Goal: Task Accomplishment & Management: Complete application form

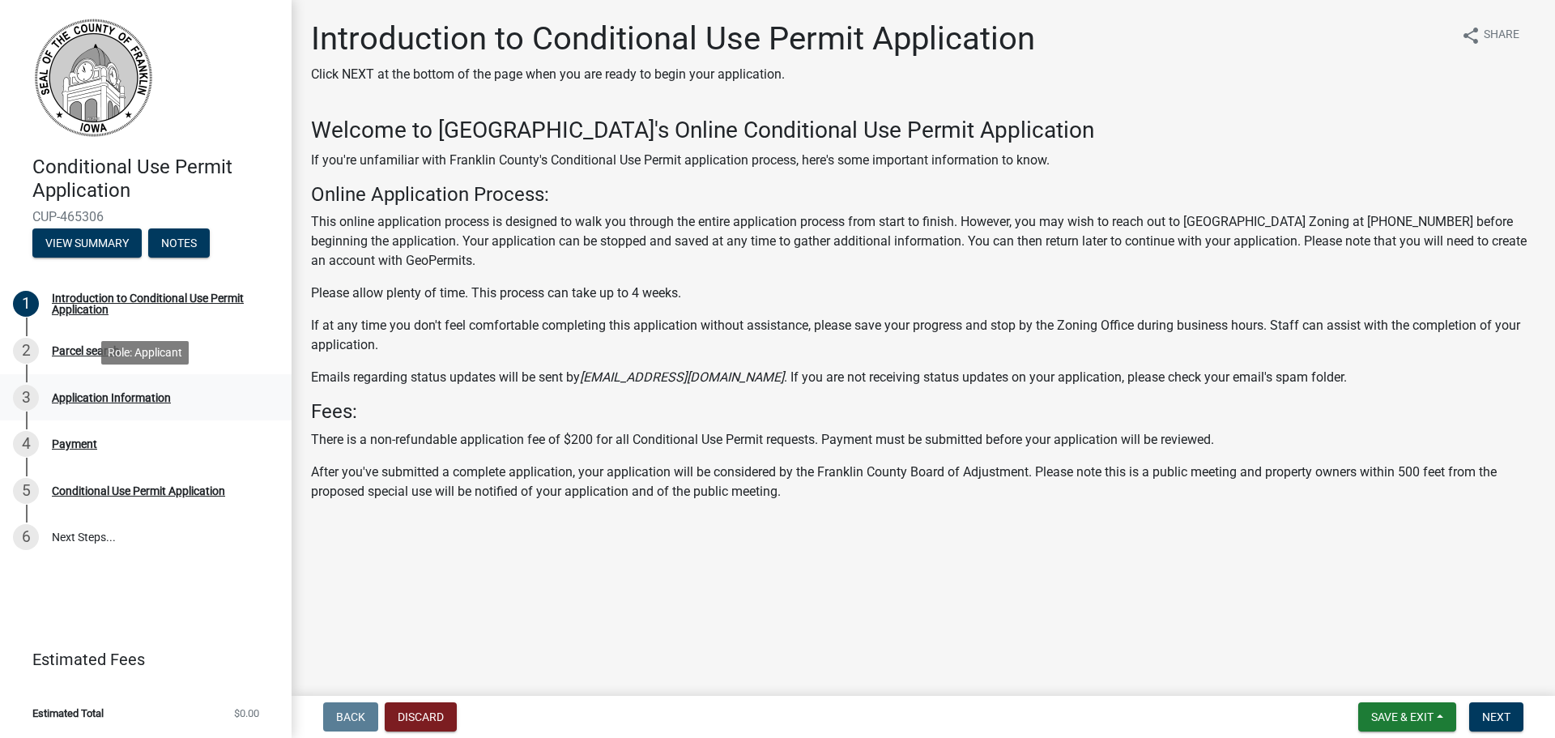
click at [101, 398] on div "Application Information" at bounding box center [111, 397] width 119 height 11
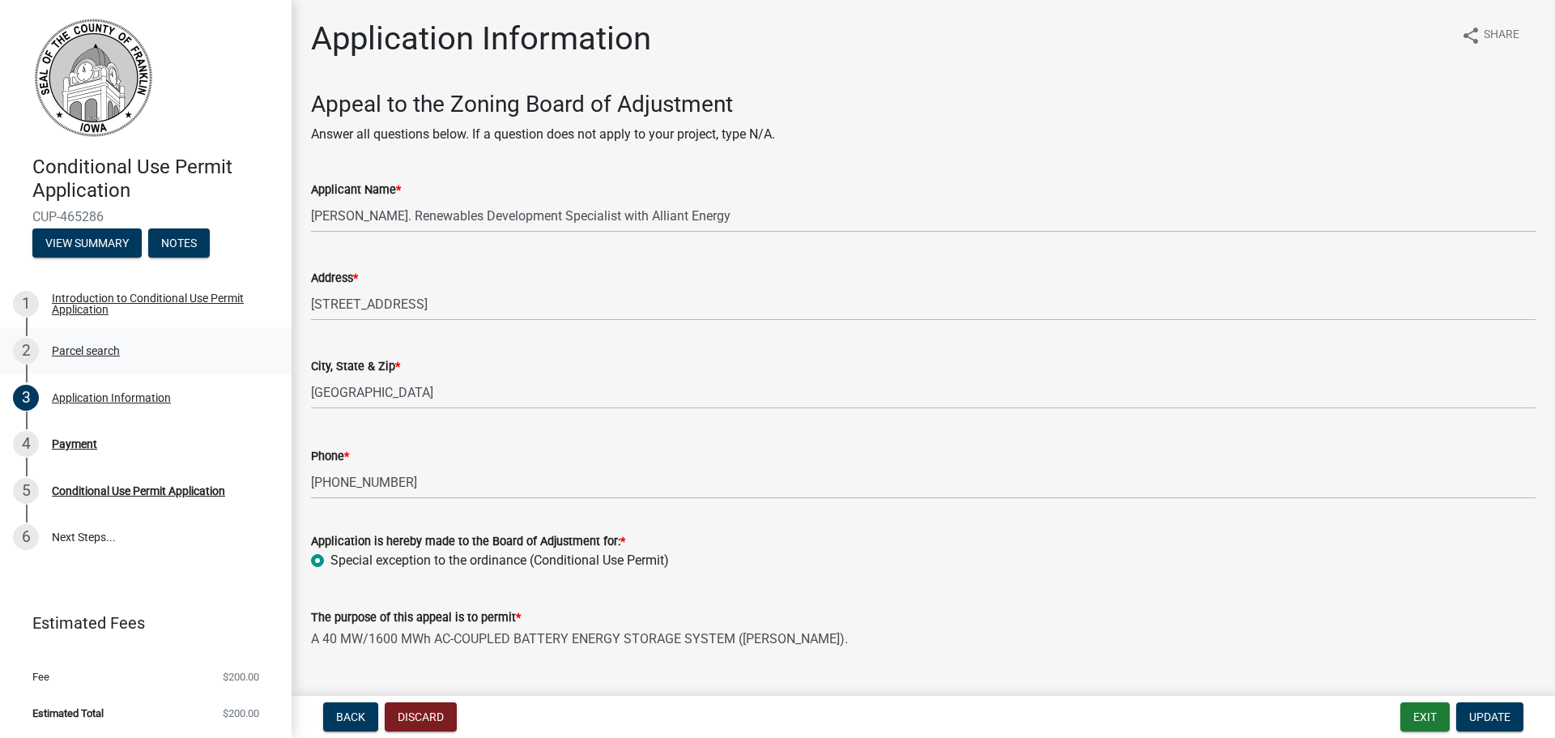
click at [95, 347] on div "Parcel search" at bounding box center [86, 350] width 68 height 11
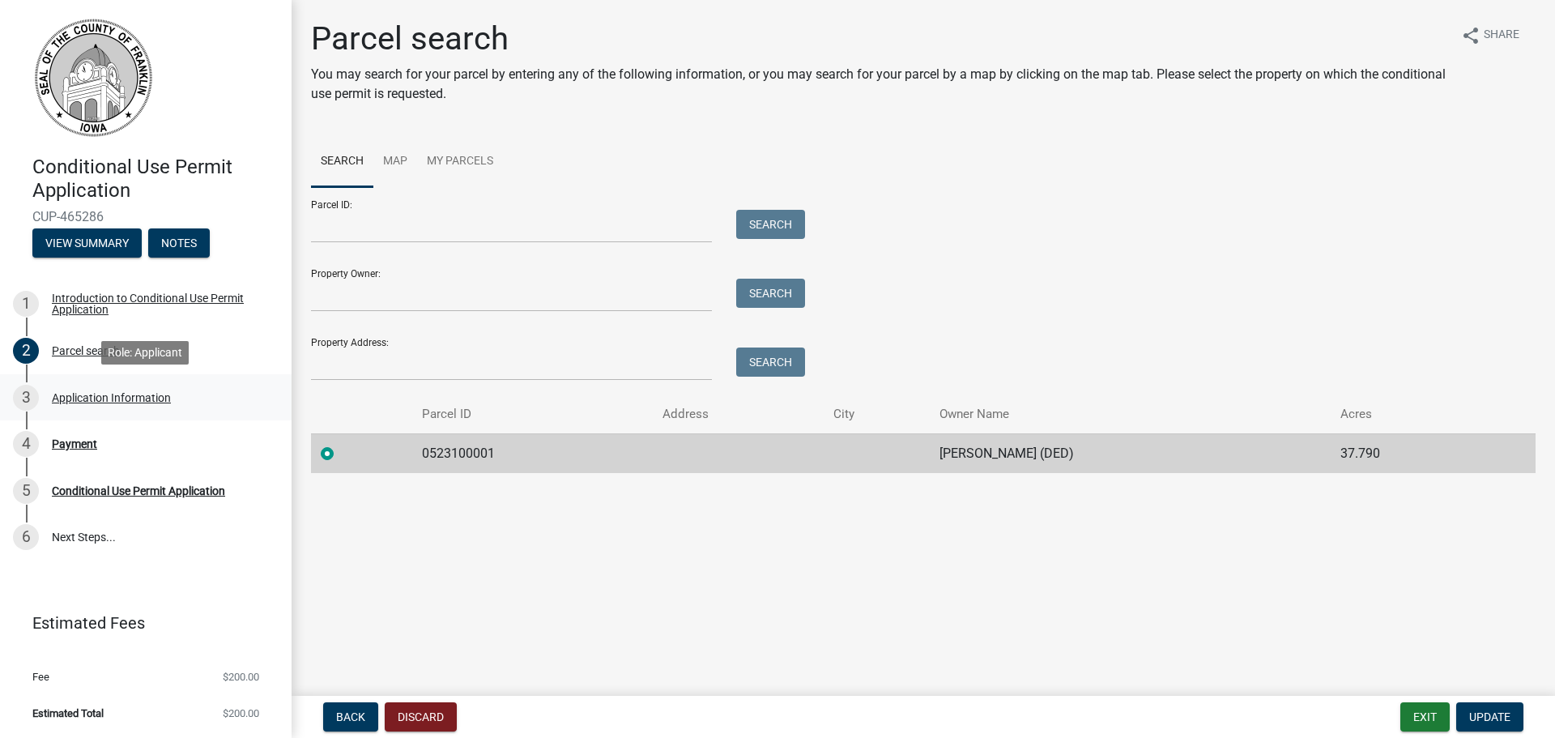
click at [95, 394] on div "Application Information" at bounding box center [111, 397] width 119 height 11
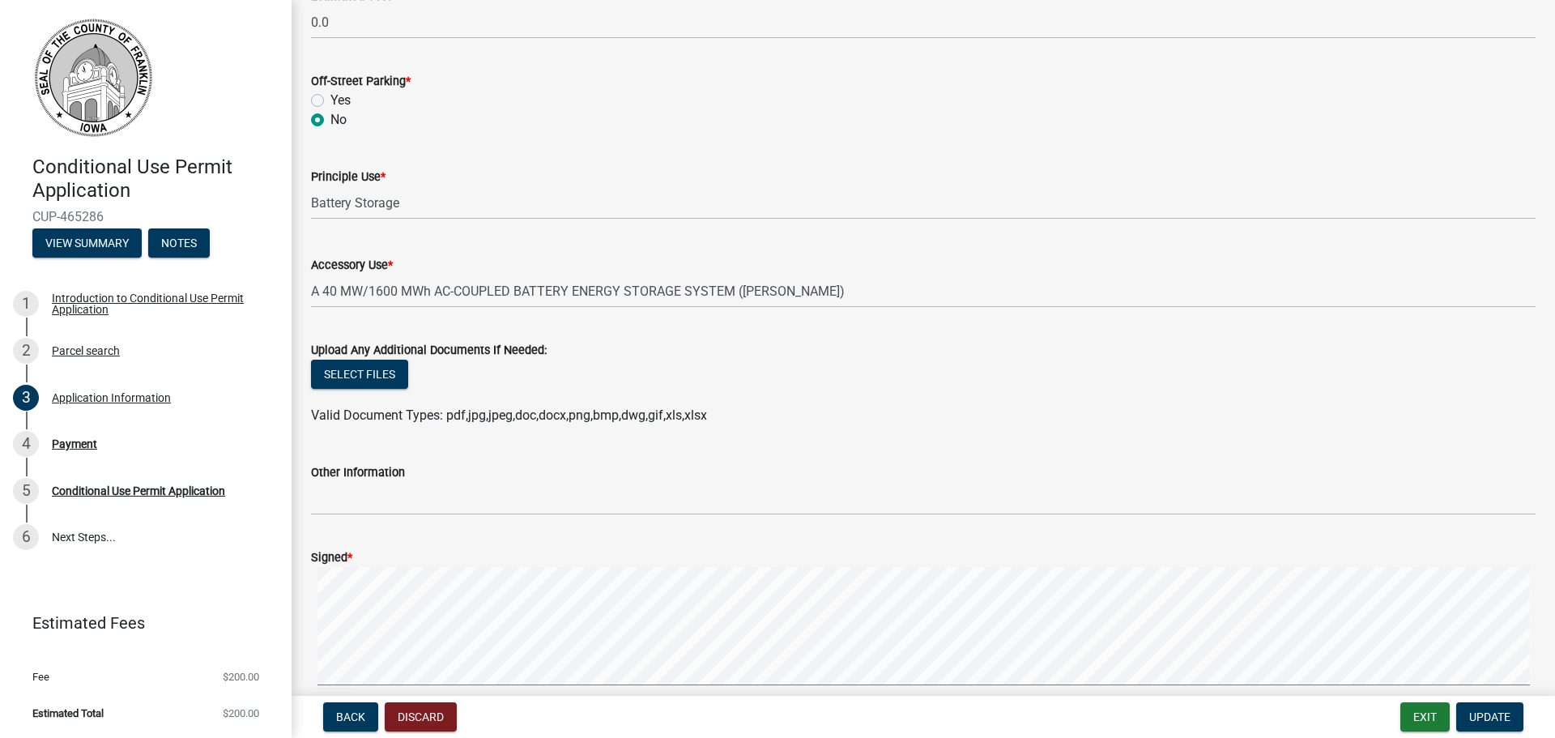
scroll to position [1458, 0]
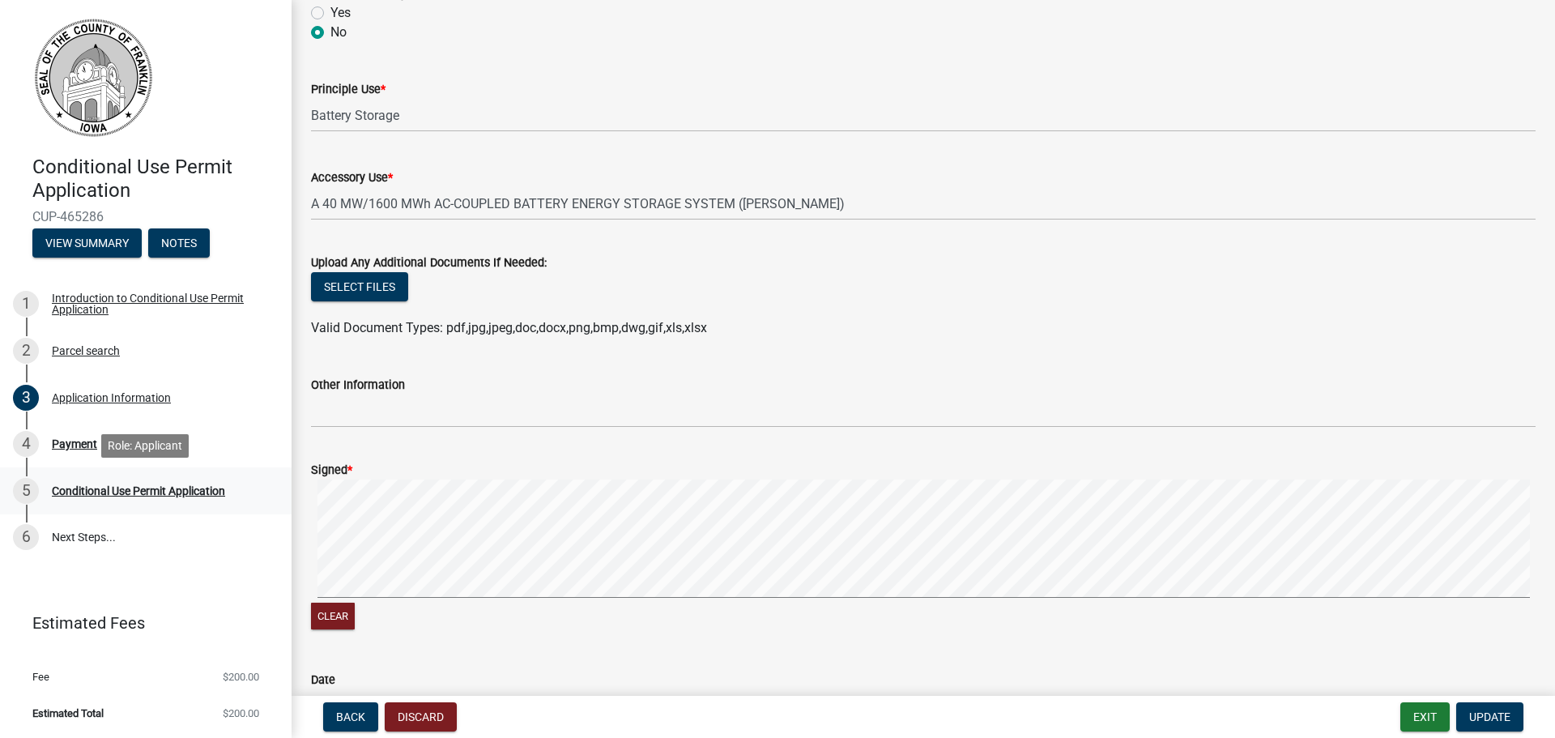
click at [139, 485] on div "Conditional Use Permit Application" at bounding box center [138, 490] width 173 height 11
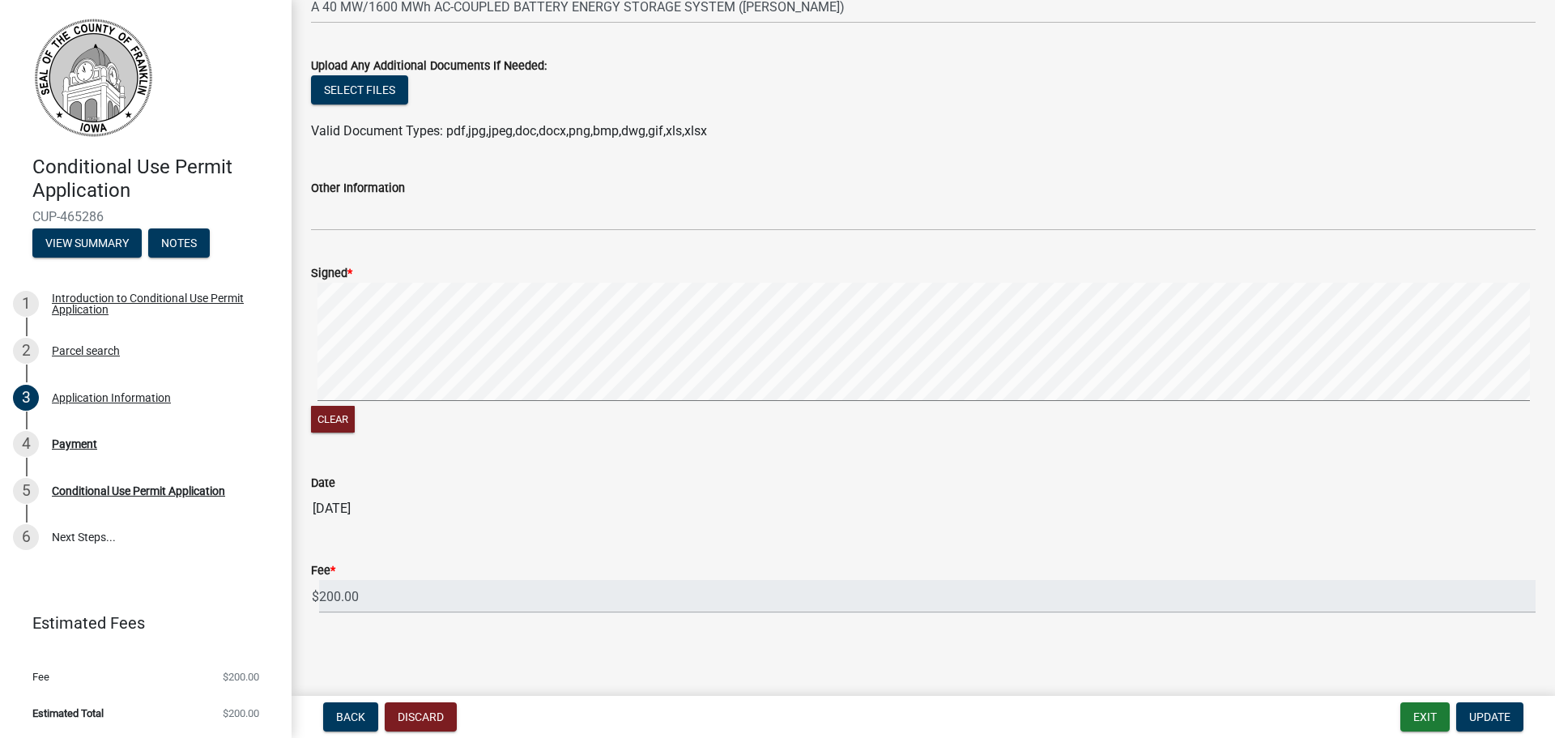
scroll to position [1656, 0]
click at [1262, 584] on input "200.00" at bounding box center [927, 594] width 1216 height 33
click at [73, 449] on div "Payment" at bounding box center [74, 443] width 45 height 11
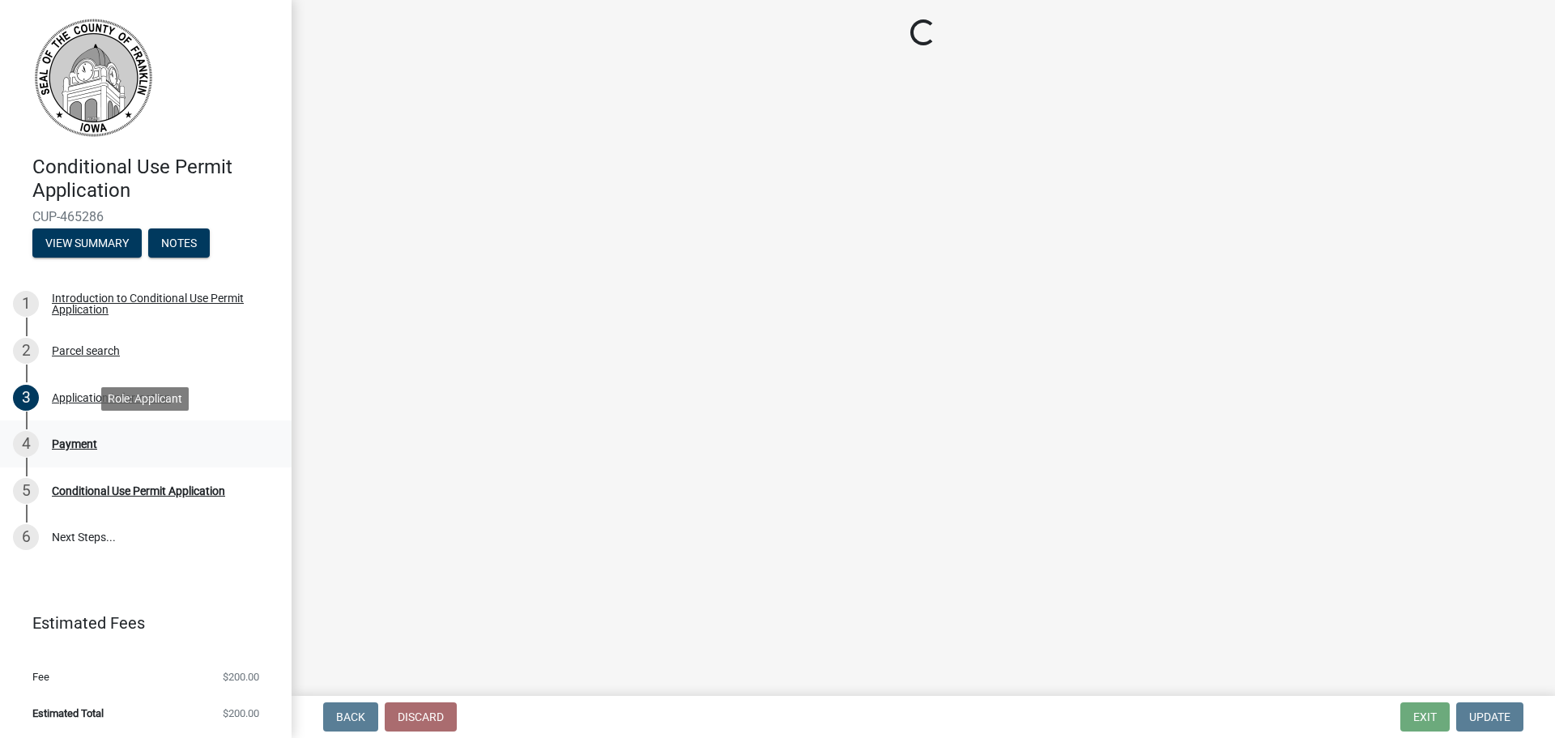
scroll to position [0, 0]
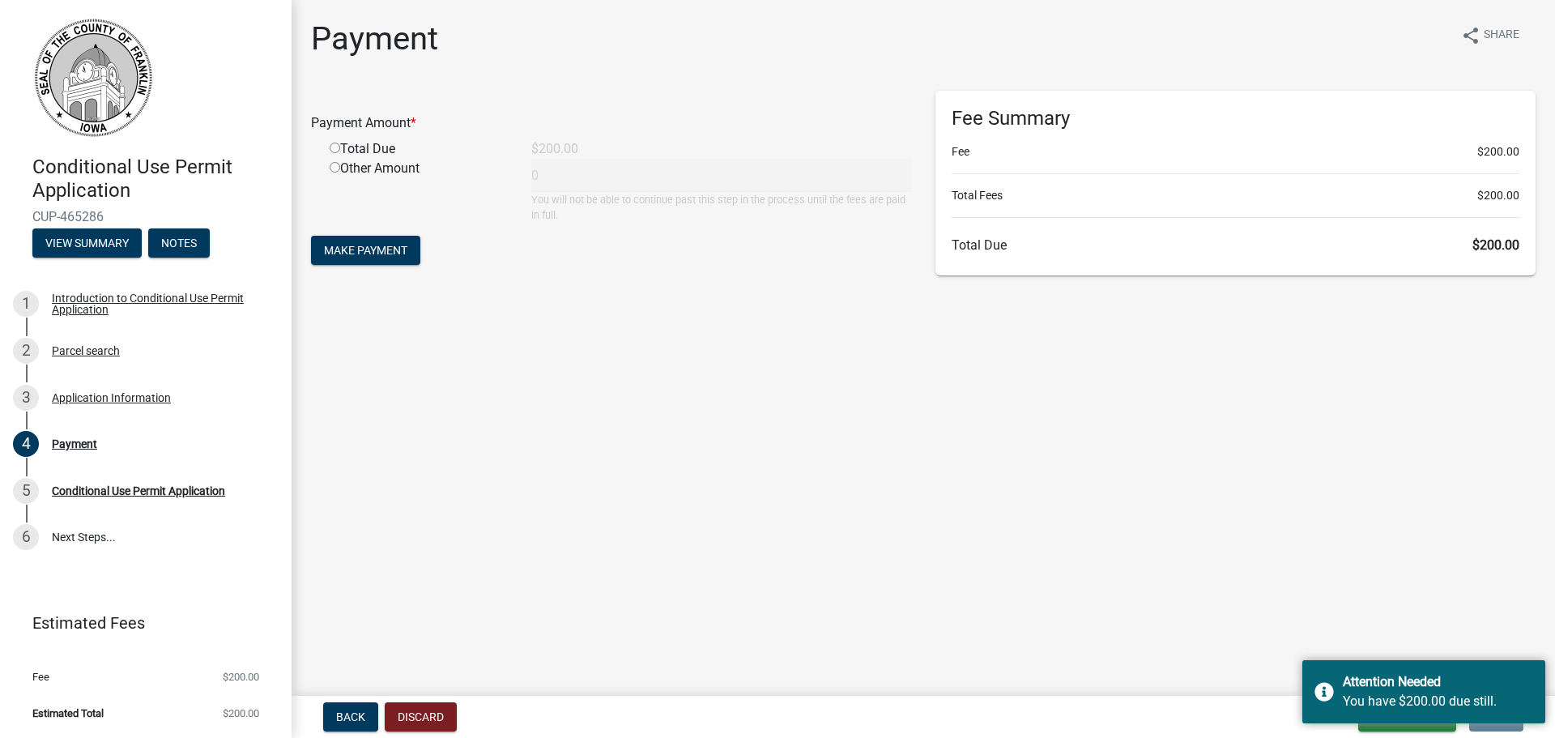
click at [370, 151] on div "Total Due" at bounding box center [418, 148] width 202 height 19
click at [334, 145] on input "radio" at bounding box center [335, 148] width 11 height 11
radio input "true"
type input "200"
click at [1037, 138] on div "Fee Summary Fee $200.00 Total Fees $200.00 Total Due $200.00" at bounding box center [1235, 183] width 600 height 185
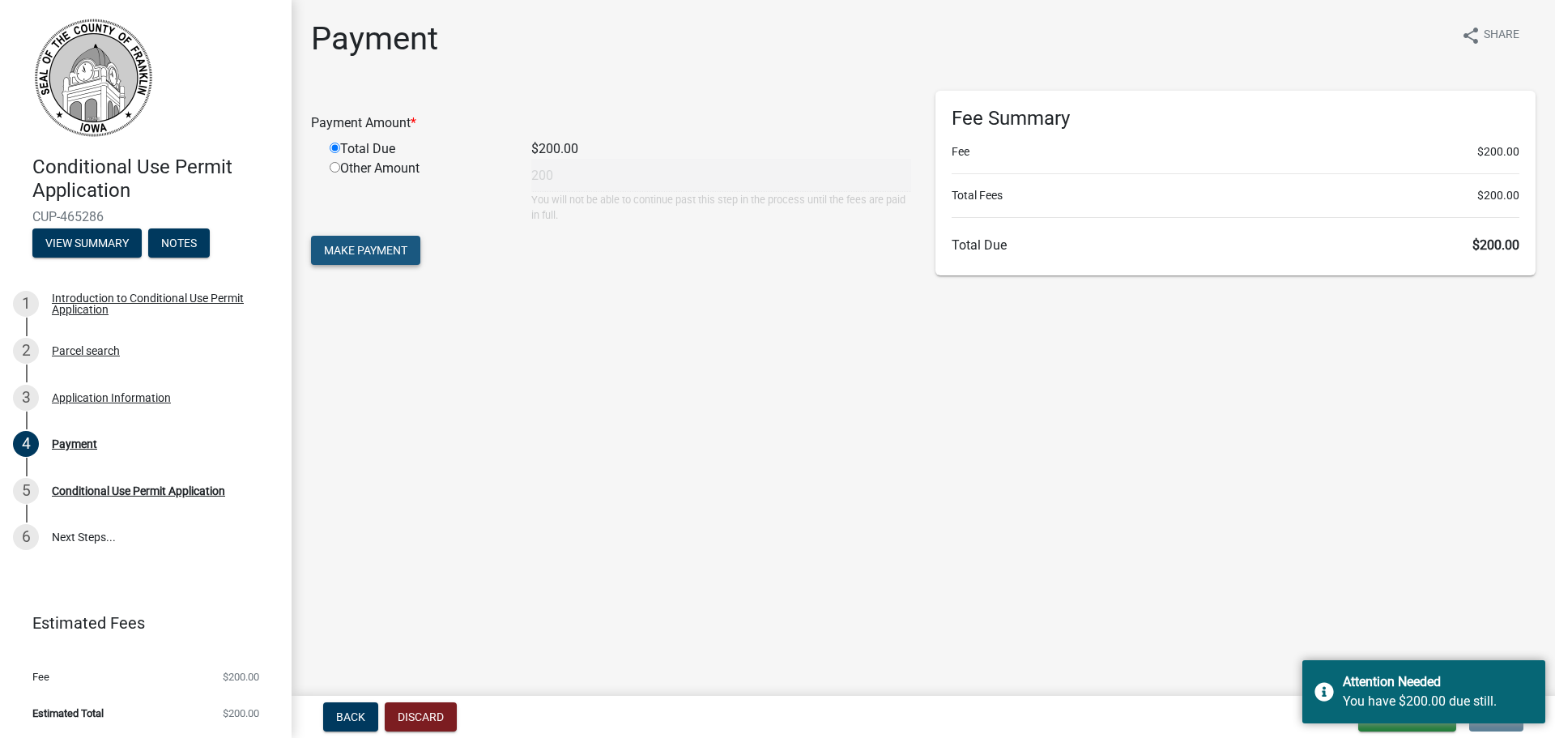
click at [363, 246] on span "Make Payment" at bounding box center [365, 250] width 83 height 13
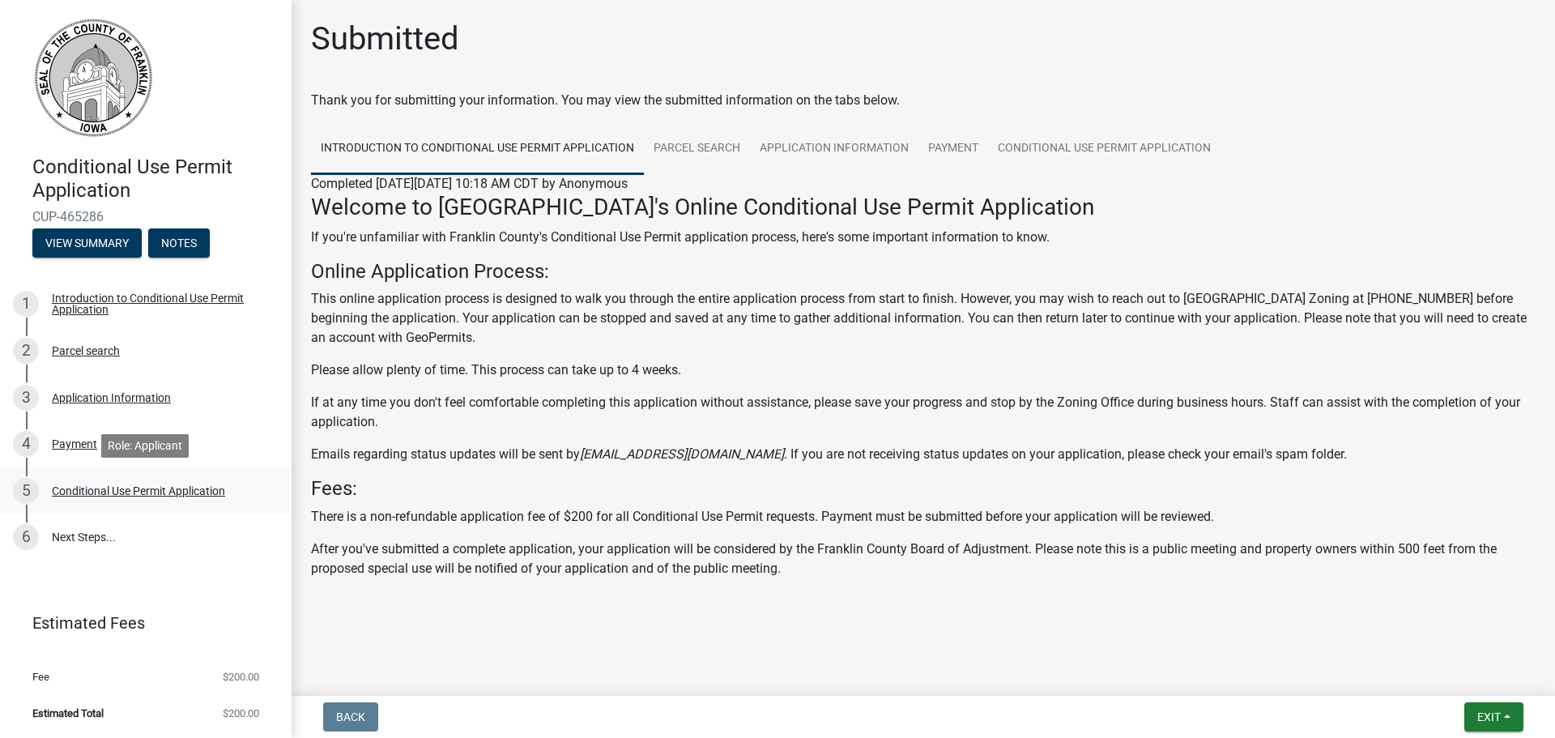
click at [94, 485] on div "Conditional Use Permit Application" at bounding box center [138, 490] width 173 height 11
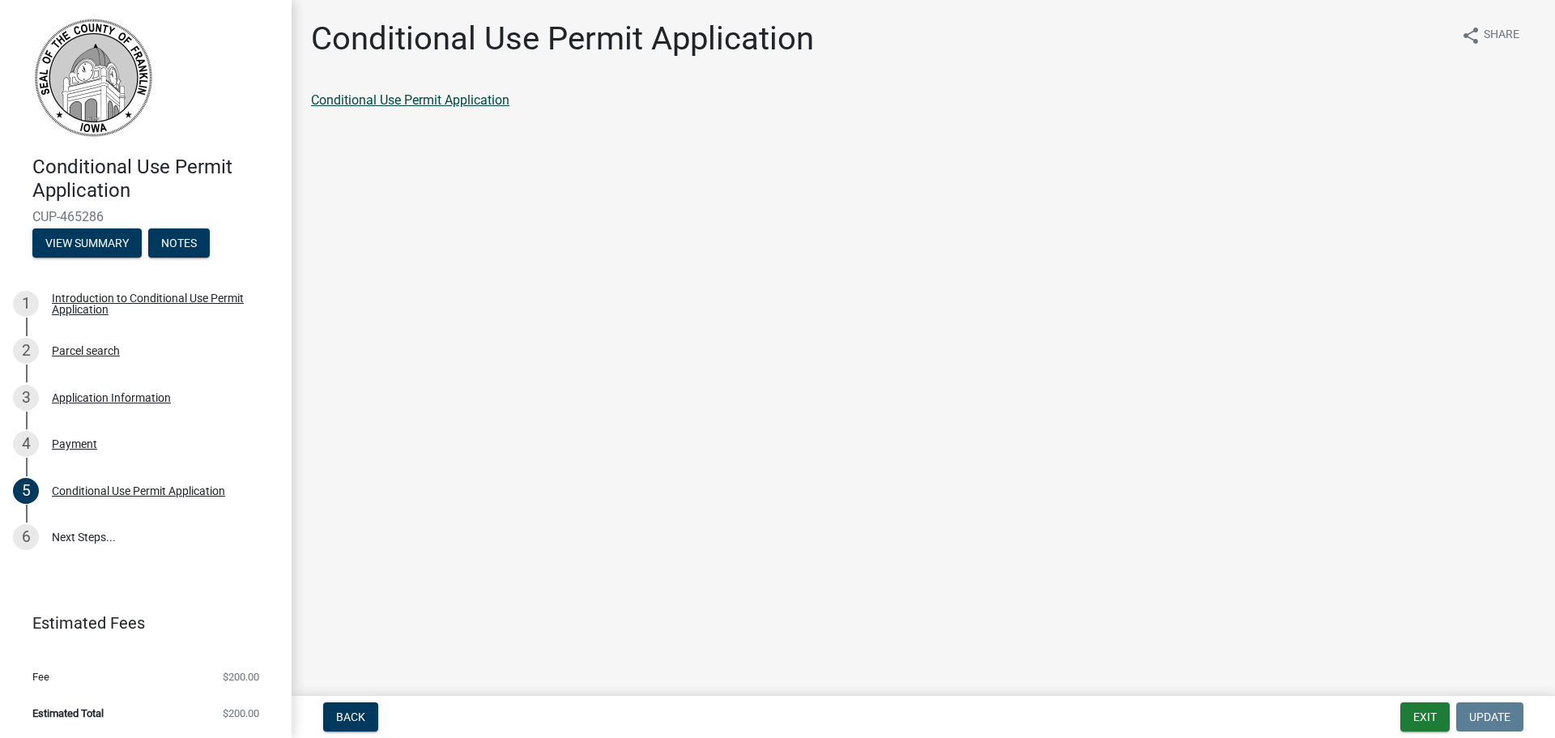
click at [410, 102] on link "Conditional Use Permit Application" at bounding box center [410, 99] width 198 height 15
click at [83, 527] on link "6 Next Steps..." at bounding box center [146, 537] width 292 height 47
click at [73, 493] on div "Conditional Use Permit Application" at bounding box center [138, 490] width 173 height 11
click at [71, 532] on link "6 Next Steps..." at bounding box center [146, 537] width 292 height 47
click at [98, 490] on div "Conditional Use Permit Application" at bounding box center [138, 490] width 173 height 11
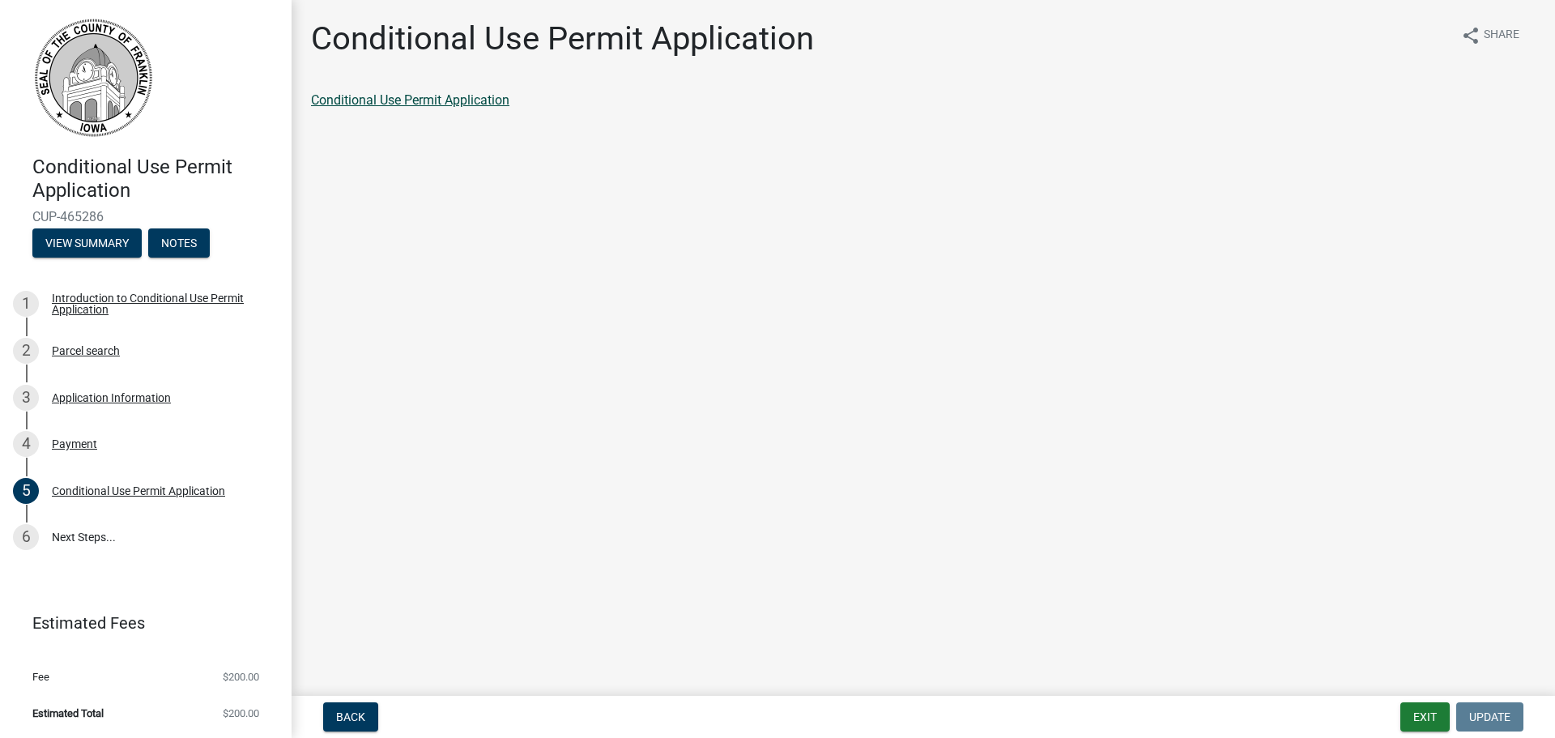
click at [481, 100] on link "Conditional Use Permit Application" at bounding box center [410, 99] width 198 height 15
click at [121, 292] on div "Introduction to Conditional Use Permit Application" at bounding box center [159, 303] width 214 height 23
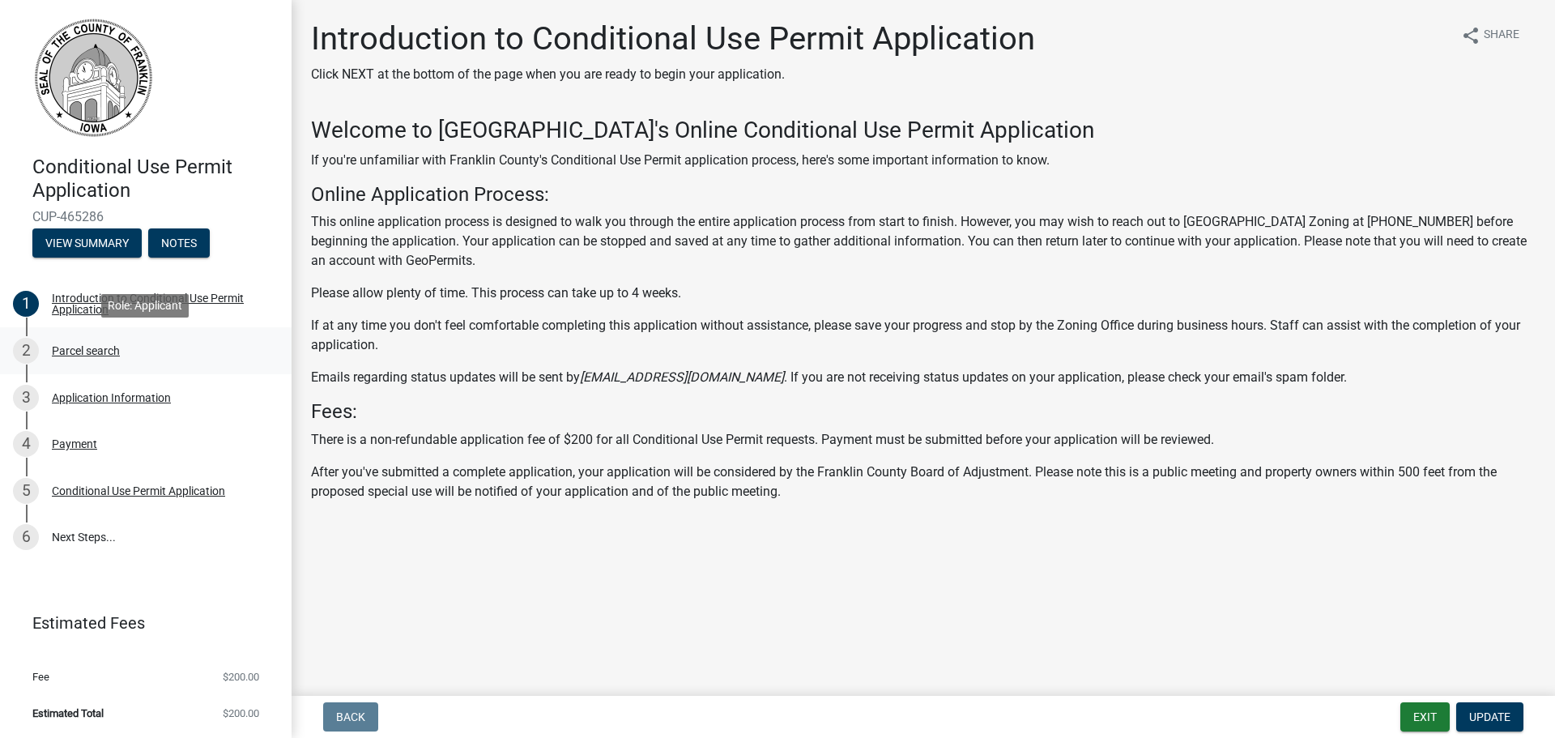
click at [92, 352] on div "Parcel search" at bounding box center [86, 350] width 68 height 11
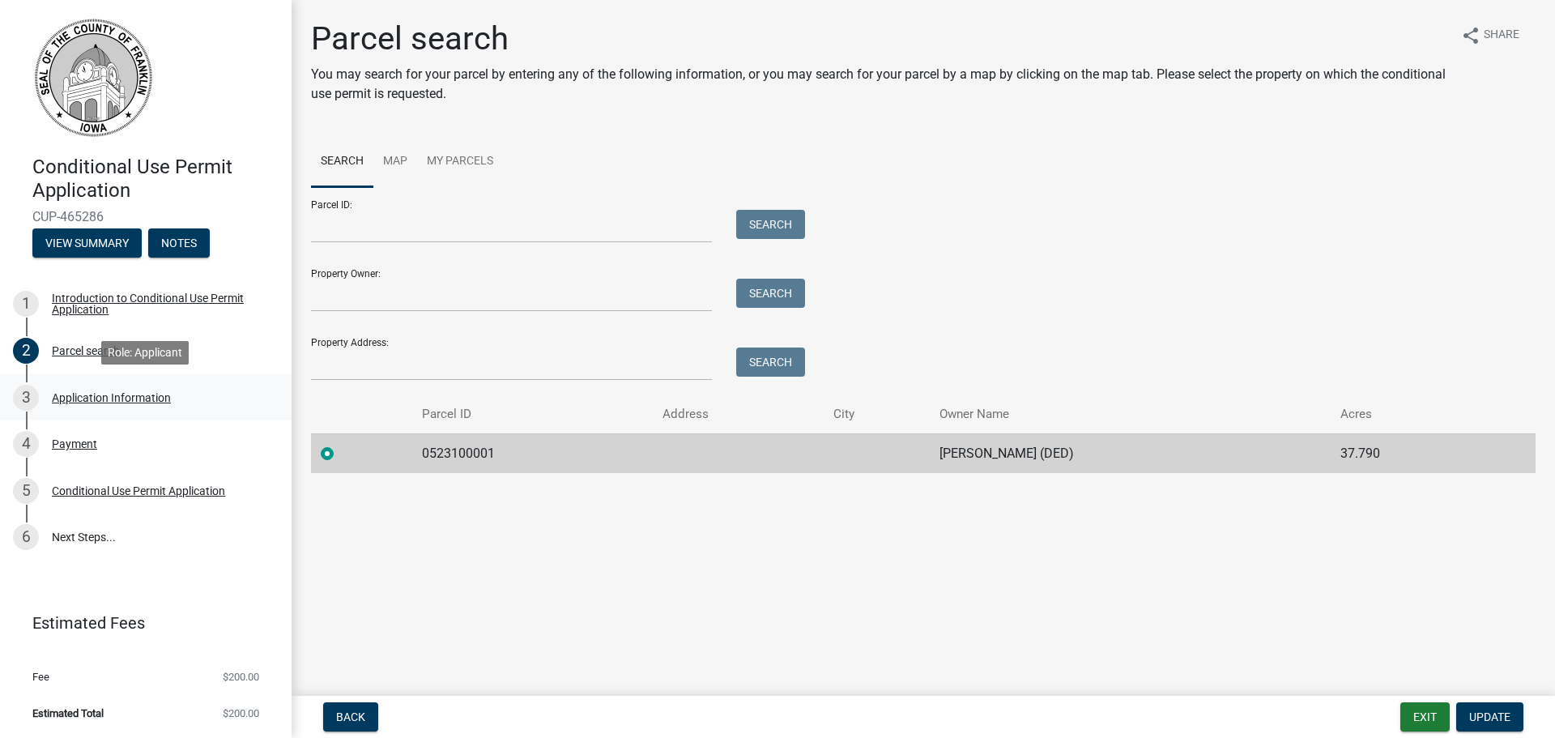
click at [91, 397] on div "Application Information" at bounding box center [111, 397] width 119 height 11
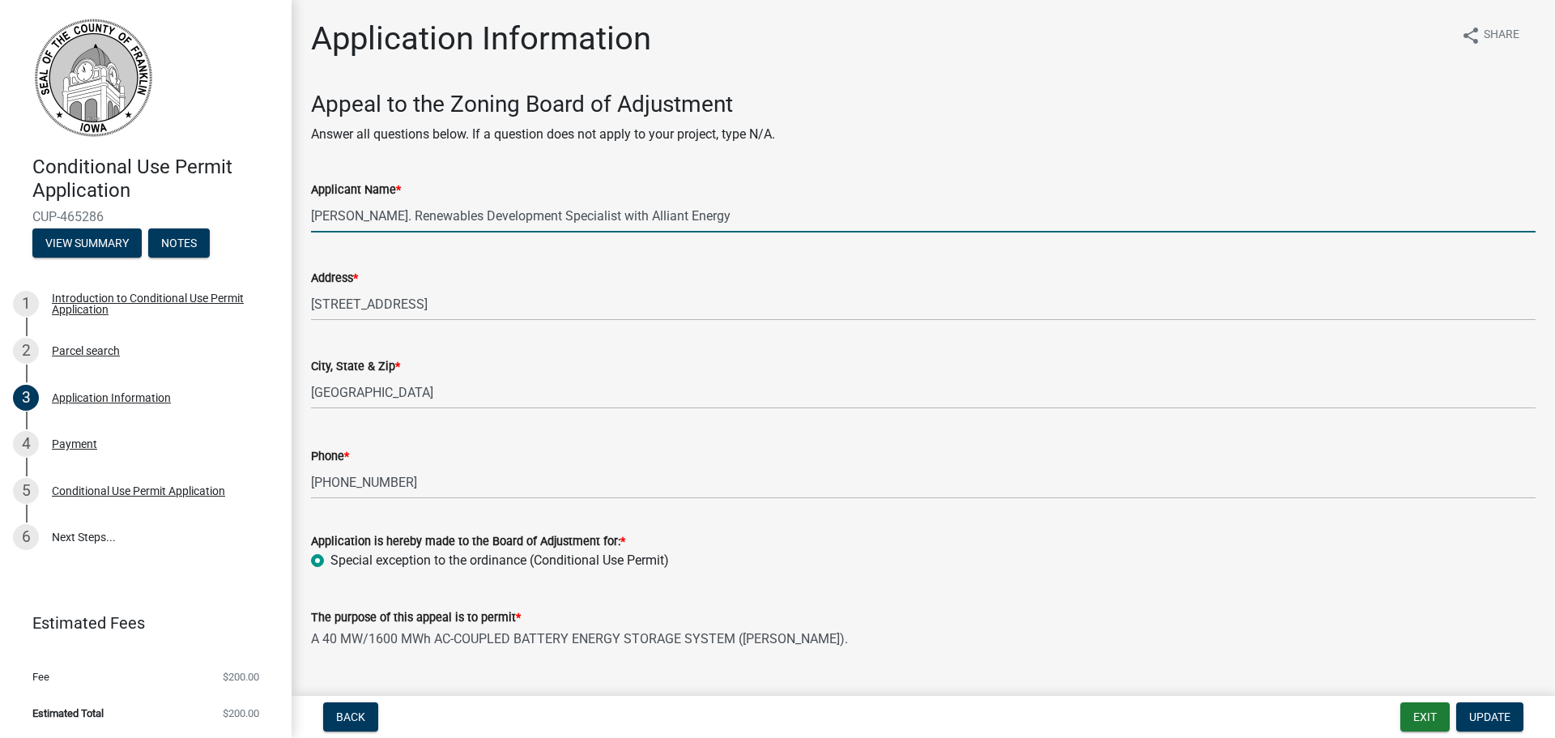
drag, startPoint x: 493, startPoint y: 209, endPoint x: 716, endPoint y: 198, distance: 223.0
click at [499, 209] on input "[PERSON_NAME]. Renewables Development Specialist with Alliant Energy" at bounding box center [923, 215] width 1225 height 33
drag, startPoint x: 770, startPoint y: 215, endPoint x: 166, endPoint y: 190, distance: 604.7
click at [166, 191] on div "Conditional Use Permit Application CUP-465286 View Summary Notes 1 Introduction…" at bounding box center [777, 369] width 1555 height 738
type input "Nicole Pahl"
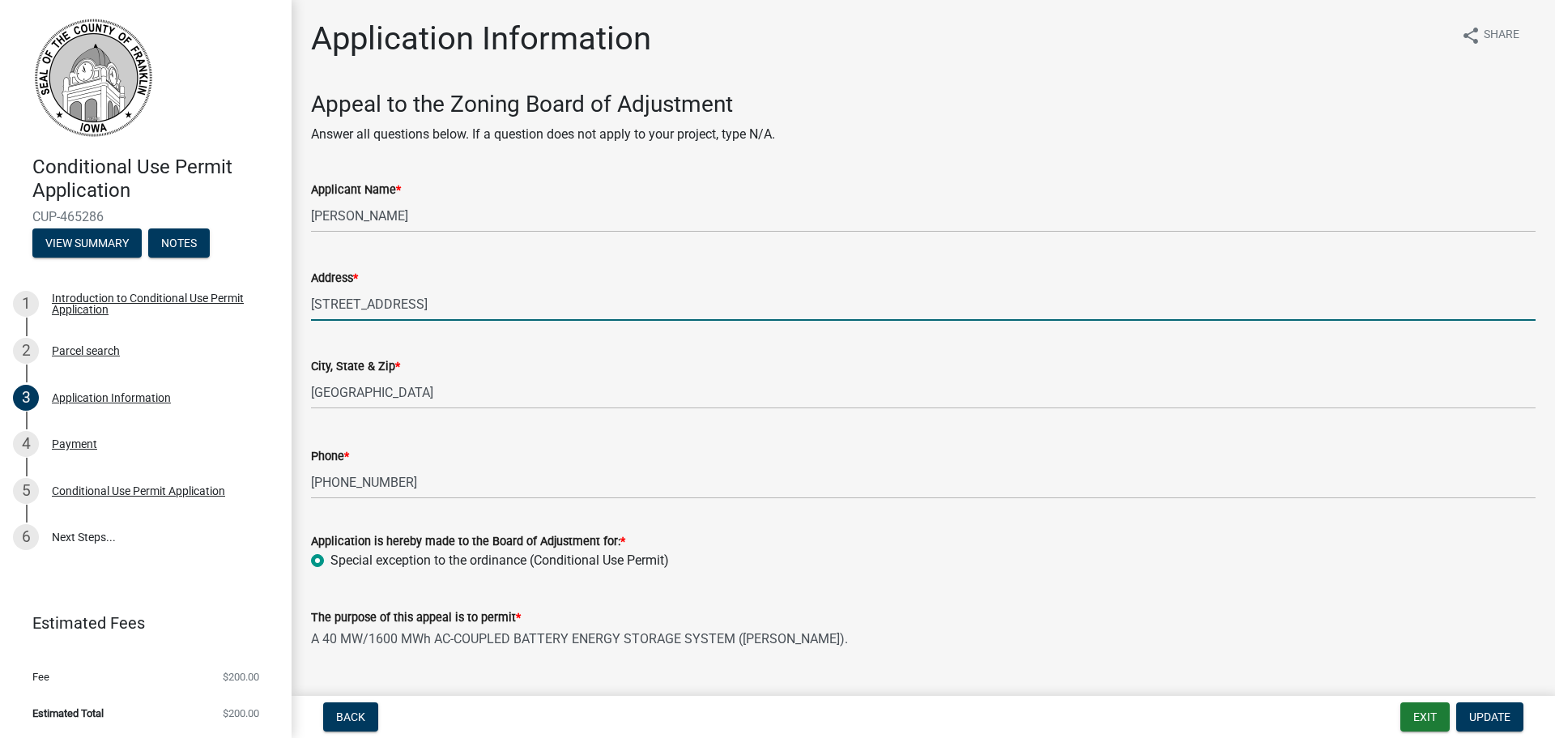
paste input "1601 Utica Avenue South"
type input "1601 Utica Avenue South"
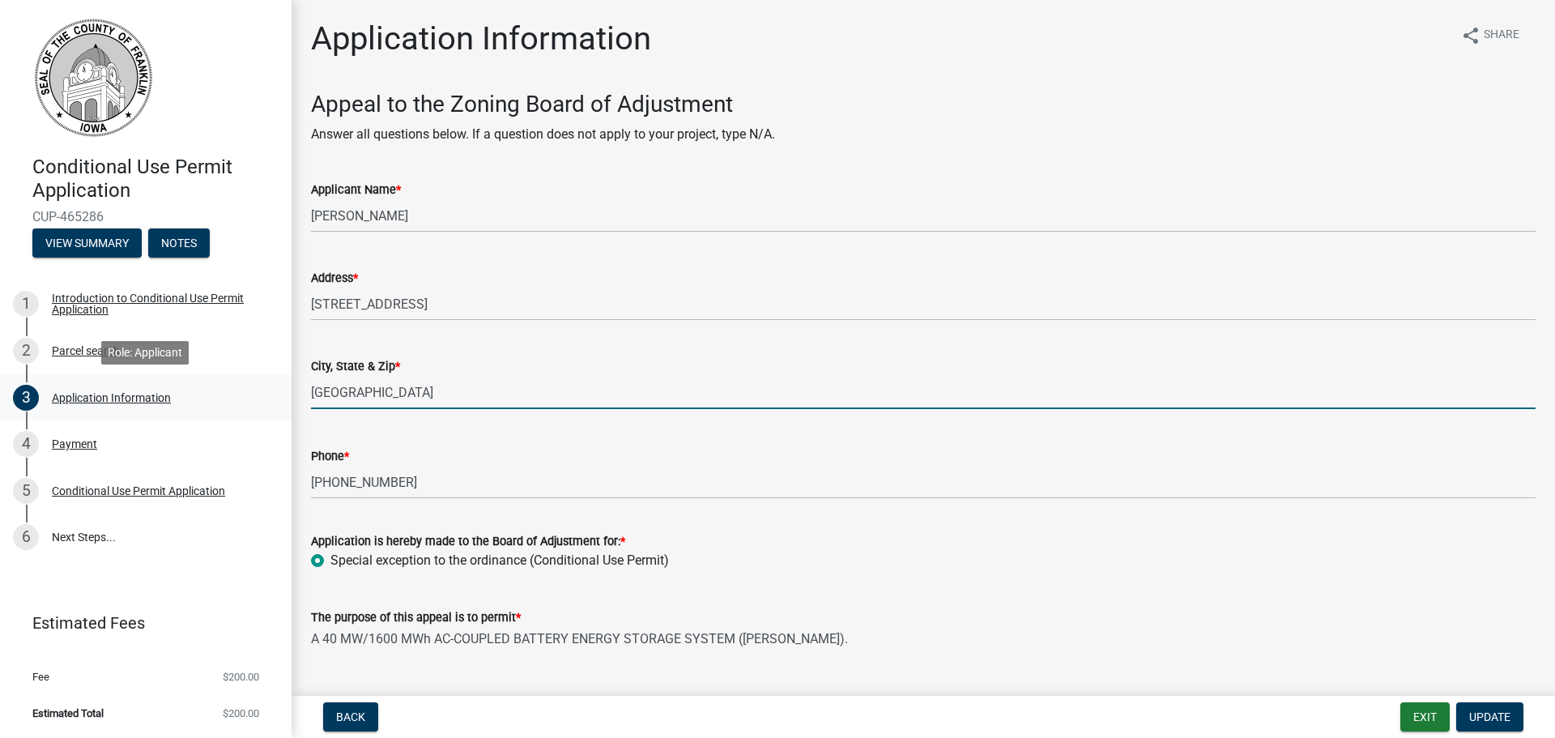
drag, startPoint x: 478, startPoint y: 392, endPoint x: 257, endPoint y: 395, distance: 221.1
click at [257, 395] on div "Conditional Use Permit Application CUP-465286 View Summary Notes 1 Introduction…" at bounding box center [777, 369] width 1555 height 738
type input "St. Louis Park, MN 55416"
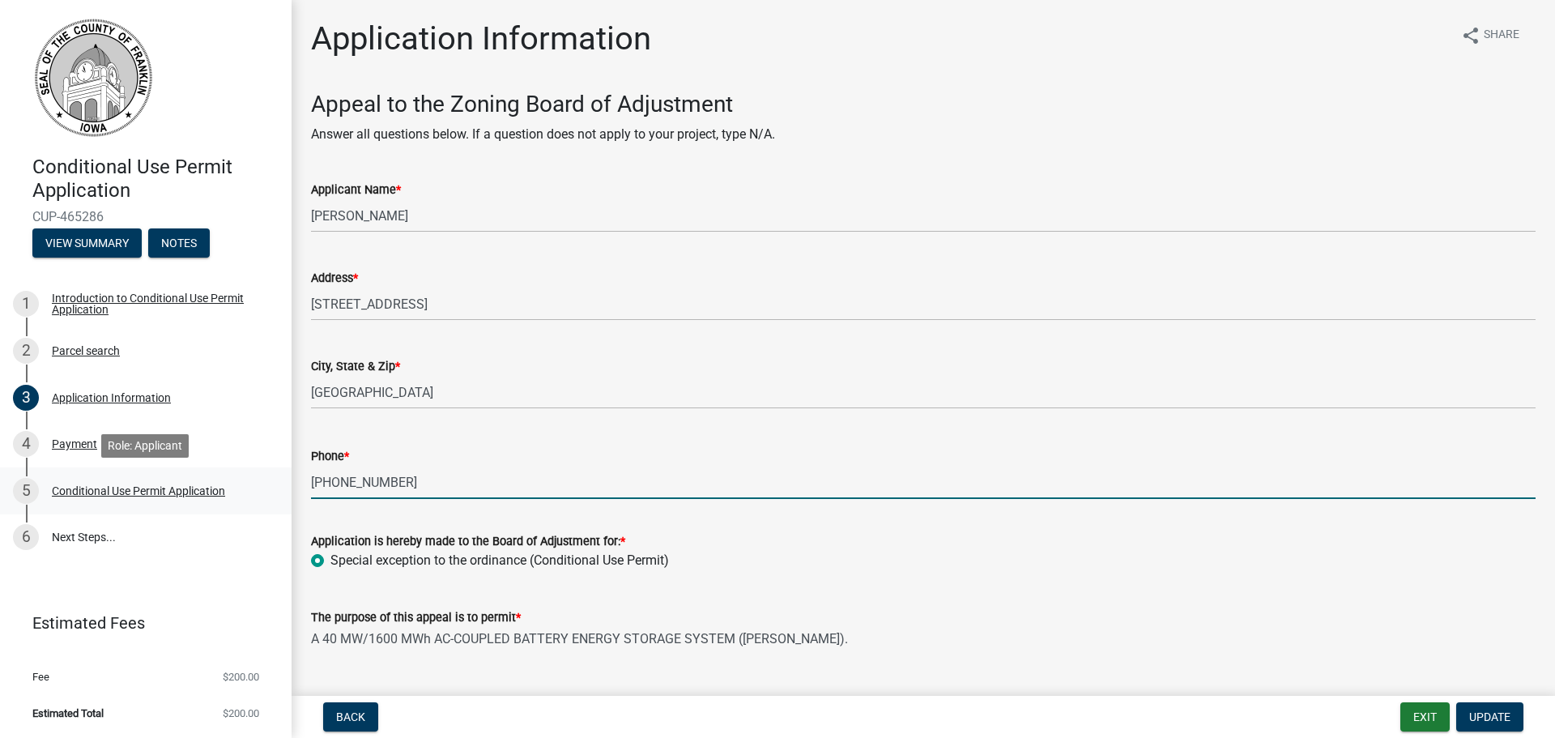
drag, startPoint x: 407, startPoint y: 483, endPoint x: 270, endPoint y: 471, distance: 137.5
click at [270, 471] on div "Conditional Use Permit Application CUP-465286 View Summary Notes 1 Introduction…" at bounding box center [777, 369] width 1555 height 738
type input "7632031065"
click at [559, 194] on div "Applicant Name *" at bounding box center [923, 189] width 1225 height 19
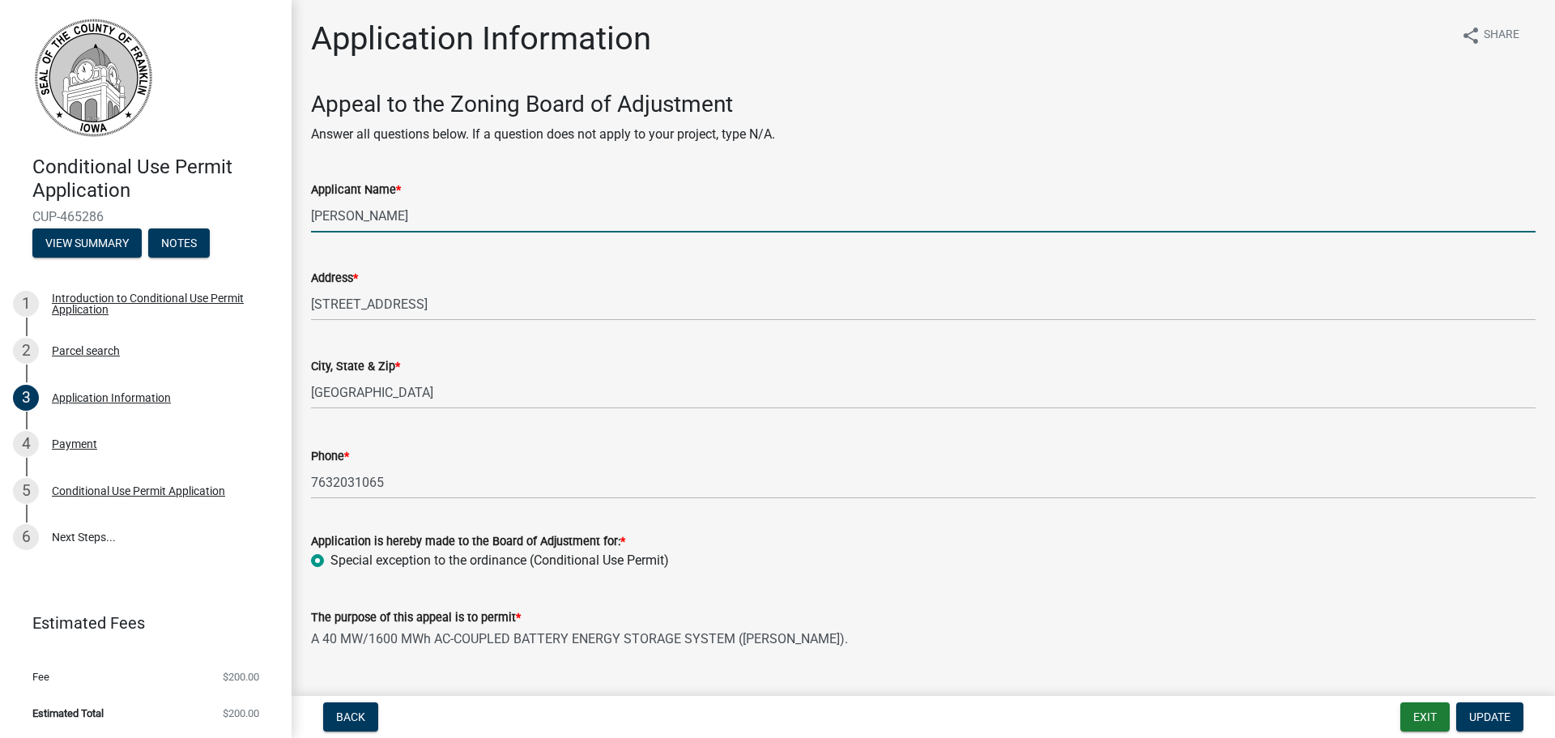
click at [446, 208] on input "Nicole Pahl" at bounding box center [923, 215] width 1225 height 33
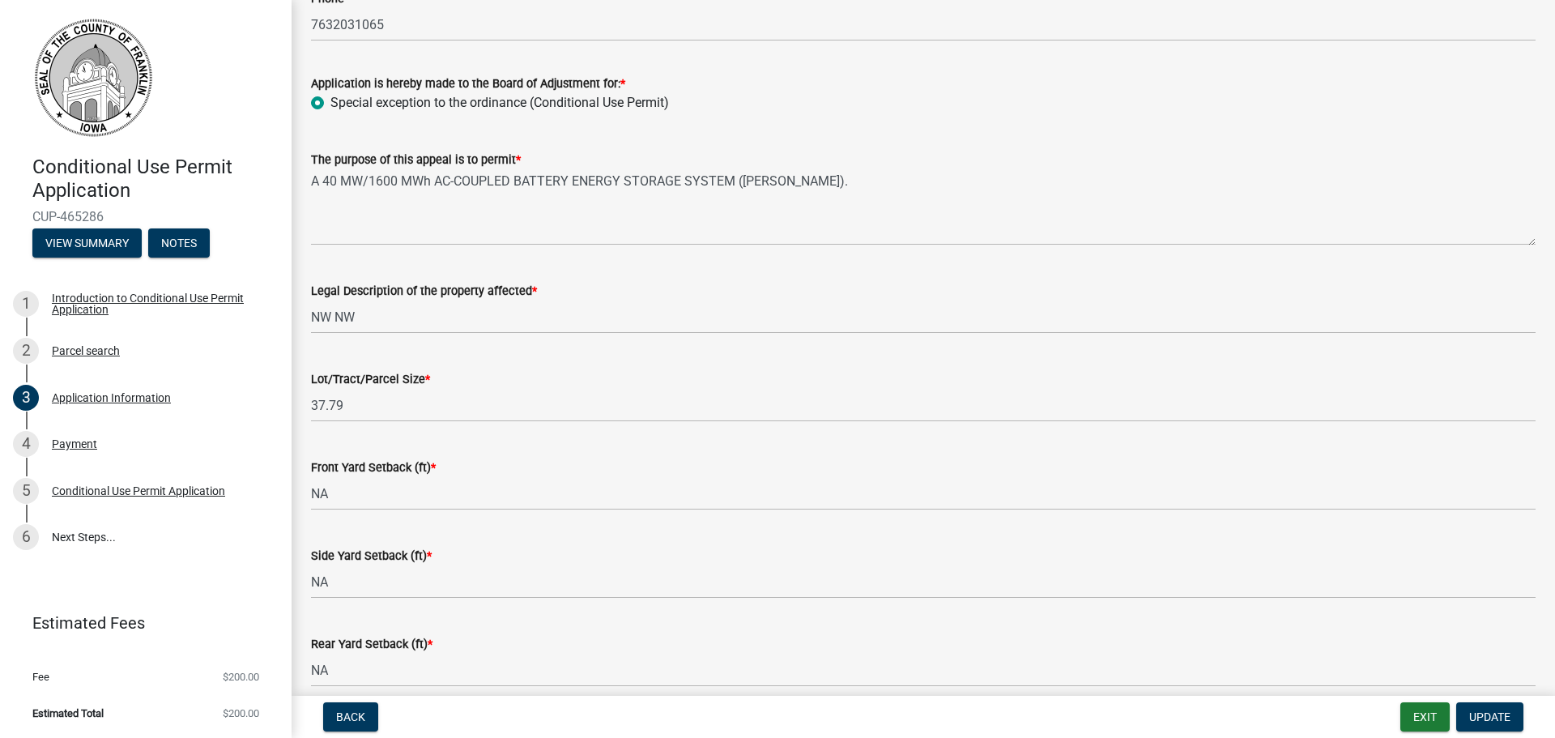
scroll to position [486, 0]
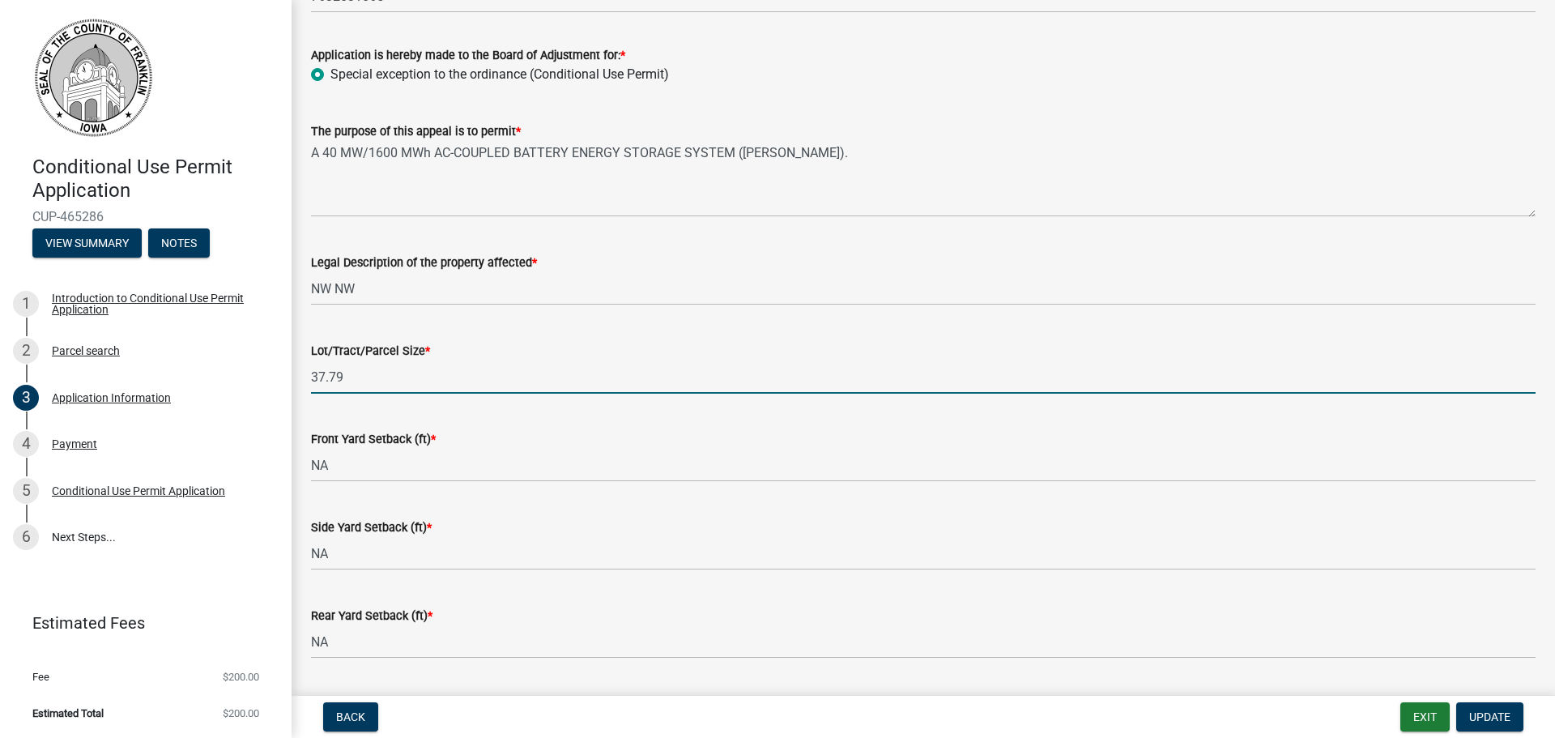
click at [479, 369] on input "37.79" at bounding box center [923, 376] width 1225 height 33
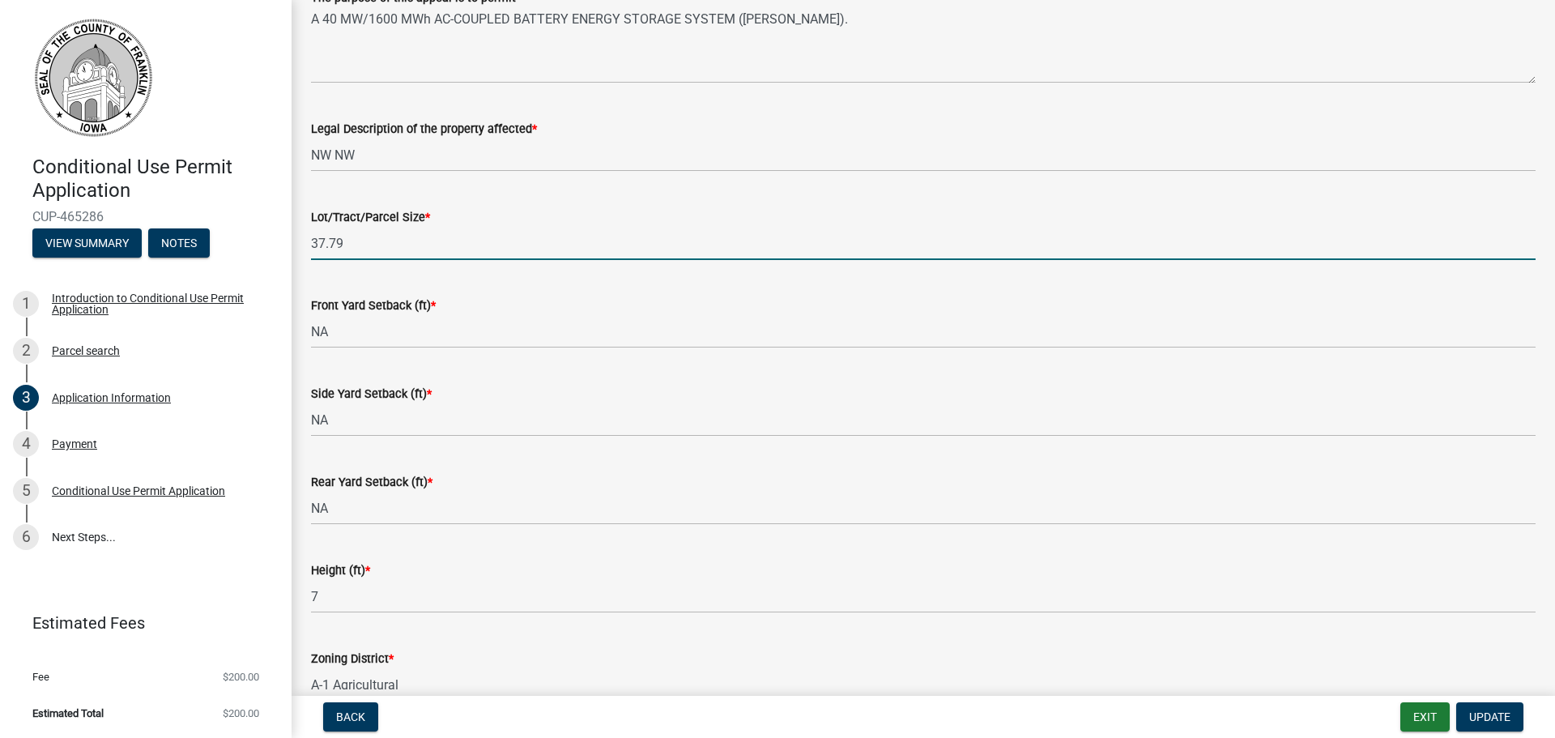
scroll to position [648, 0]
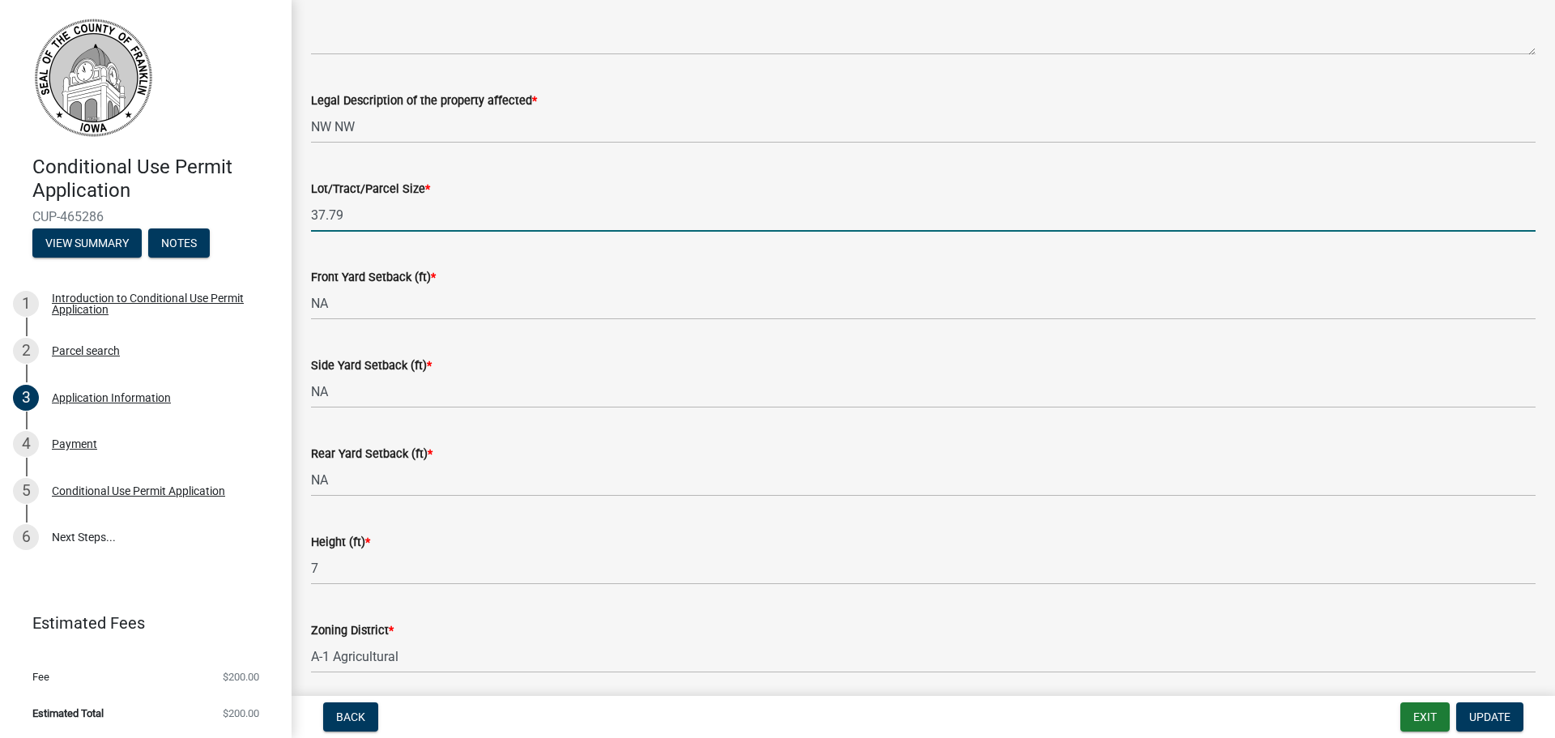
click at [609, 217] on input "37.79" at bounding box center [923, 214] width 1225 height 33
drag, startPoint x: 423, startPoint y: 206, endPoint x: 269, endPoint y: 211, distance: 154.0
click at [269, 211] on div "Conditional Use Permit Application CUP-465286 View Summary Notes 1 Introduction…" at bounding box center [777, 369] width 1555 height 738
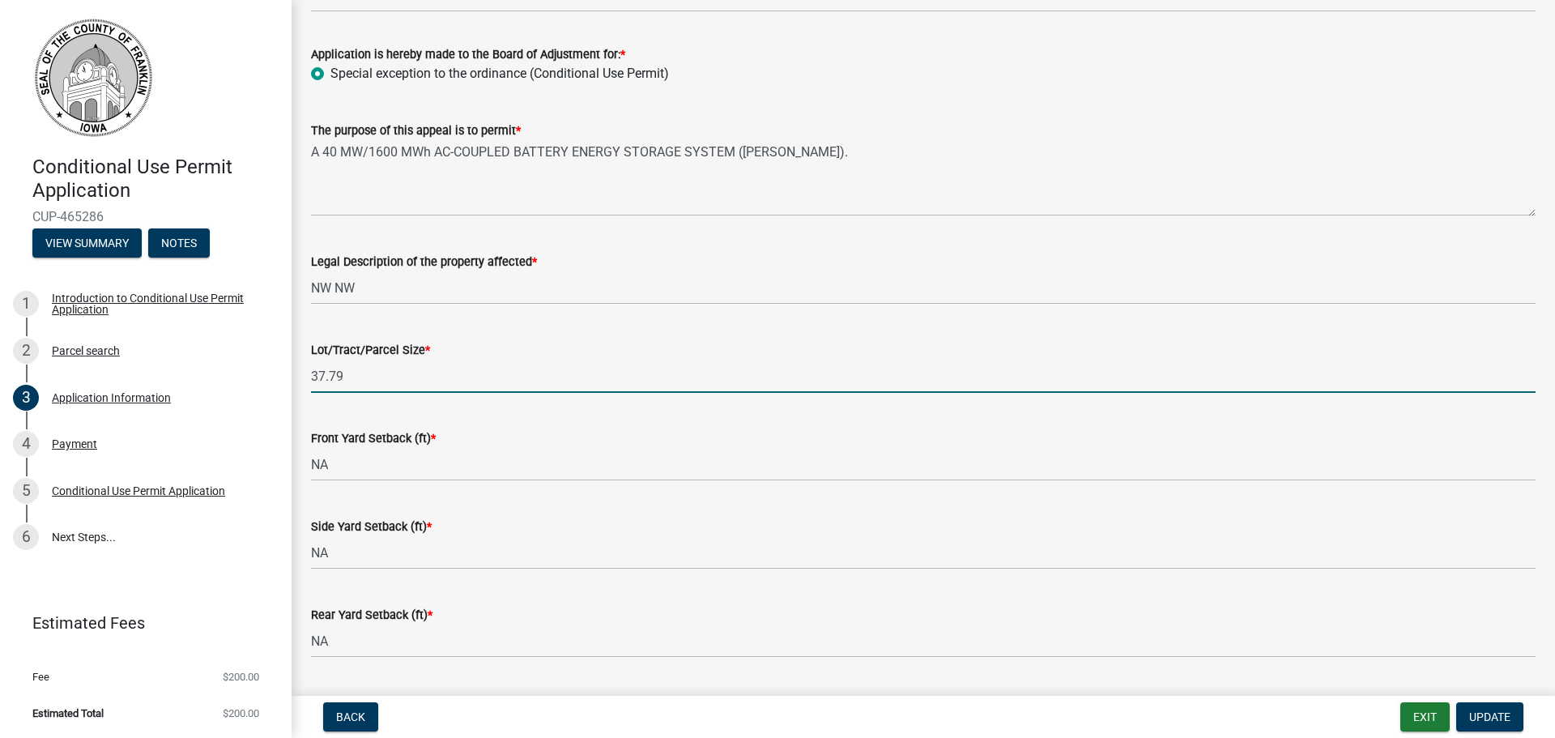
scroll to position [486, 0]
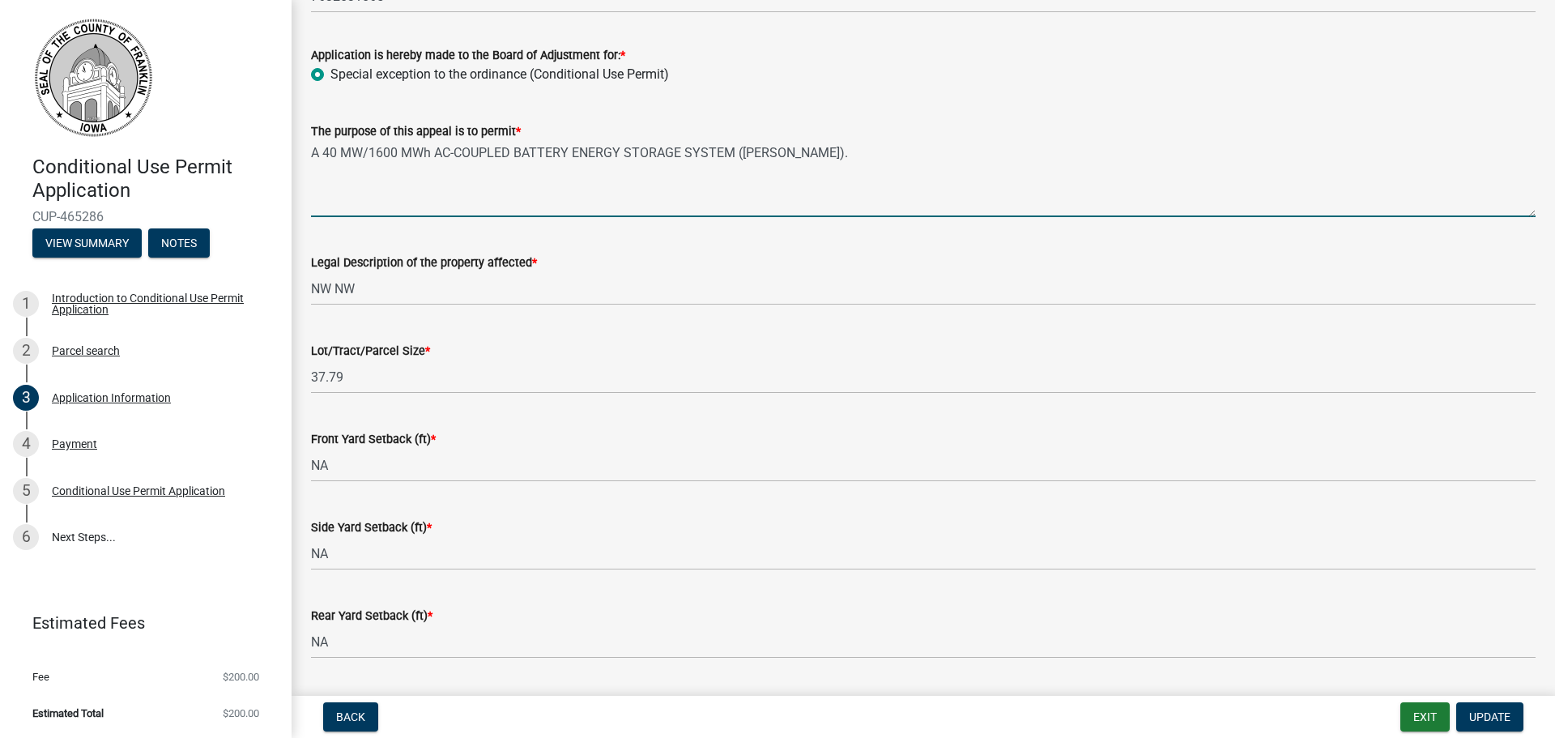
click at [500, 160] on textarea "A 40 MW/1600 MWh AC-COUPLED BATTERY ENERGY STORAGE SYSTEM ([PERSON_NAME])." at bounding box center [923, 179] width 1225 height 76
click at [807, 160] on textarea "A 40 MW/1600 MWh AC-COUPLED BATTERY ENERGY STORAGE SYSTEM ([PERSON_NAME])." at bounding box center [923, 179] width 1225 height 76
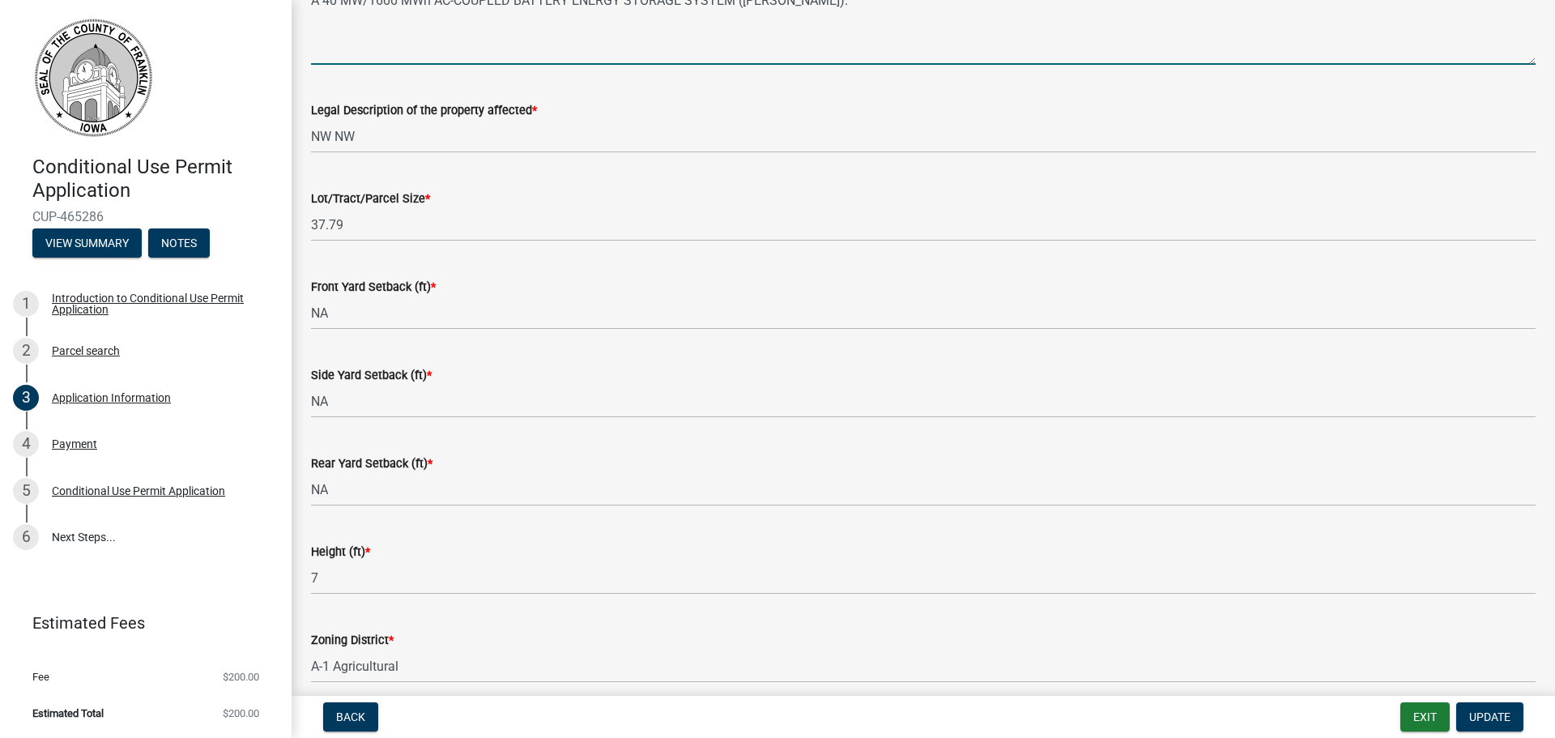
scroll to position [648, 0]
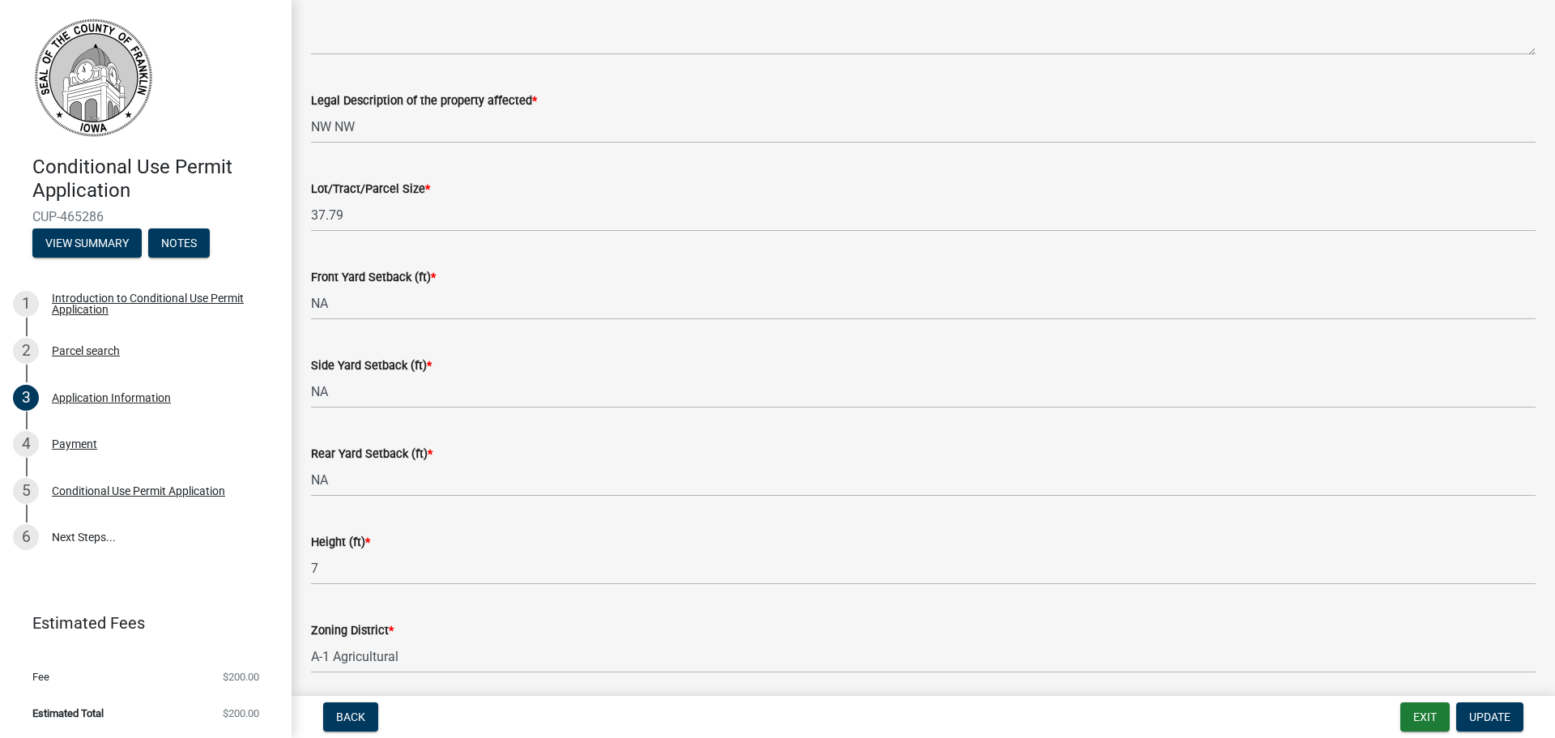
click at [788, 343] on div "Side Yard Setback (ft) * NA" at bounding box center [923, 370] width 1225 height 75
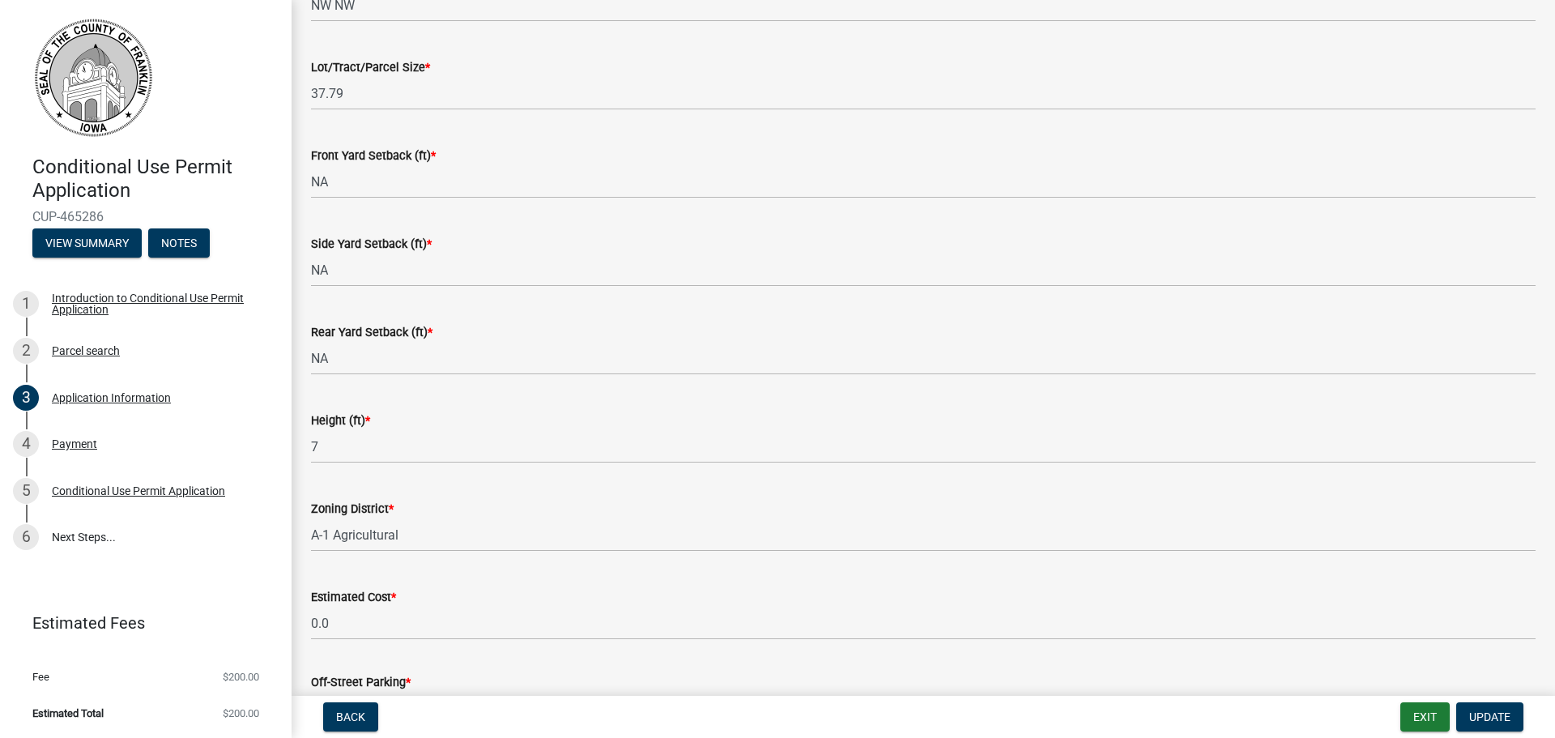
scroll to position [810, 0]
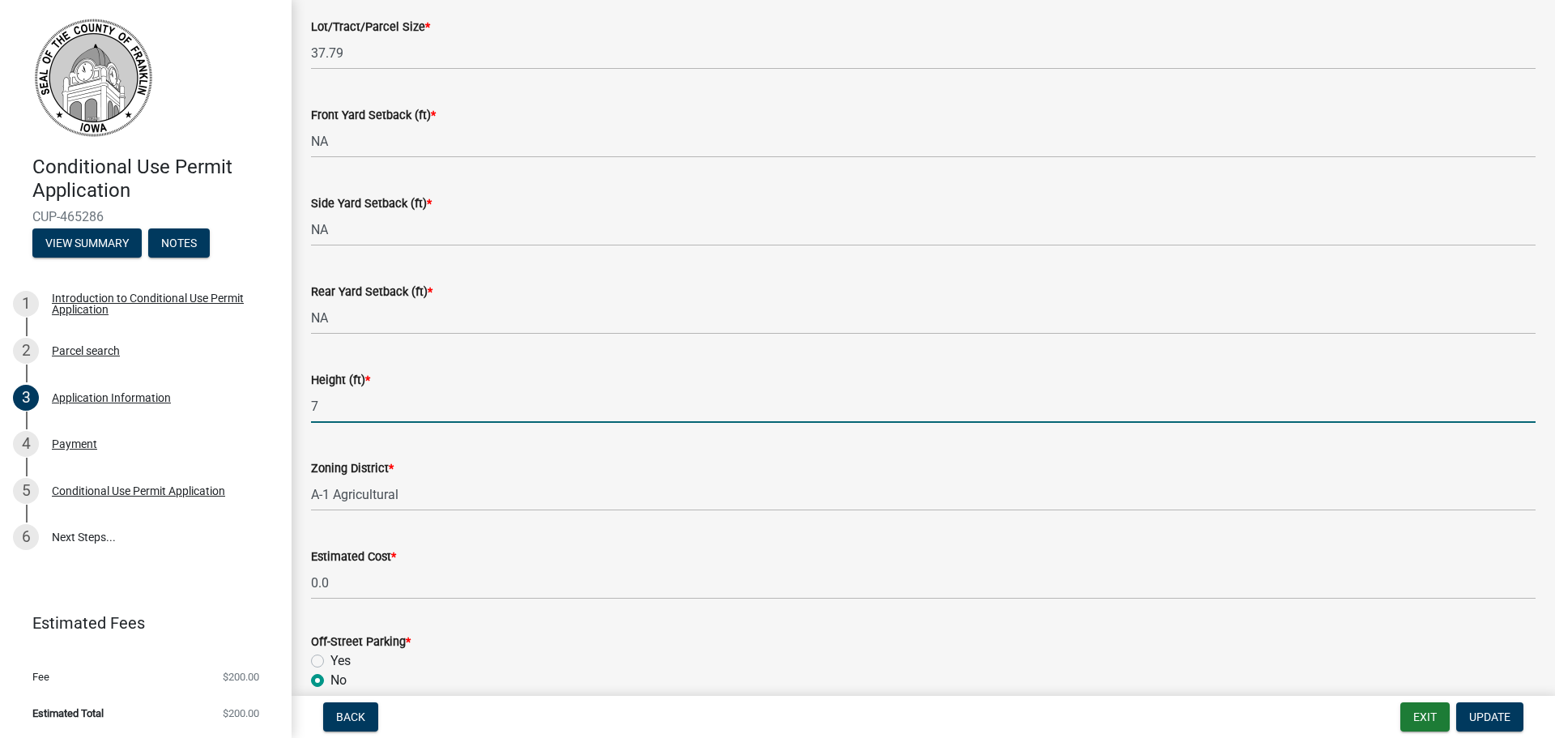
drag, startPoint x: 432, startPoint y: 403, endPoint x: 292, endPoint y: 402, distance: 139.3
click at [292, 402] on div "Application Information share Share Appeal to the Zoning Board of Adjustment An…" at bounding box center [923, 347] width 1263 height 2275
click at [444, 393] on input "7" at bounding box center [923, 406] width 1225 height 33
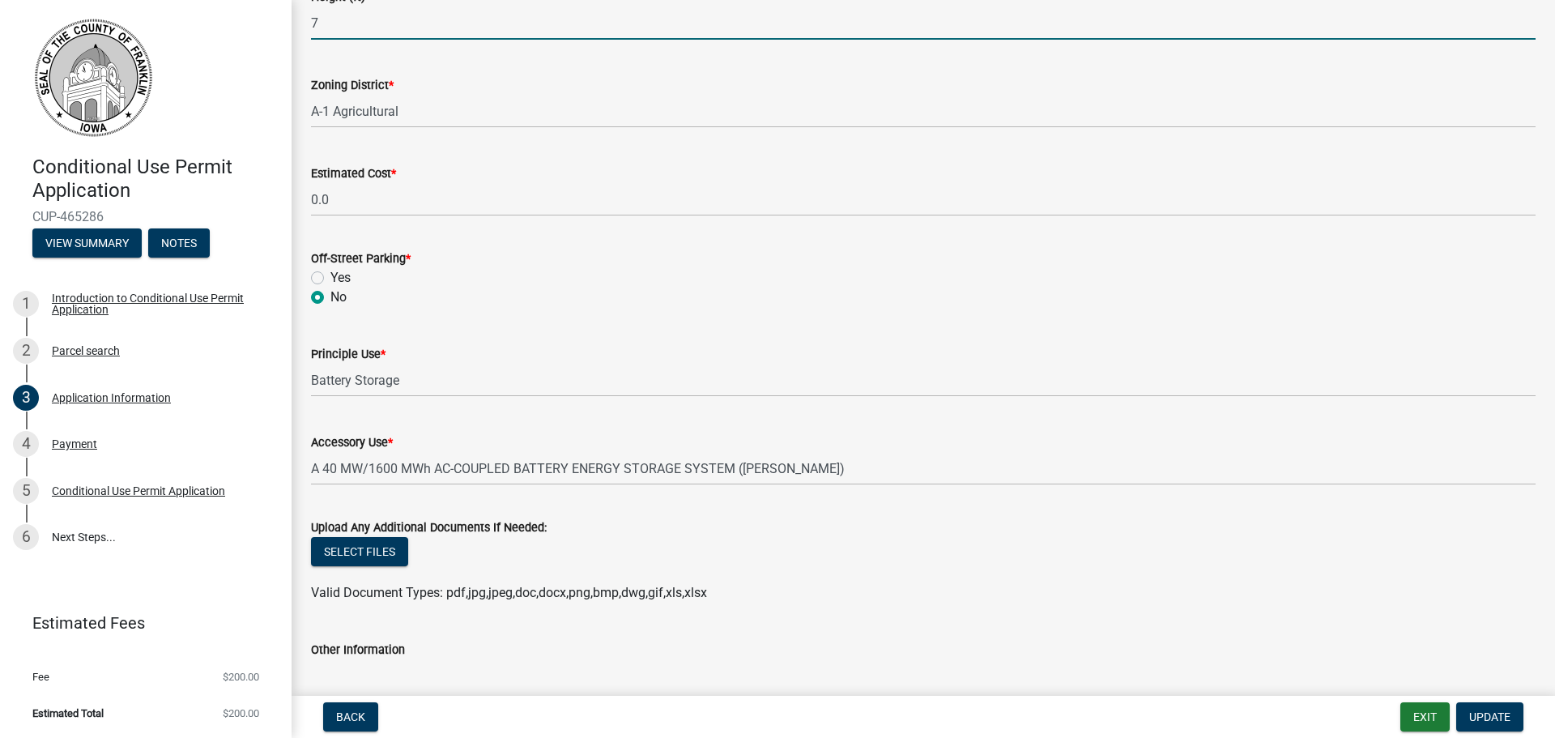
scroll to position [1215, 0]
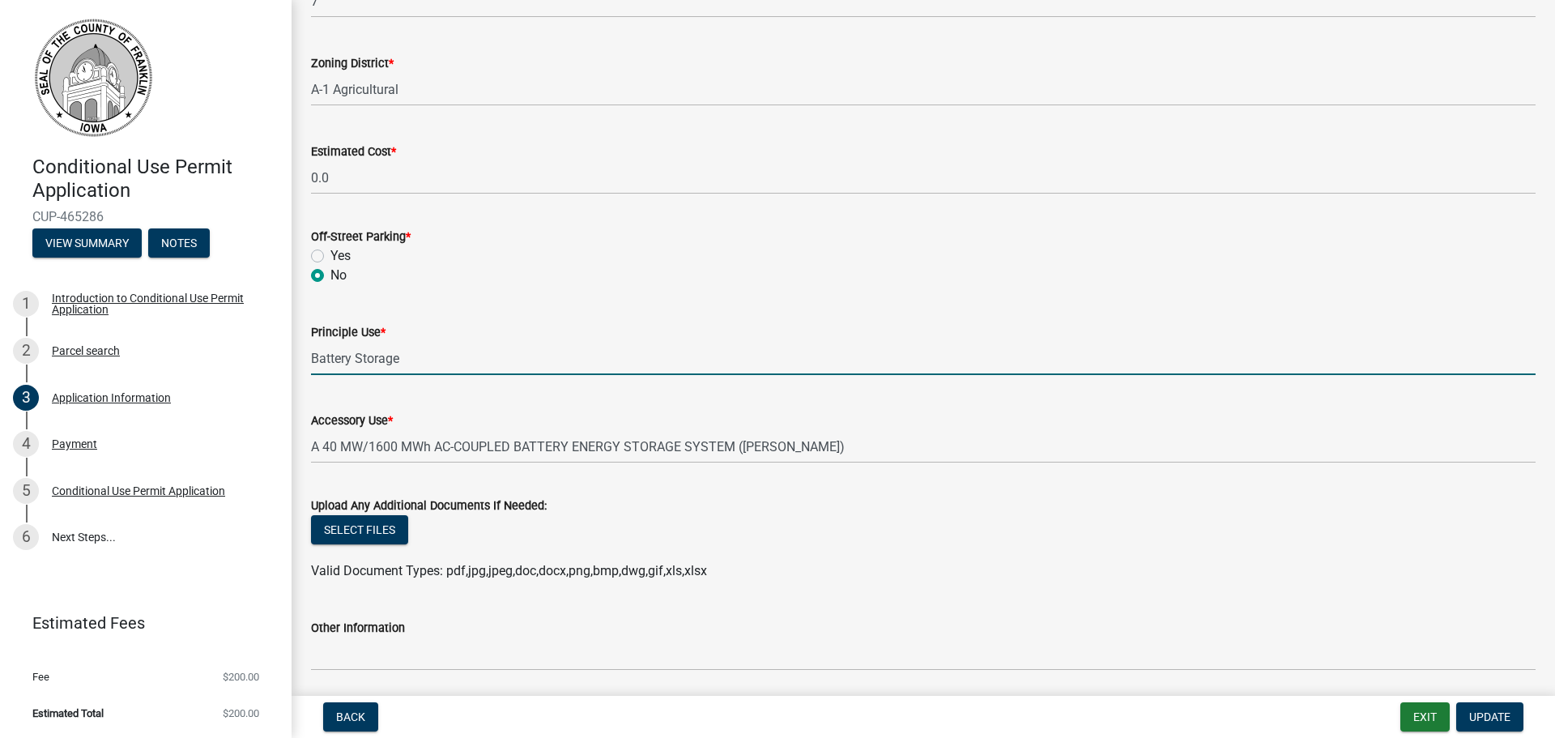
click at [469, 345] on input "Battery Storage" at bounding box center [923, 358] width 1225 height 33
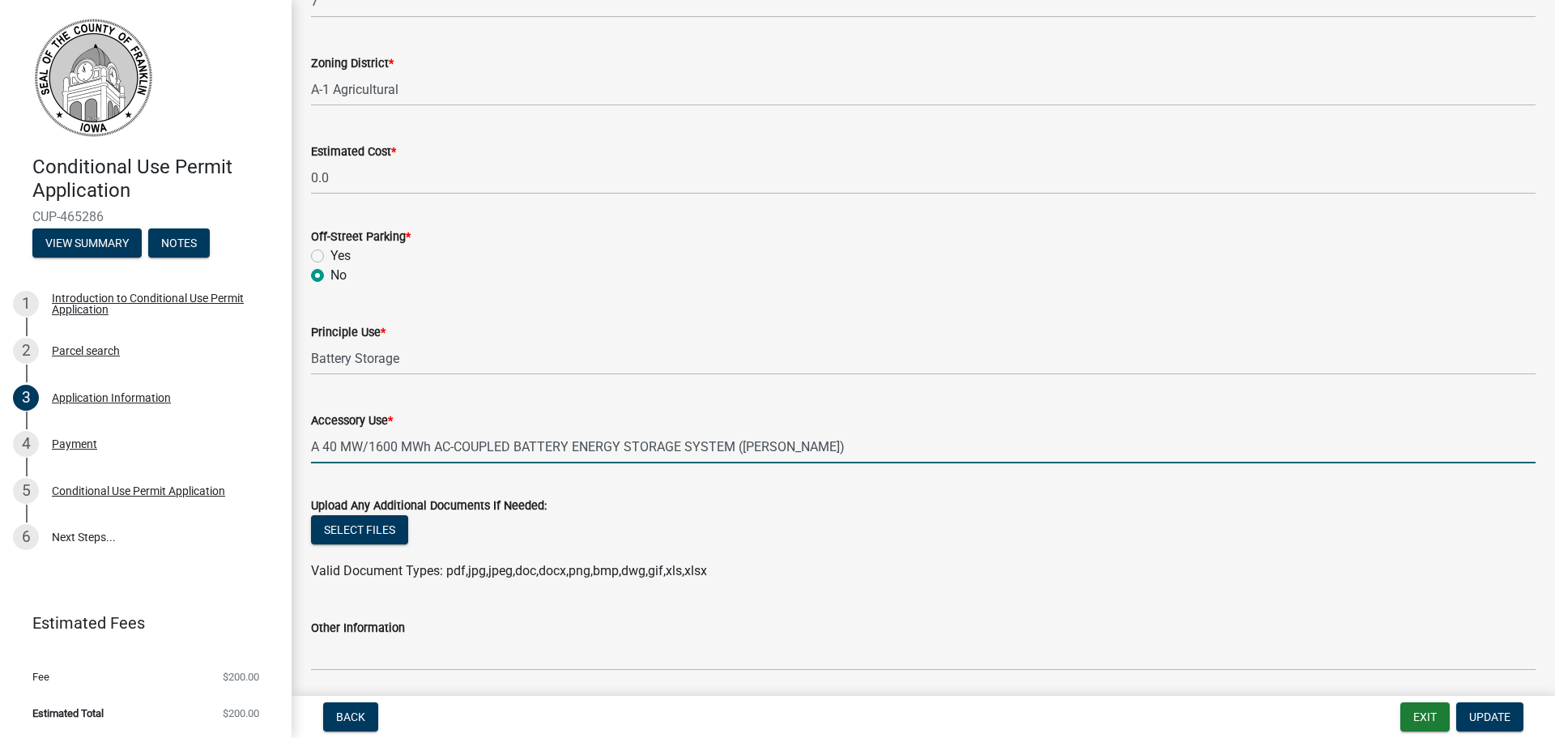
click at [770, 458] on input "A 40 MW/1600 MWh AC-COUPLED BATTERY ENERGY STORAGE SYSTEM ([PERSON_NAME])" at bounding box center [923, 446] width 1225 height 33
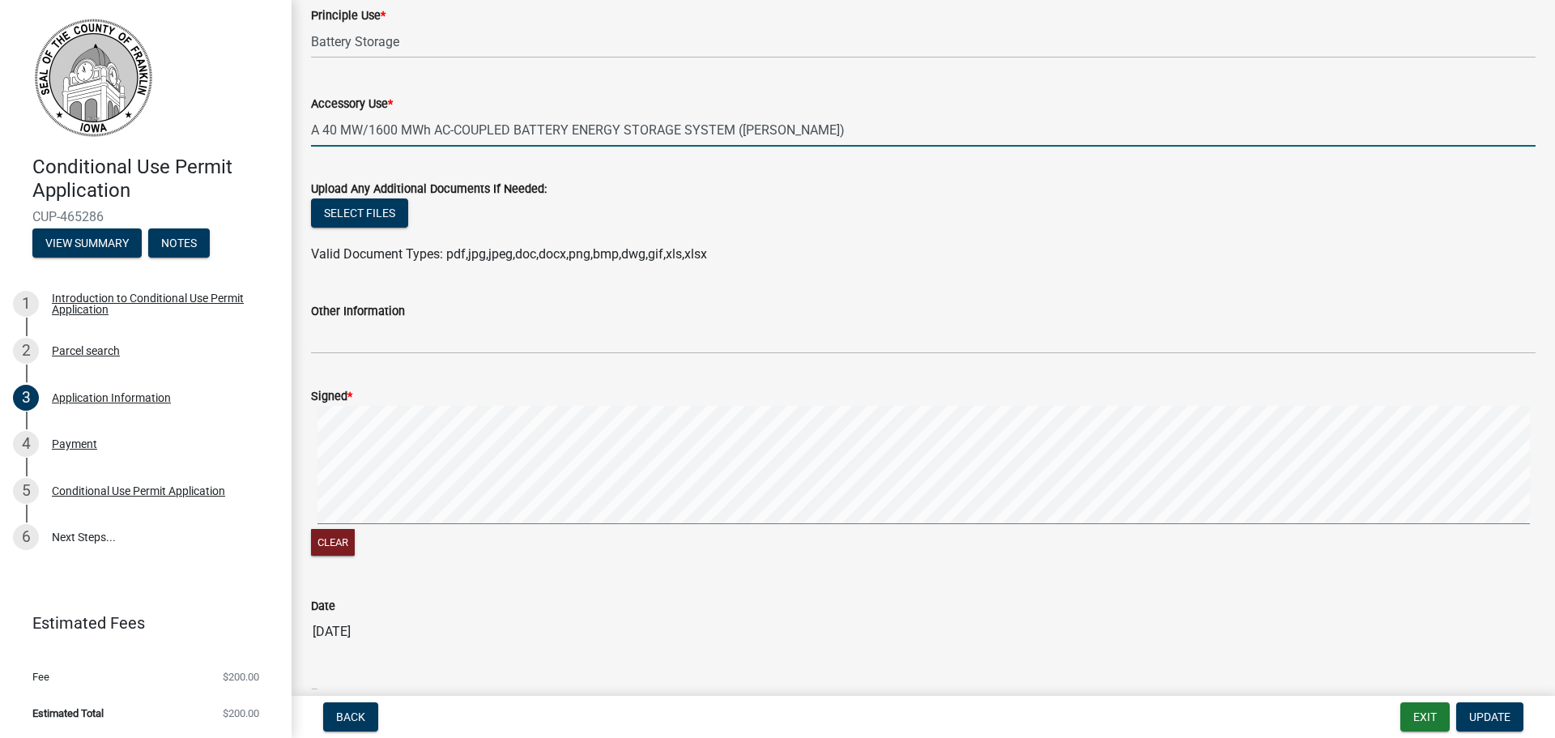
scroll to position [1539, 0]
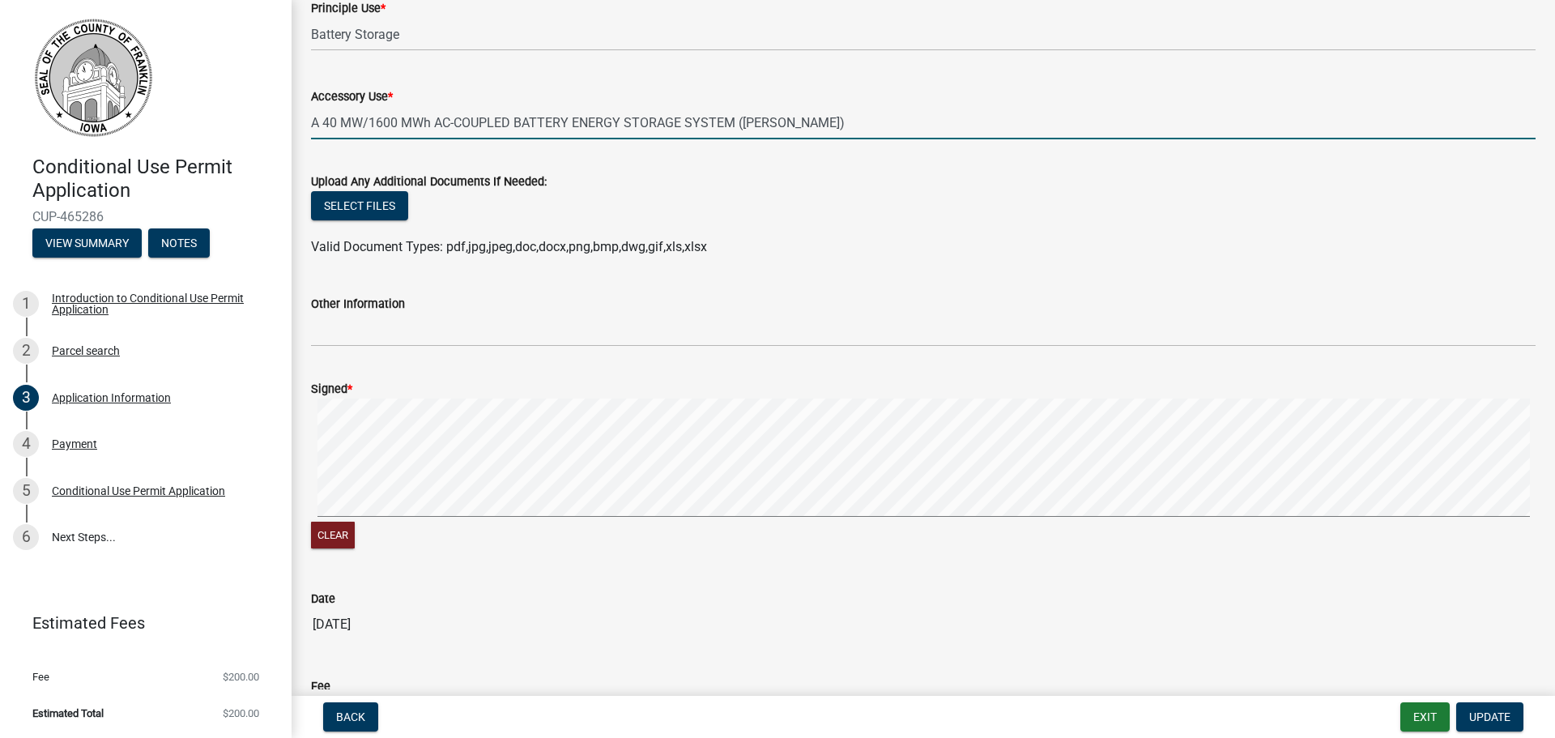
click at [466, 312] on div "Other Information" at bounding box center [923, 303] width 1225 height 19
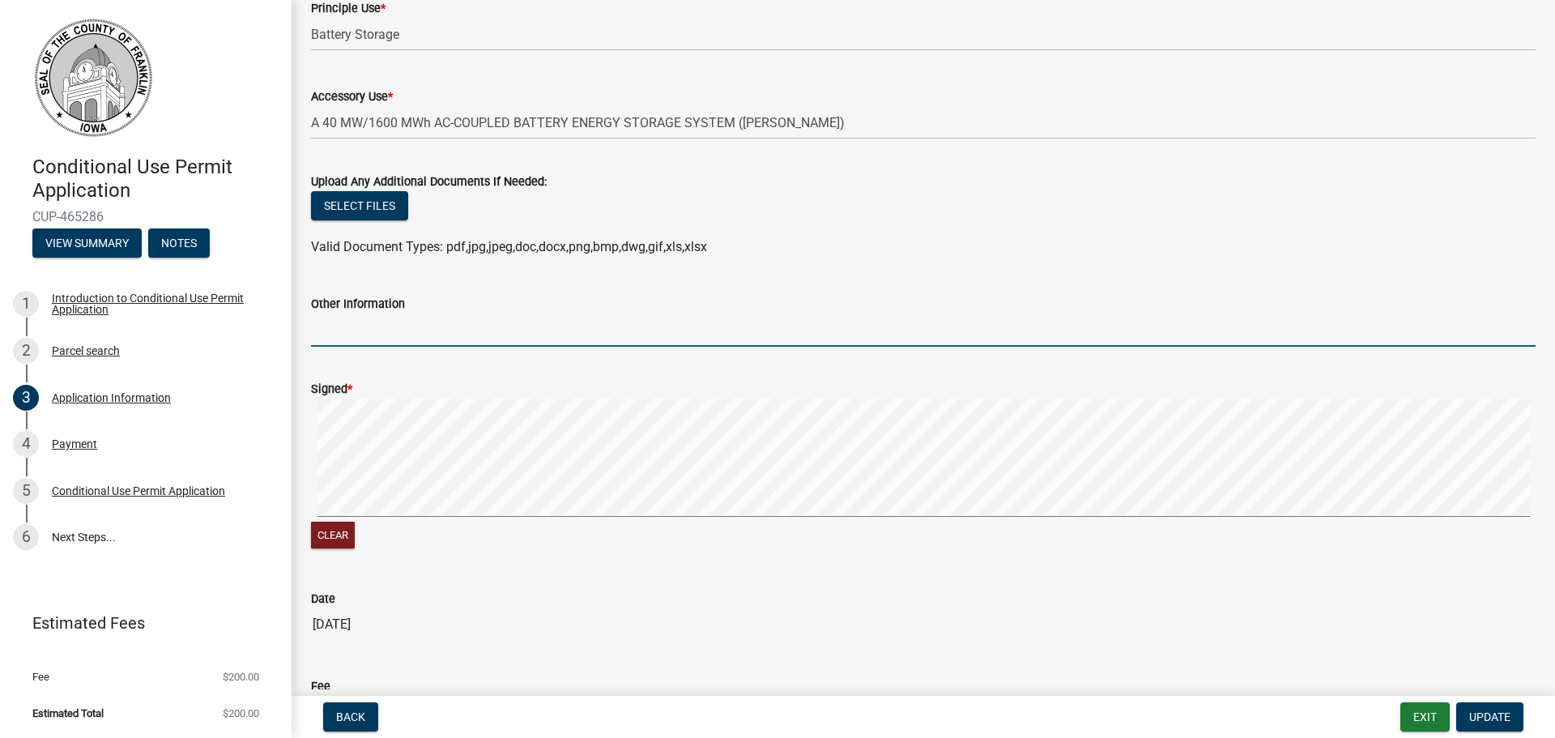
click at [460, 323] on input "Other Information" at bounding box center [923, 329] width 1225 height 33
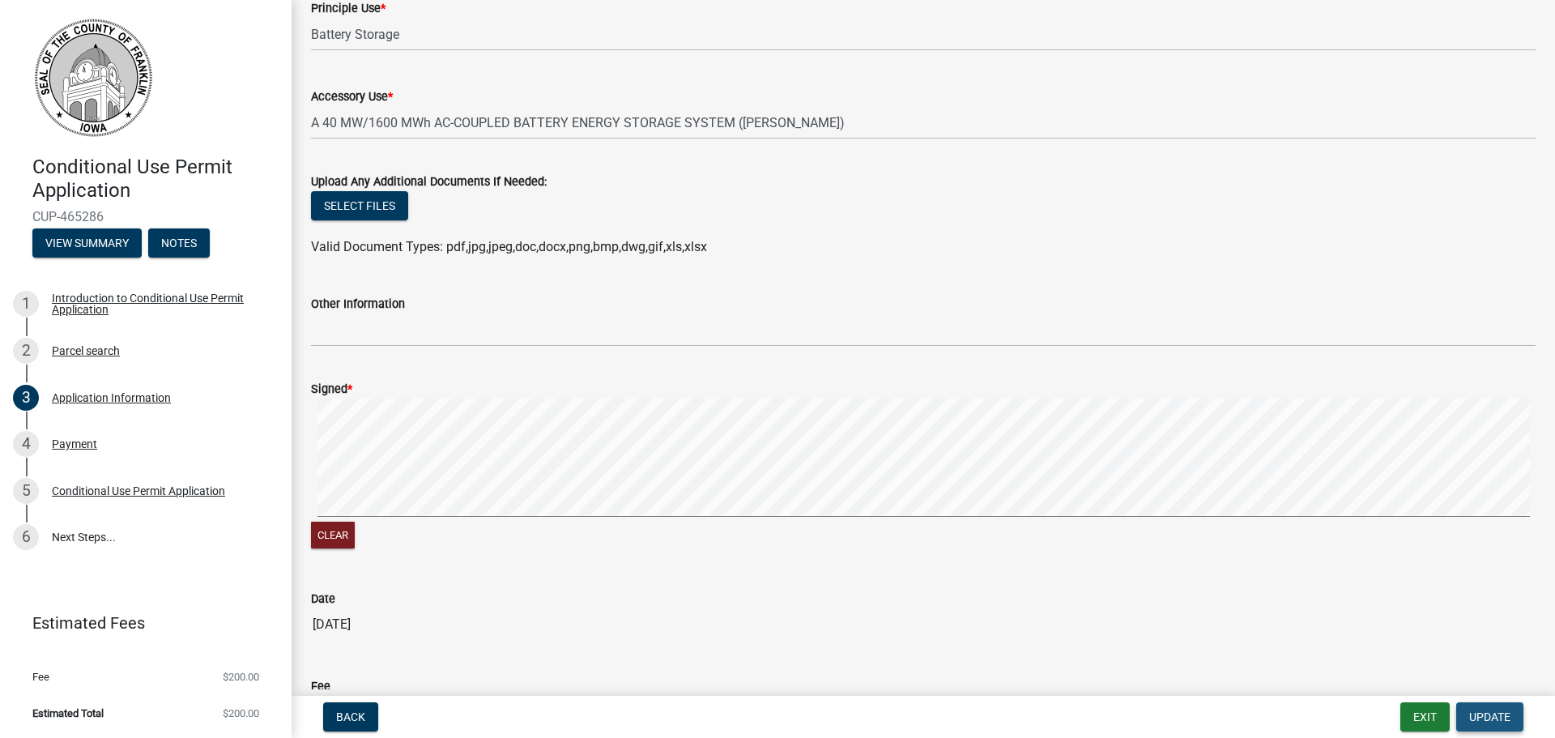
click at [1485, 712] on span "Update" at bounding box center [1489, 716] width 41 height 13
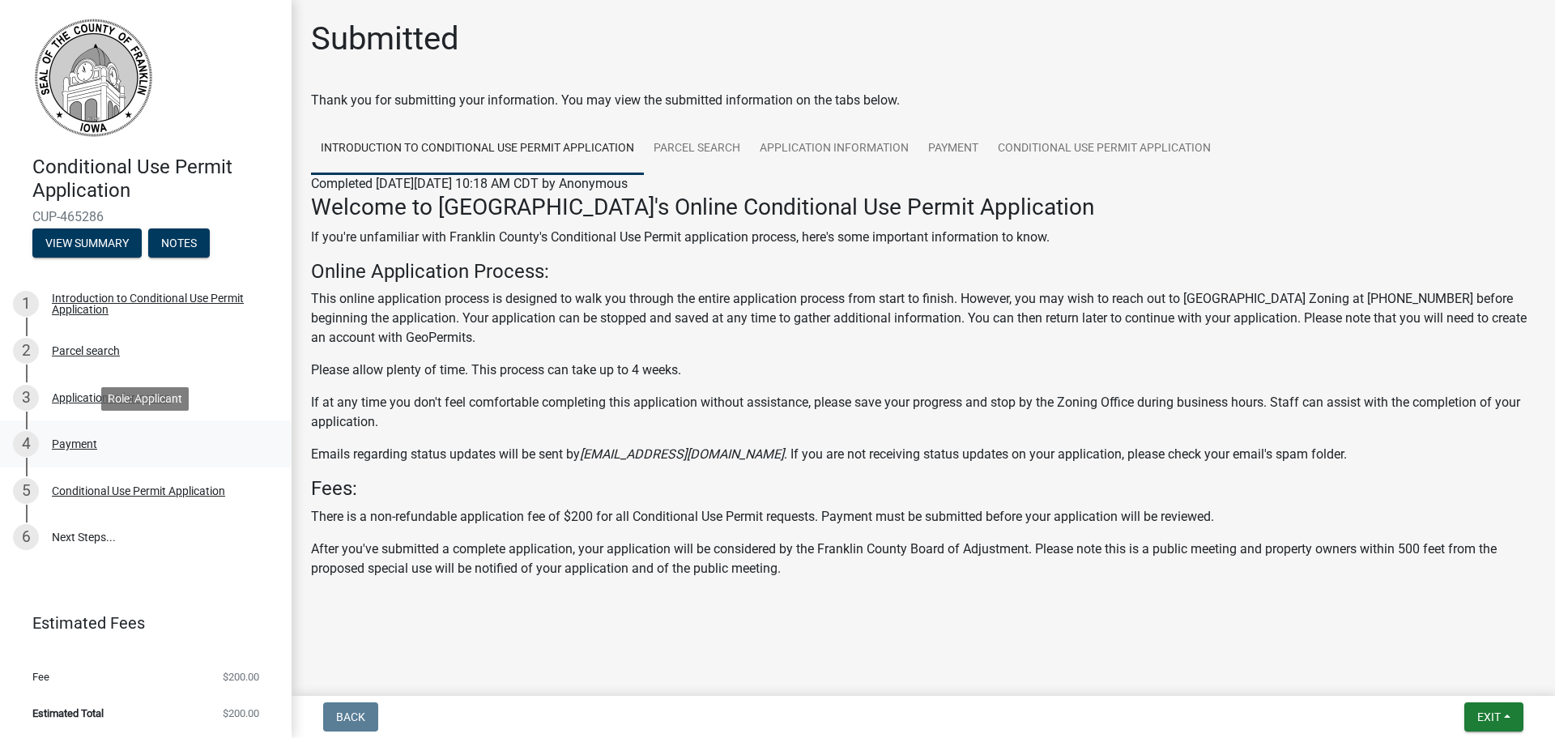
click at [79, 438] on div "Payment" at bounding box center [74, 443] width 45 height 11
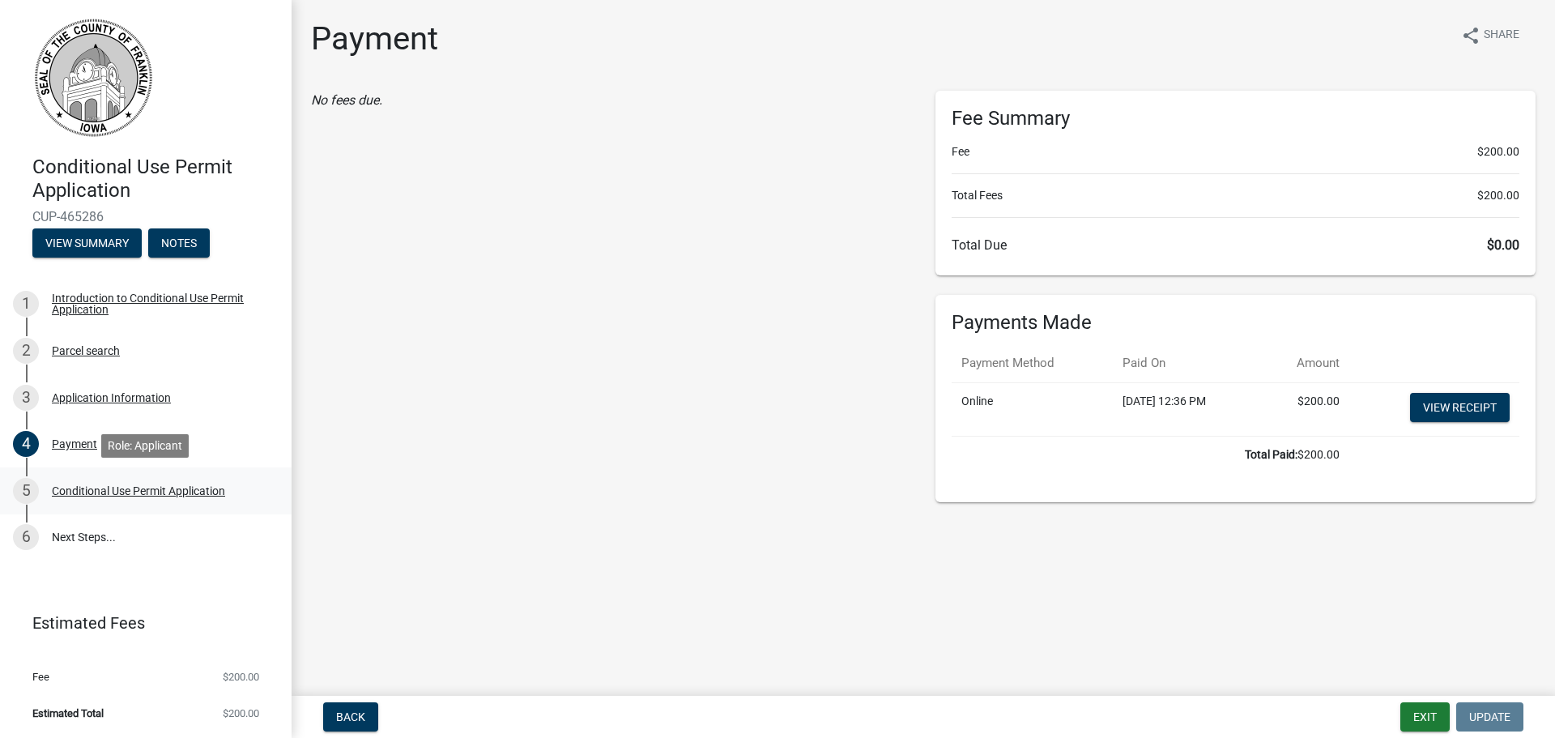
click at [143, 488] on div "Conditional Use Permit Application" at bounding box center [138, 490] width 173 height 11
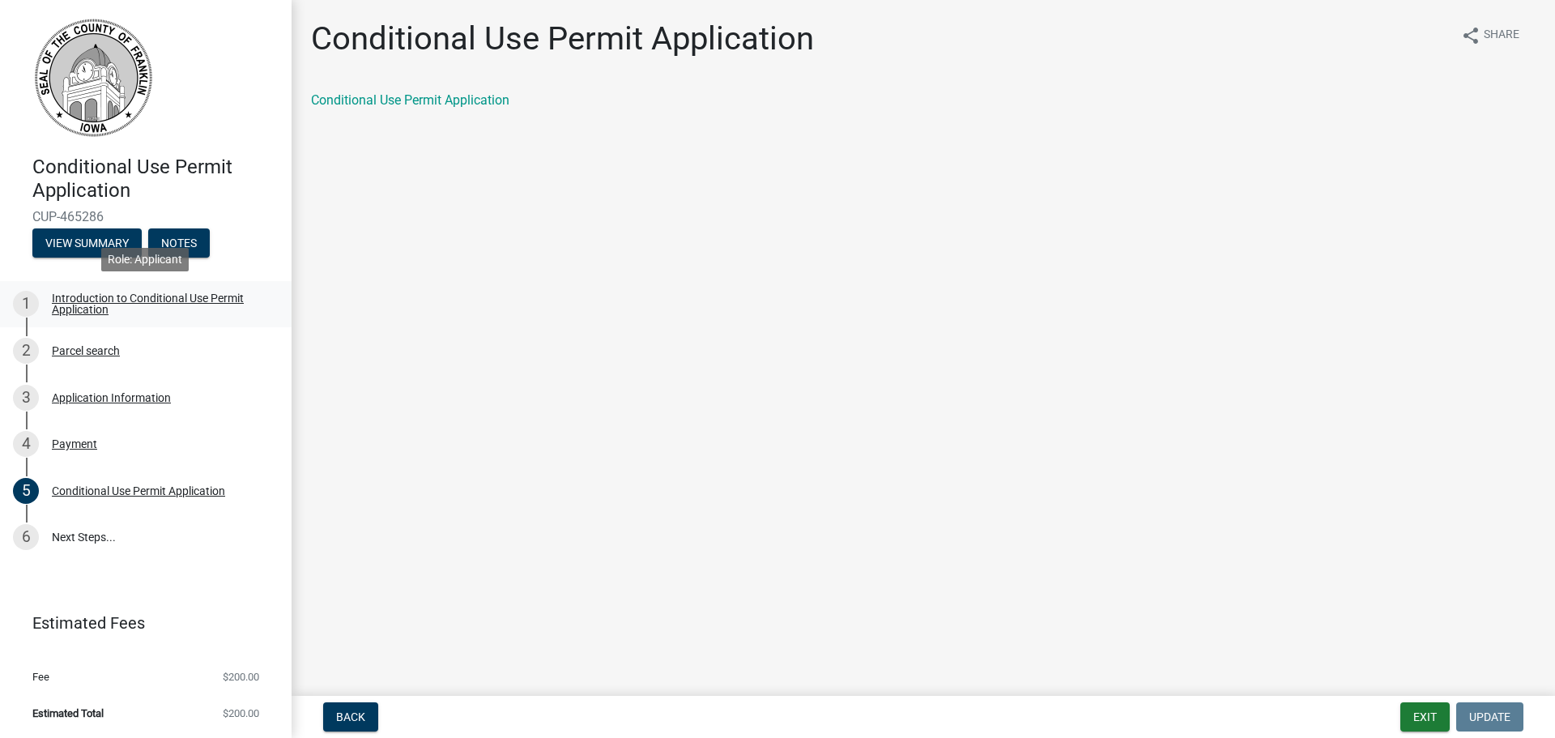
click at [89, 307] on div "Introduction to Conditional Use Permit Application" at bounding box center [159, 303] width 214 height 23
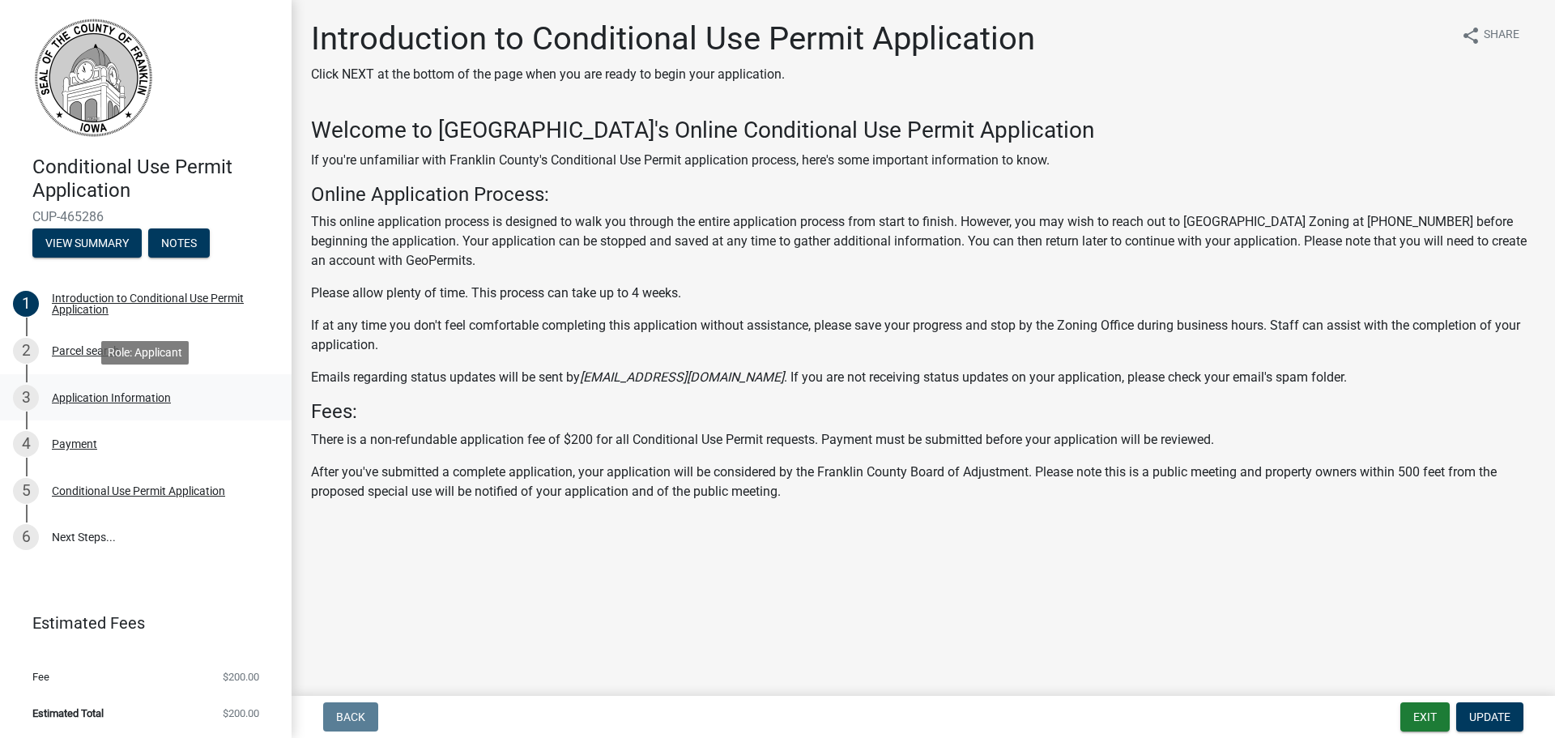
click at [109, 399] on div "Application Information" at bounding box center [111, 397] width 119 height 11
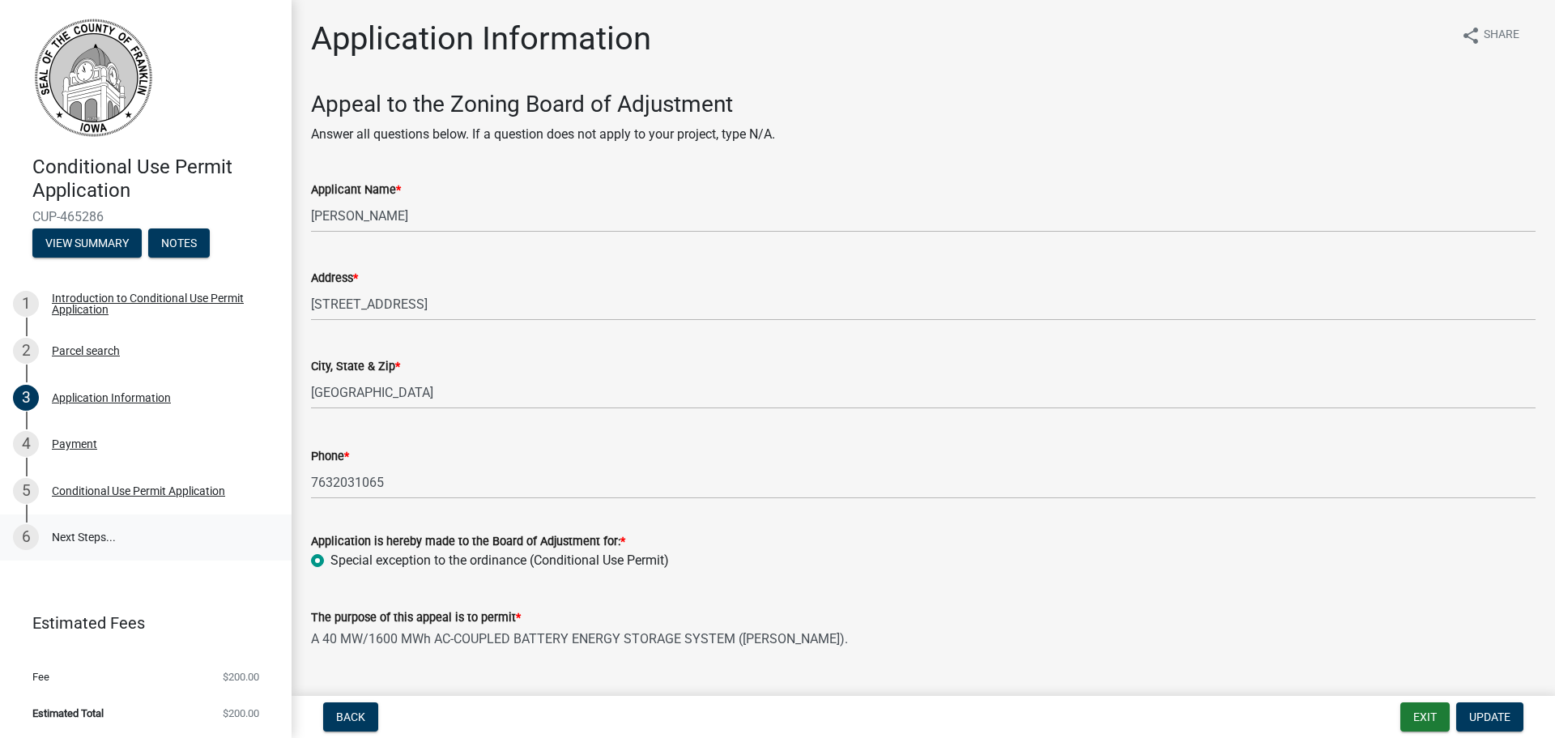
click at [114, 537] on link "6 Next Steps..." at bounding box center [146, 537] width 292 height 47
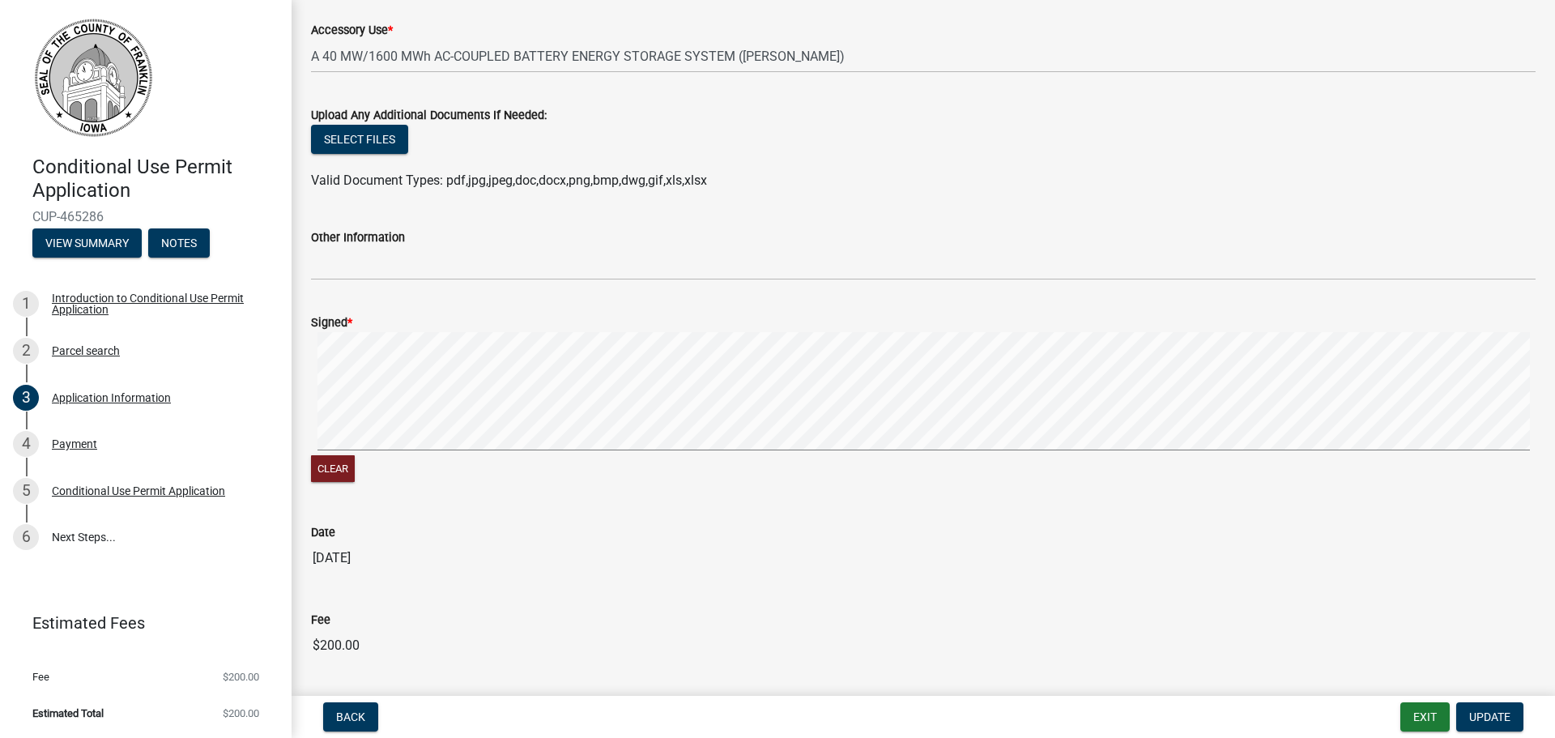
scroll to position [1654, 0]
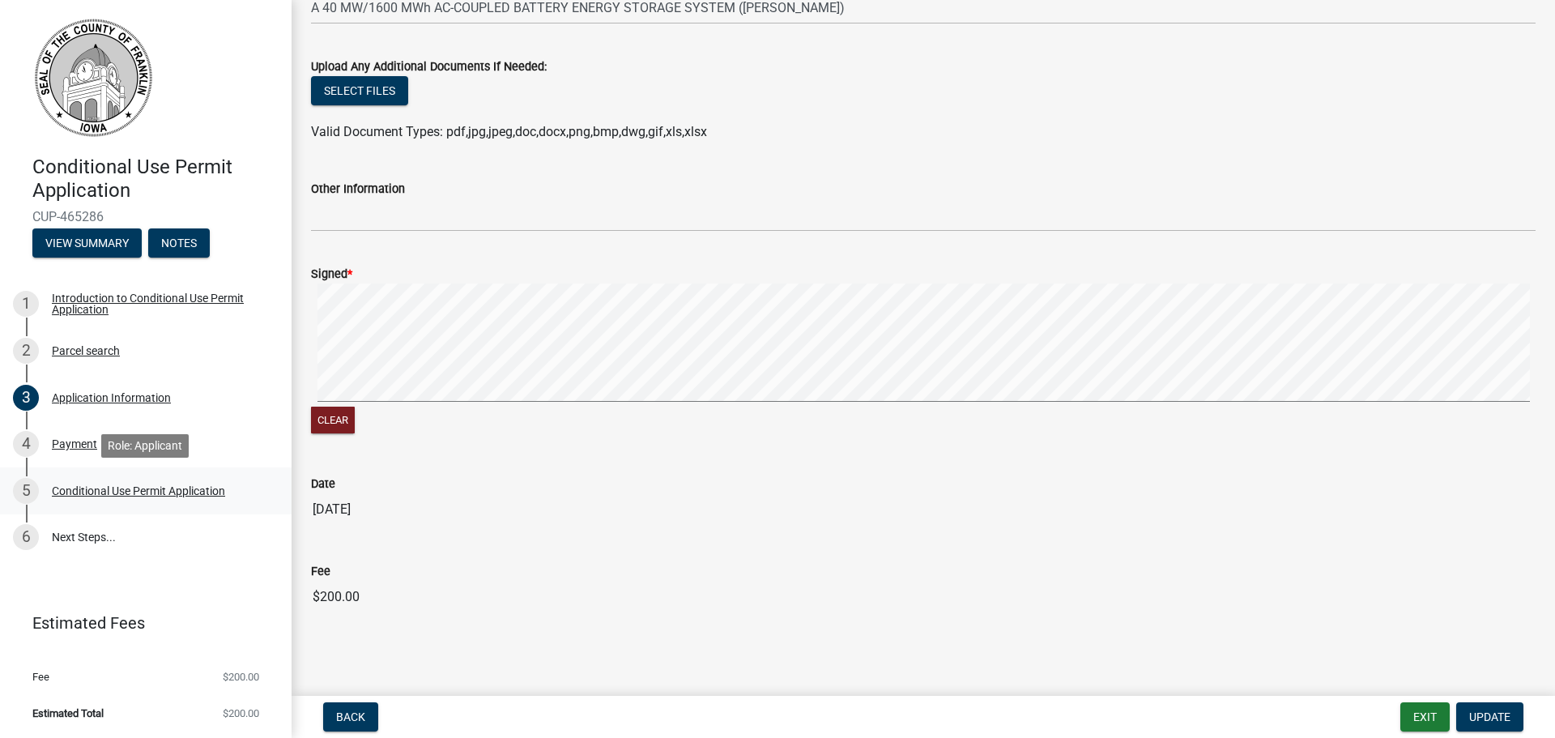
click at [135, 491] on div "Conditional Use Permit Application" at bounding box center [138, 490] width 173 height 11
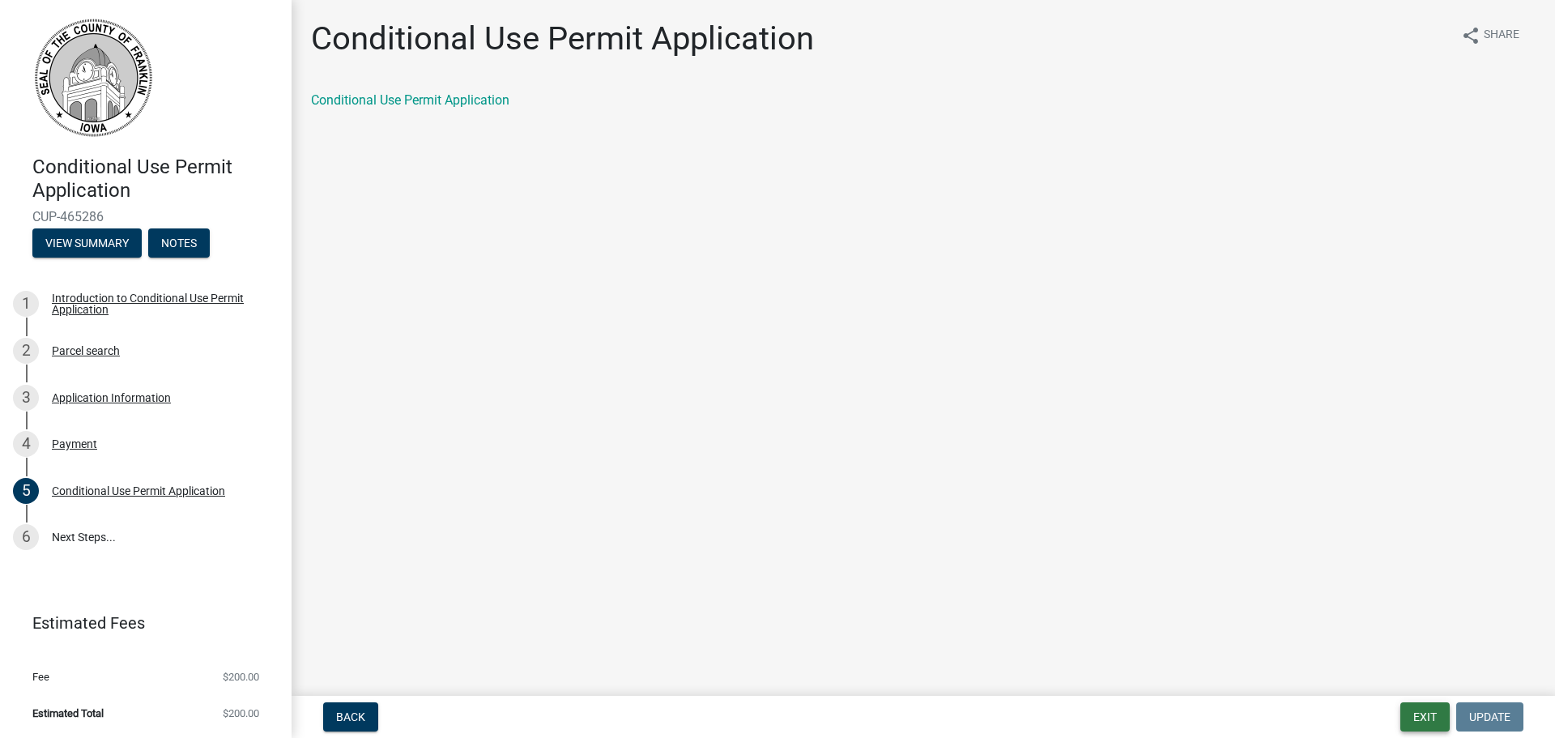
click at [1433, 721] on button "Exit" at bounding box center [1424, 716] width 49 height 29
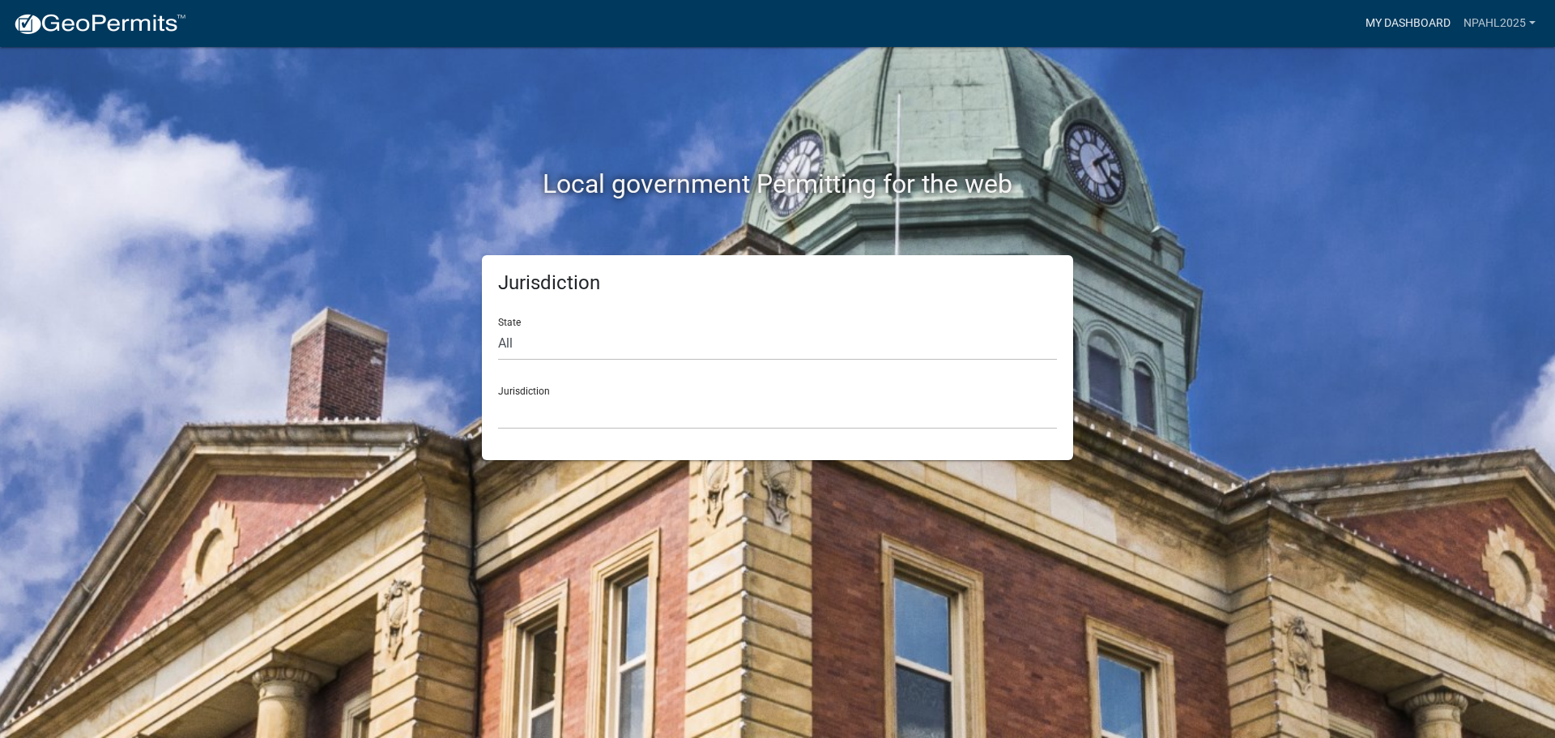
click at [1418, 19] on link "My Dashboard" at bounding box center [1408, 23] width 98 height 31
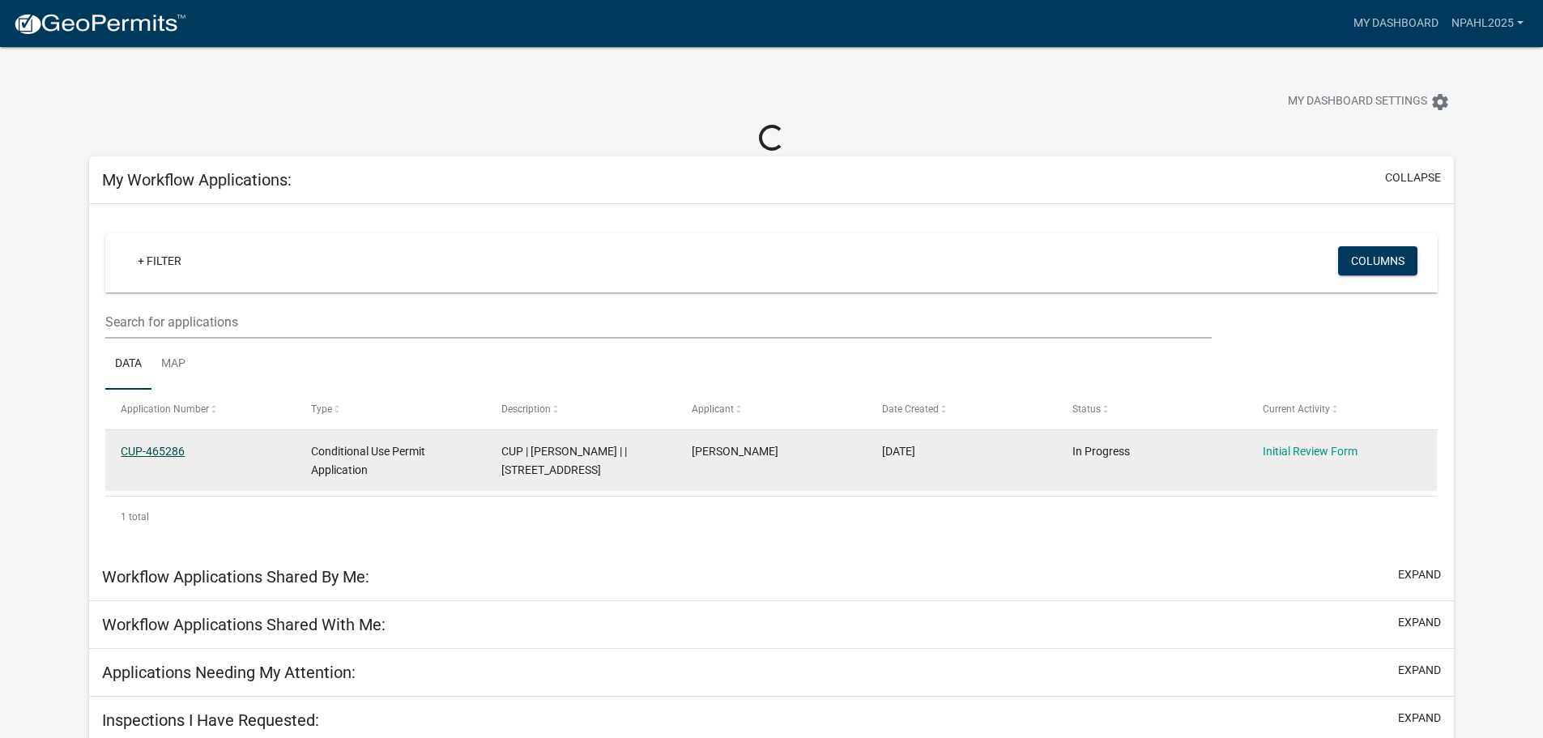
click at [159, 445] on link "CUP-465286" at bounding box center [153, 451] width 64 height 13
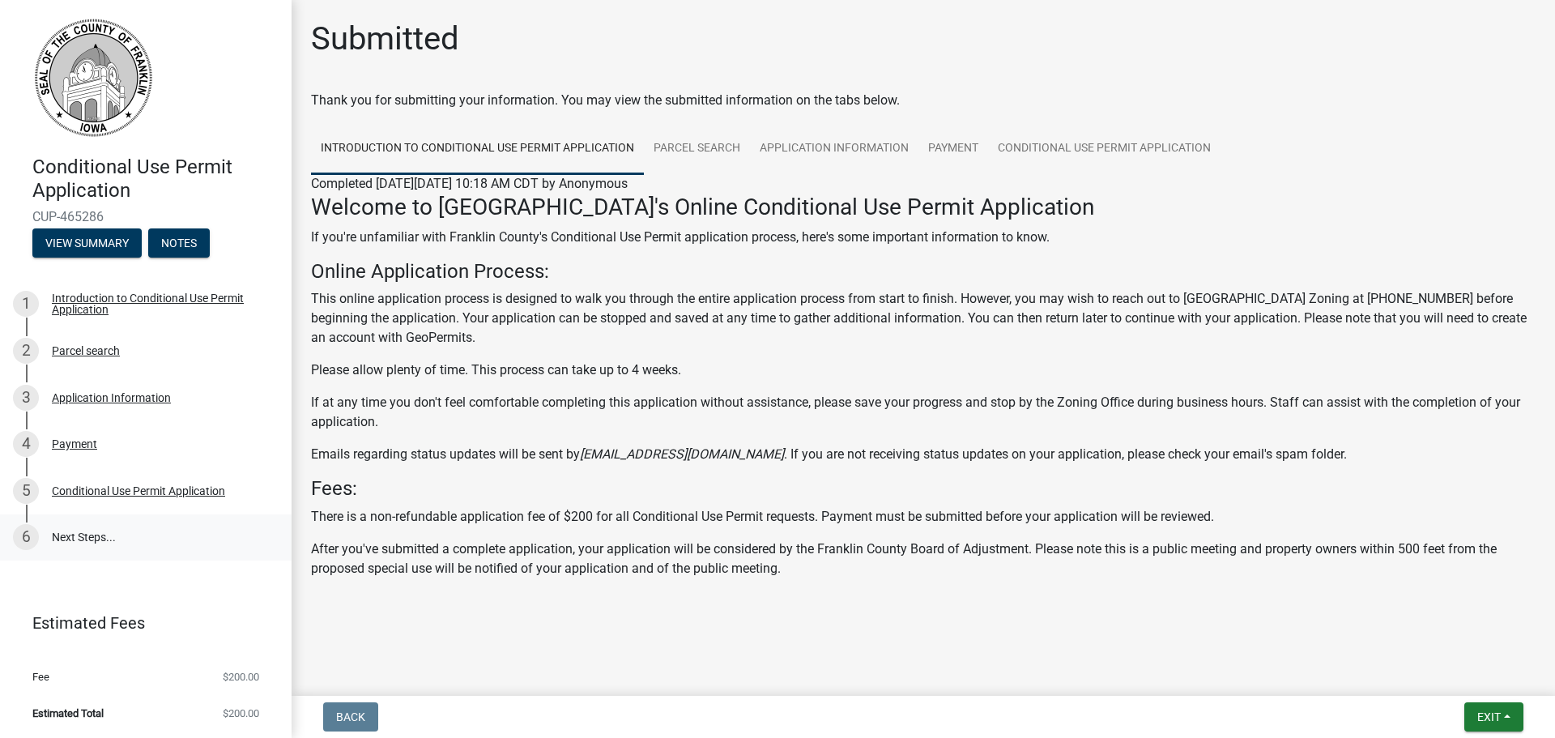
click at [83, 539] on link "6 Next Steps..." at bounding box center [146, 537] width 292 height 47
click at [126, 486] on div "Conditional Use Permit Application" at bounding box center [138, 490] width 173 height 11
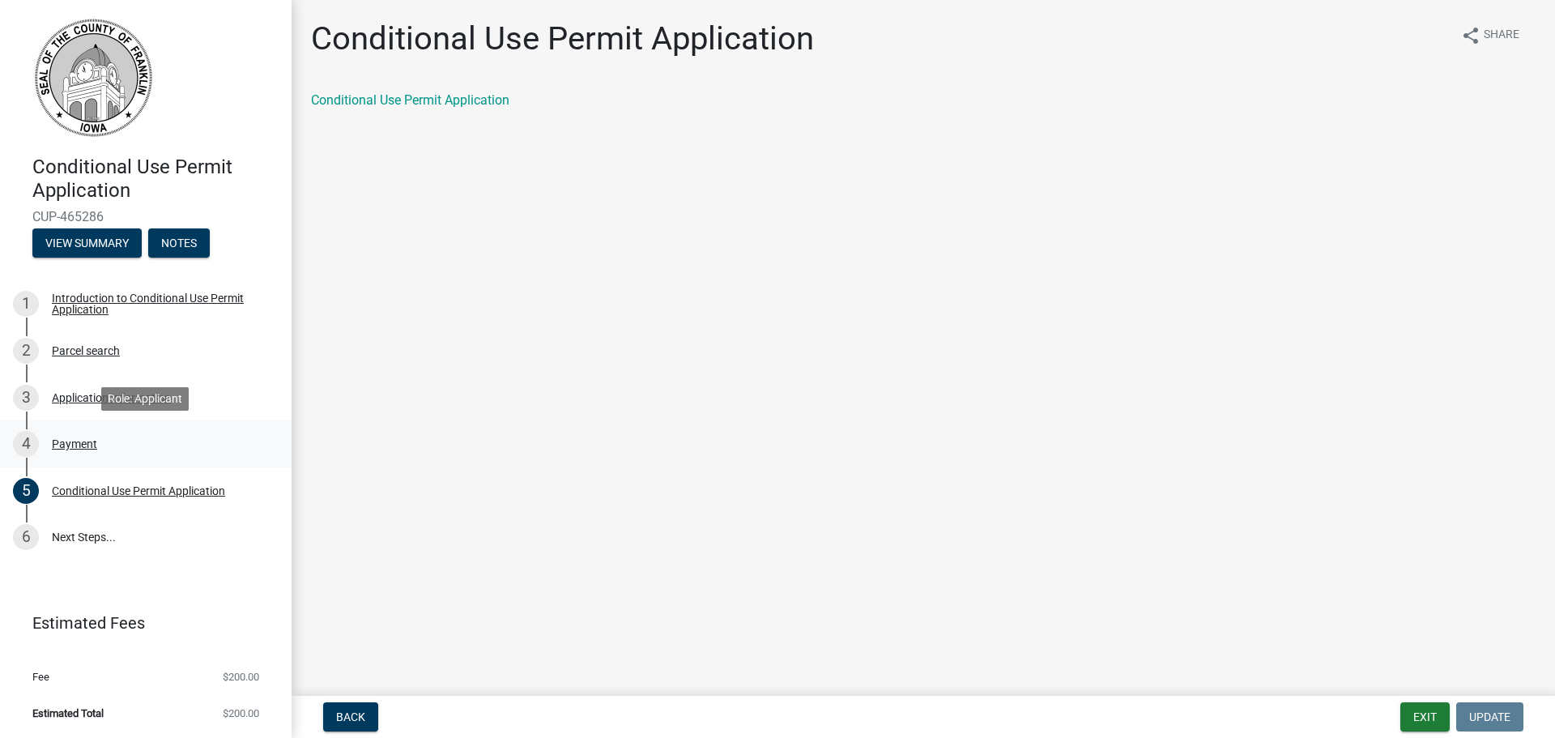
click at [91, 439] on div "Payment" at bounding box center [74, 443] width 45 height 11
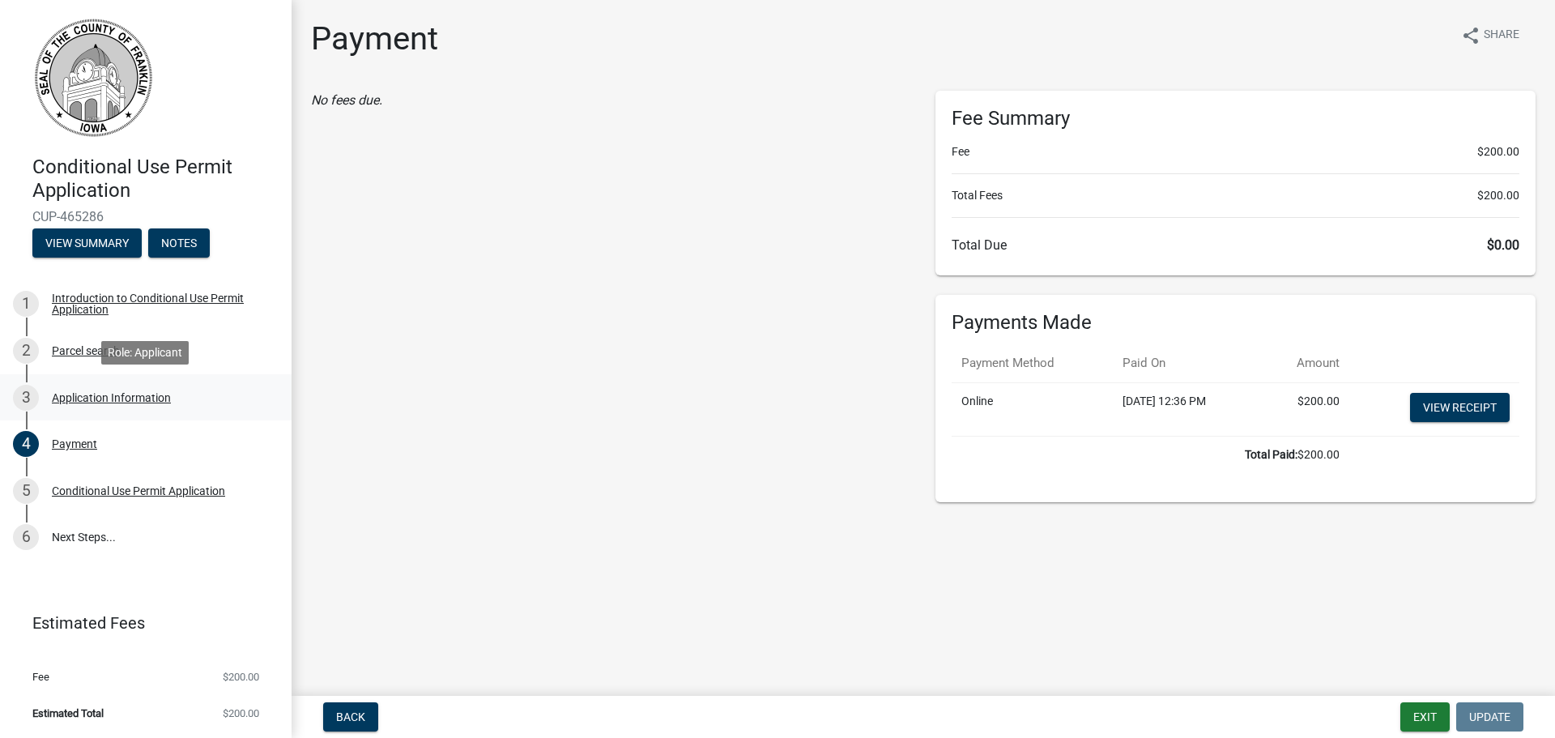
click at [137, 383] on link "3 Application Information" at bounding box center [146, 397] width 292 height 47
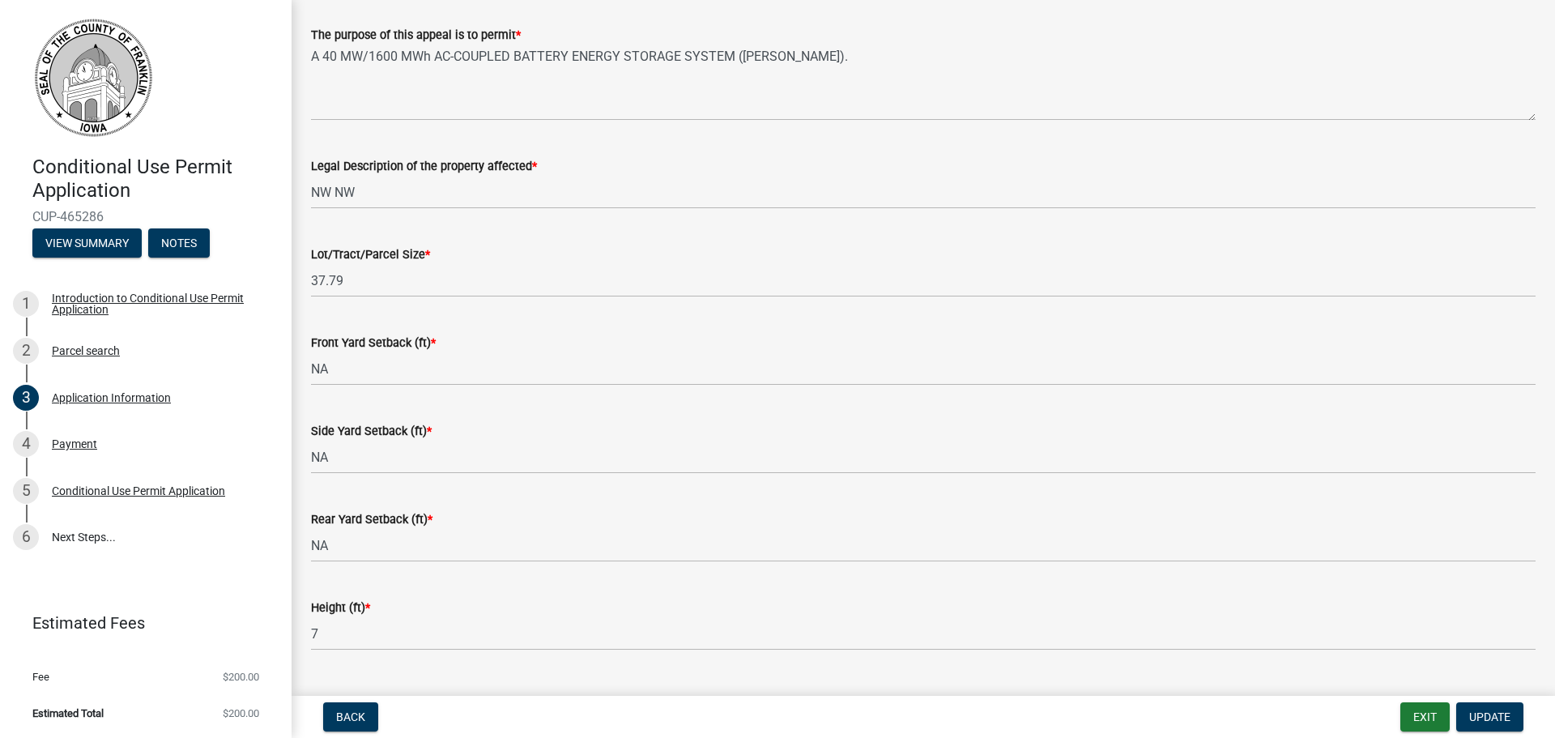
scroll to position [567, 0]
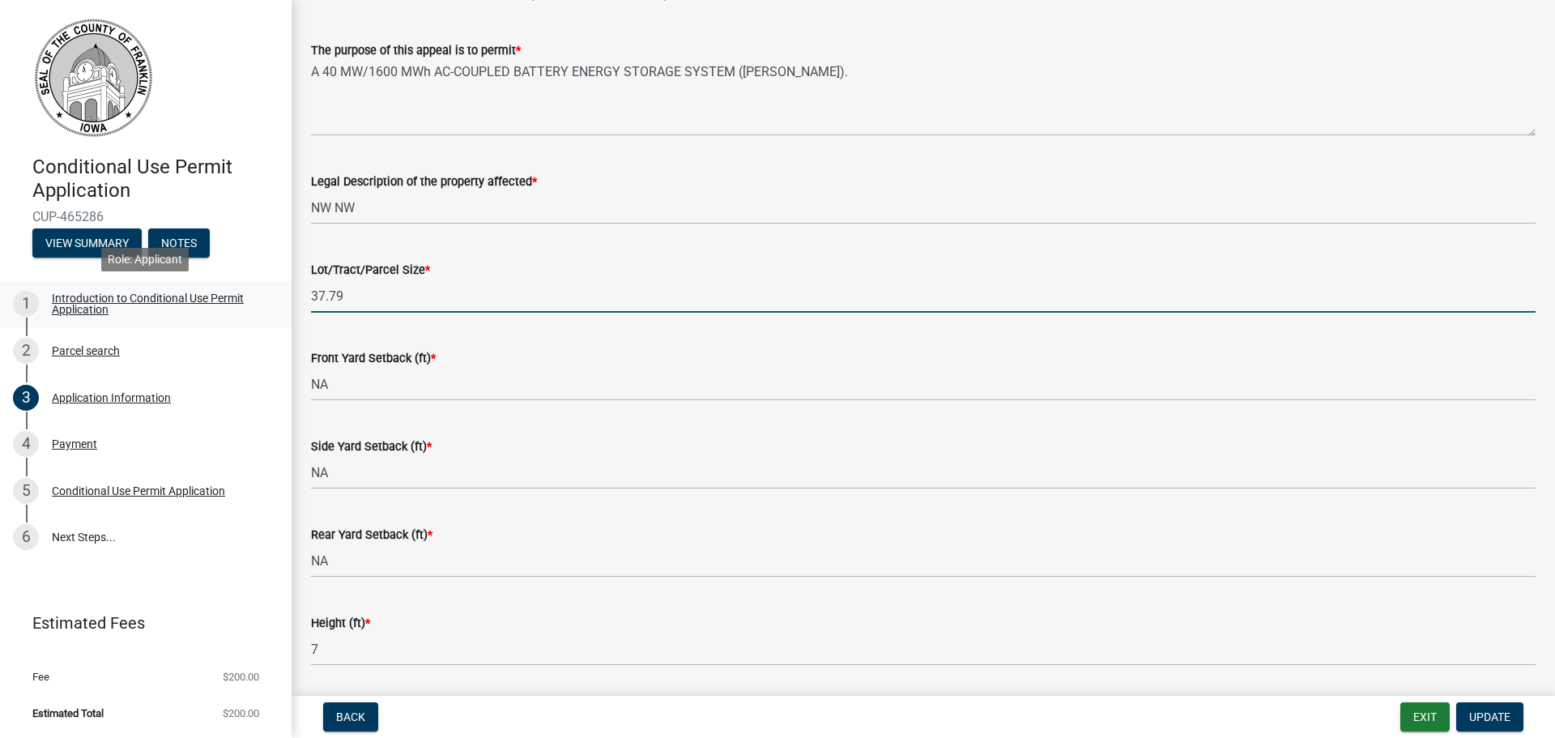
drag, startPoint x: 364, startPoint y: 300, endPoint x: 287, endPoint y: 296, distance: 77.8
click at [287, 296] on div "Conditional Use Permit Application CUP-465286 View Summary Notes 1 Introduction…" at bounding box center [777, 369] width 1555 height 738
type input "4.57"
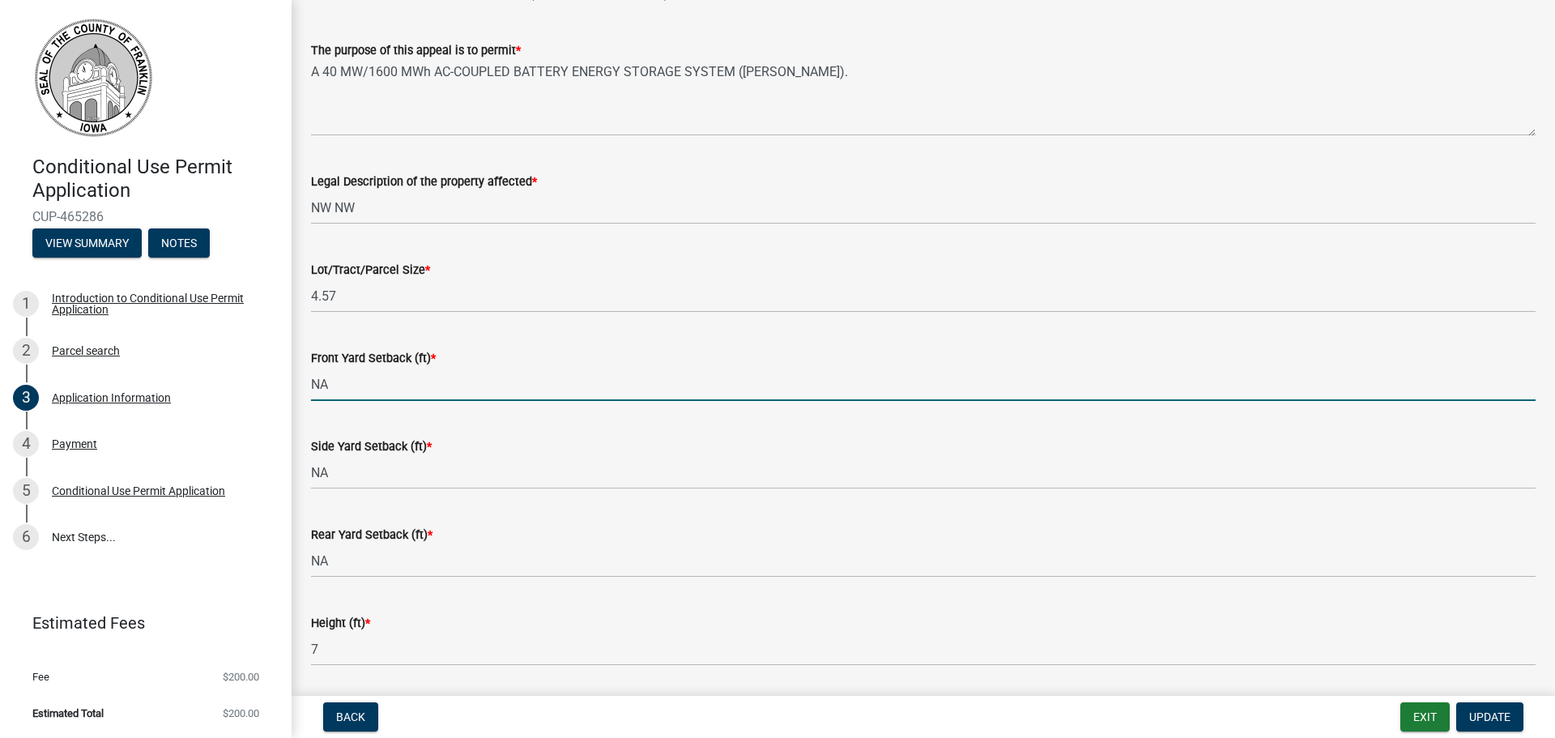
click at [546, 375] on input "NA" at bounding box center [923, 384] width 1225 height 33
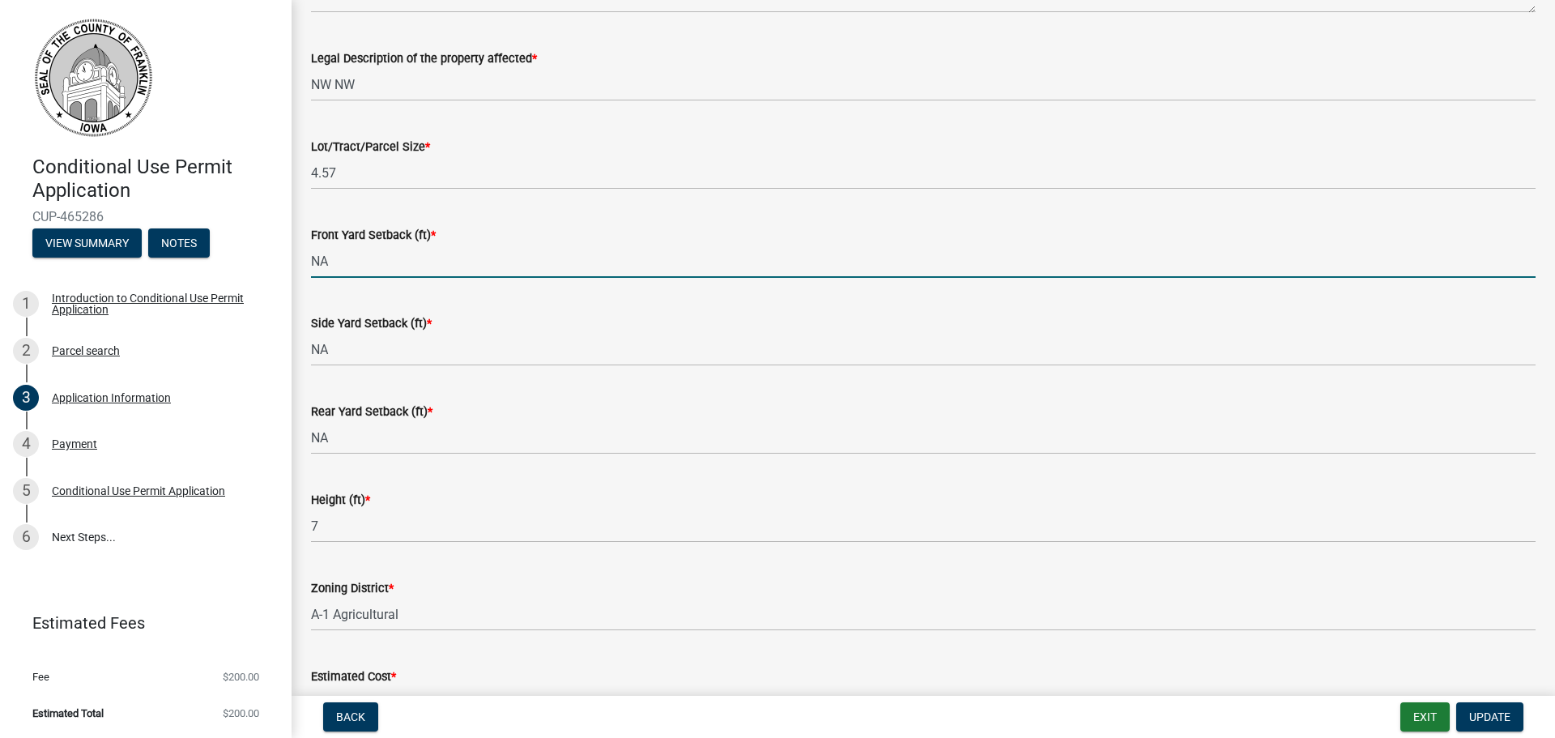
scroll to position [729, 0]
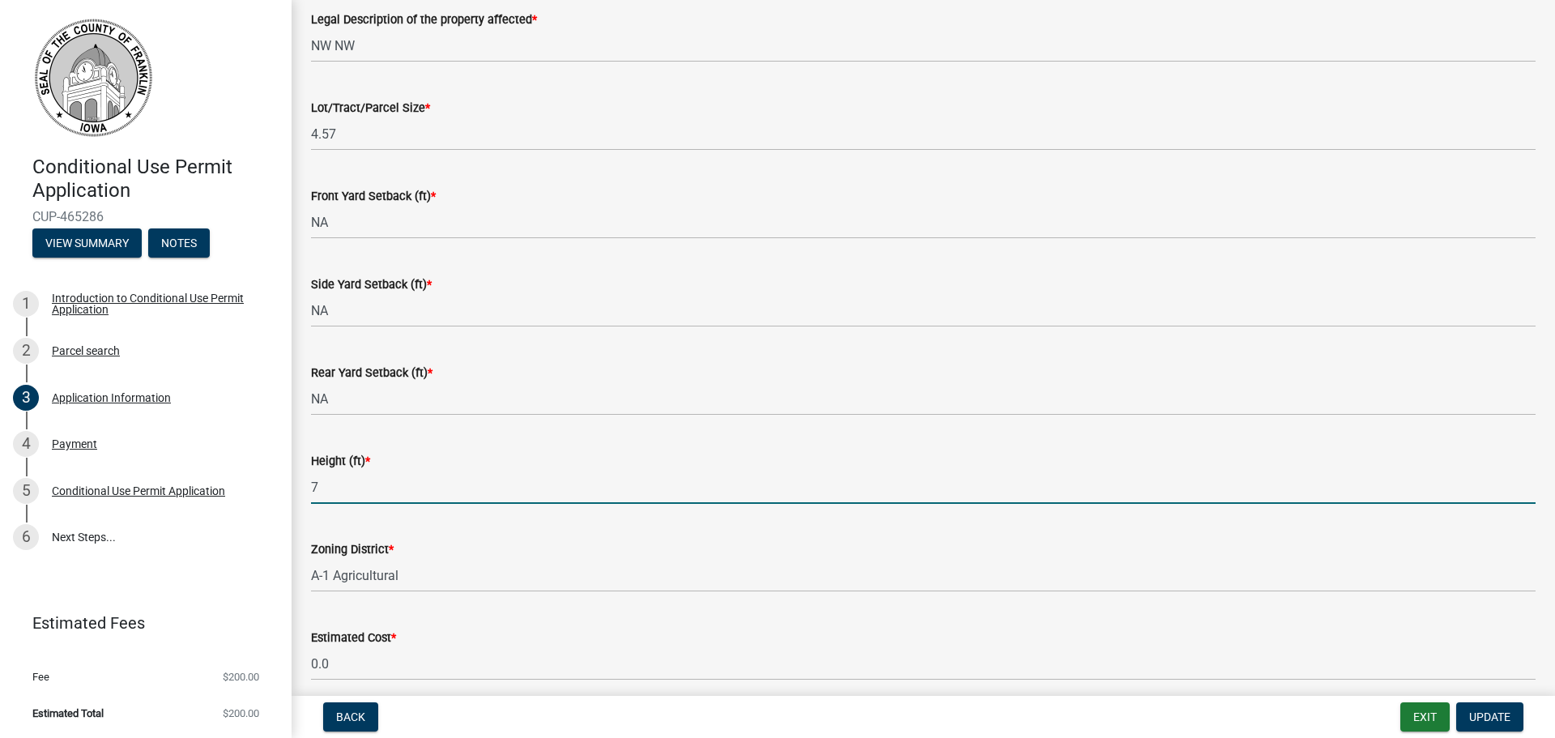
click at [348, 492] on input "7" at bounding box center [923, 487] width 1225 height 33
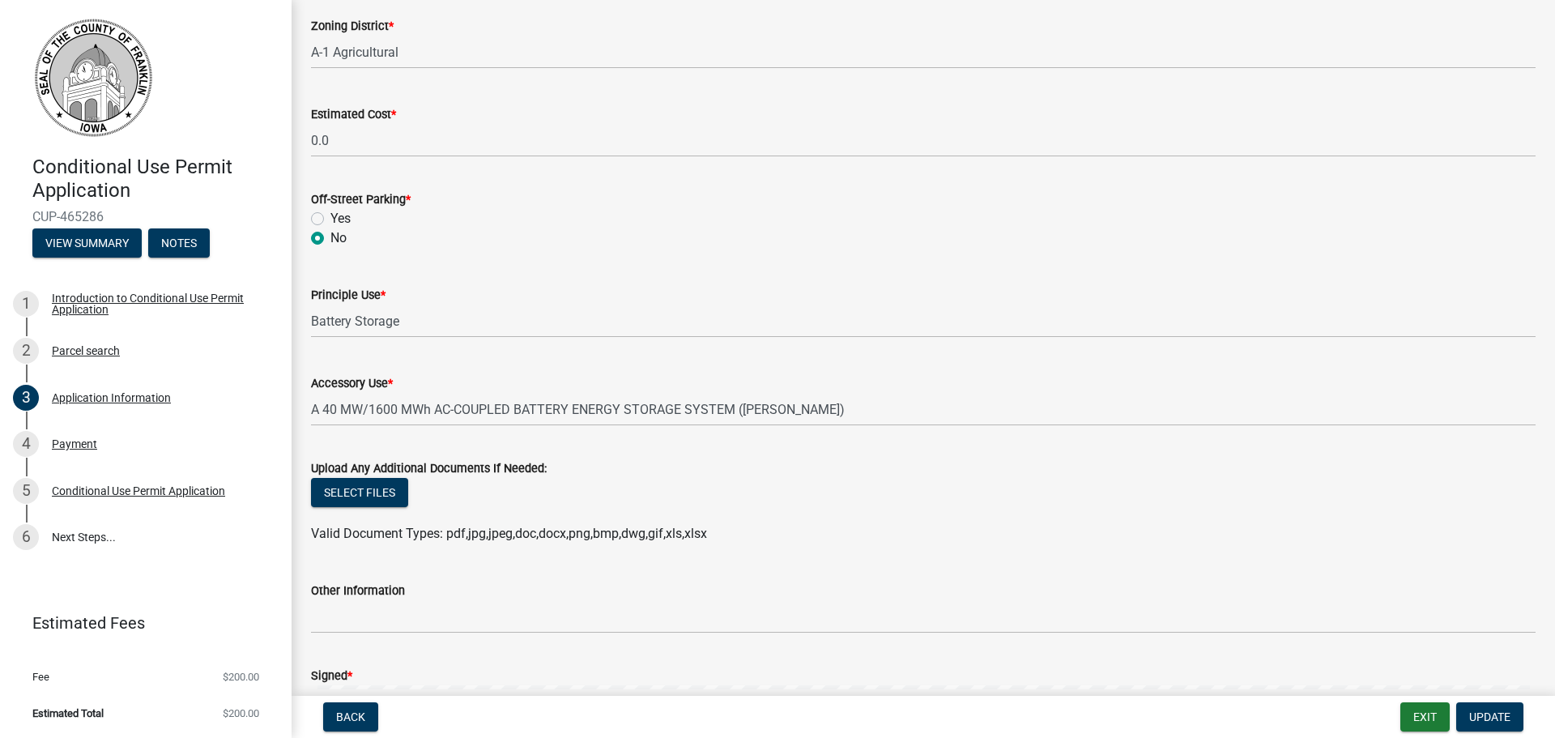
scroll to position [1296, 0]
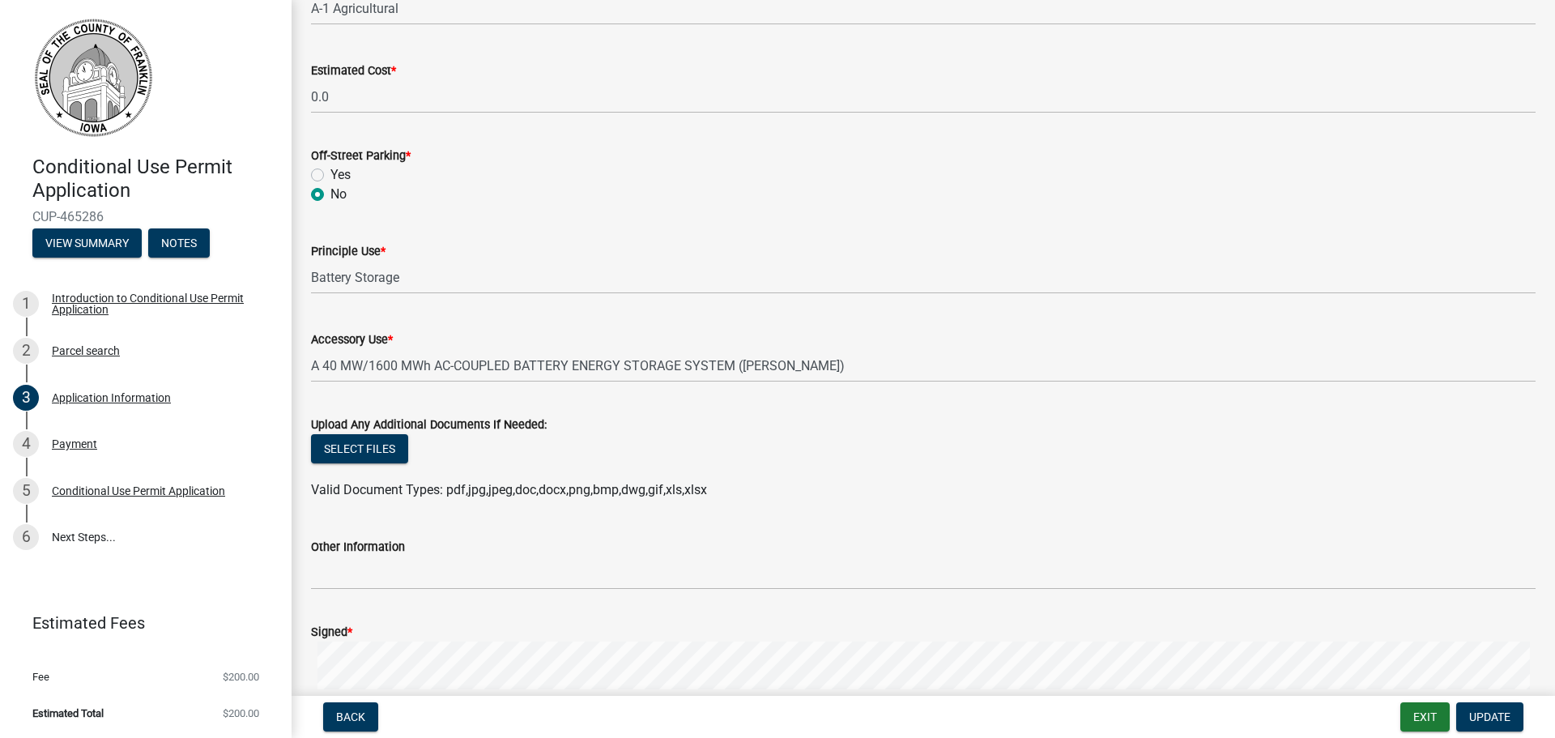
click at [818, 230] on div "Principle Use * Battery Storage" at bounding box center [923, 256] width 1225 height 75
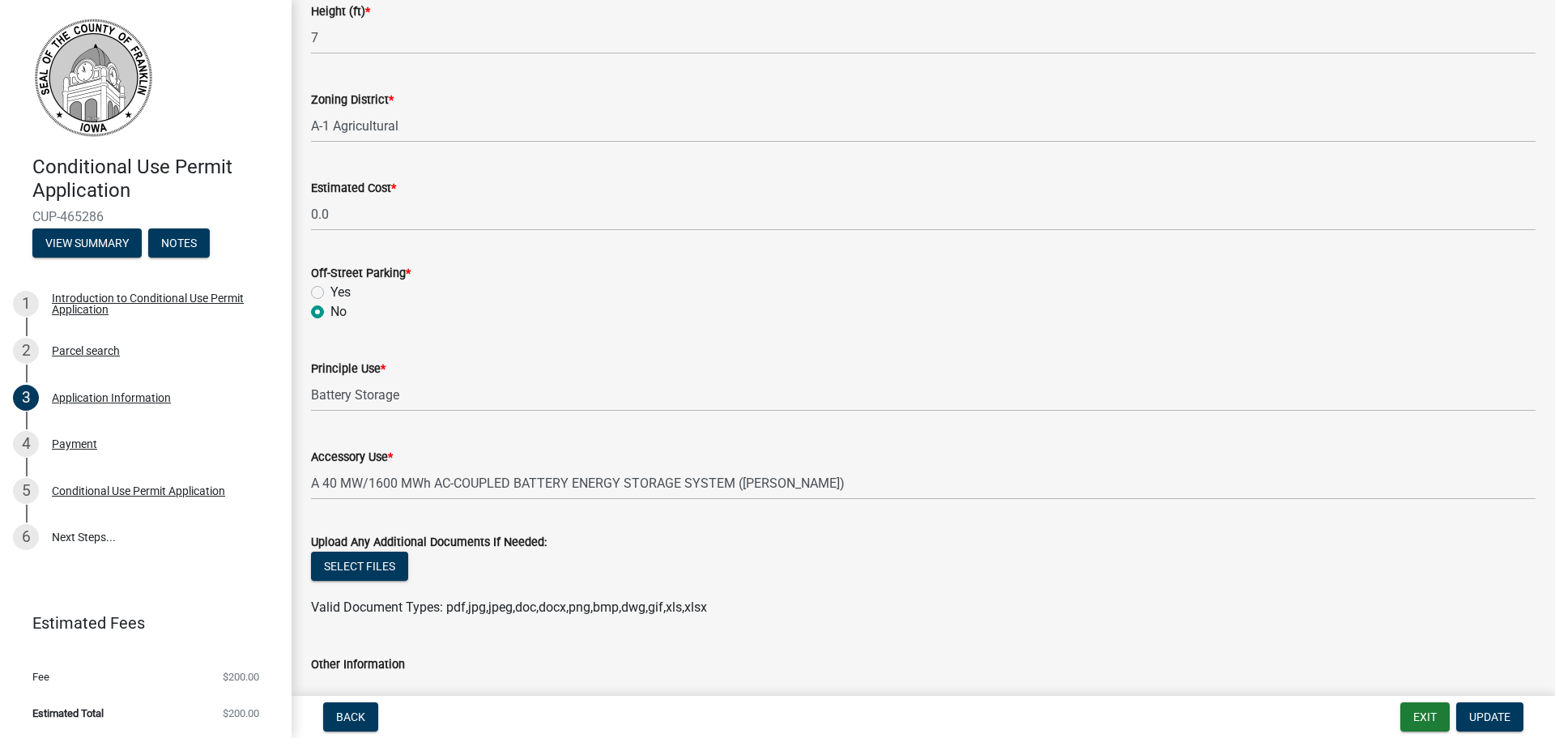
scroll to position [1215, 0]
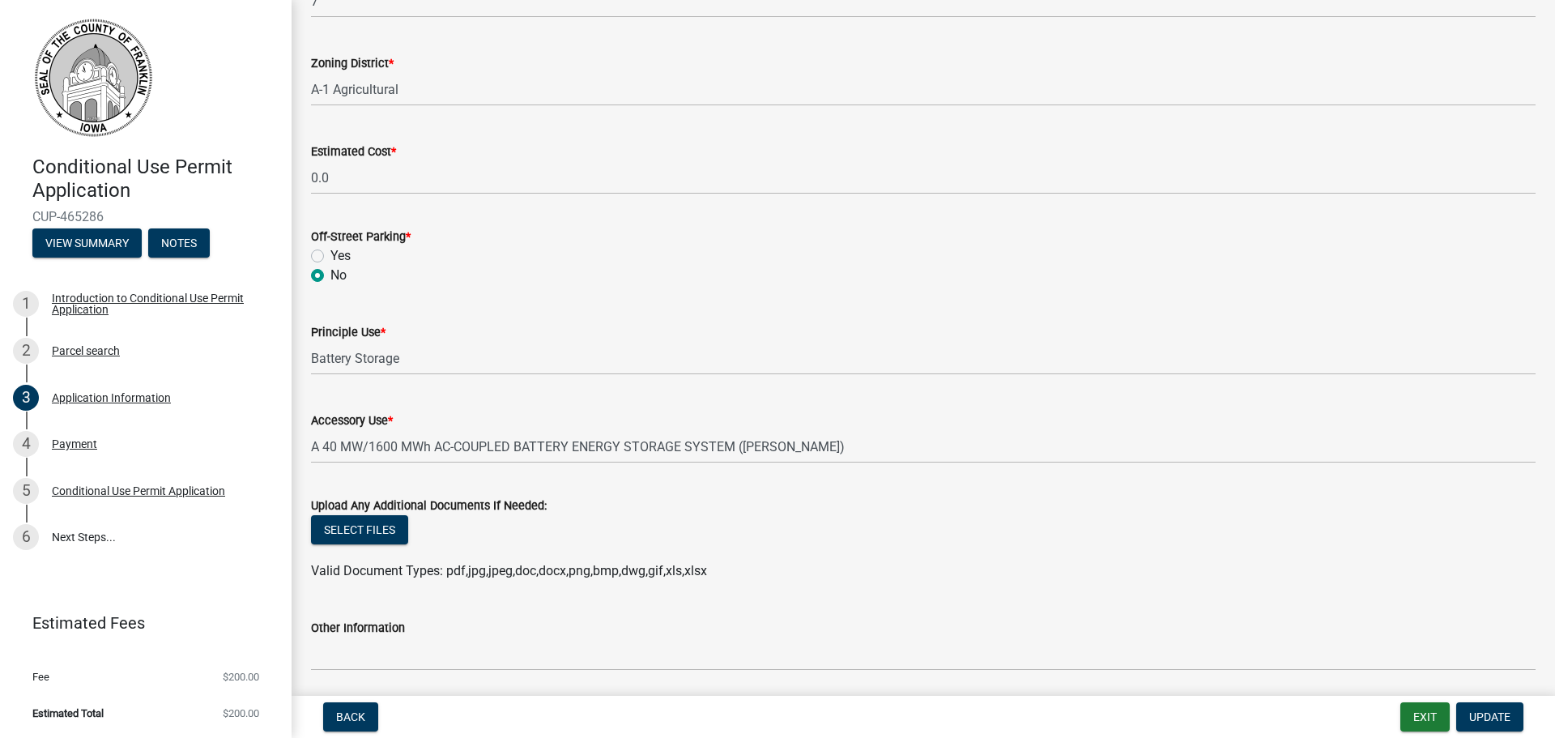
click at [522, 339] on div "Principle Use *" at bounding box center [923, 331] width 1225 height 19
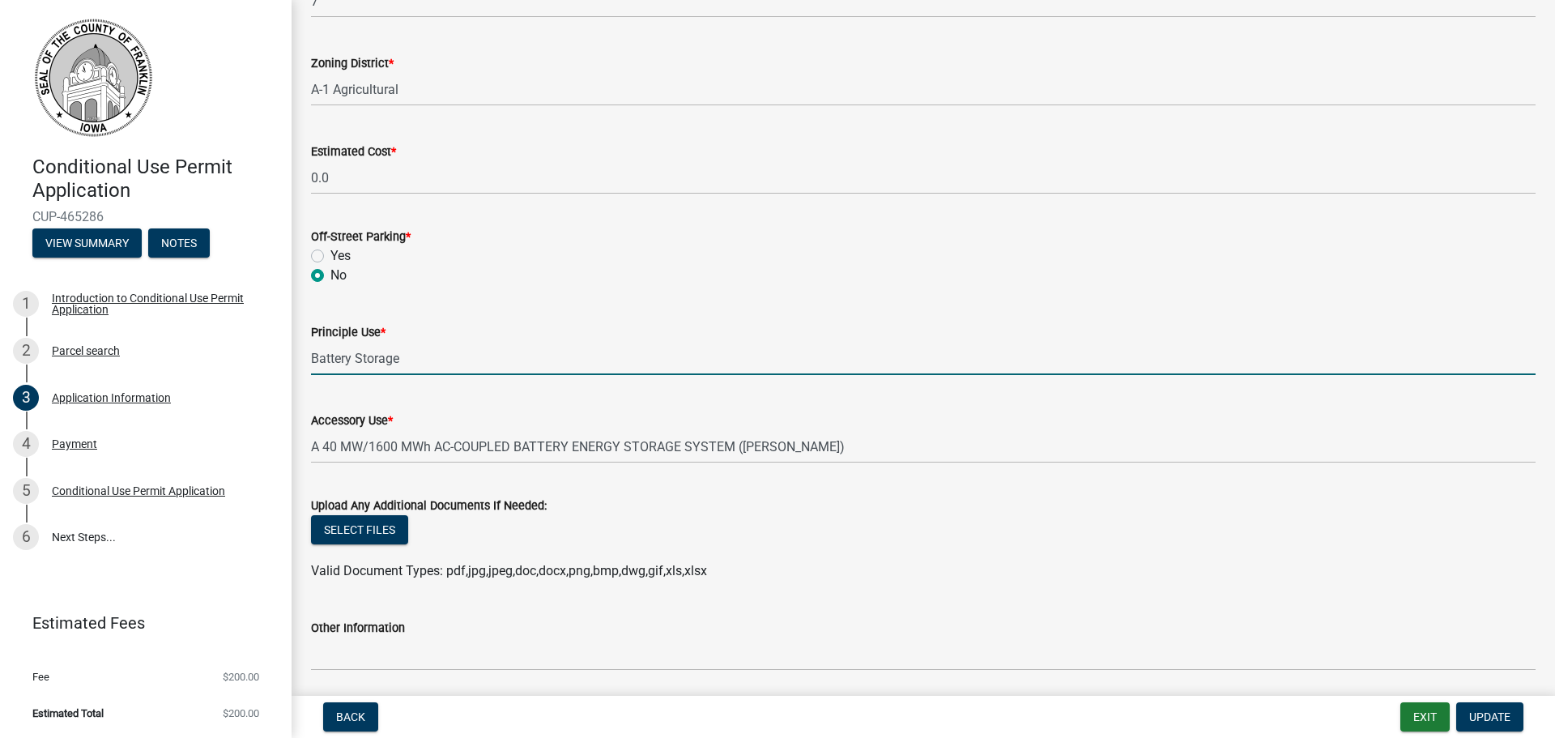
click at [407, 342] on input "Battery Storage" at bounding box center [923, 358] width 1225 height 33
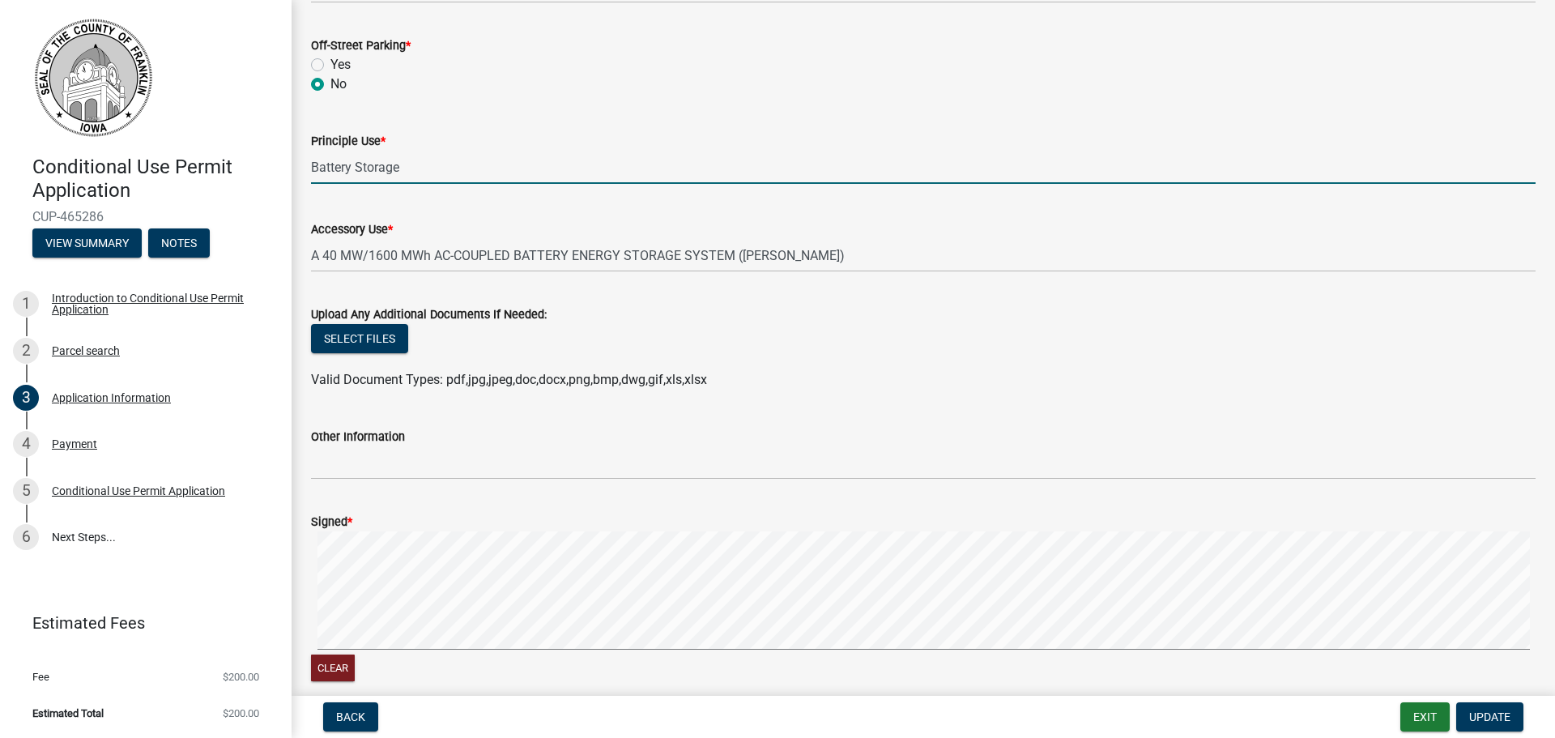
scroll to position [1458, 0]
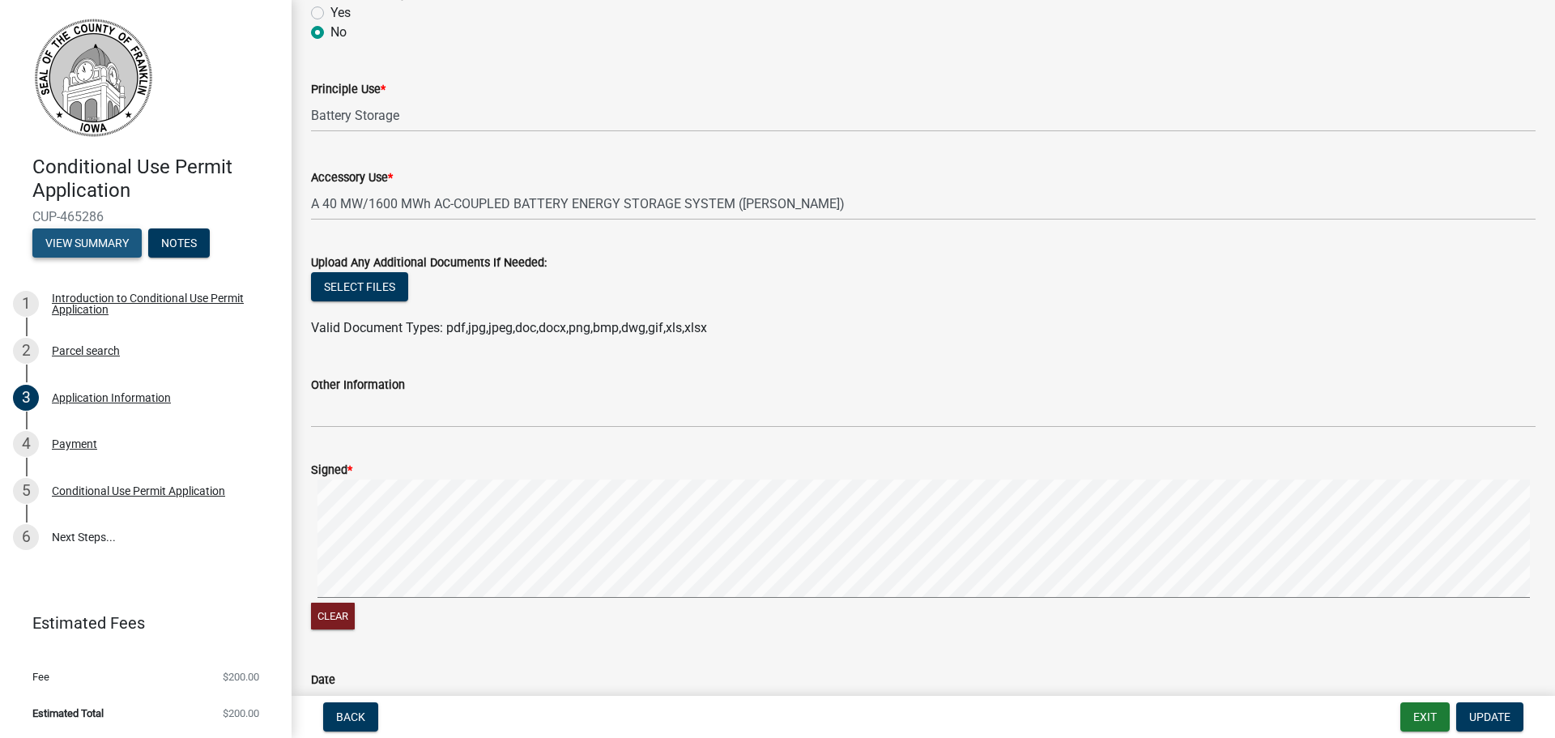
click at [68, 242] on button "View Summary" at bounding box center [86, 242] width 109 height 29
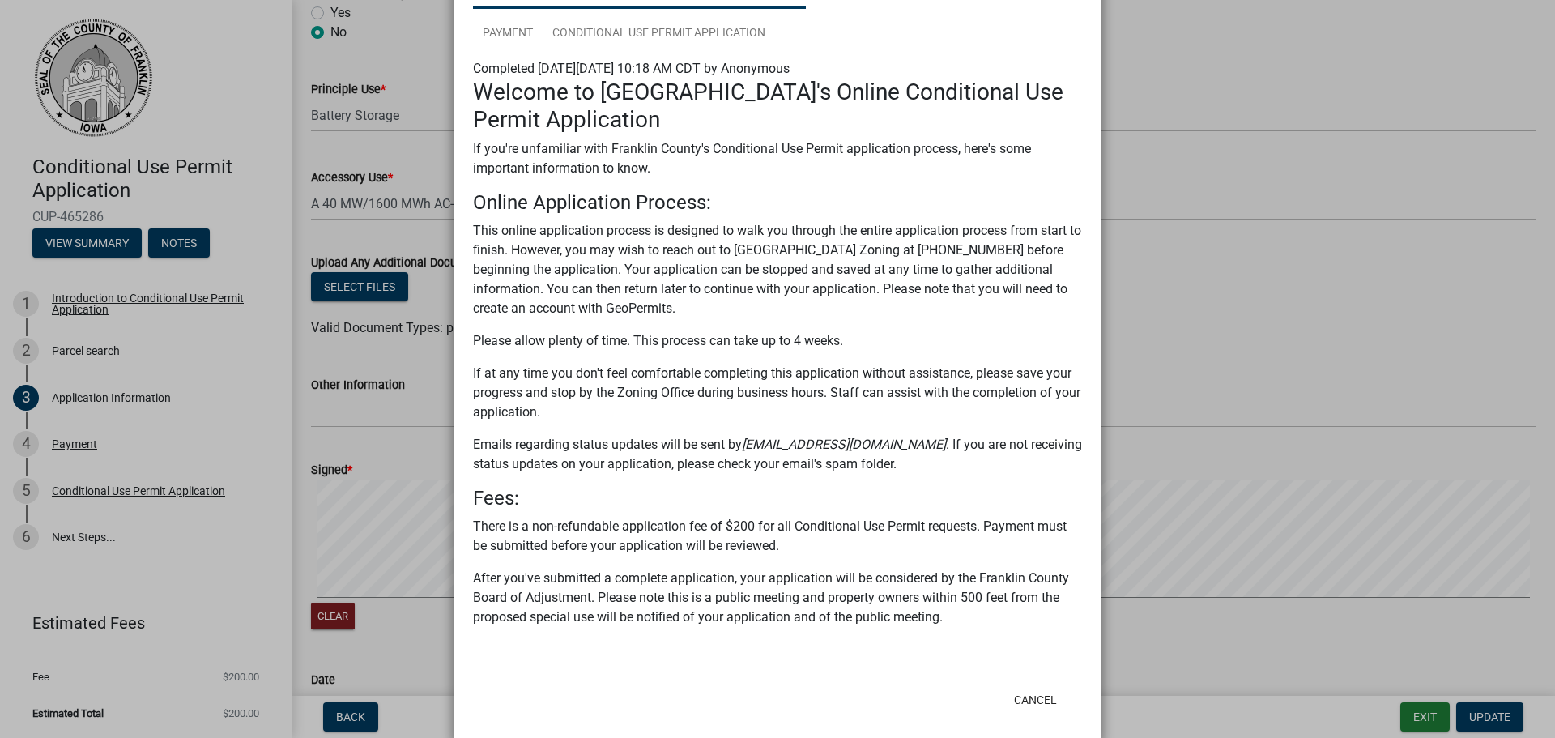
scroll to position [173, 0]
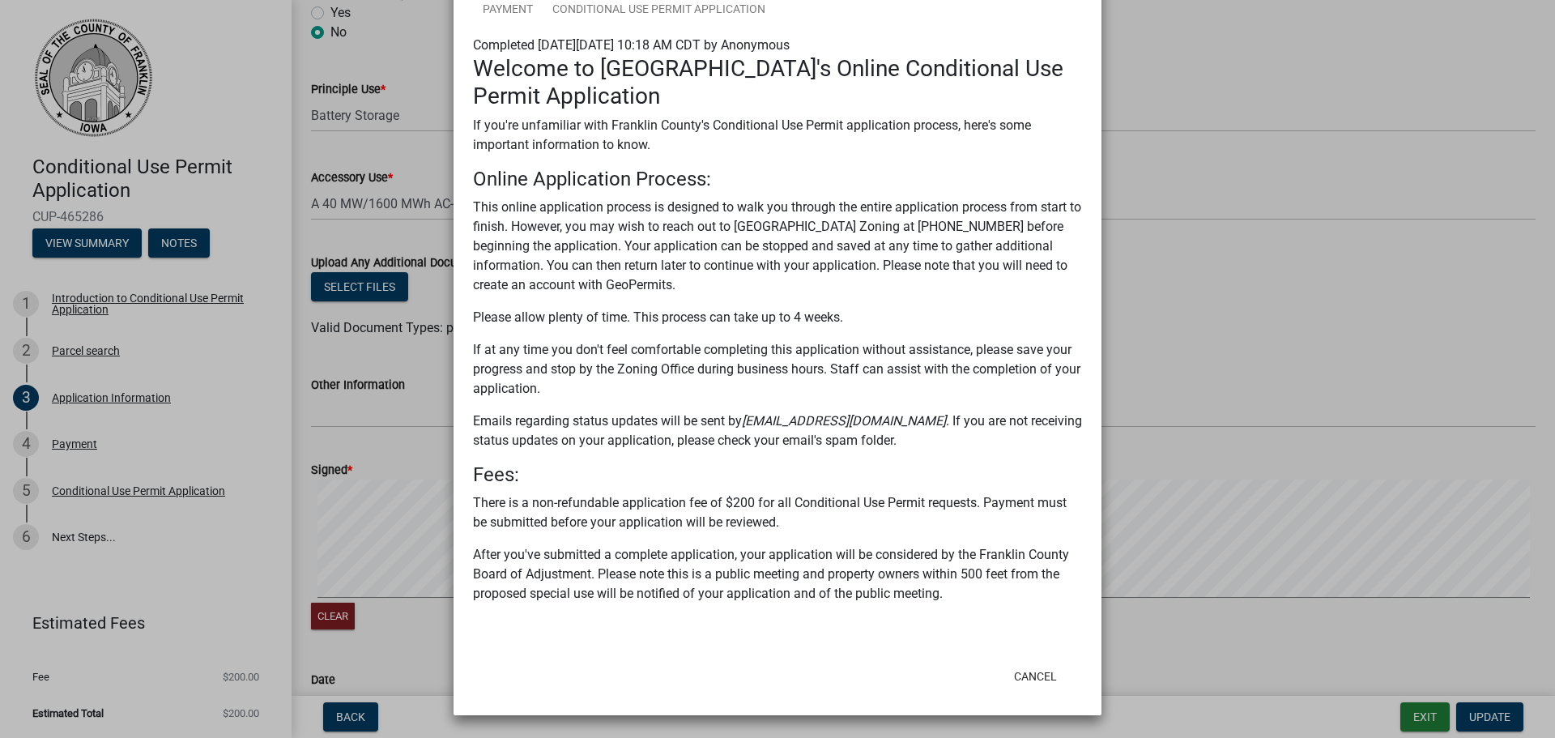
click at [1050, 36] on div "Introduction to Conditional Use Permit Application Parcel search Application In…" at bounding box center [777, 275] width 609 height 683
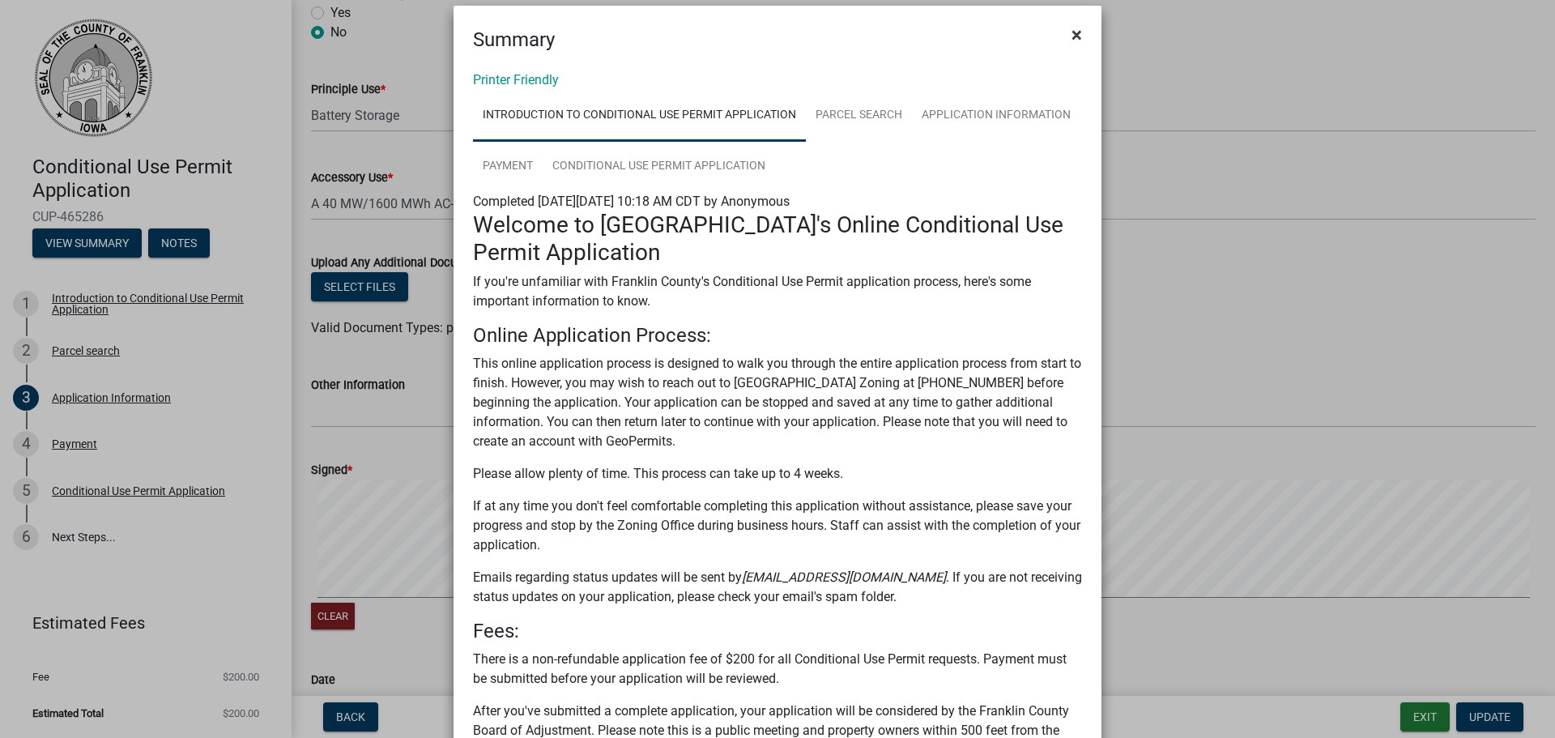
scroll to position [11, 0]
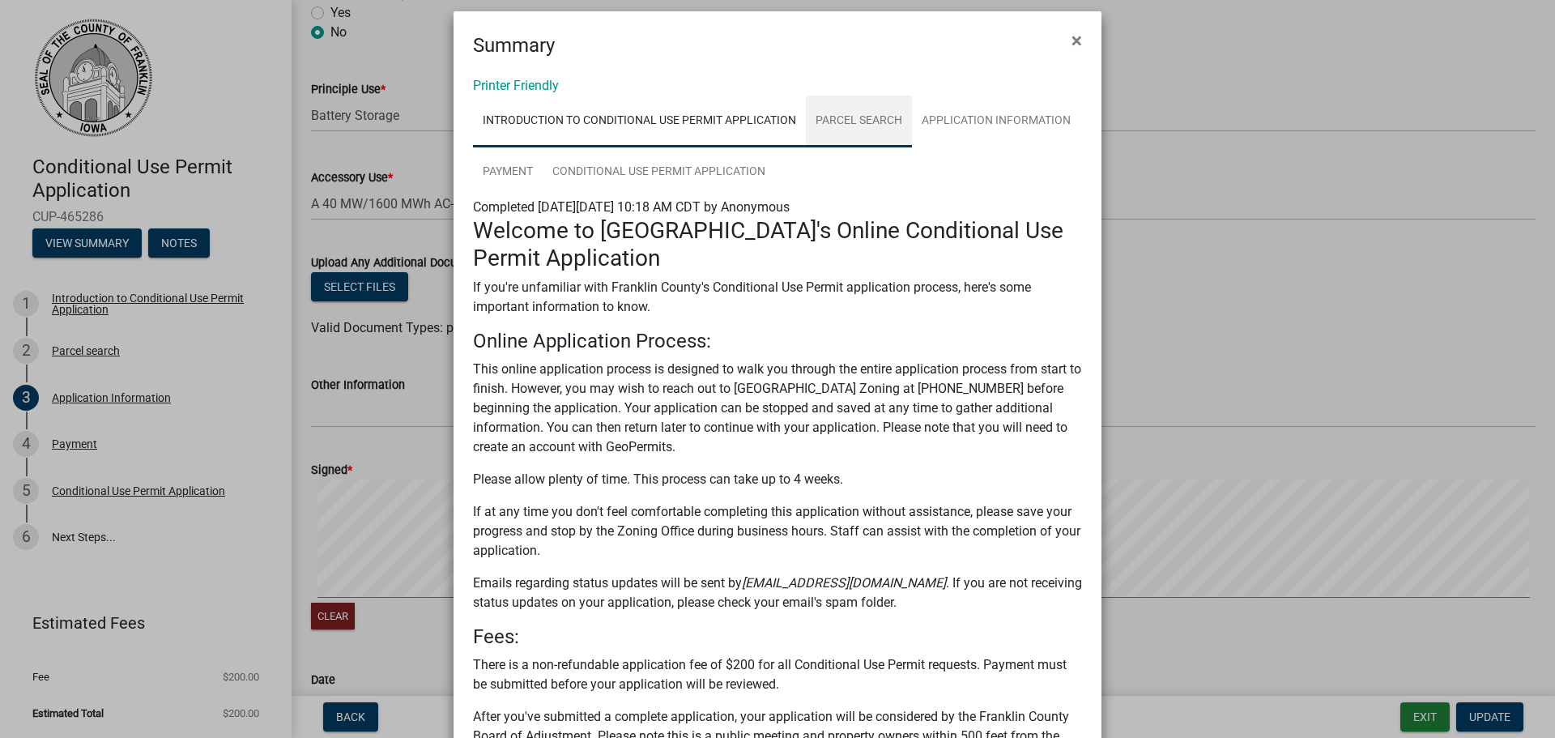
click at [848, 113] on link "Parcel search" at bounding box center [859, 122] width 106 height 52
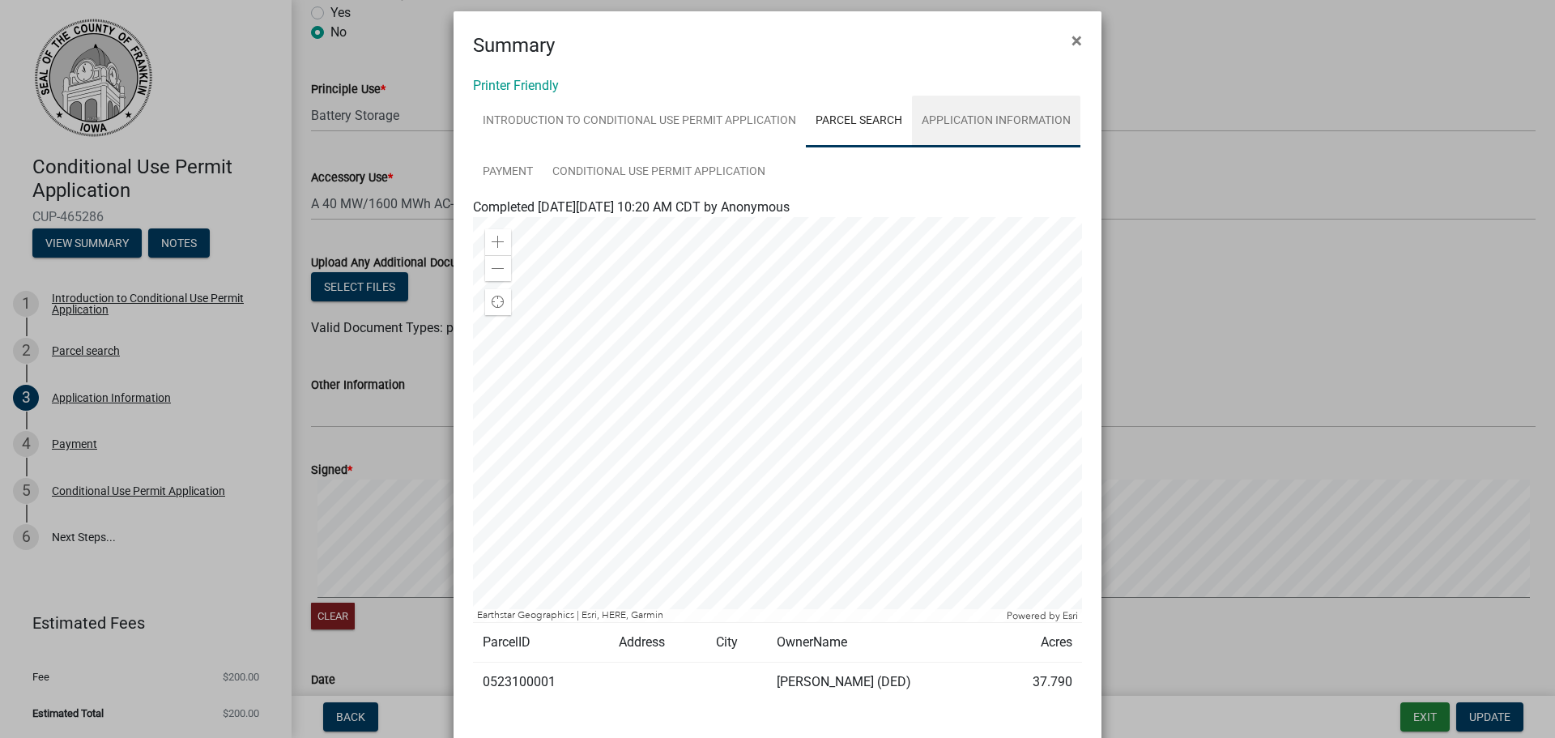
click at [958, 117] on link "Application Information" at bounding box center [996, 122] width 168 height 52
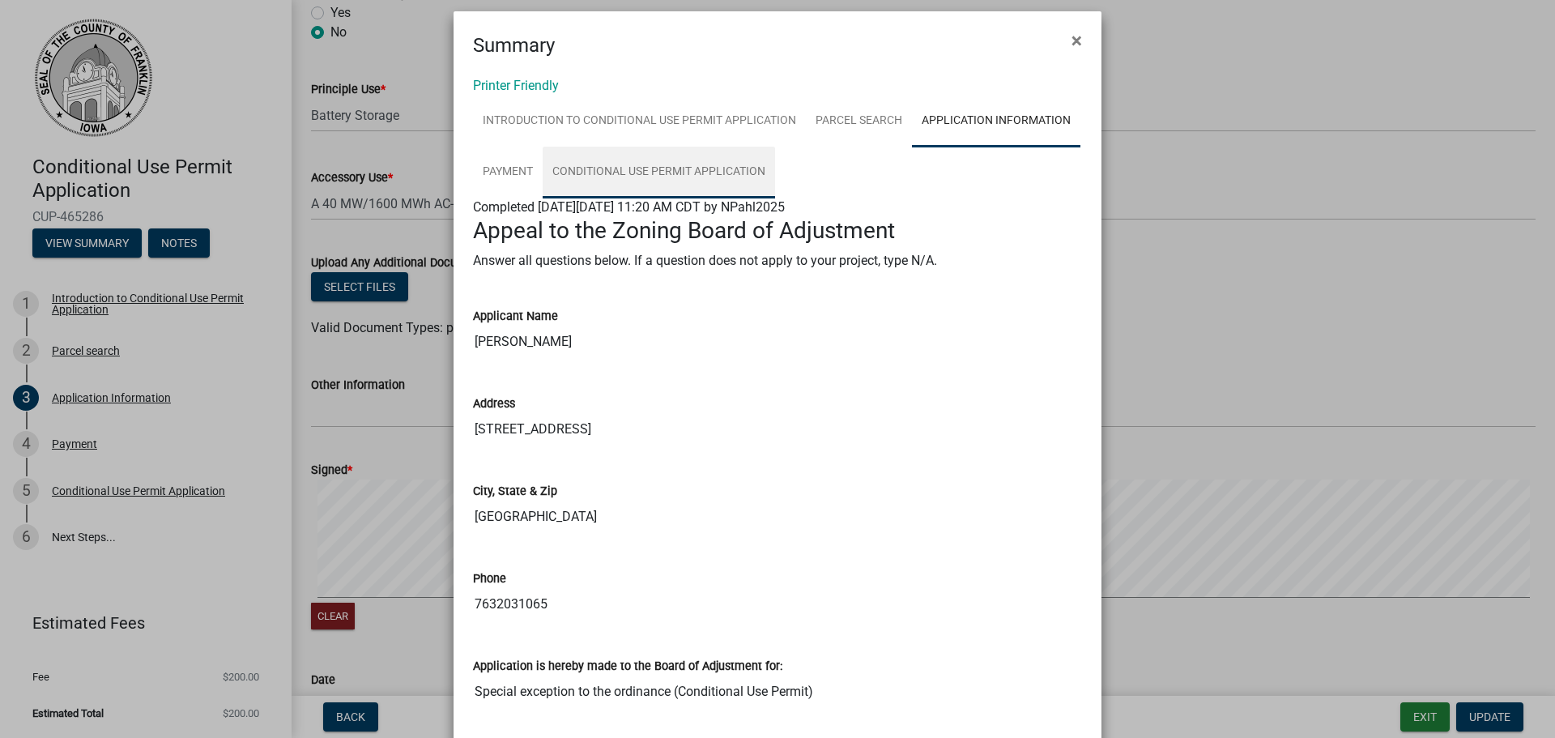
click at [620, 165] on link "Conditional Use Permit Application" at bounding box center [659, 173] width 232 height 52
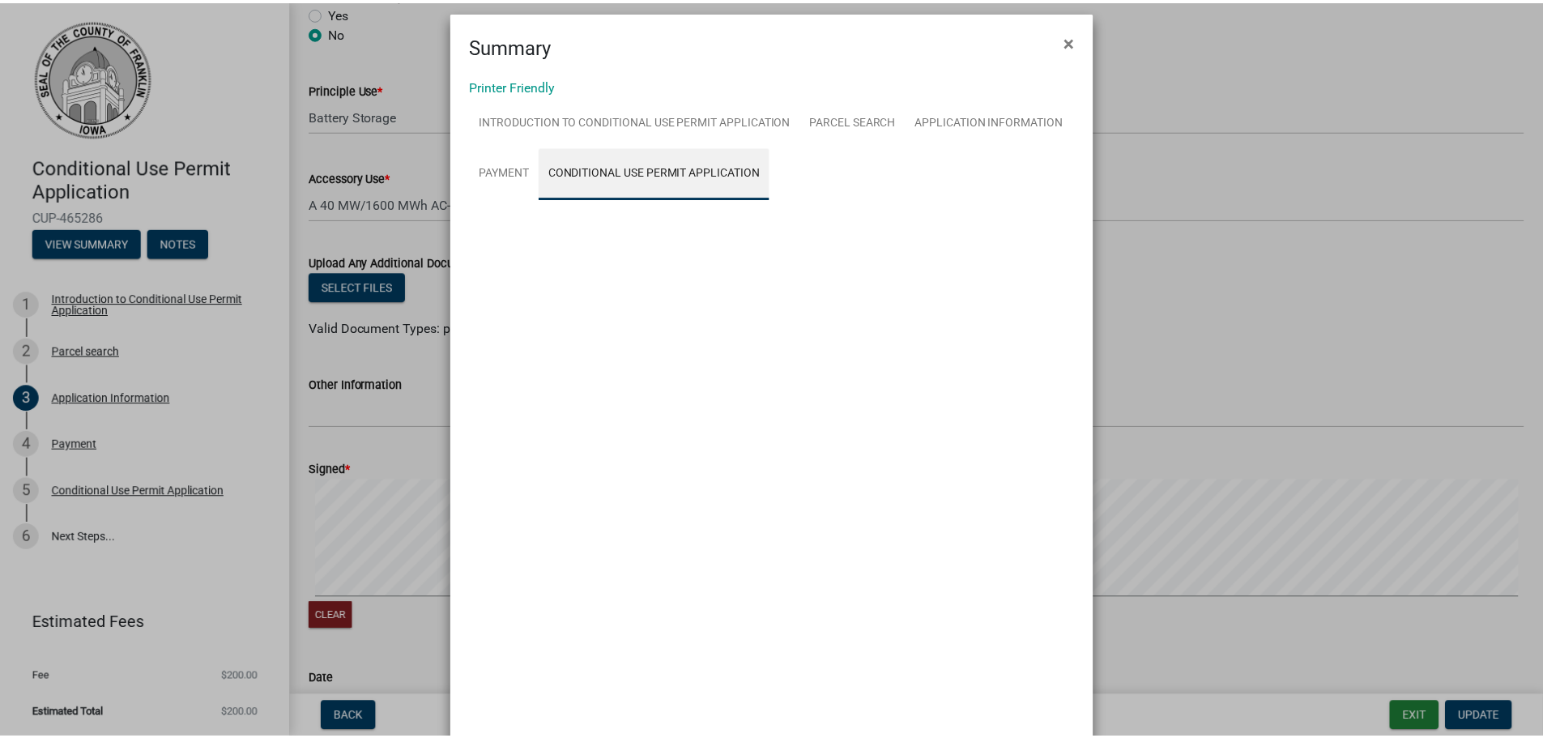
scroll to position [0, 0]
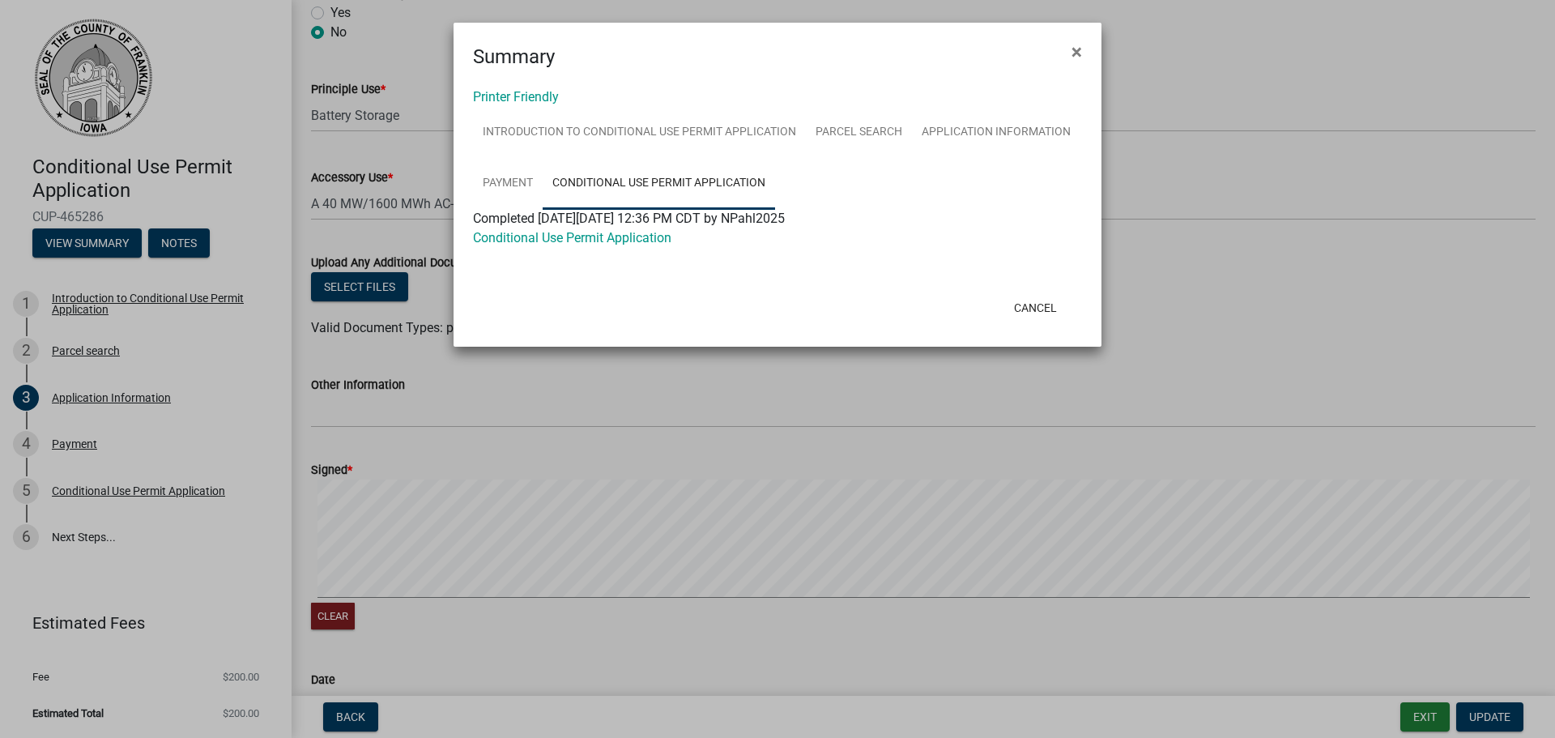
click at [641, 289] on div at bounding box center [565, 308] width 211 height 42
drag, startPoint x: 1077, startPoint y: 48, endPoint x: 1053, endPoint y: 44, distance: 24.6
click at [1076, 48] on span "×" at bounding box center [1076, 51] width 11 height 23
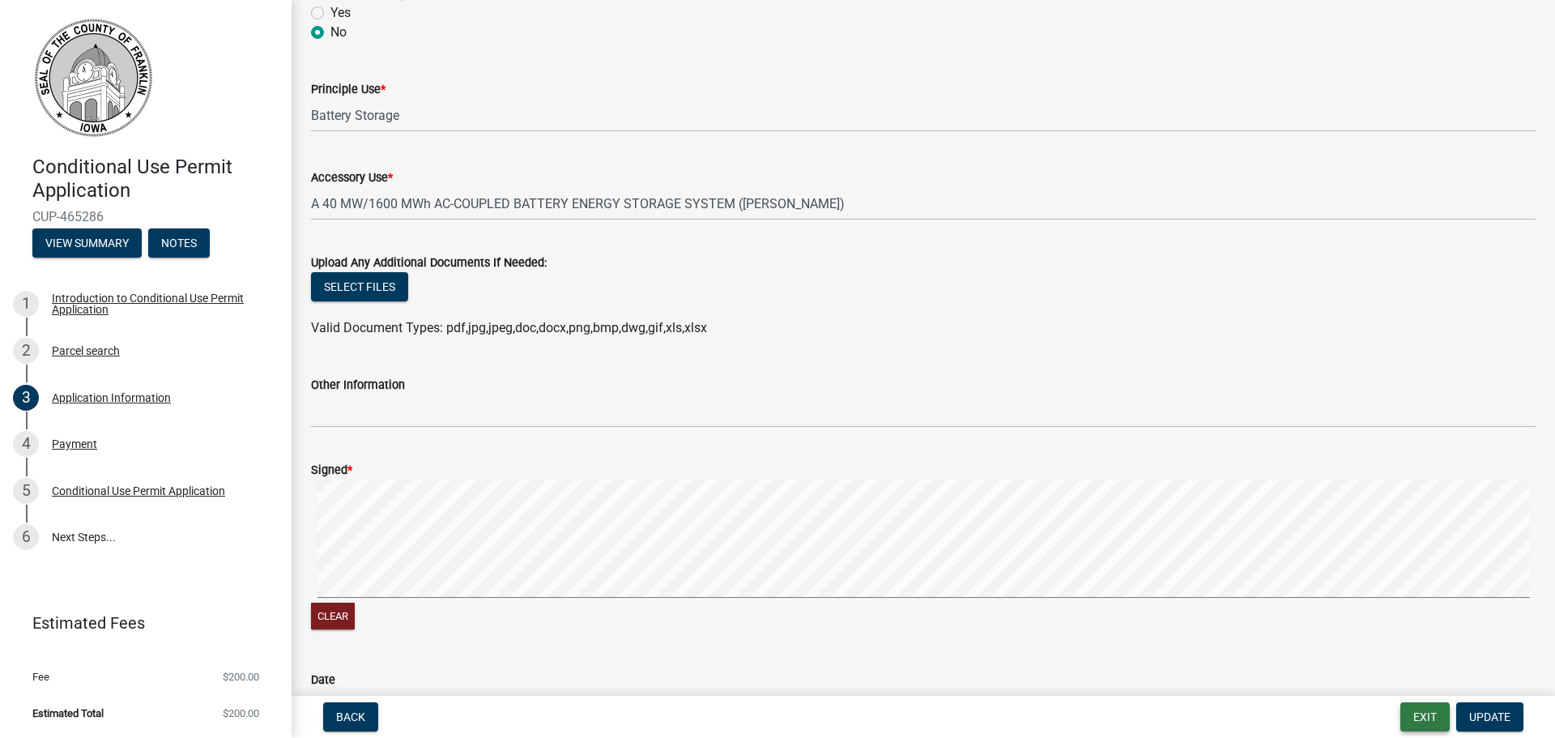
click at [1437, 715] on button "Exit" at bounding box center [1424, 716] width 49 height 29
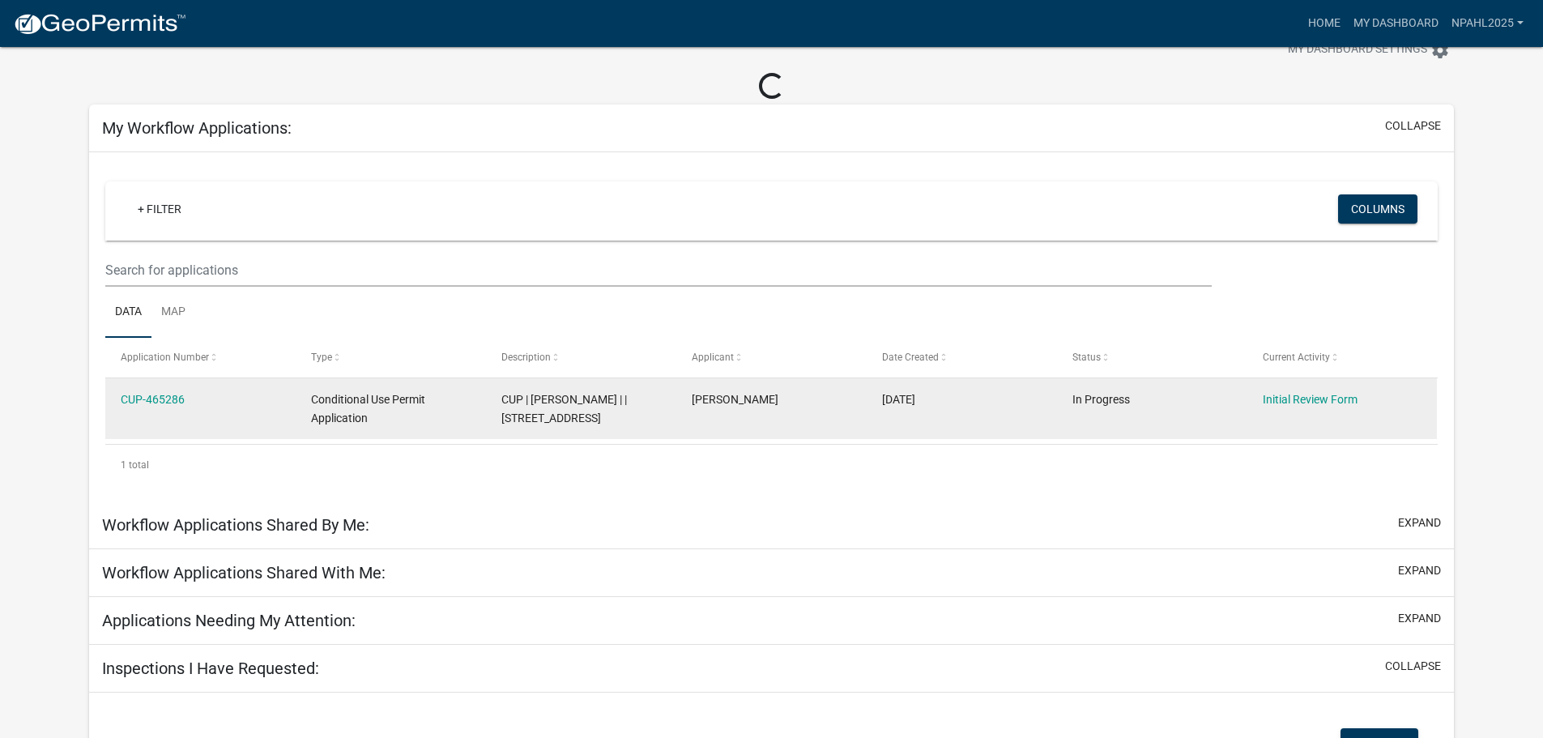
scroll to position [81, 0]
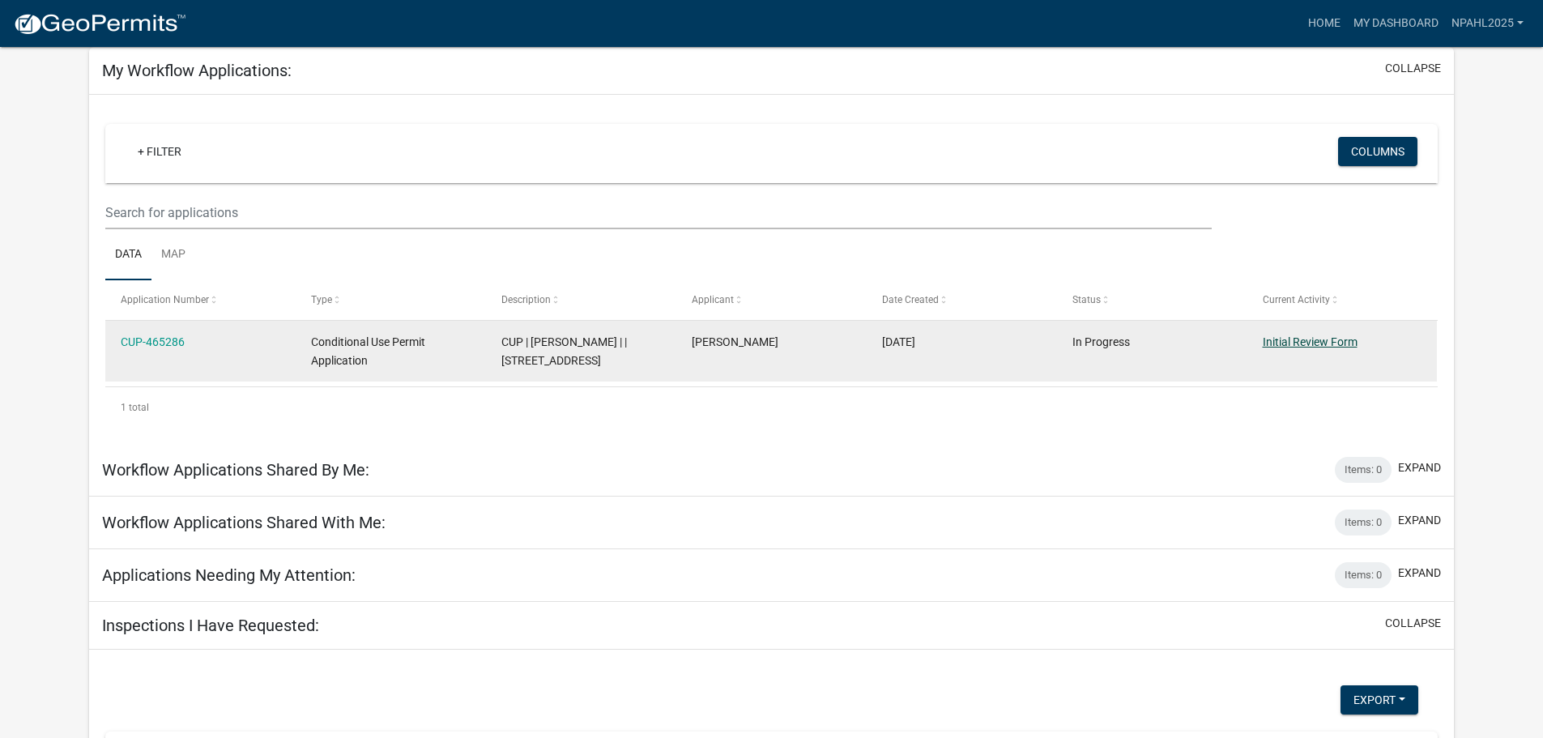
click at [1299, 339] on link "Initial Review Form" at bounding box center [1310, 341] width 95 height 13
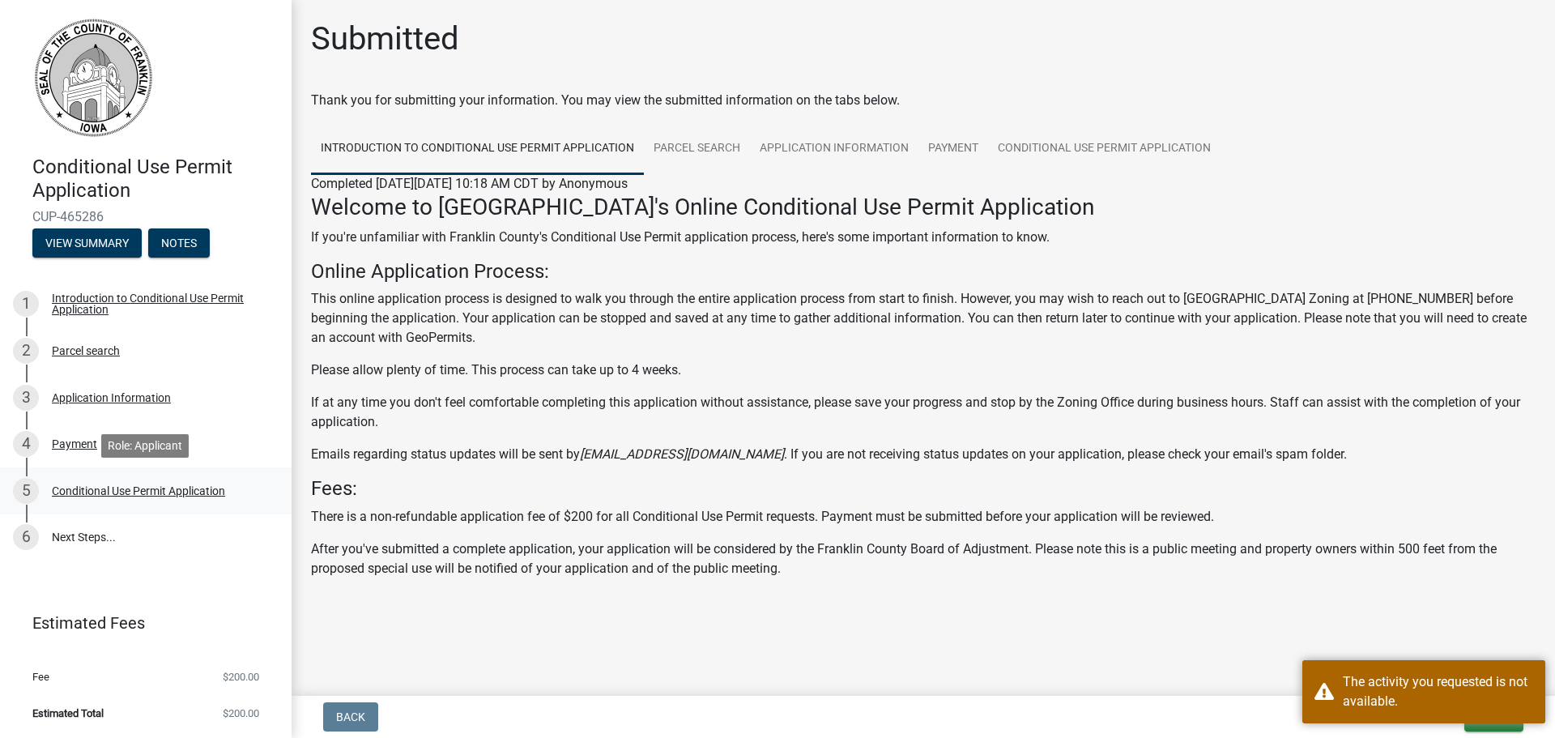
click at [88, 492] on div "Conditional Use Permit Application" at bounding box center [138, 490] width 173 height 11
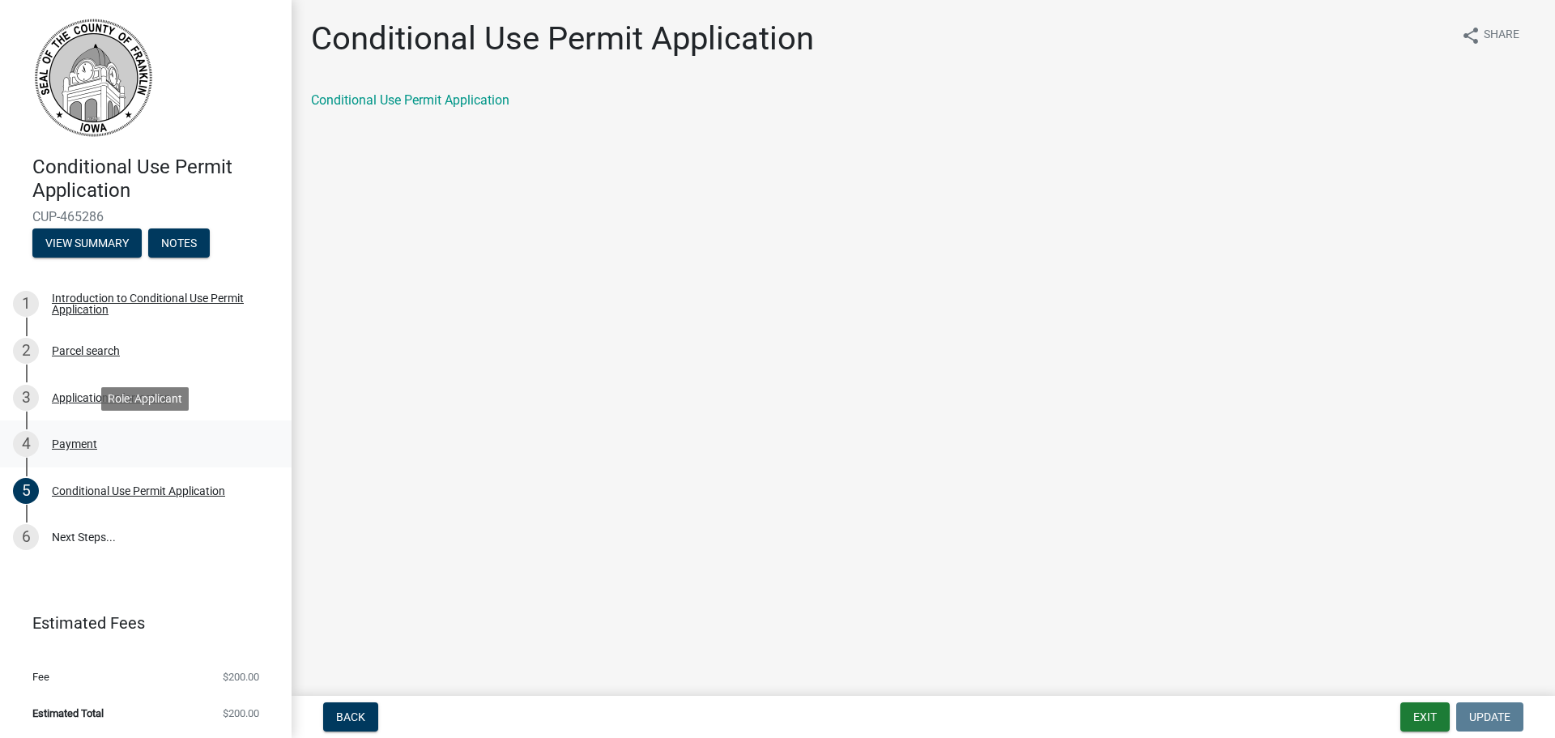
click at [63, 438] on div "Payment" at bounding box center [74, 443] width 45 height 11
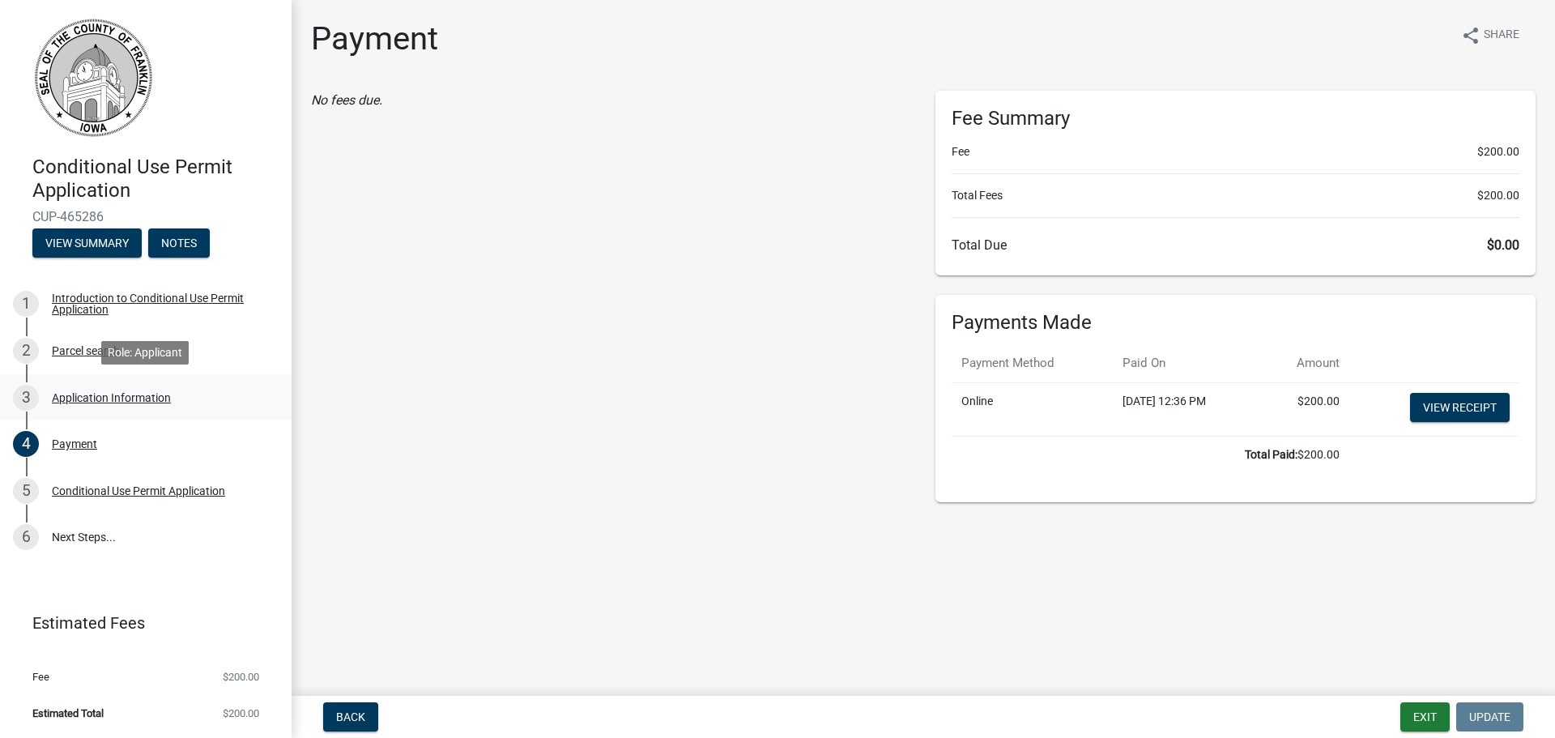
click at [93, 392] on div "Application Information" at bounding box center [111, 397] width 119 height 11
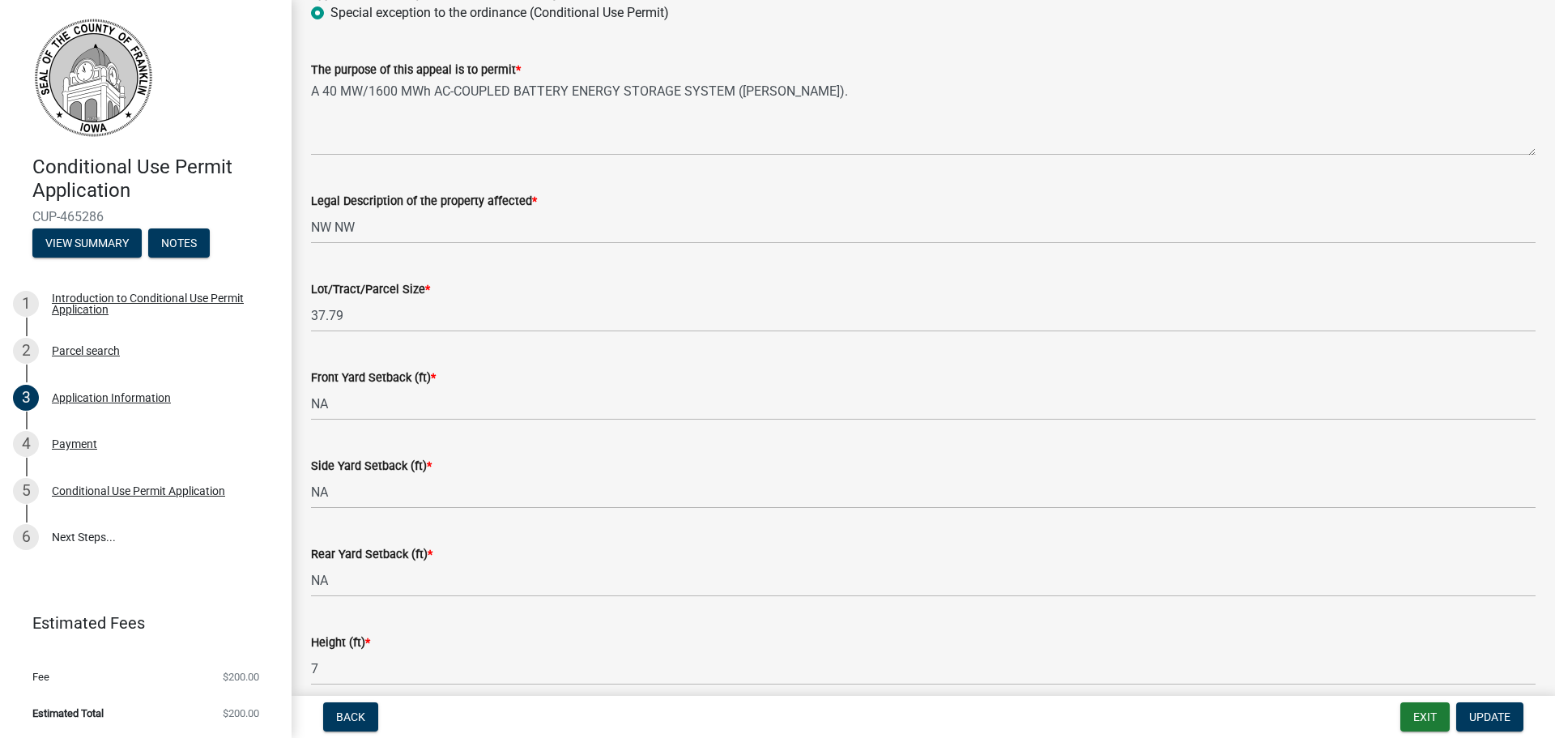
scroll to position [567, 0]
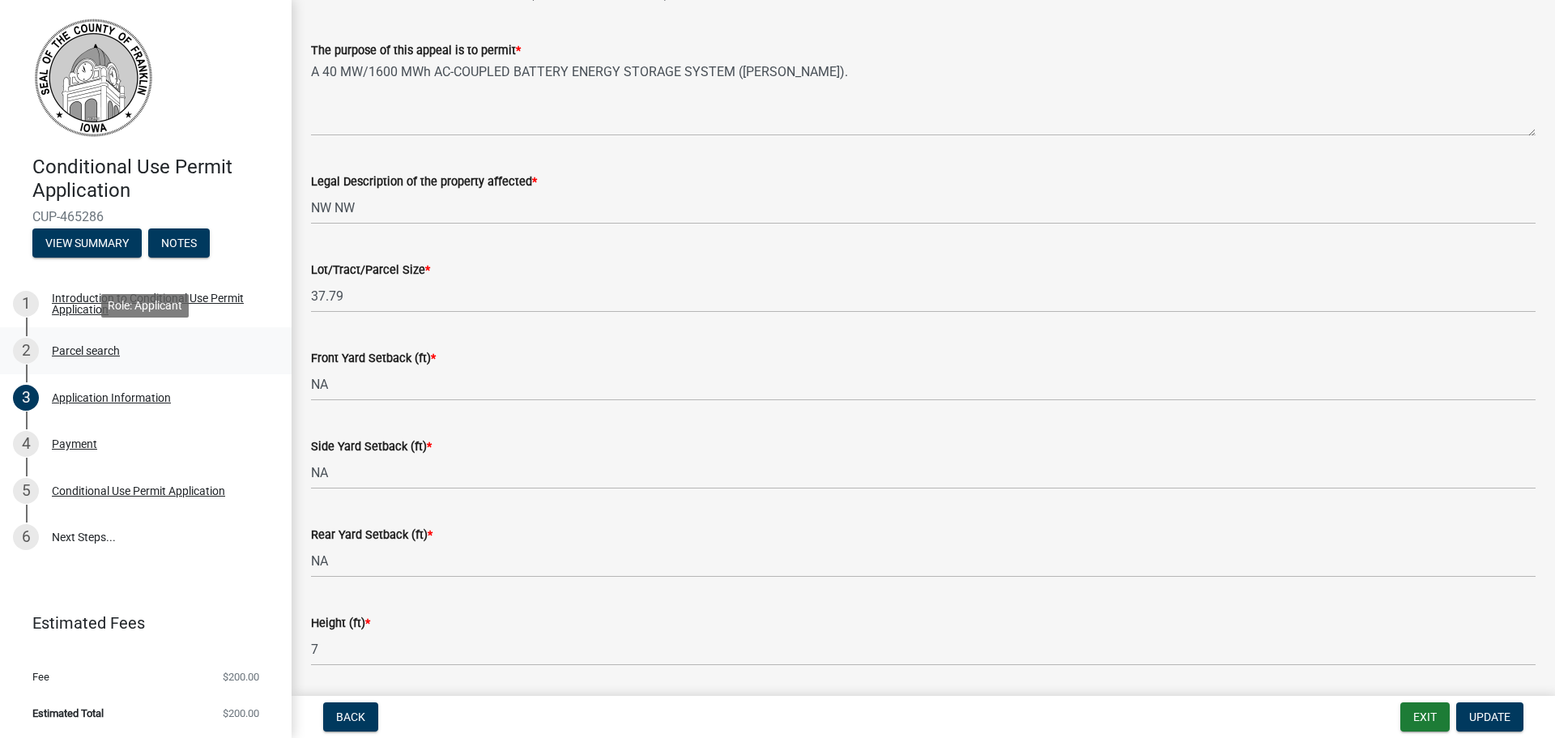
click at [93, 347] on div "Parcel search" at bounding box center [86, 350] width 68 height 11
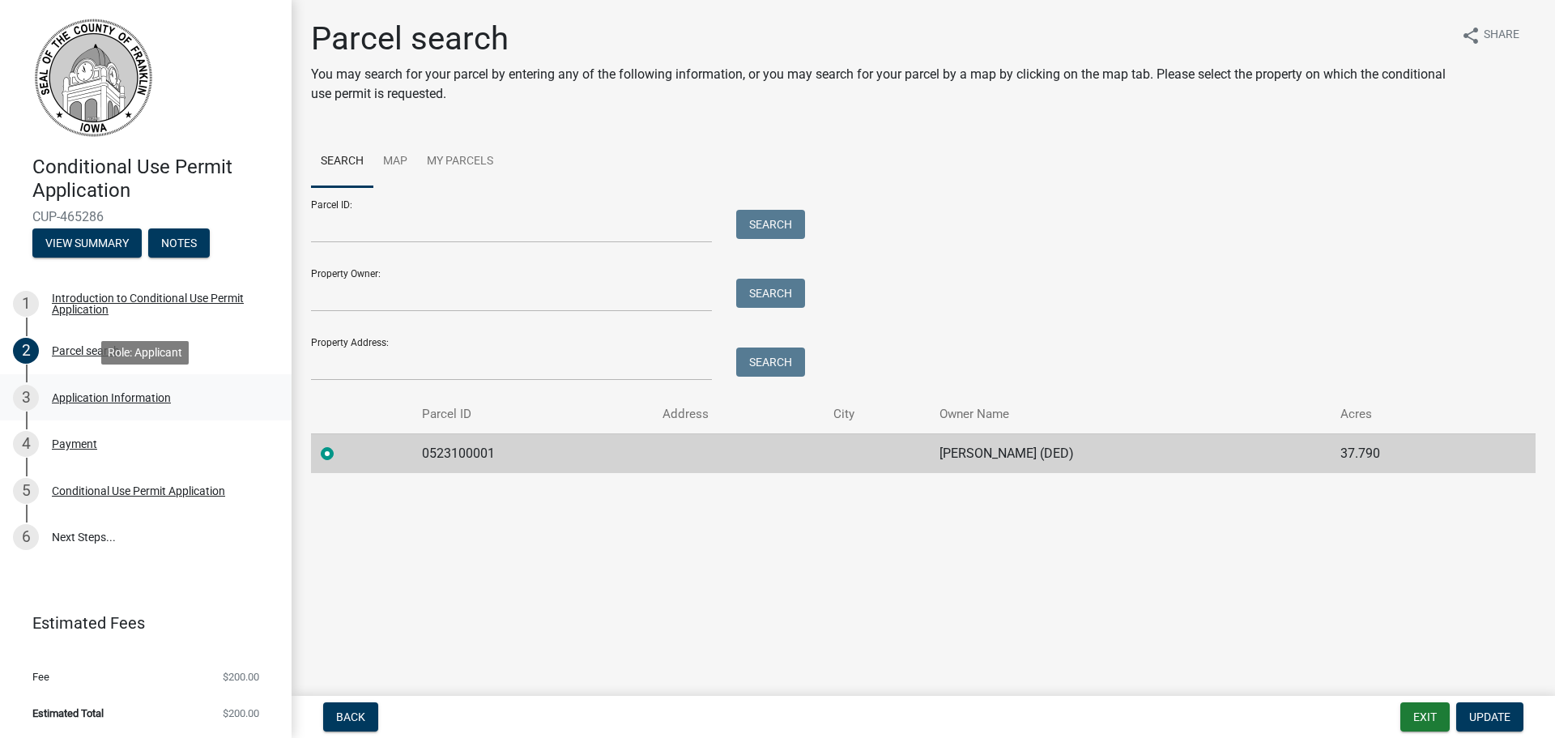
click at [107, 399] on div "Application Information" at bounding box center [111, 397] width 119 height 11
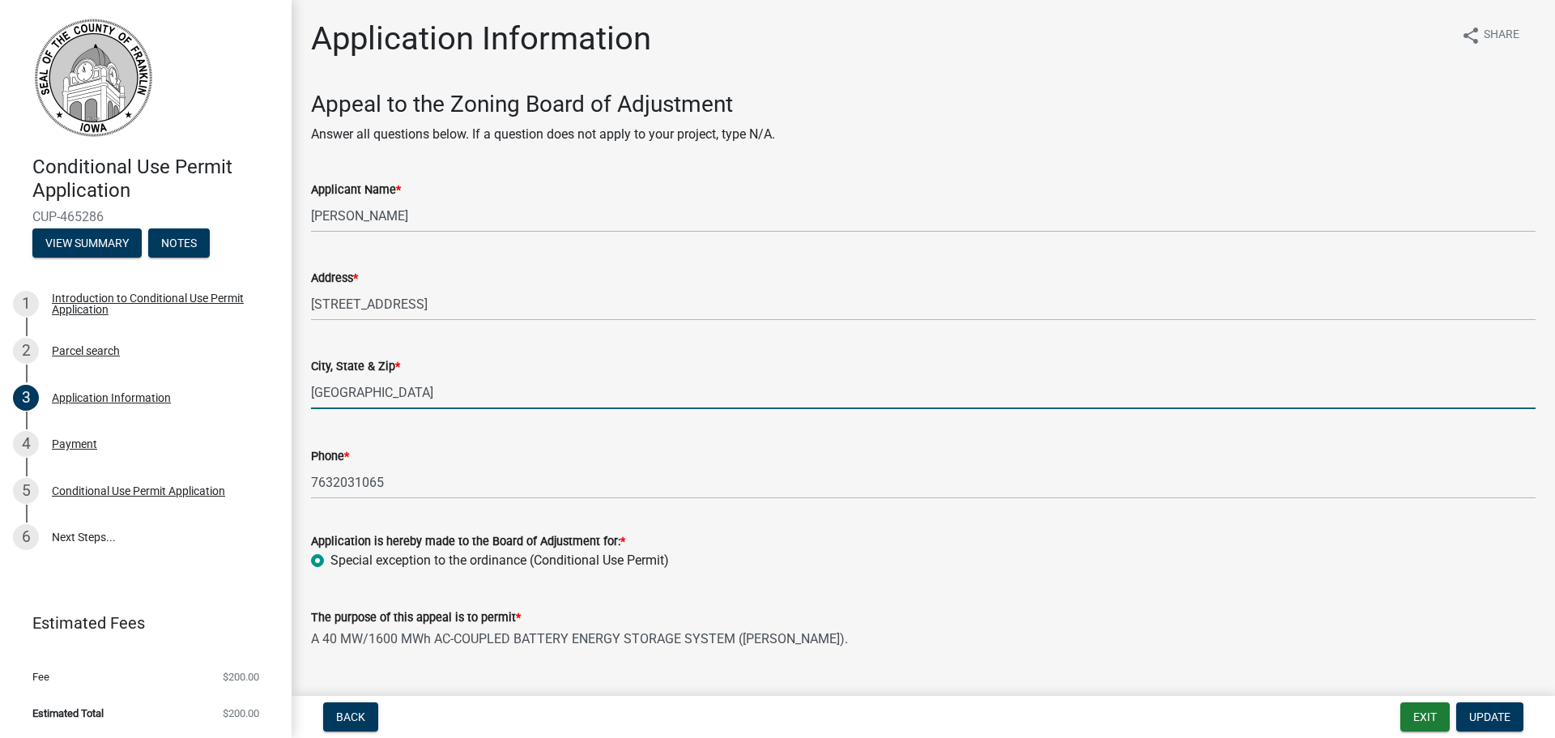
drag, startPoint x: 366, startPoint y: 403, endPoint x: 370, endPoint y: 463, distance: 60.9
click at [364, 409] on wm-data-entity-input "City, State & Zip * St. Louis Park, MN 55416" at bounding box center [923, 379] width 1225 height 90
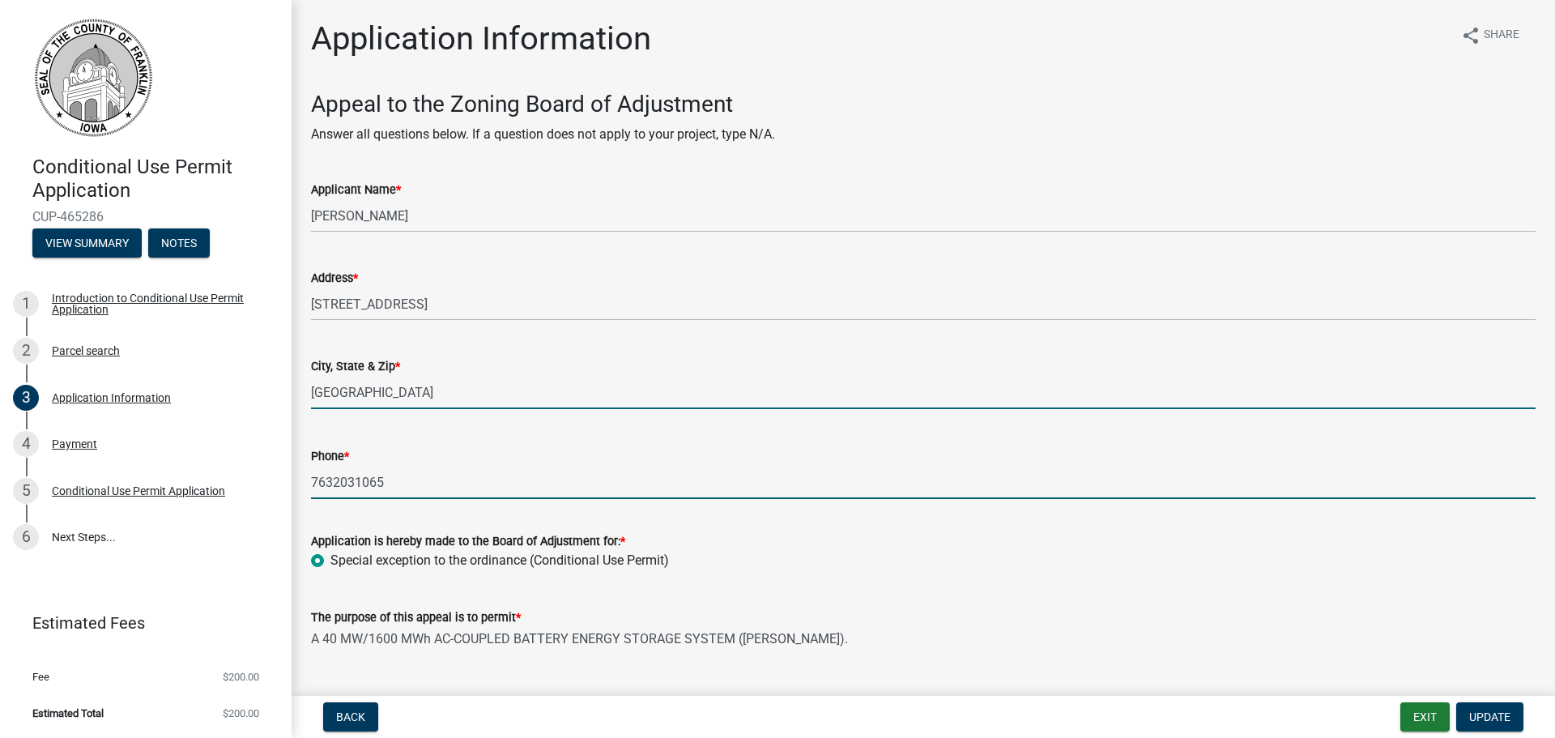
click at [370, 470] on input "7632031065" at bounding box center [923, 482] width 1225 height 33
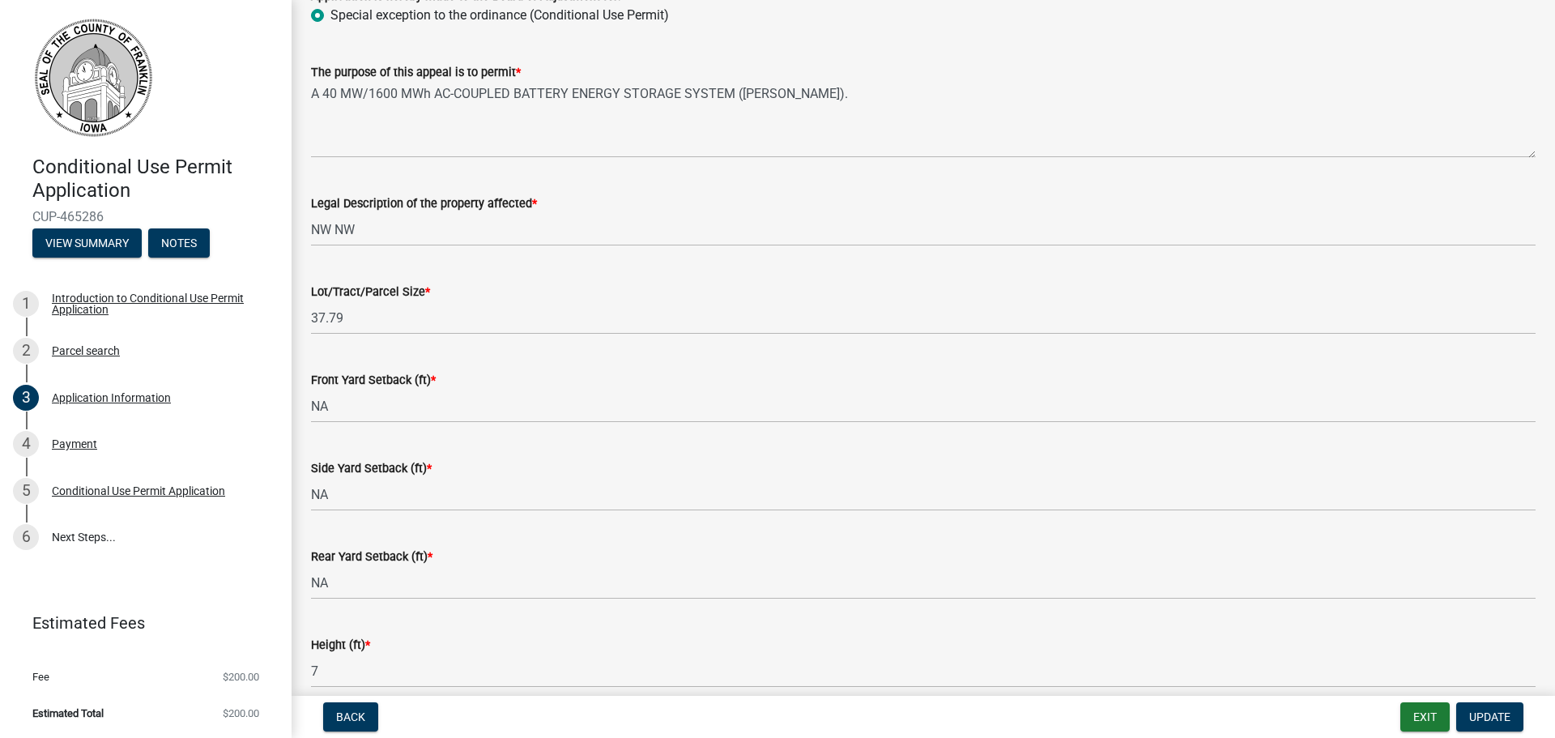
scroll to position [567, 0]
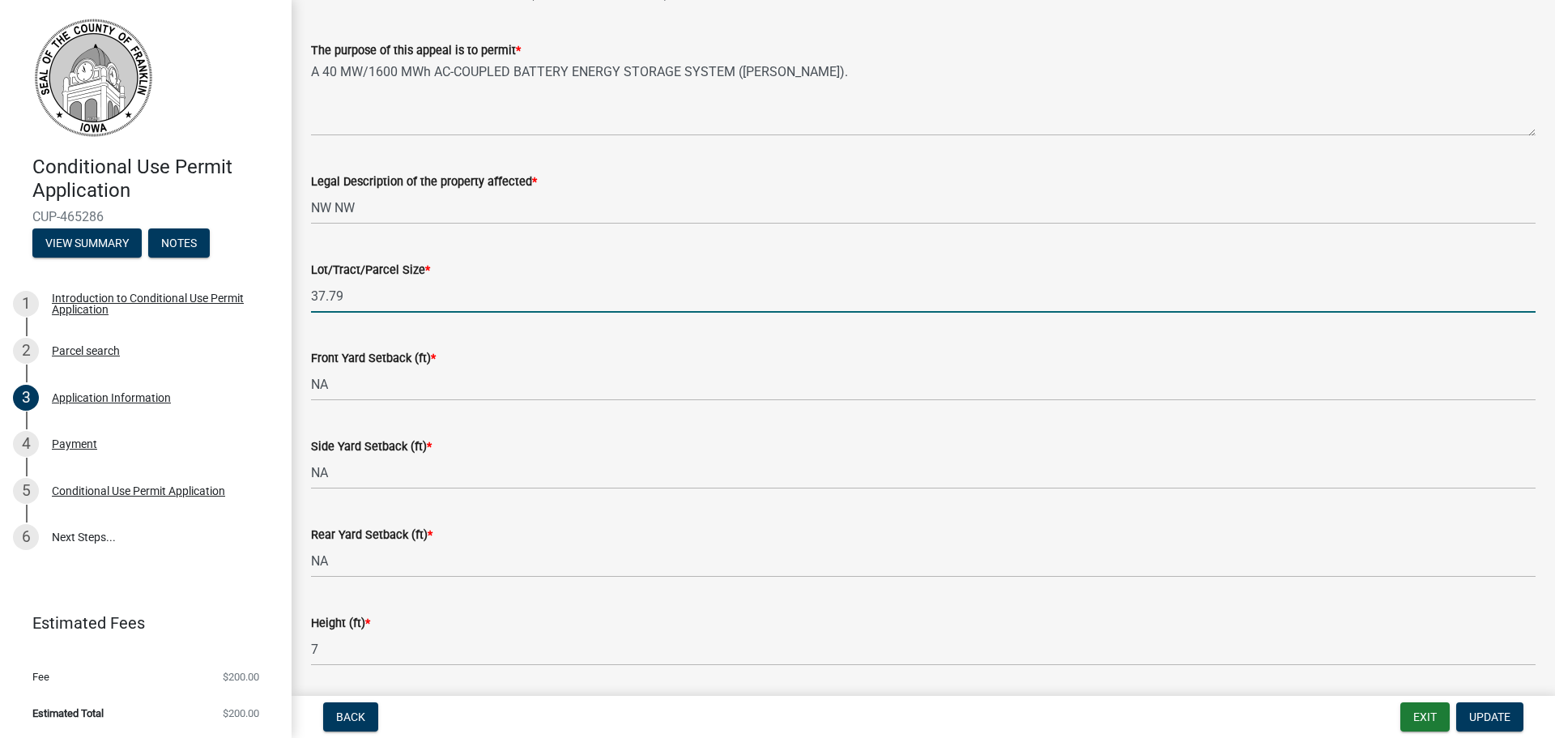
click at [373, 296] on input "37.79" at bounding box center [923, 295] width 1225 height 33
drag, startPoint x: 355, startPoint y: 290, endPoint x: 289, endPoint y: 296, distance: 65.9
click at [289, 296] on div "Conditional Use Permit Application CUP-465286 View Summary Notes 1 Introduction…" at bounding box center [777, 369] width 1555 height 738
type input "4.57"
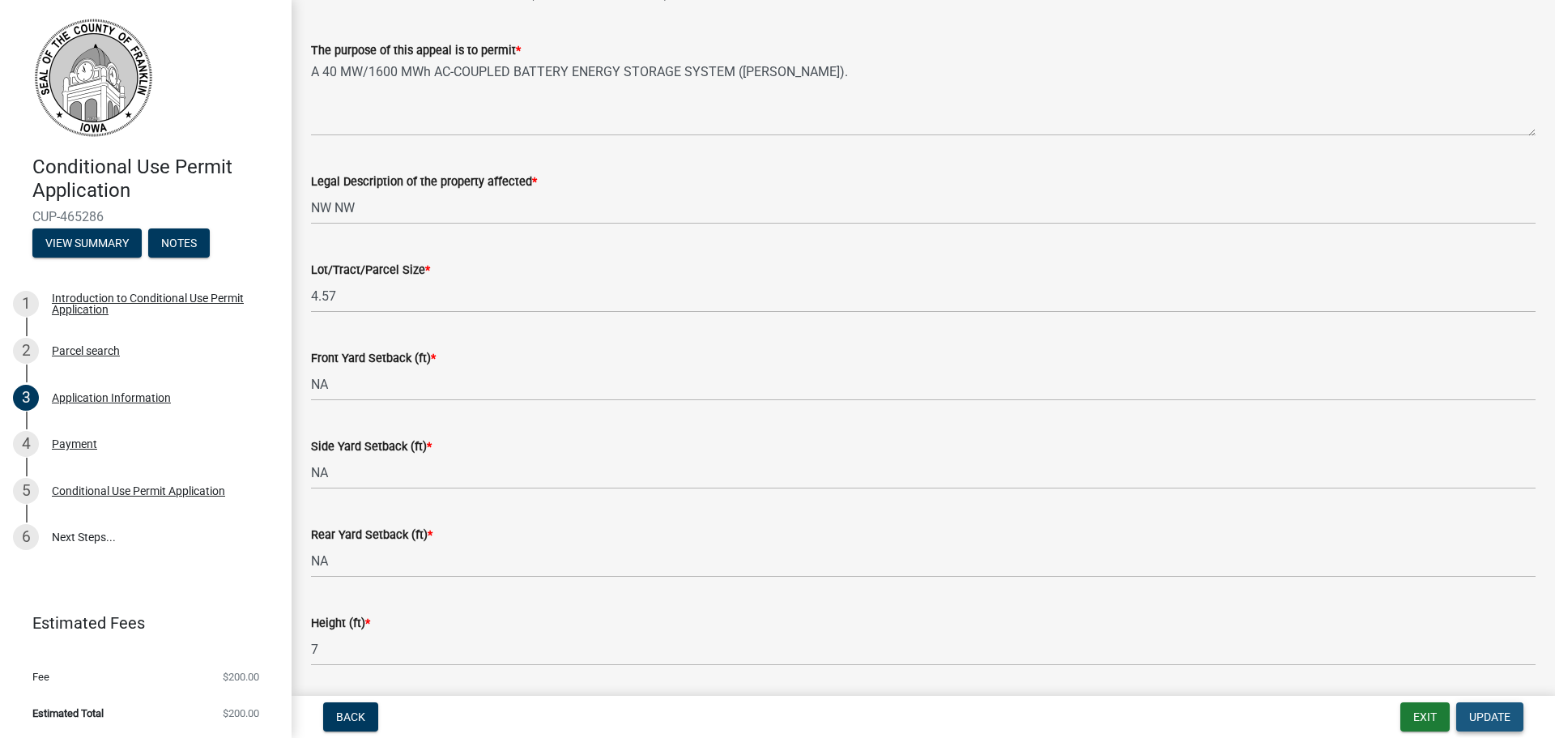
click at [1467, 711] on button "Update" at bounding box center [1489, 716] width 67 height 29
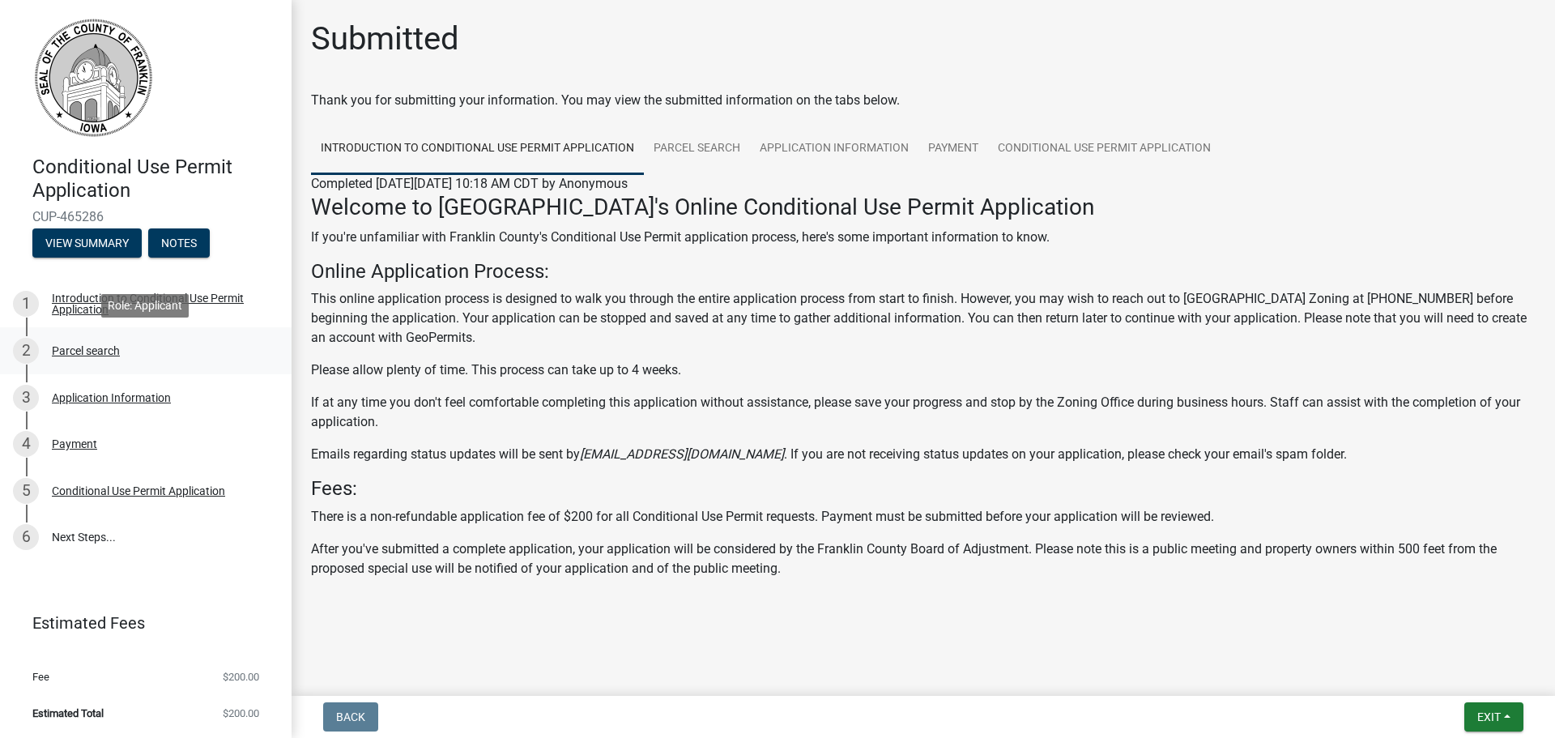
click at [85, 341] on div "2 Parcel search" at bounding box center [139, 351] width 253 height 26
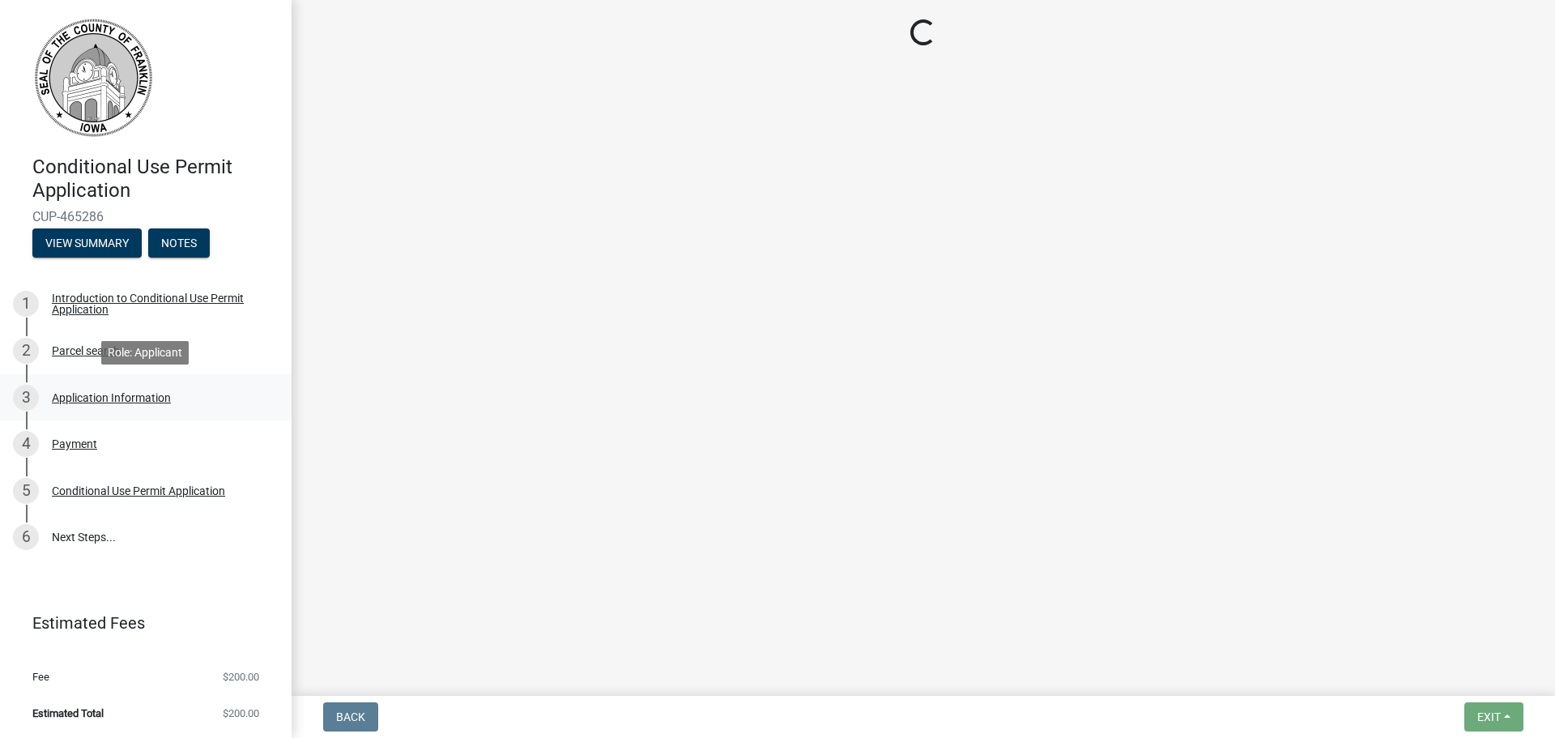
click at [79, 379] on link "3 Application Information" at bounding box center [146, 397] width 292 height 47
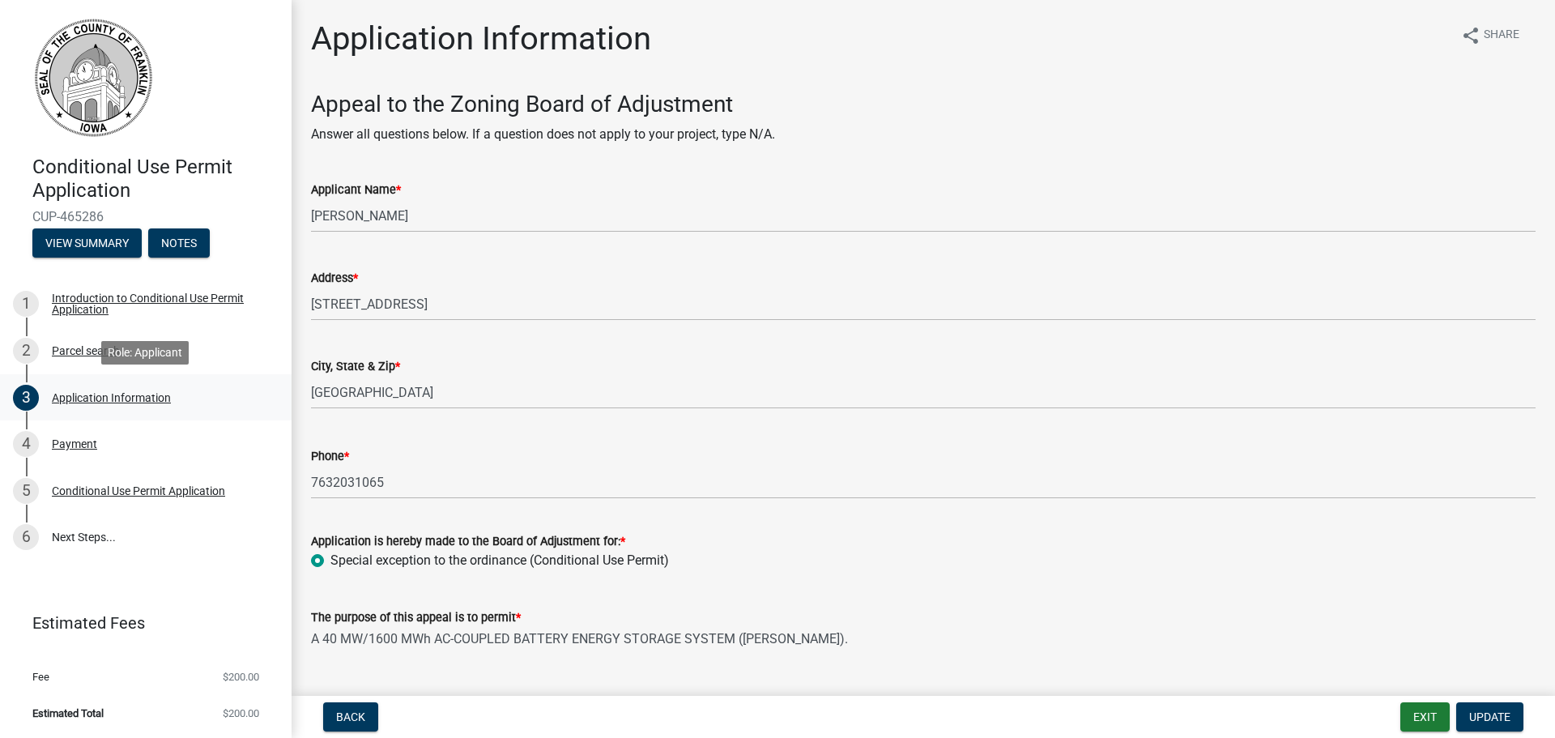
click at [154, 392] on div "Application Information" at bounding box center [111, 397] width 119 height 11
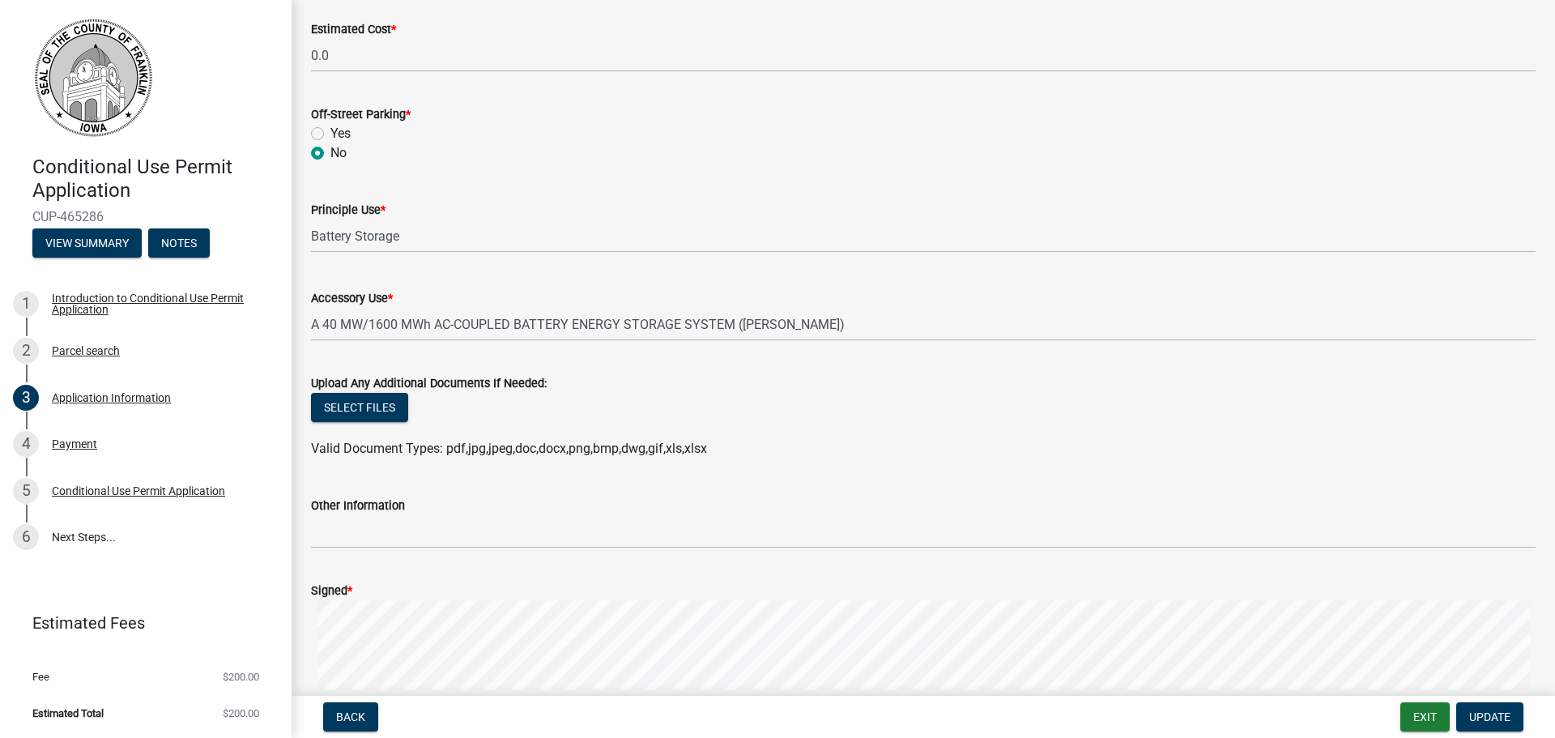
scroll to position [1377, 0]
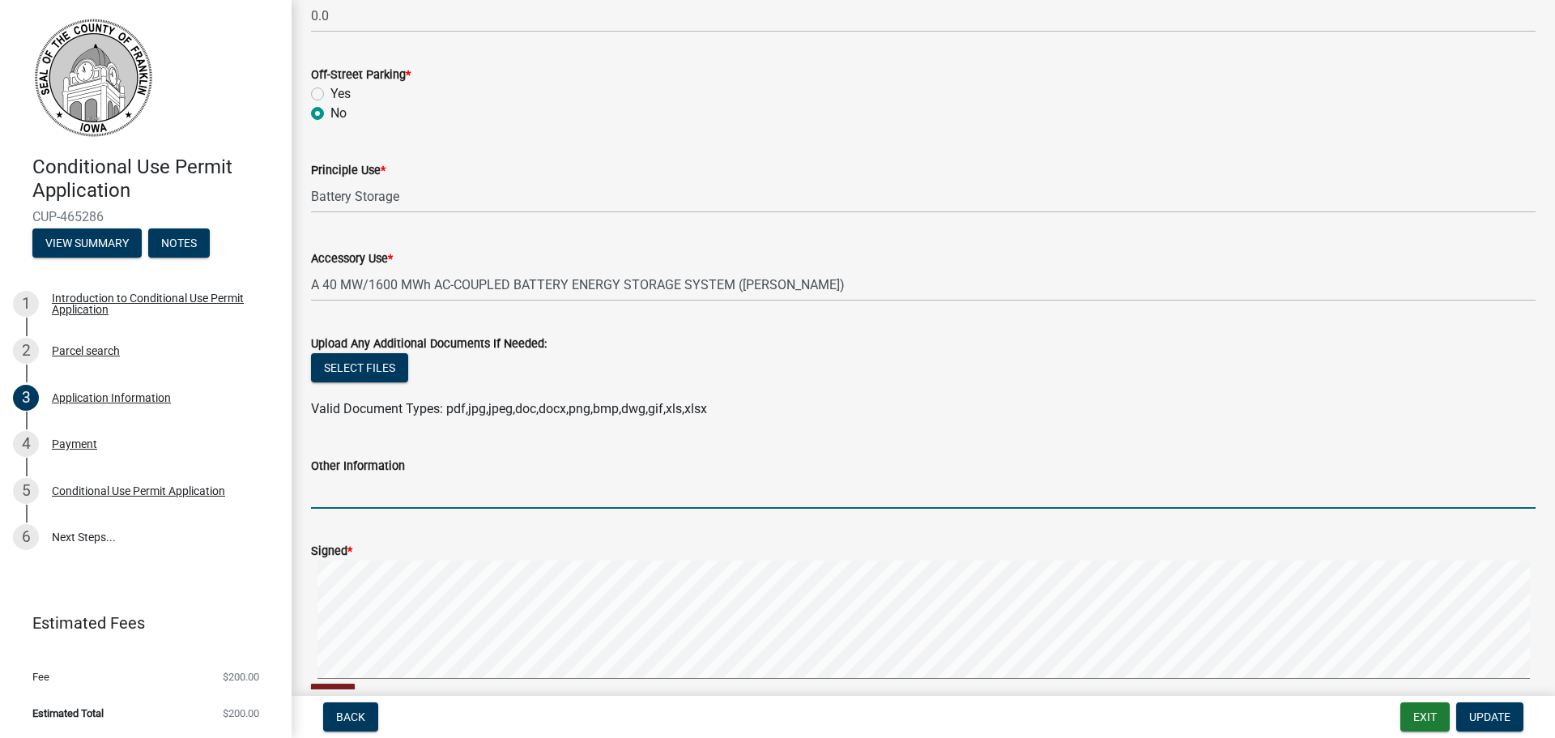
click at [399, 500] on input "Other Information" at bounding box center [923, 491] width 1225 height 33
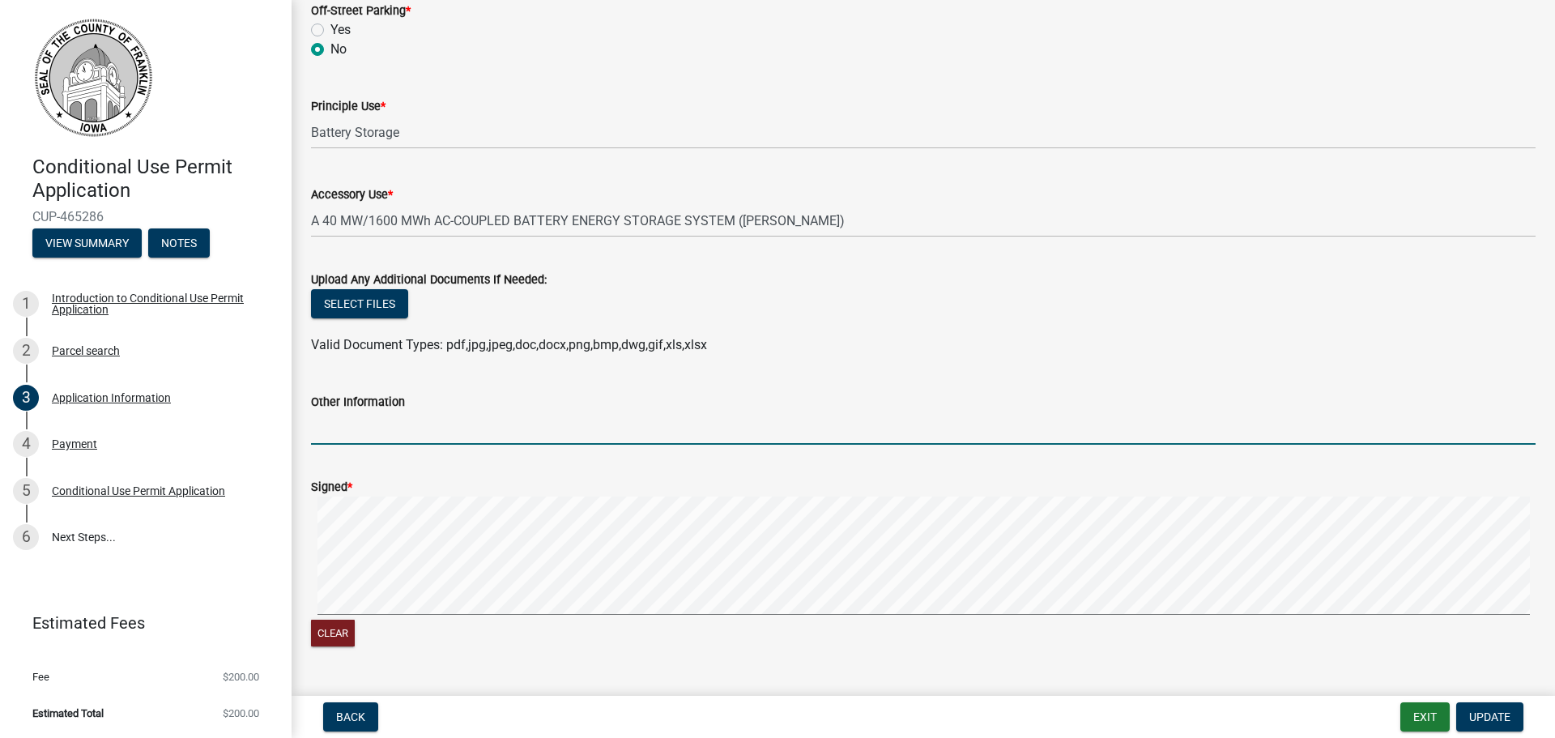
scroll to position [1654, 0]
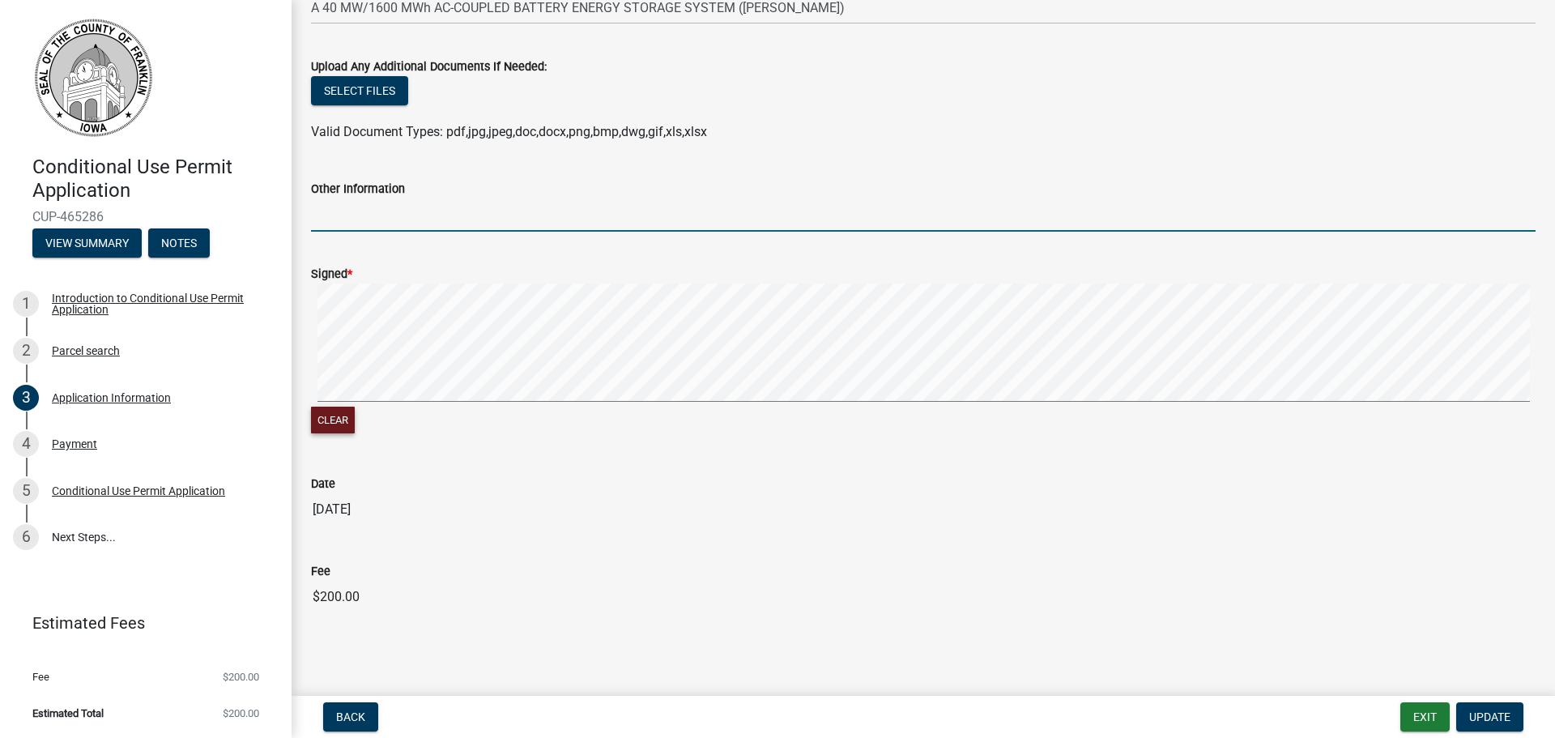
click at [347, 418] on button "Clear" at bounding box center [333, 420] width 44 height 27
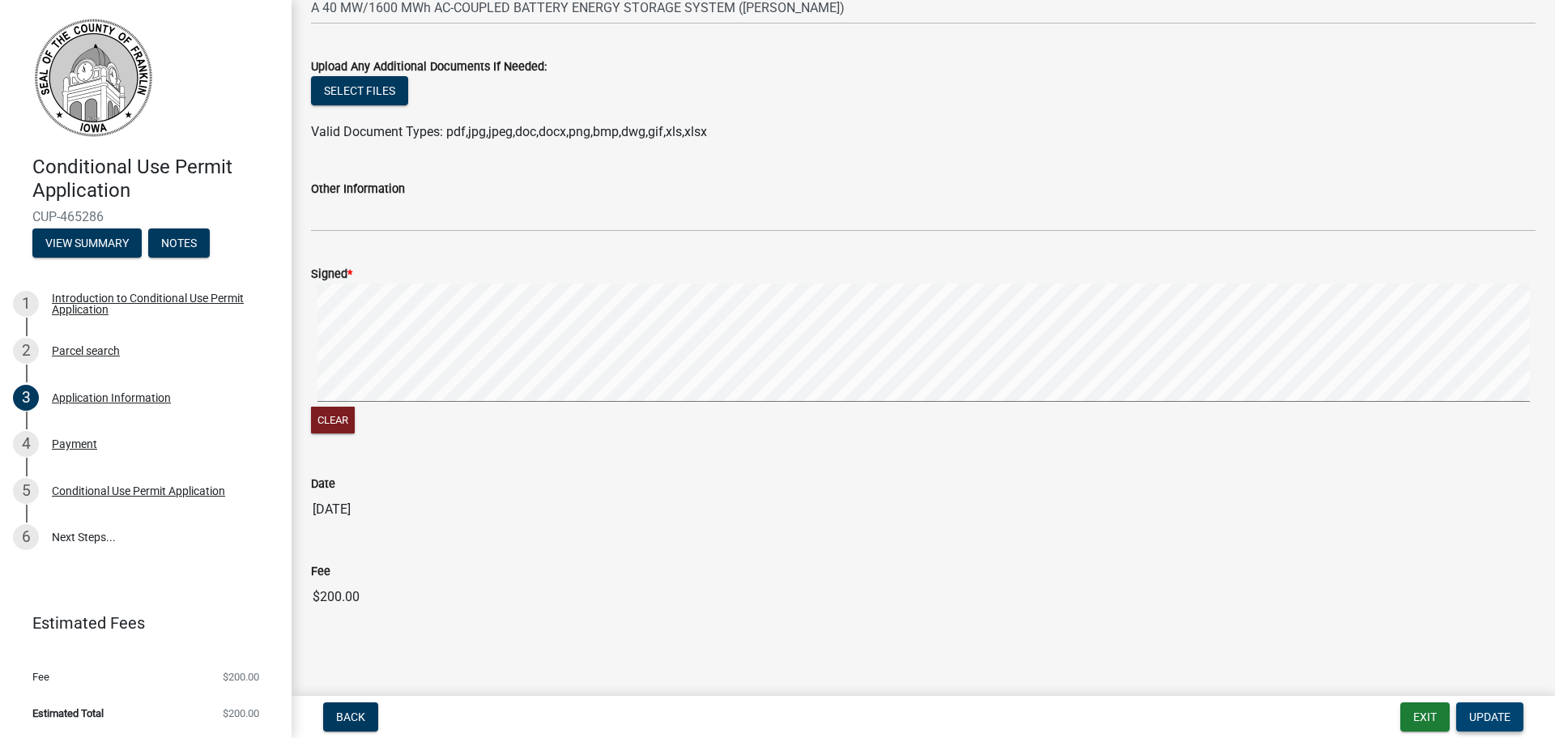
click at [1497, 719] on span "Update" at bounding box center [1489, 716] width 41 height 13
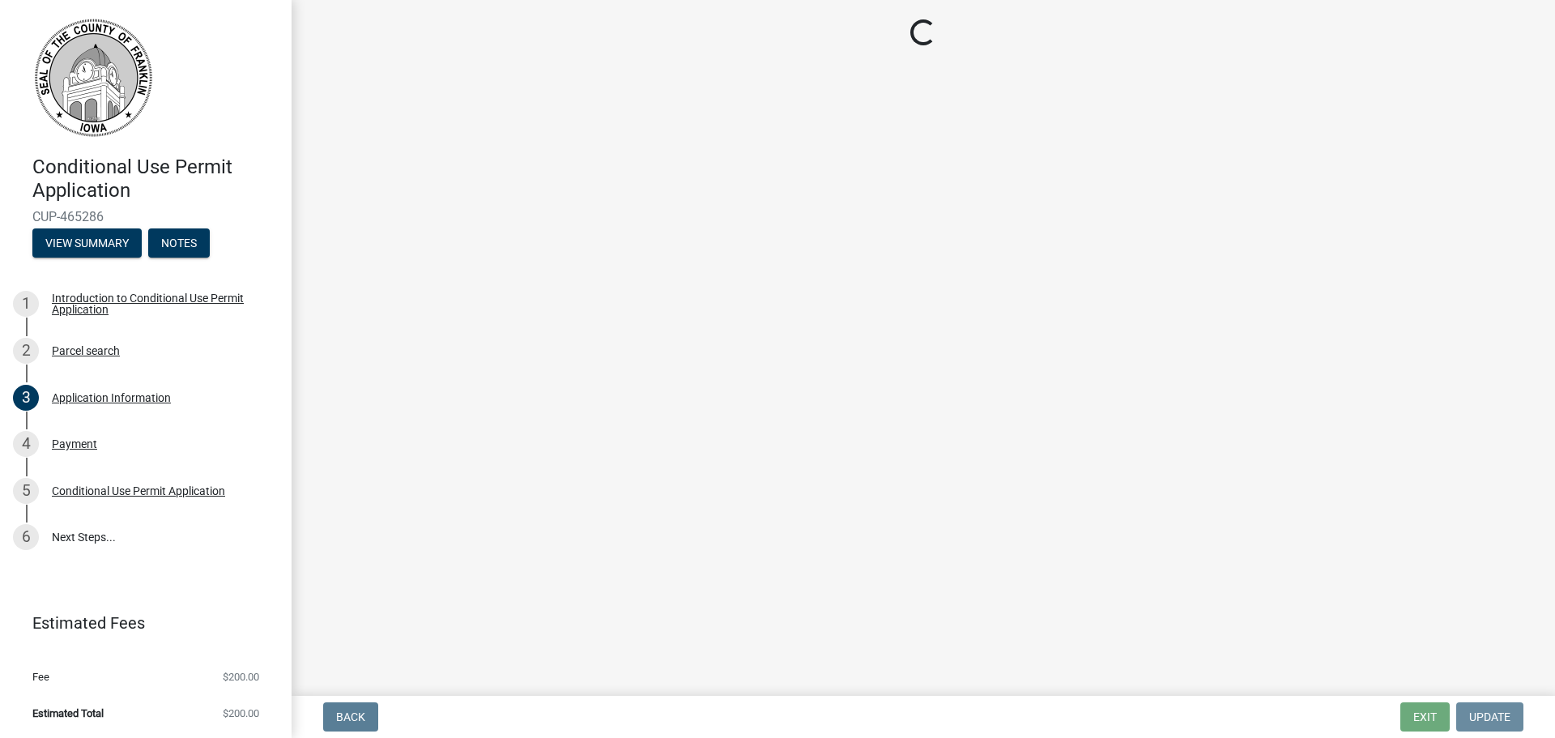
scroll to position [0, 0]
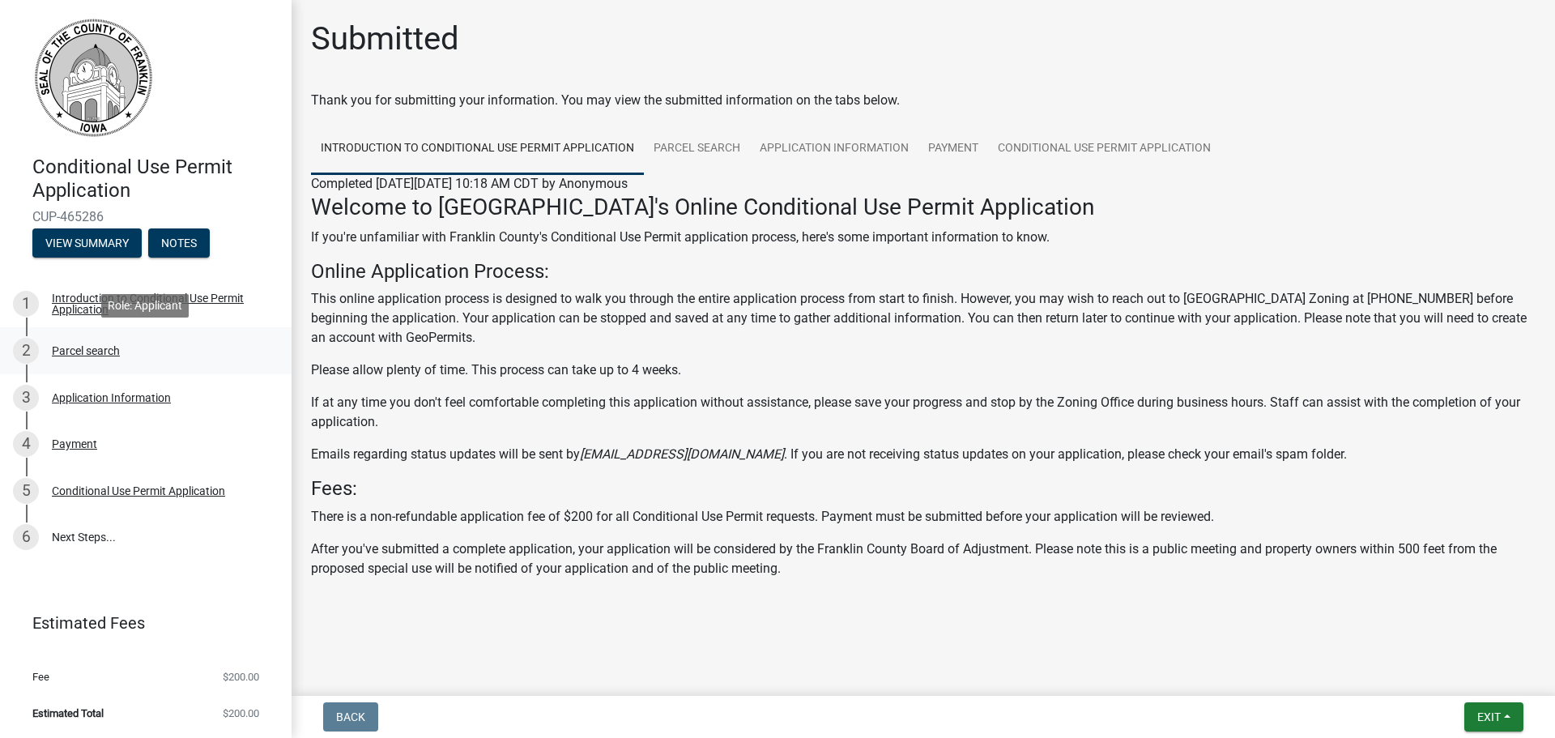
click at [90, 364] on link "2 Parcel search" at bounding box center [146, 350] width 292 height 47
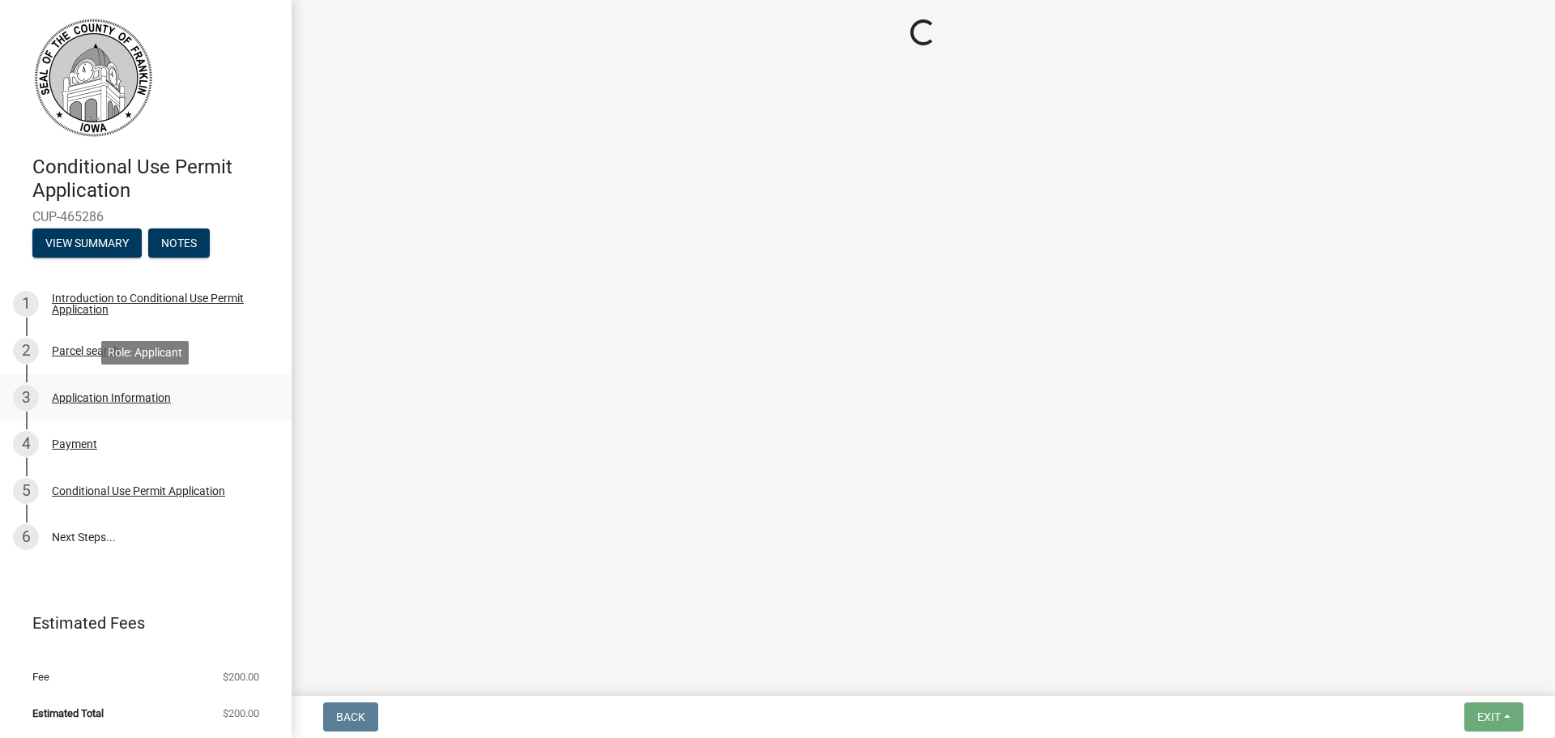
click at [97, 407] on div "3 Application Information" at bounding box center [139, 398] width 253 height 26
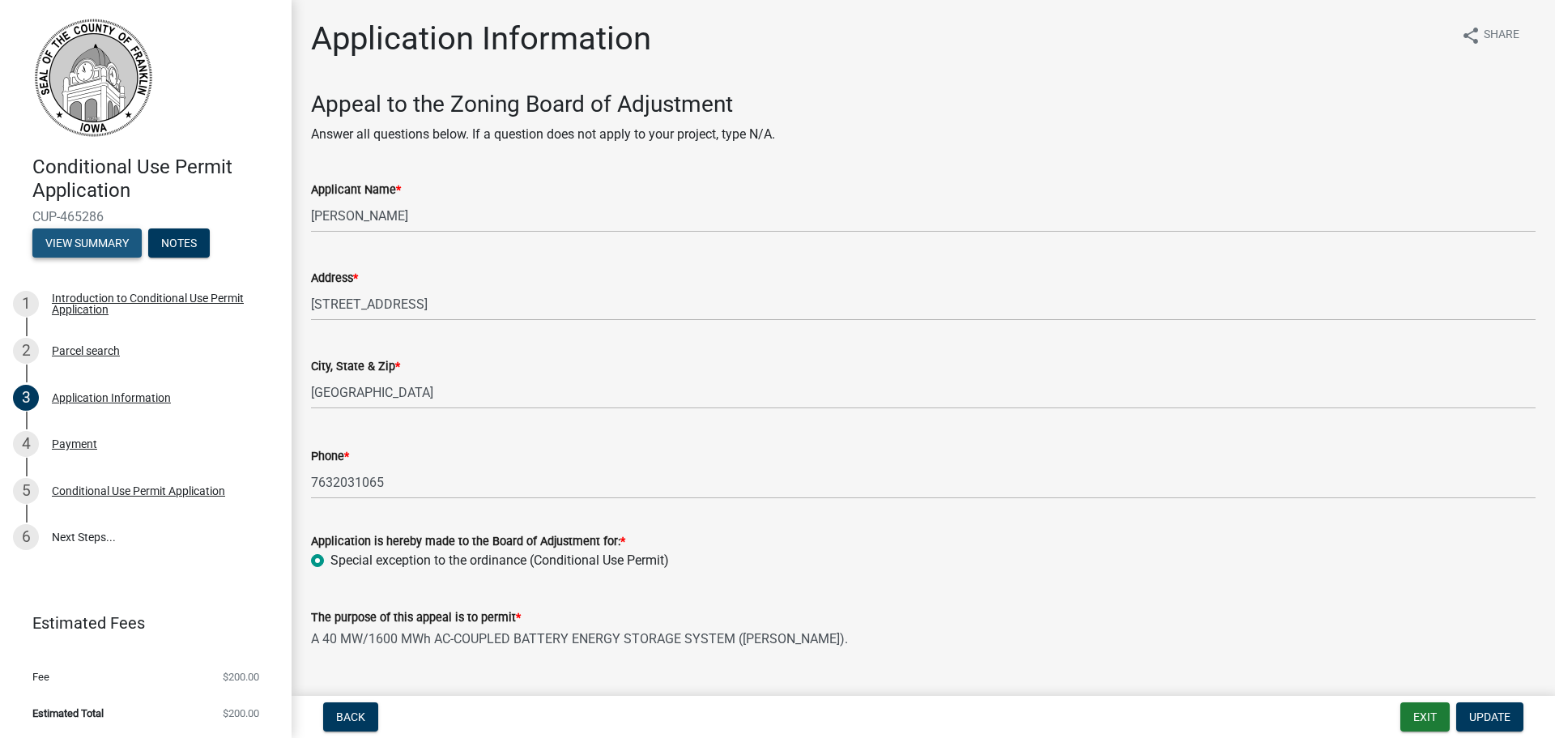
click at [105, 239] on button "View Summary" at bounding box center [86, 242] width 109 height 29
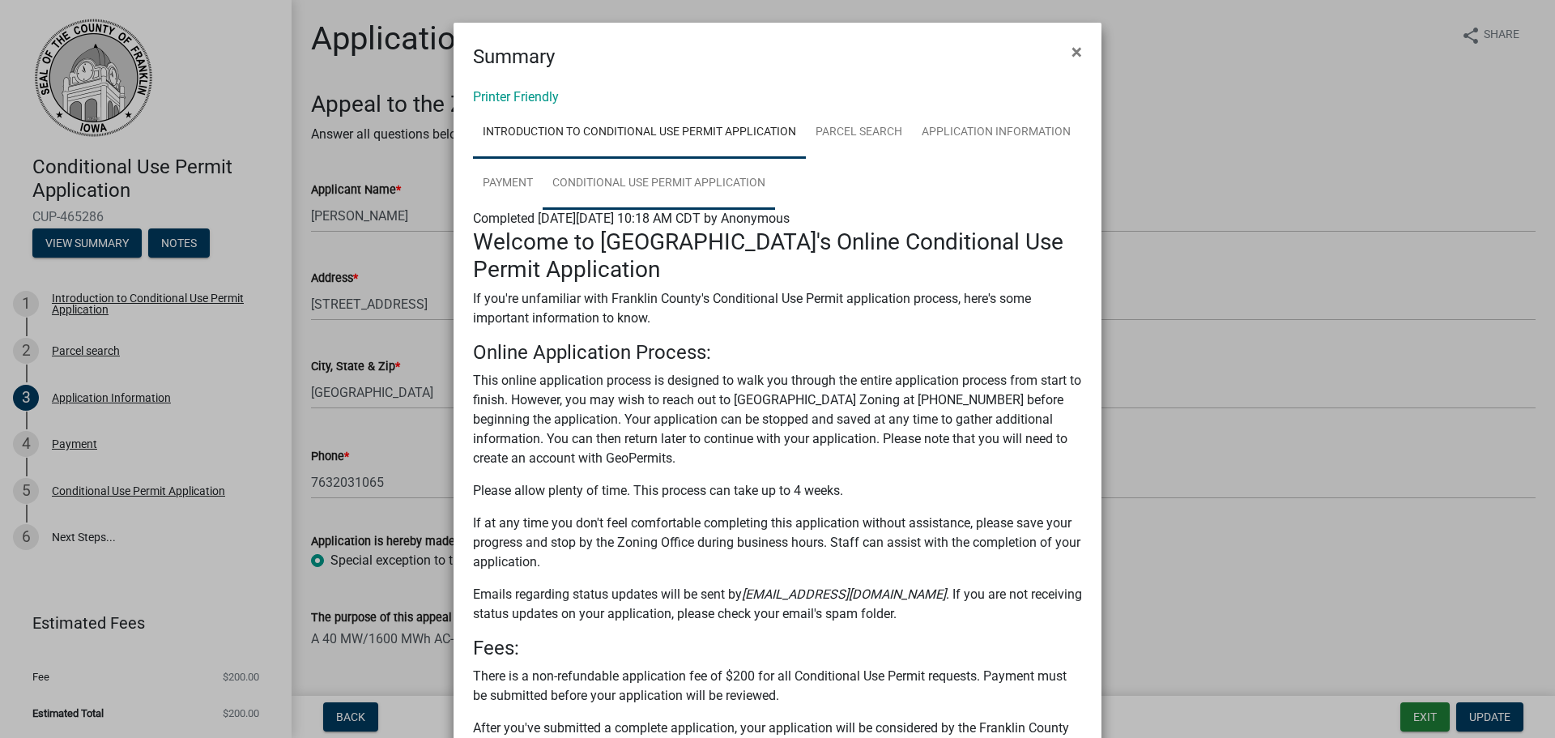
click at [726, 181] on link "Conditional Use Permit Application" at bounding box center [659, 184] width 232 height 52
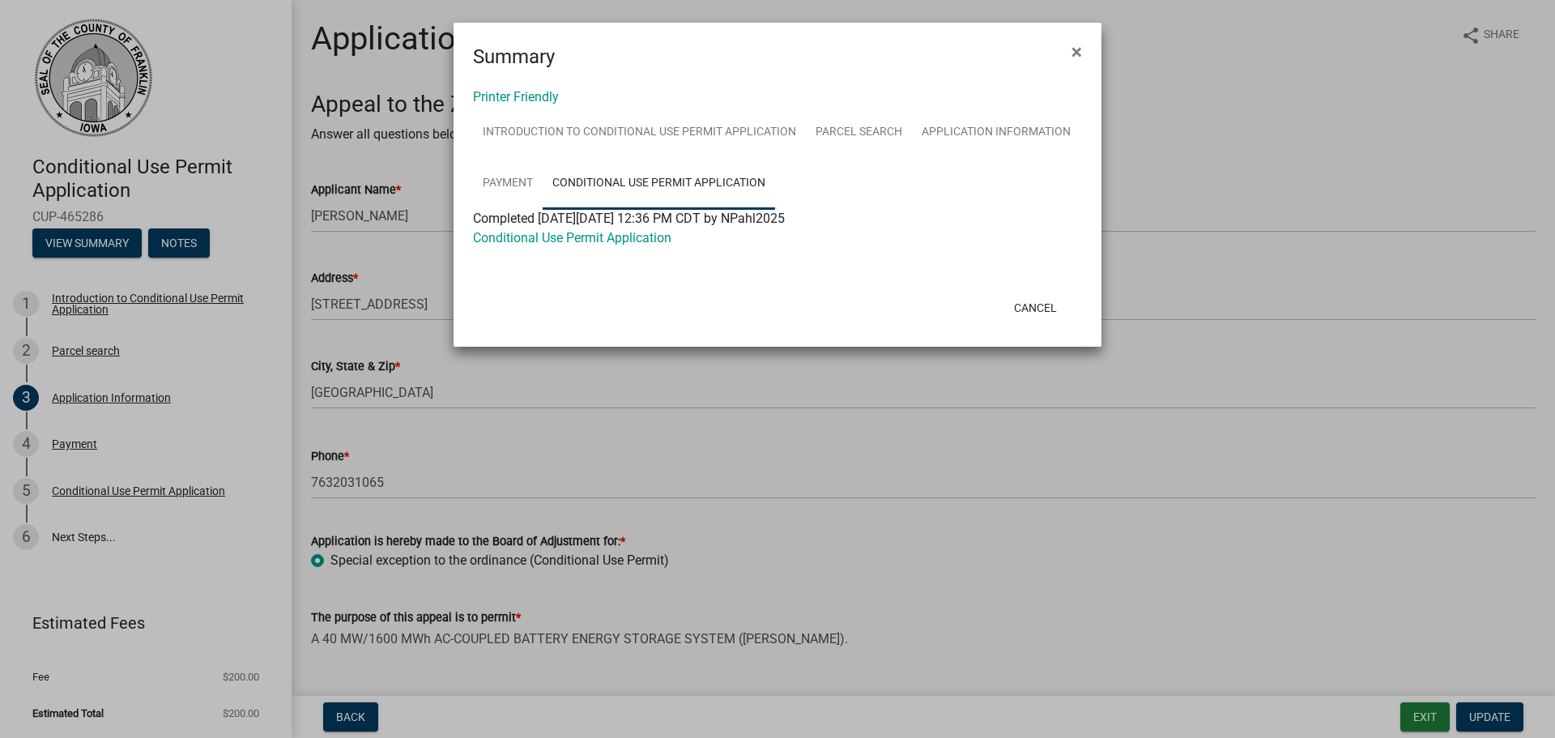
click at [652, 245] on div "Conditional Use Permit Application" at bounding box center [777, 237] width 633 height 19
click at [640, 238] on link "Conditional Use Permit Application" at bounding box center [572, 237] width 198 height 15
click at [1080, 58] on span "×" at bounding box center [1076, 51] width 11 height 23
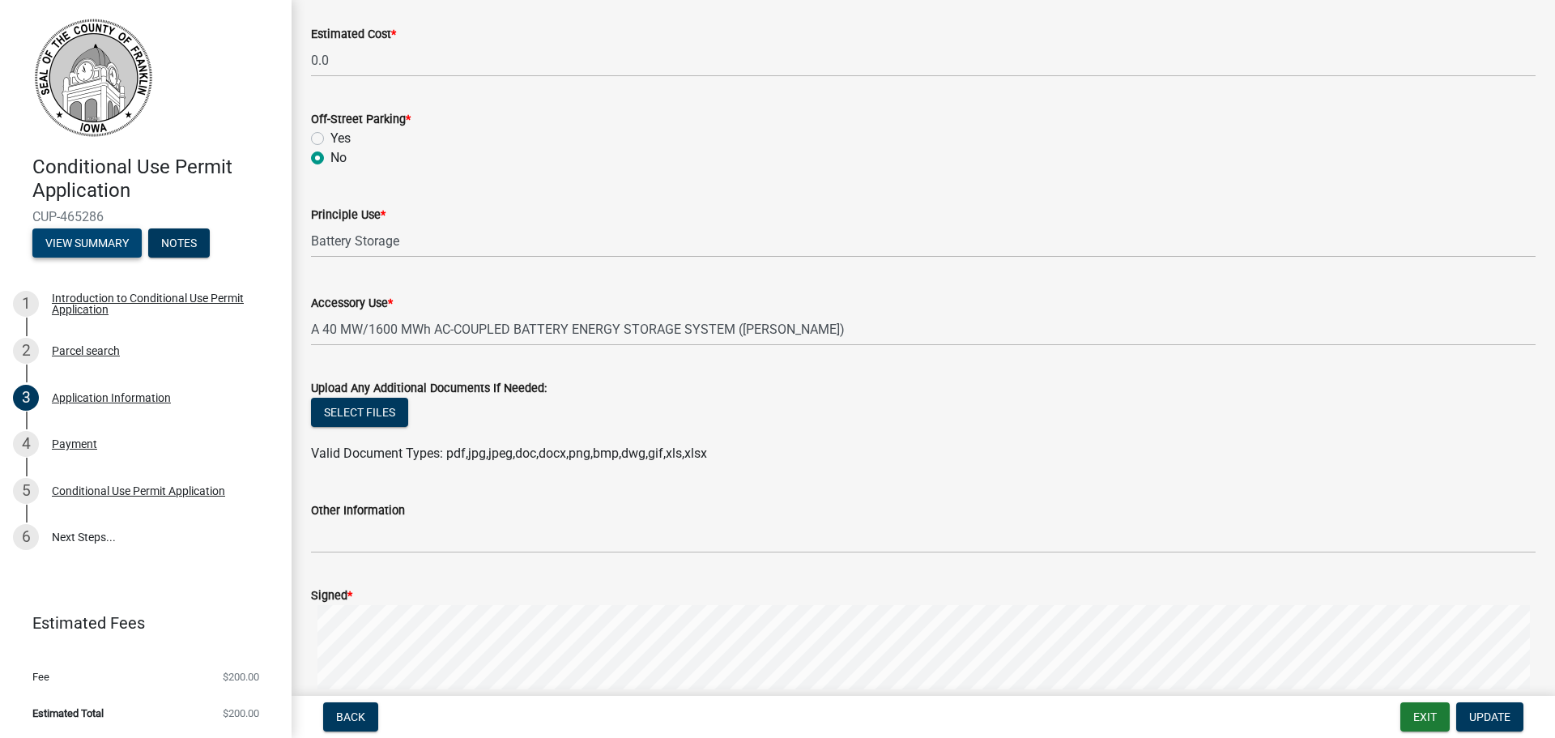
scroll to position [1377, 0]
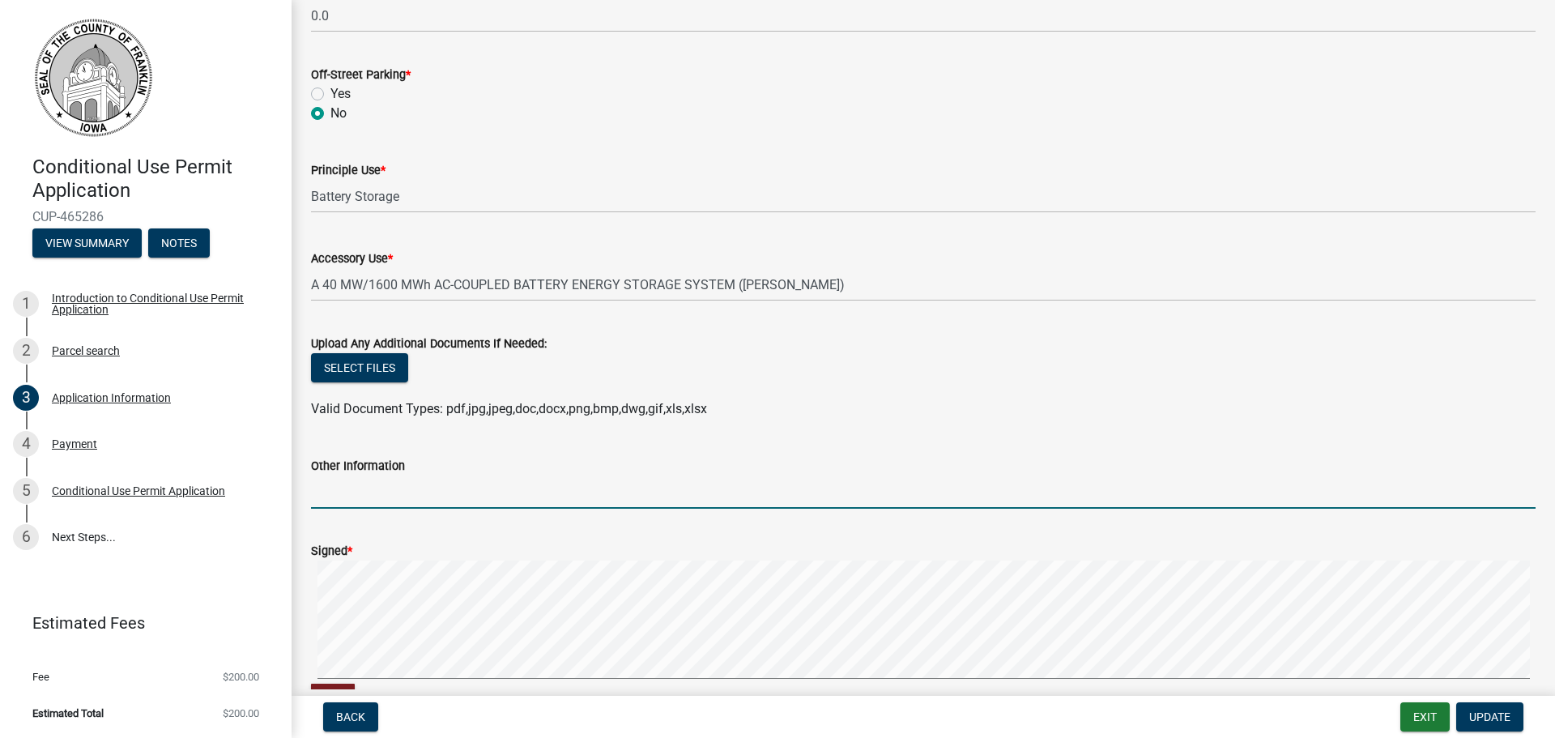
click at [390, 492] on input "Other Information" at bounding box center [923, 491] width 1225 height 33
click at [717, 501] on input "I am submitting this CUP application on behalf of Amanda" at bounding box center [923, 491] width 1225 height 33
type input "I am submitting this CUP application on behalf of Amanda Kesler with Alliant."
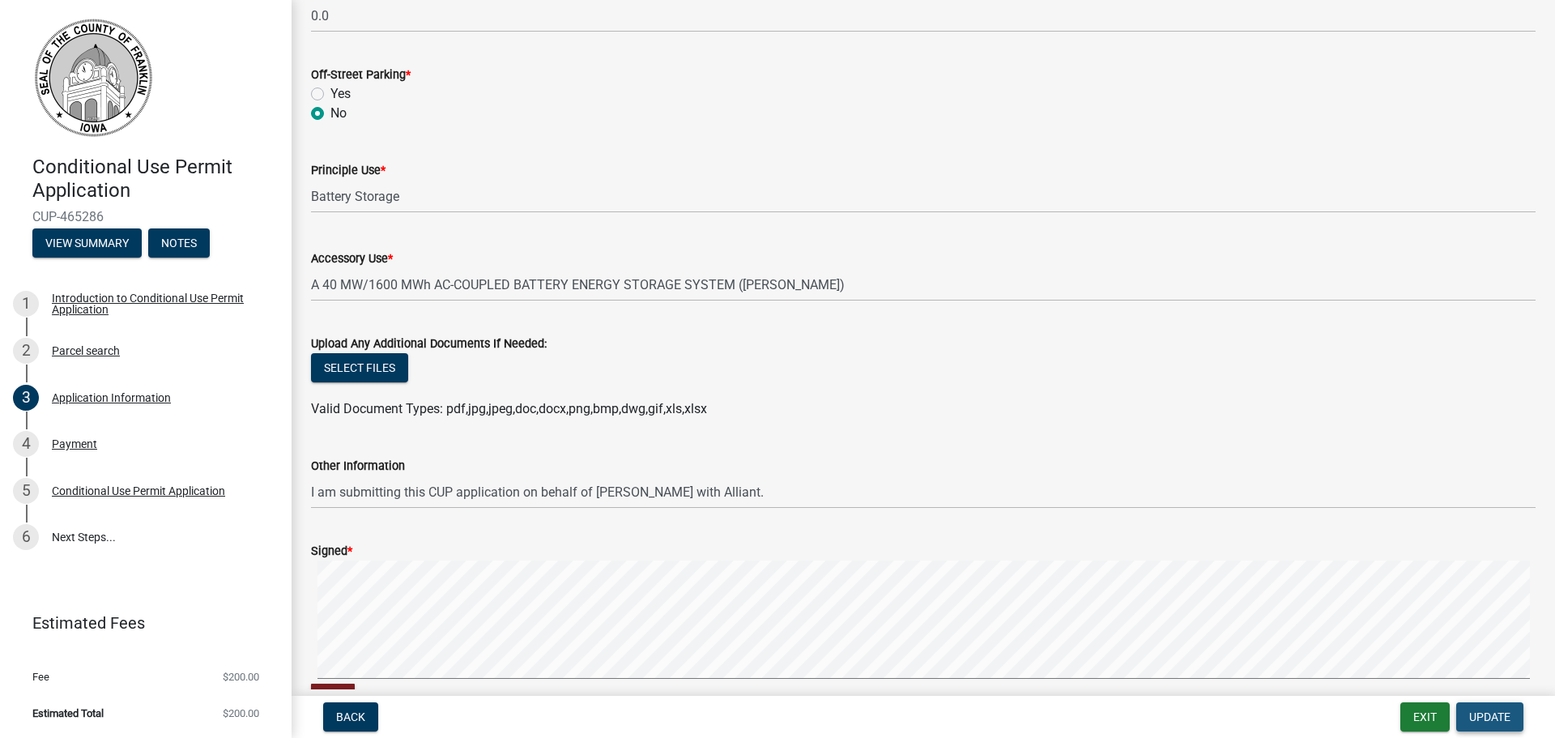
click at [1504, 706] on button "Update" at bounding box center [1489, 716] width 67 height 29
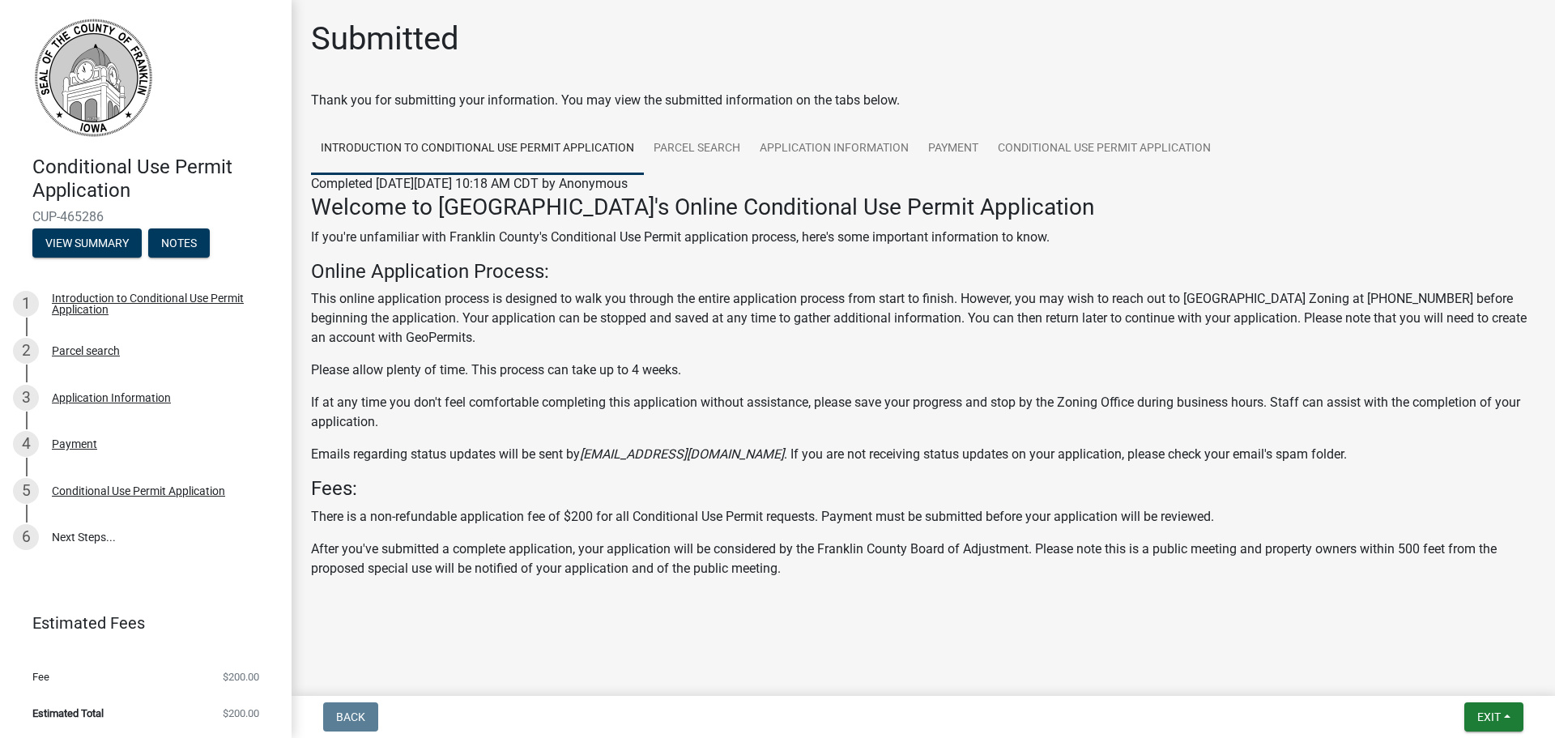
click at [1206, 359] on div "Welcome to Franklin County's Online Conditional Use Permit Application If you'r…" at bounding box center [923, 386] width 1225 height 385
click at [164, 393] on div "Application Information" at bounding box center [111, 397] width 119 height 11
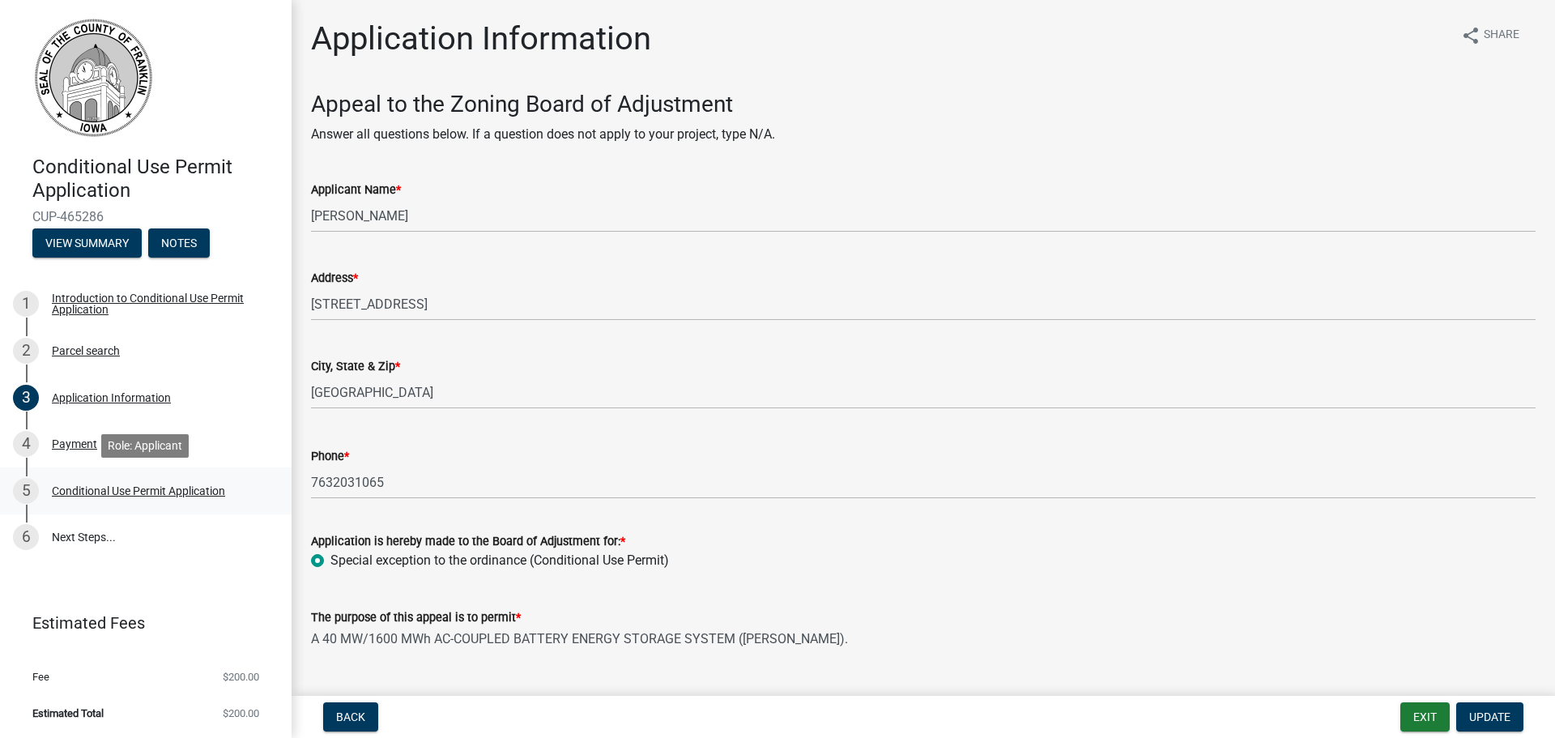
click at [117, 481] on div "5 Conditional Use Permit Application" at bounding box center [139, 491] width 253 height 26
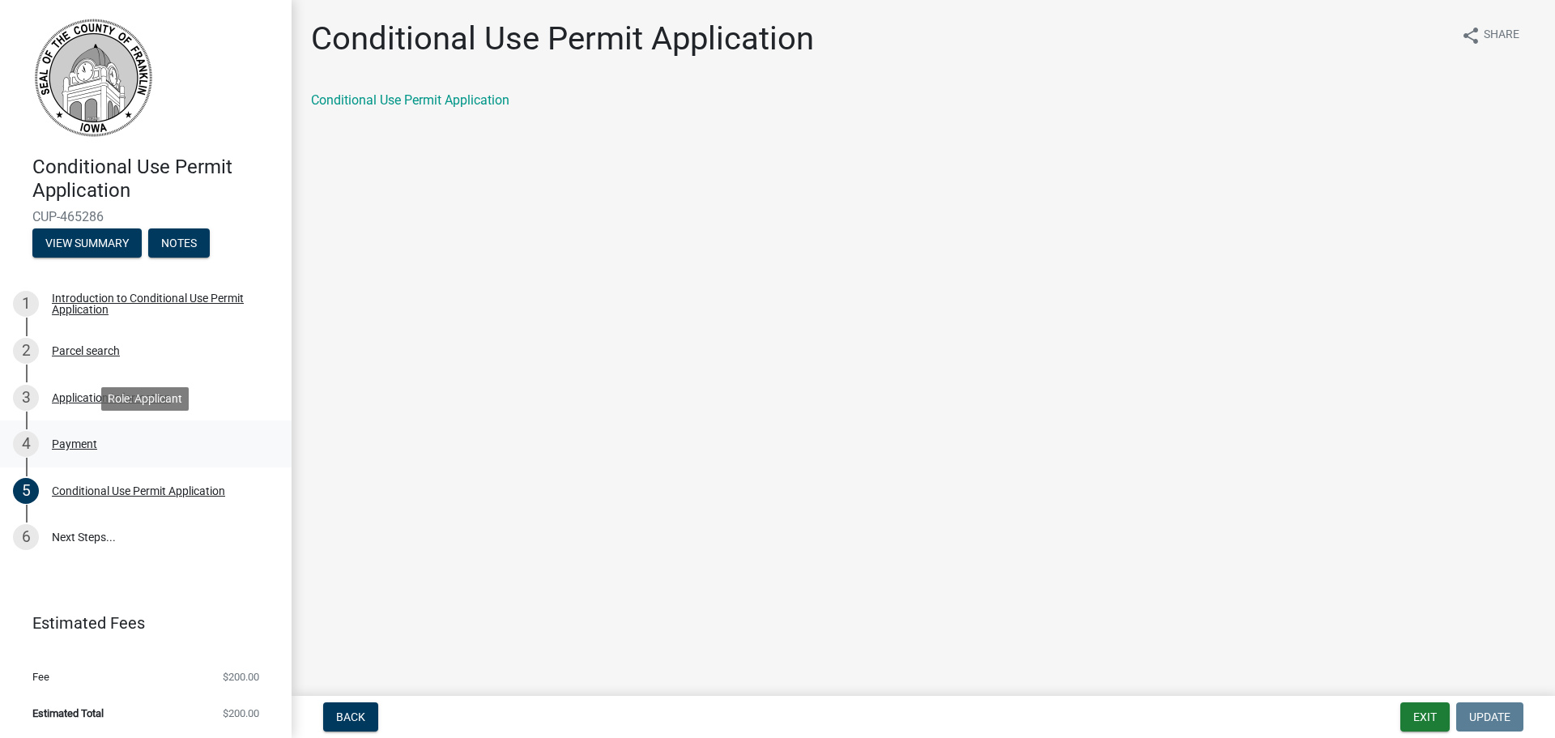
click at [88, 436] on div "4 Payment" at bounding box center [139, 444] width 253 height 26
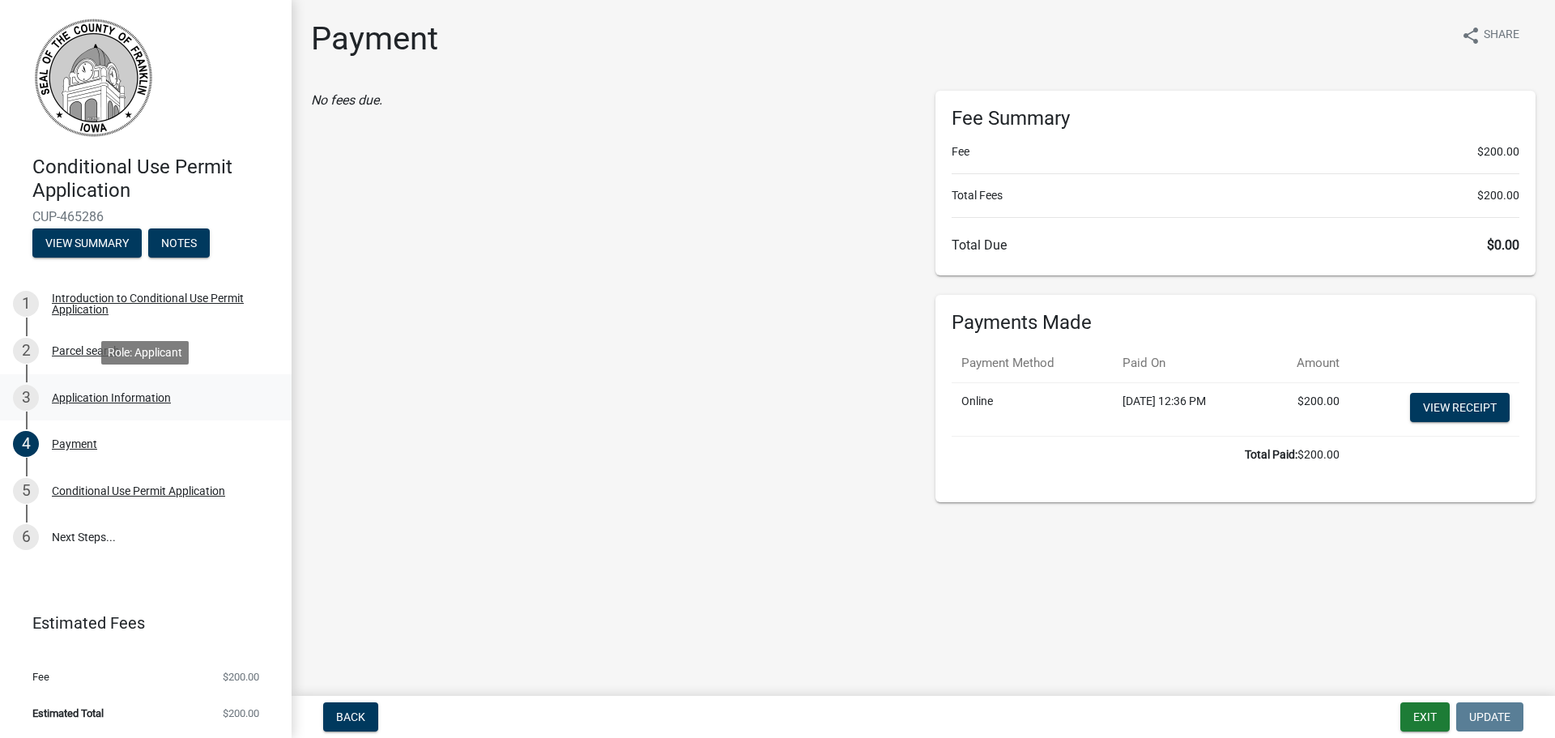
click at [75, 398] on div "Application Information" at bounding box center [111, 397] width 119 height 11
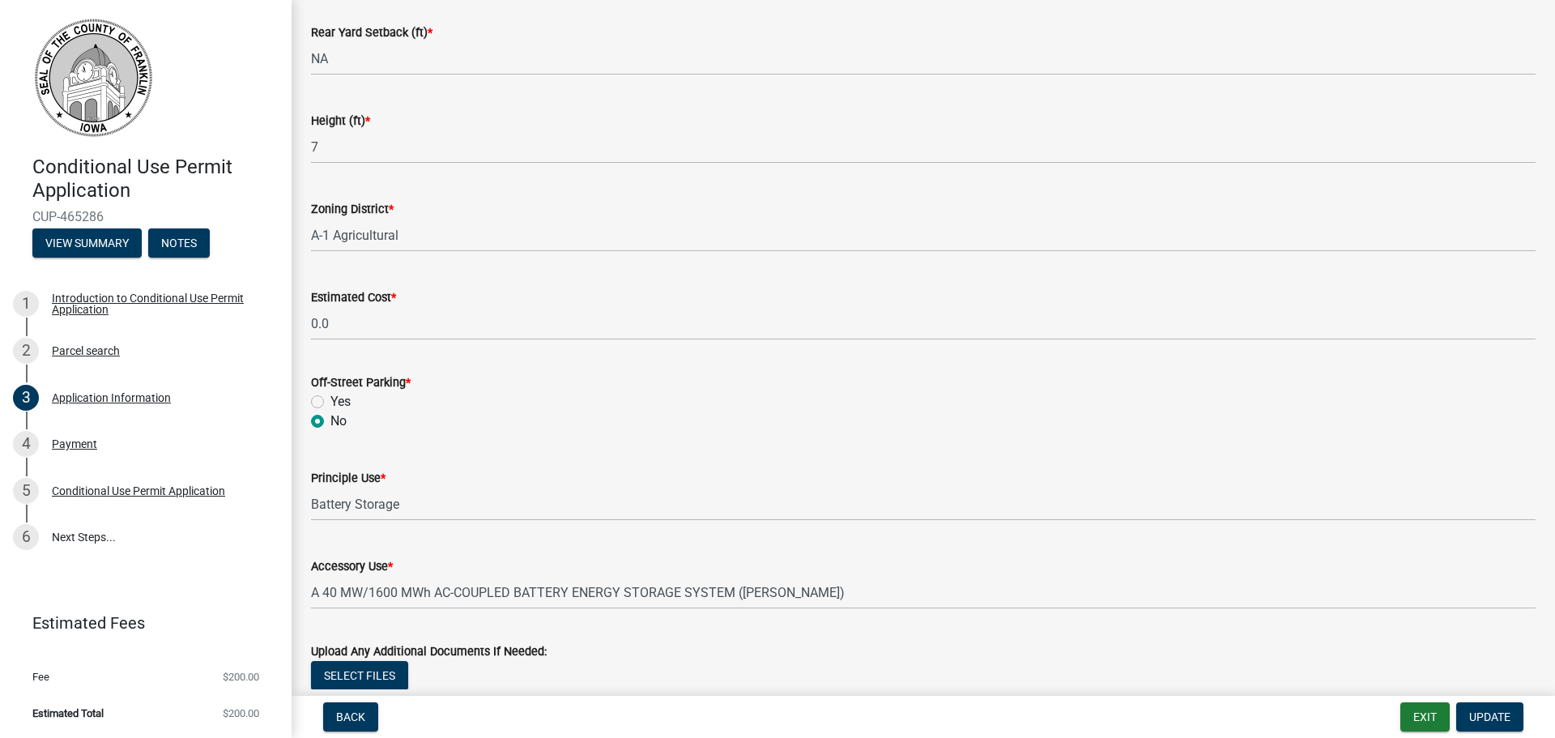
scroll to position [1134, 0]
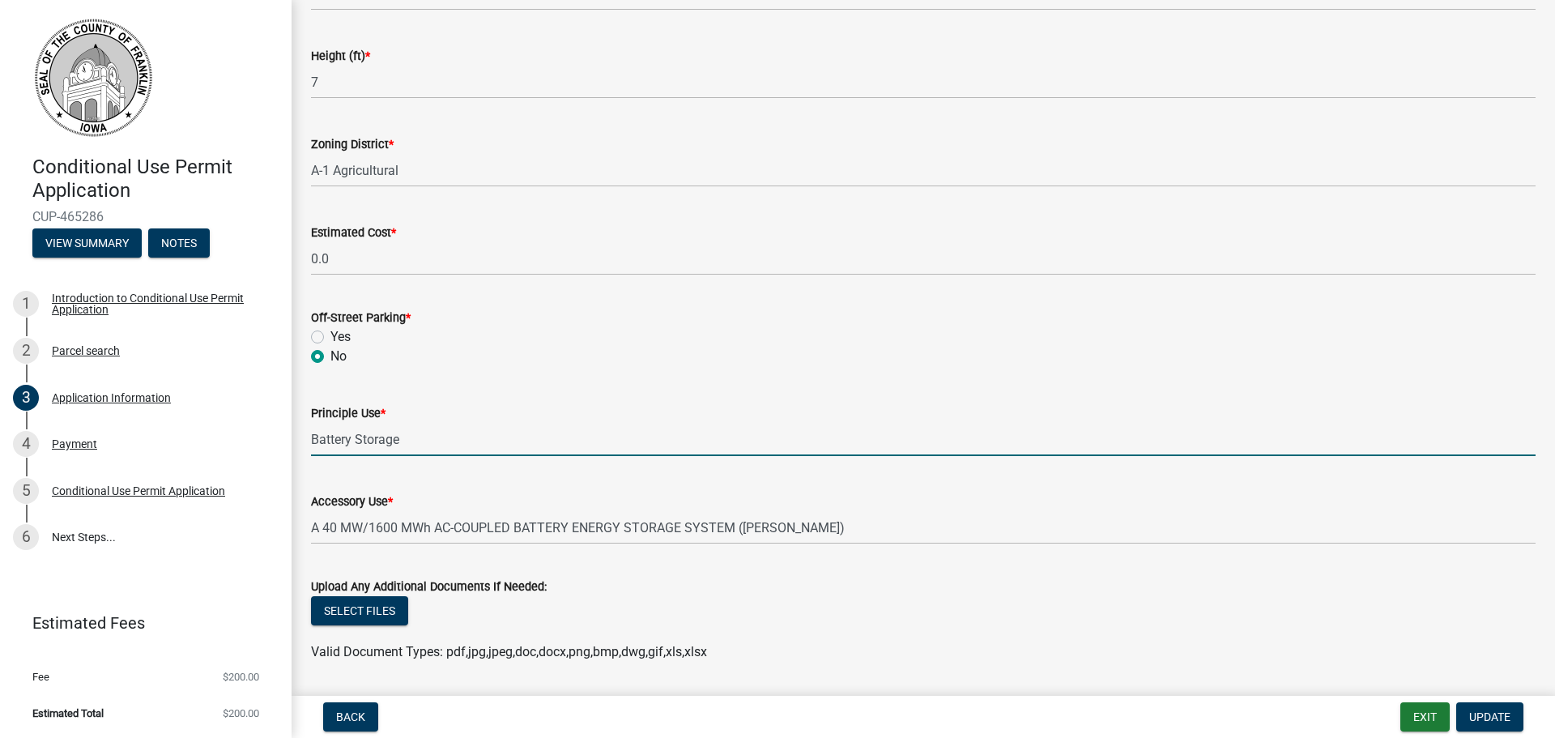
click at [390, 432] on input "Battery Storage" at bounding box center [923, 439] width 1225 height 33
click at [513, 504] on div "Accessory Use *" at bounding box center [923, 501] width 1225 height 19
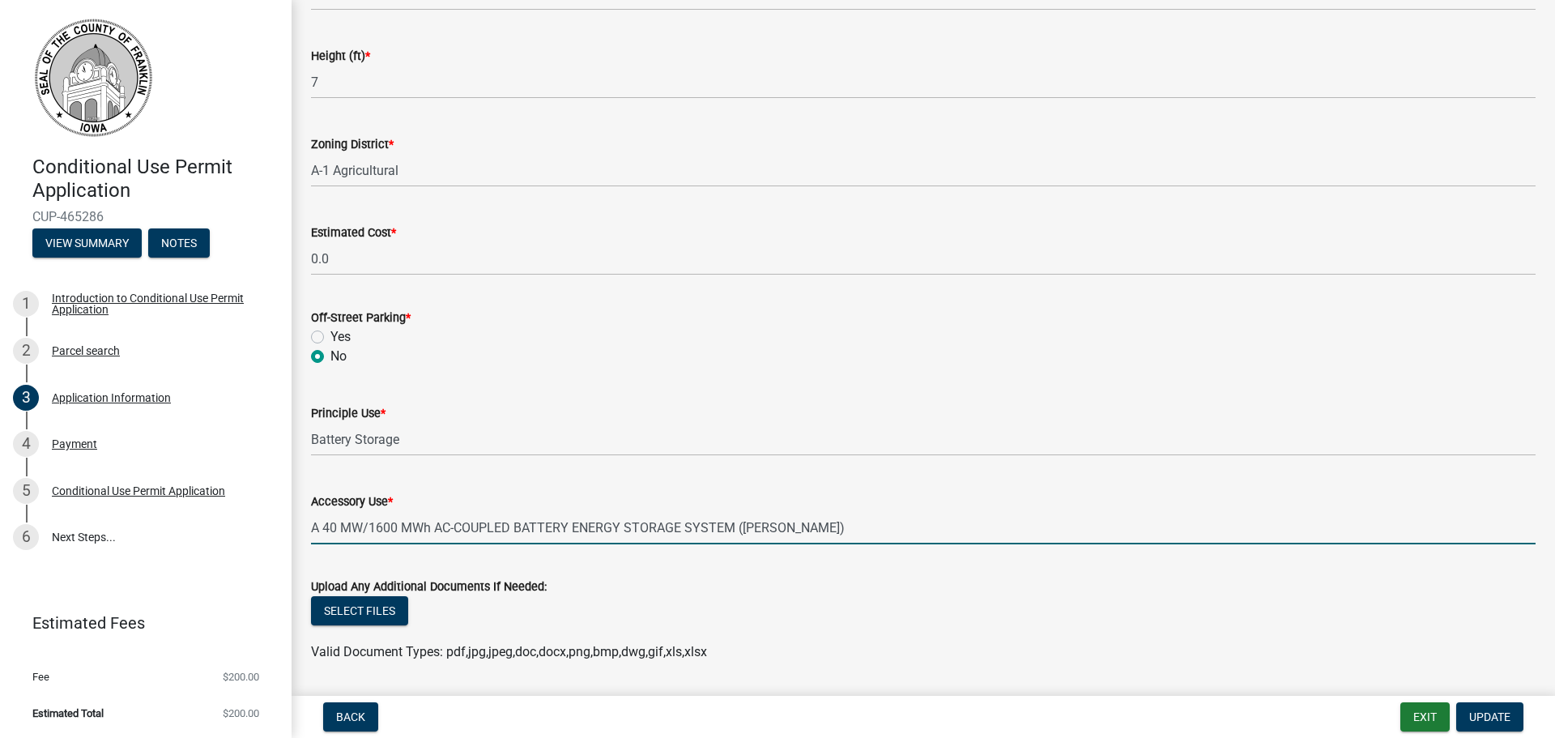
click at [530, 552] on wm-data-entity-input "Accessory Use * A 40 MW/1600 MWh AC-COUPLED BATTERY ENERGY STORAGE SYSTEM (BESS)" at bounding box center [923, 513] width 1225 height 88
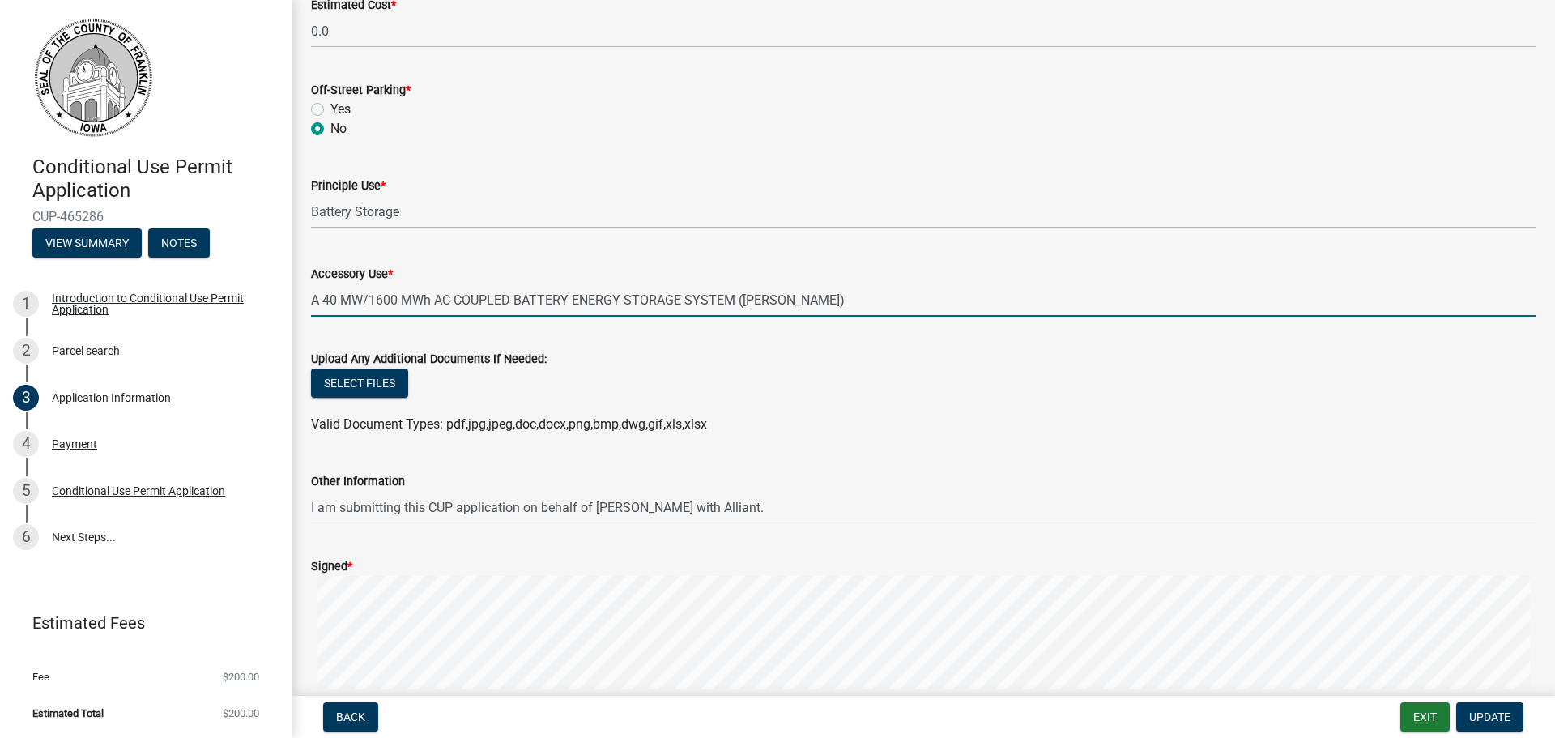
scroll to position [1377, 0]
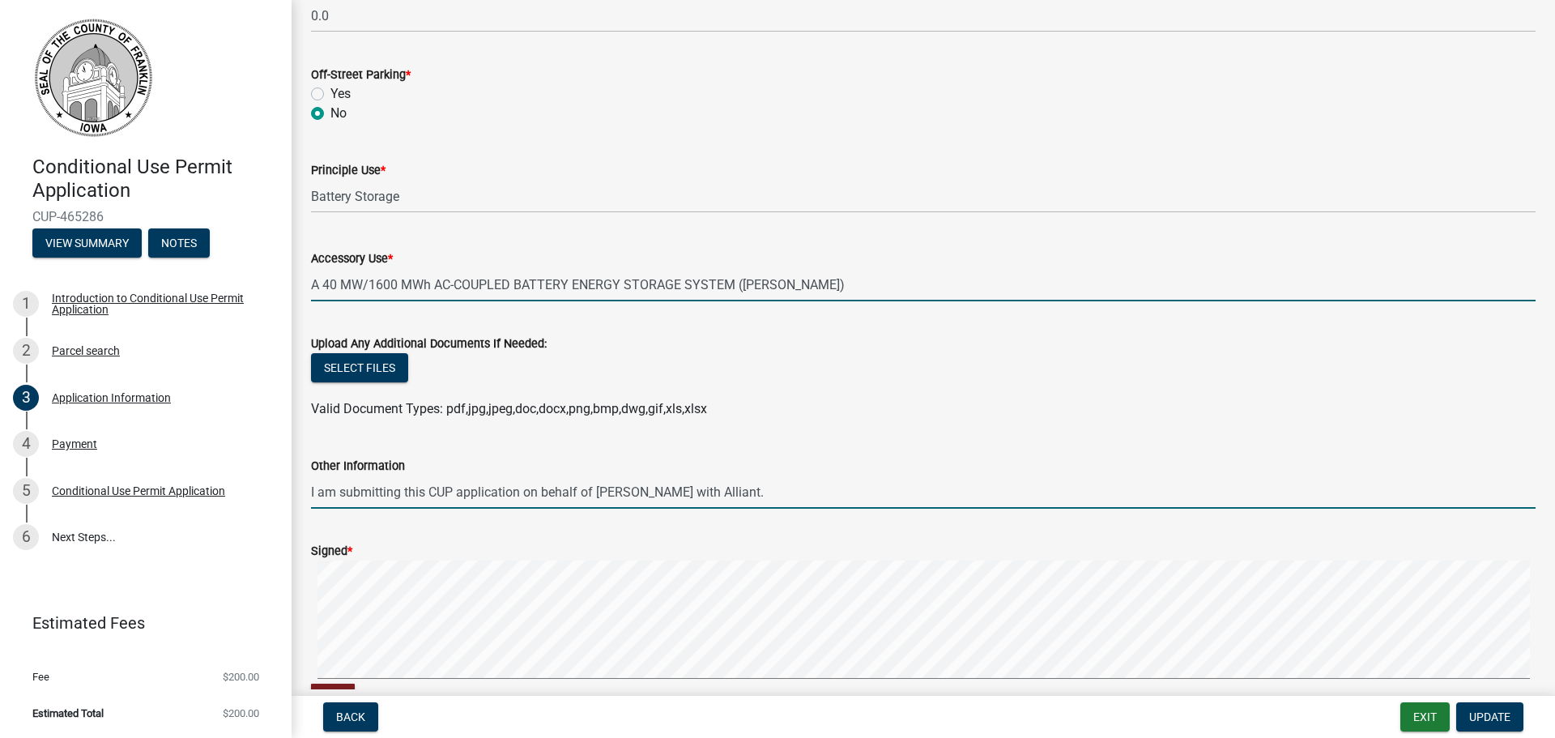
click at [836, 493] on input "I am submitting this CUP application on behalf of Amanda Kesler with Alliant." at bounding box center [923, 491] width 1225 height 33
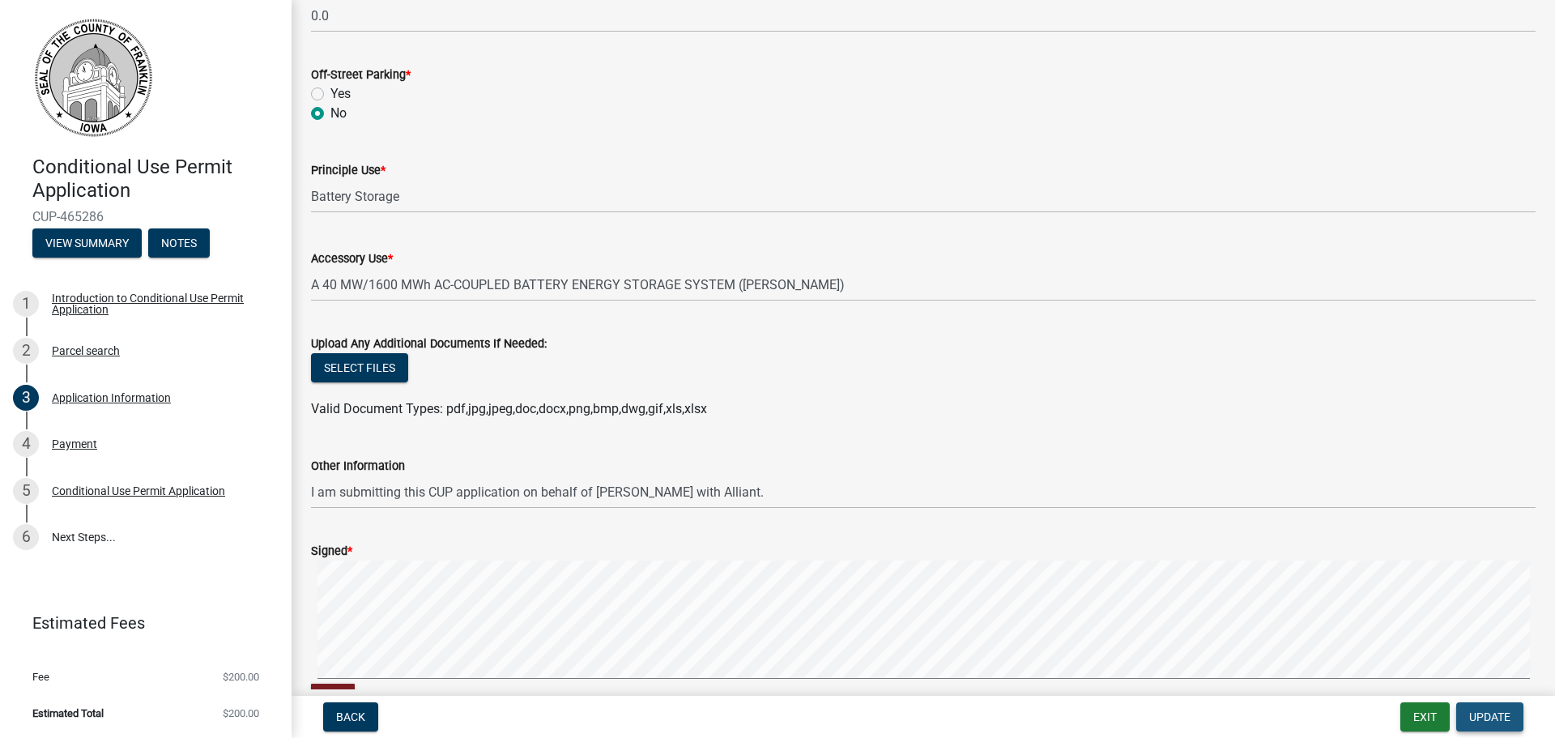
click at [1514, 718] on button "Update" at bounding box center [1489, 716] width 67 height 29
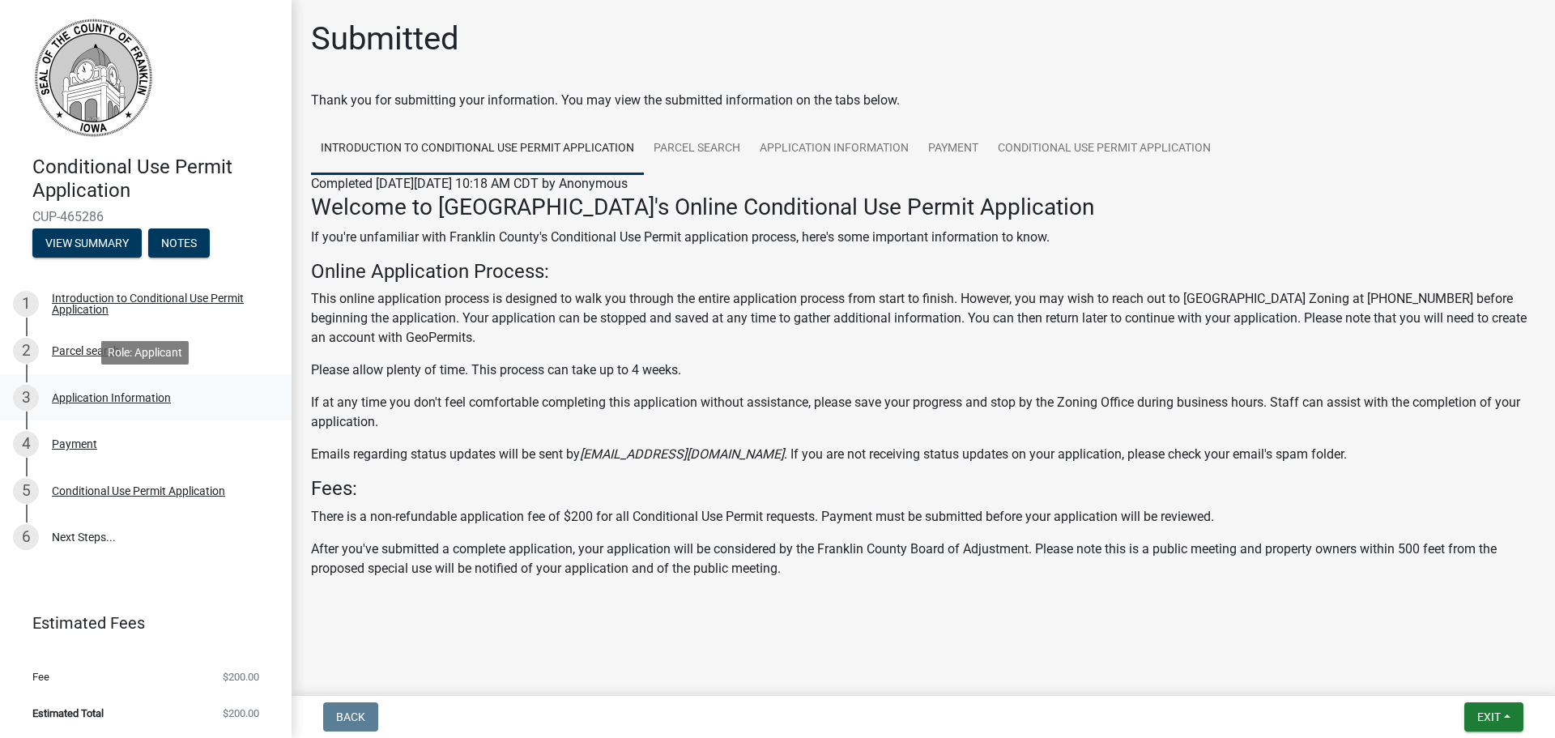
click at [84, 399] on div "Application Information" at bounding box center [111, 397] width 119 height 11
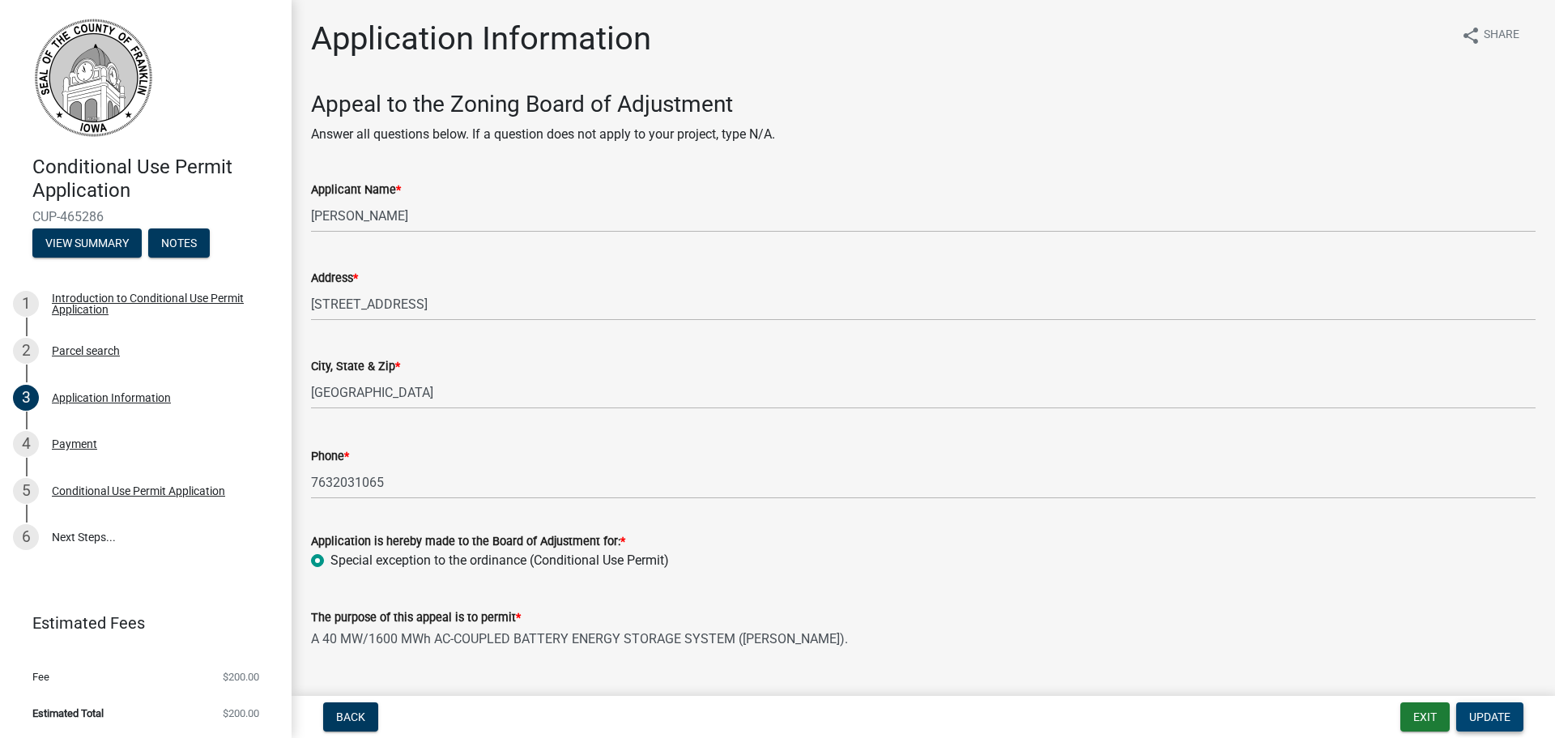
click at [1463, 719] on button "Update" at bounding box center [1489, 716] width 67 height 29
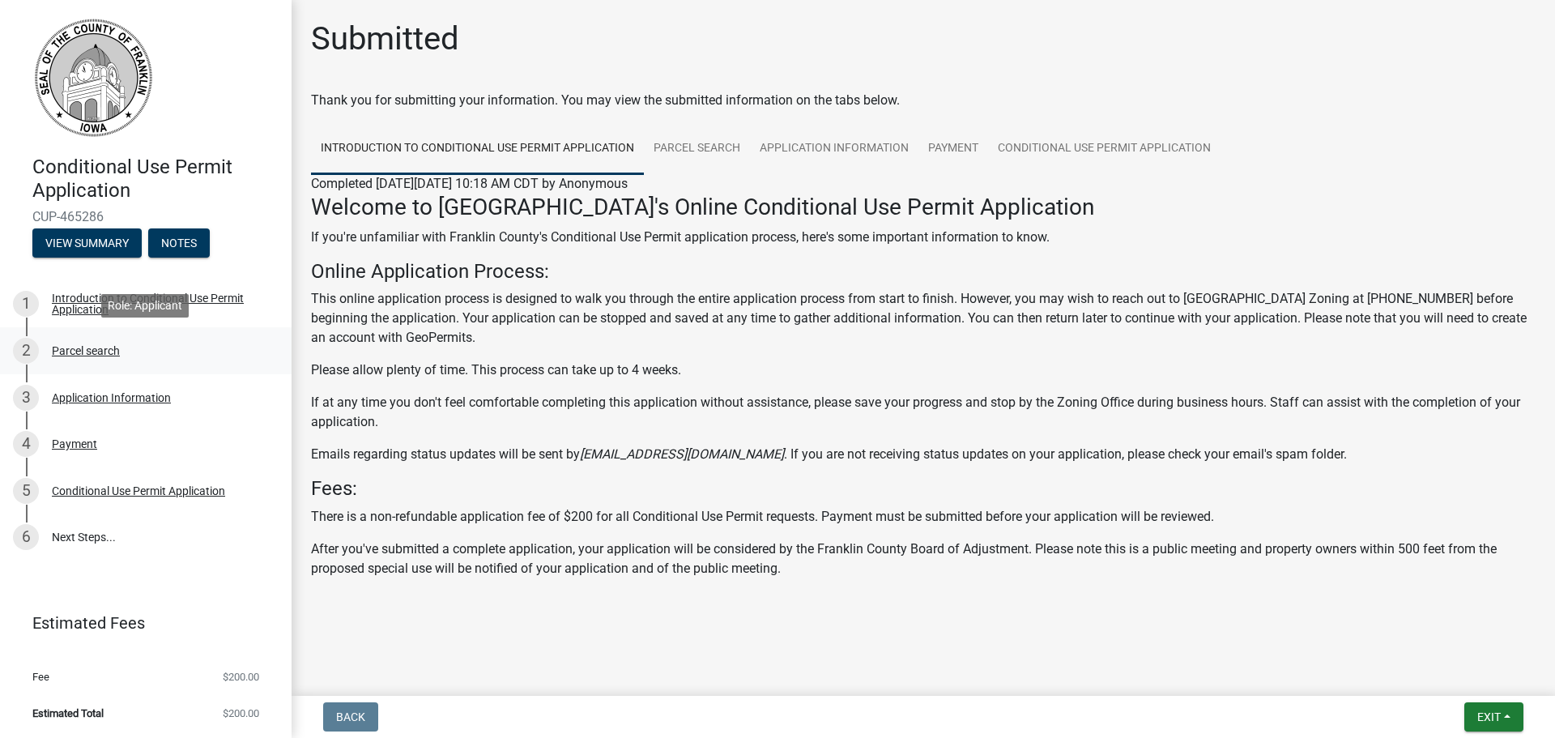
click at [97, 340] on div "2 Parcel search" at bounding box center [139, 351] width 253 height 26
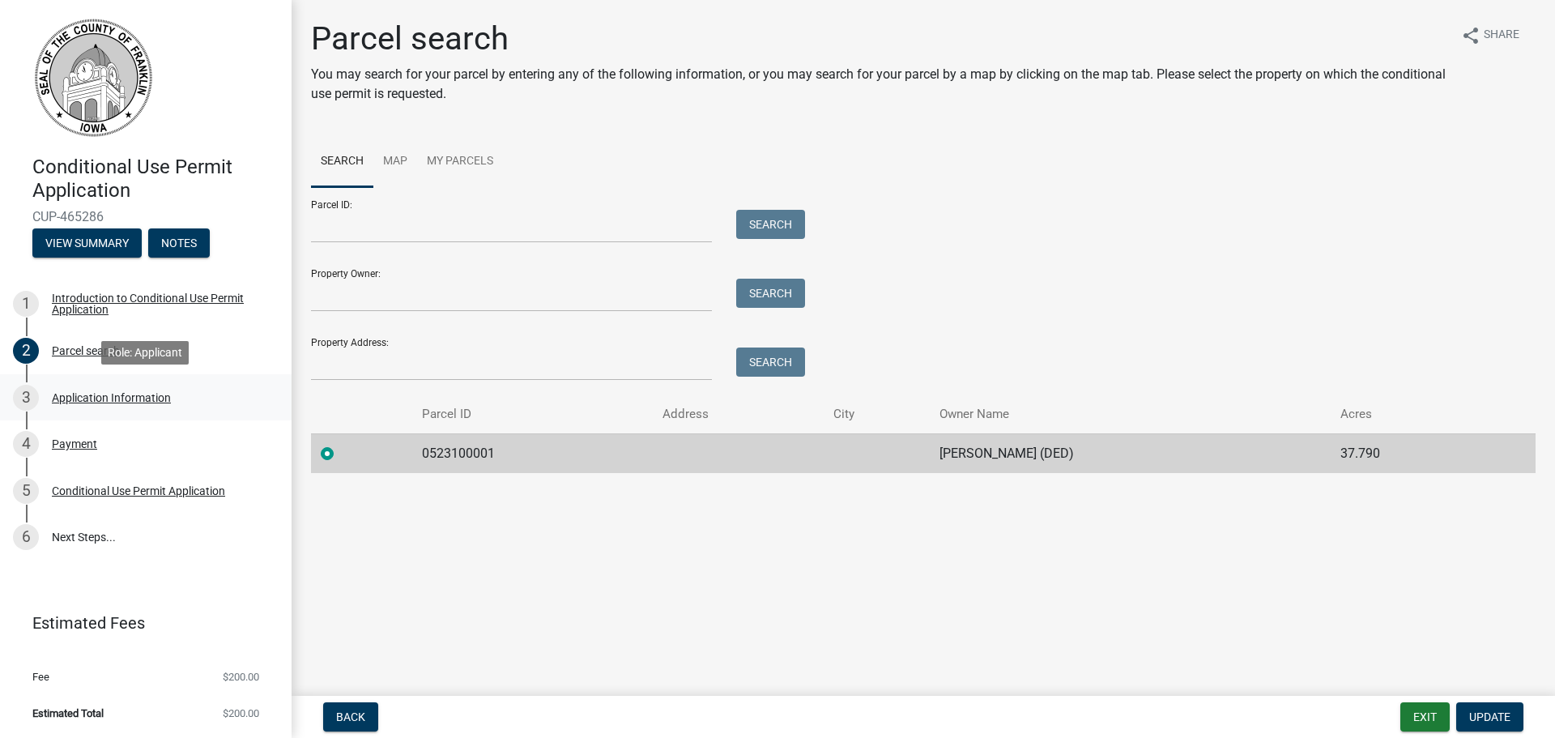
click at [136, 386] on div "3 Application Information" at bounding box center [139, 398] width 253 height 26
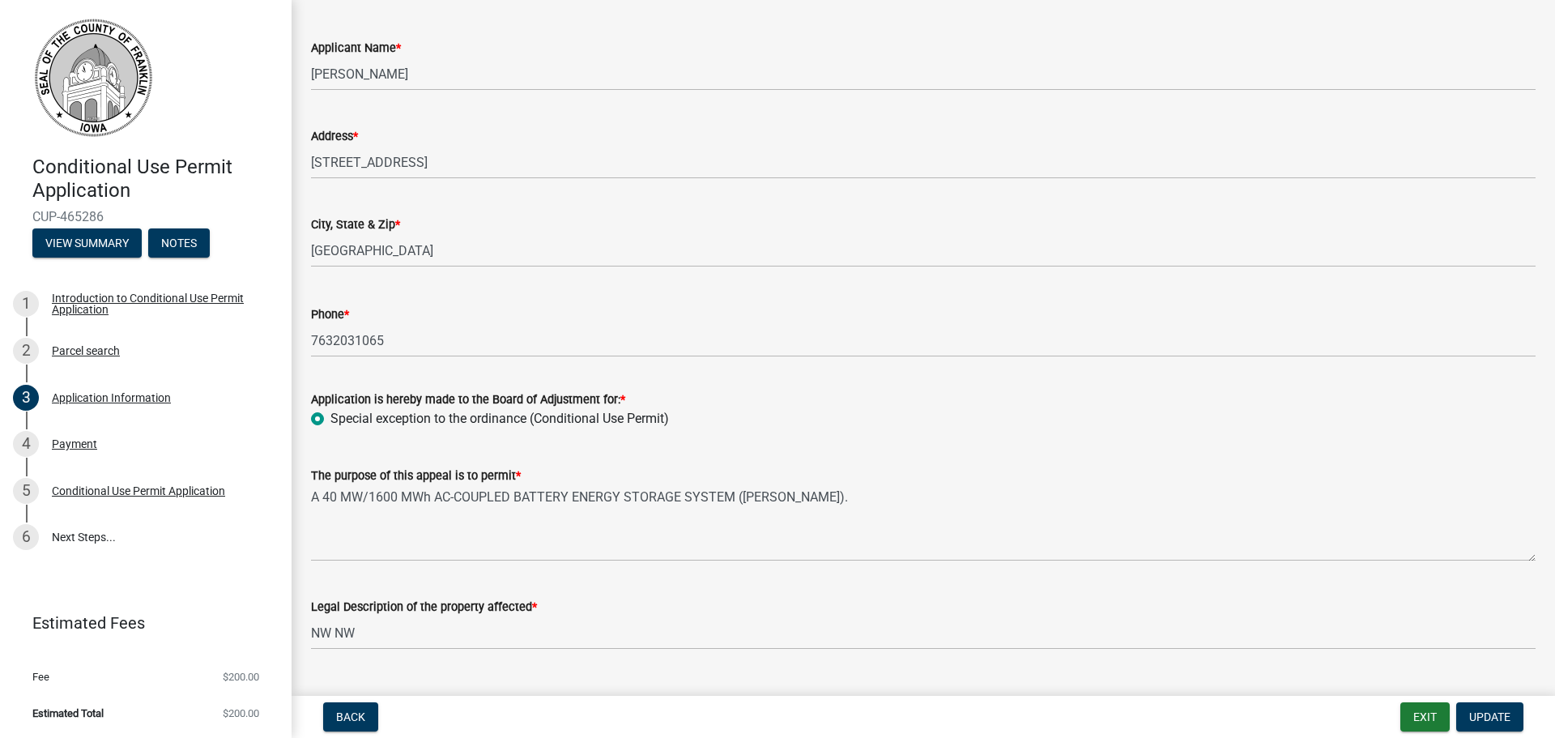
scroll to position [324, 0]
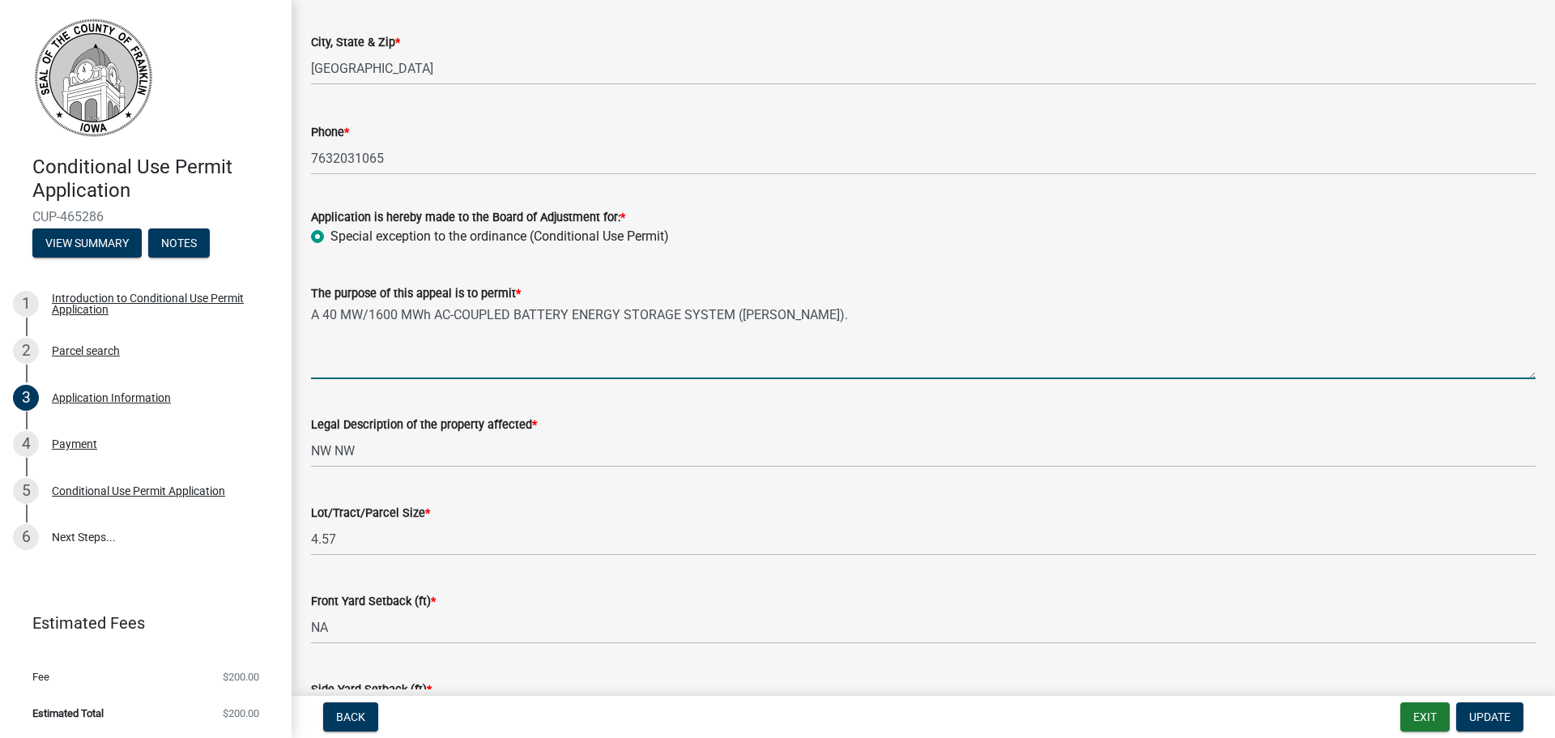
click at [456, 336] on textarea "A 40 MW/1600 MWh AC-COUPLED BATTERY ENERGY STORAGE SYSTEM ([PERSON_NAME])." at bounding box center [923, 341] width 1225 height 76
click at [997, 323] on textarea "A 40 MW/1600 MWh AC-COUPLED BATTERY ENERGY STORAGE SYSTEM ([PERSON_NAME])." at bounding box center [923, 341] width 1225 height 76
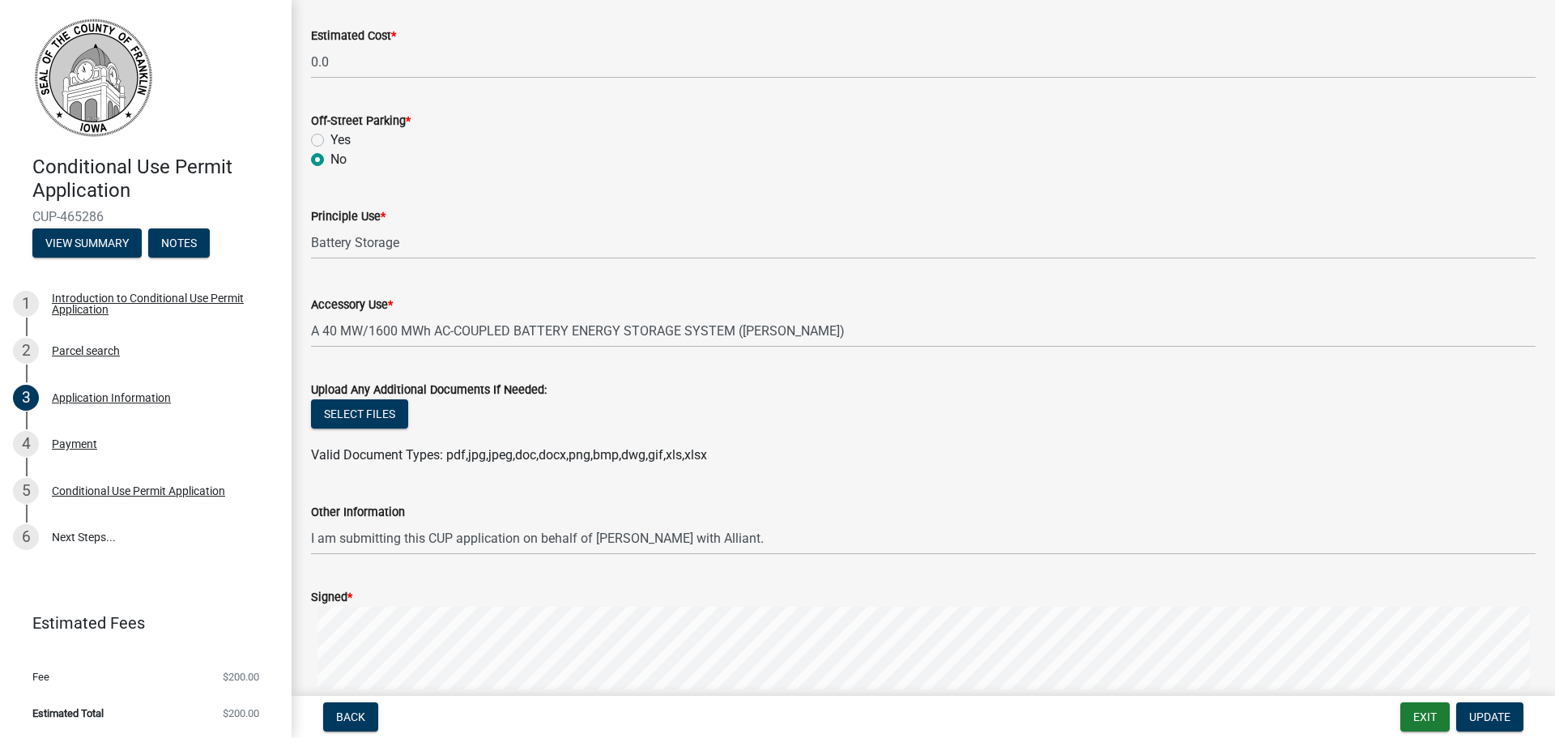
scroll to position [1330, 0]
click at [1489, 718] on span "Update" at bounding box center [1489, 716] width 41 height 13
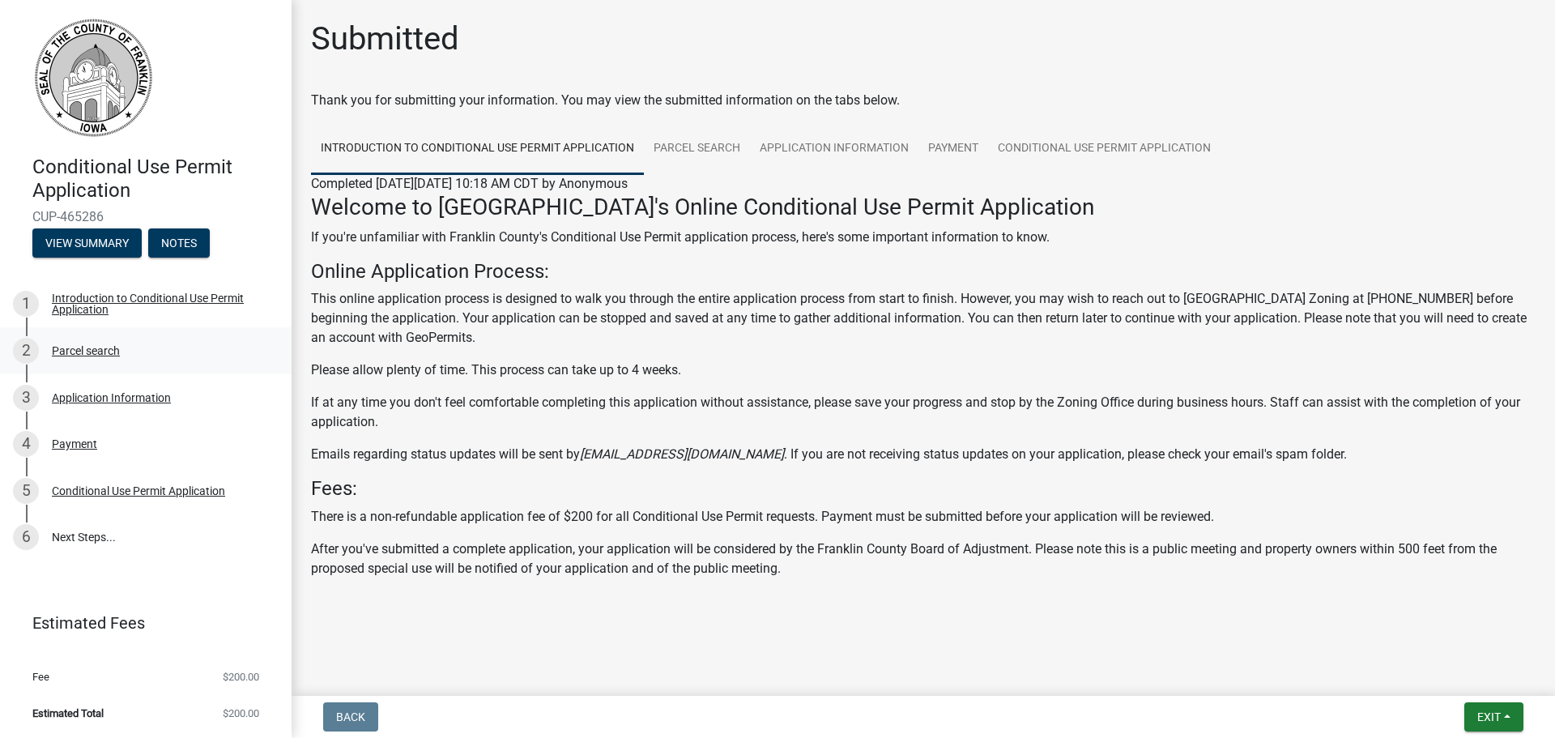
click at [95, 338] on div "2 Parcel search" at bounding box center [139, 351] width 253 height 26
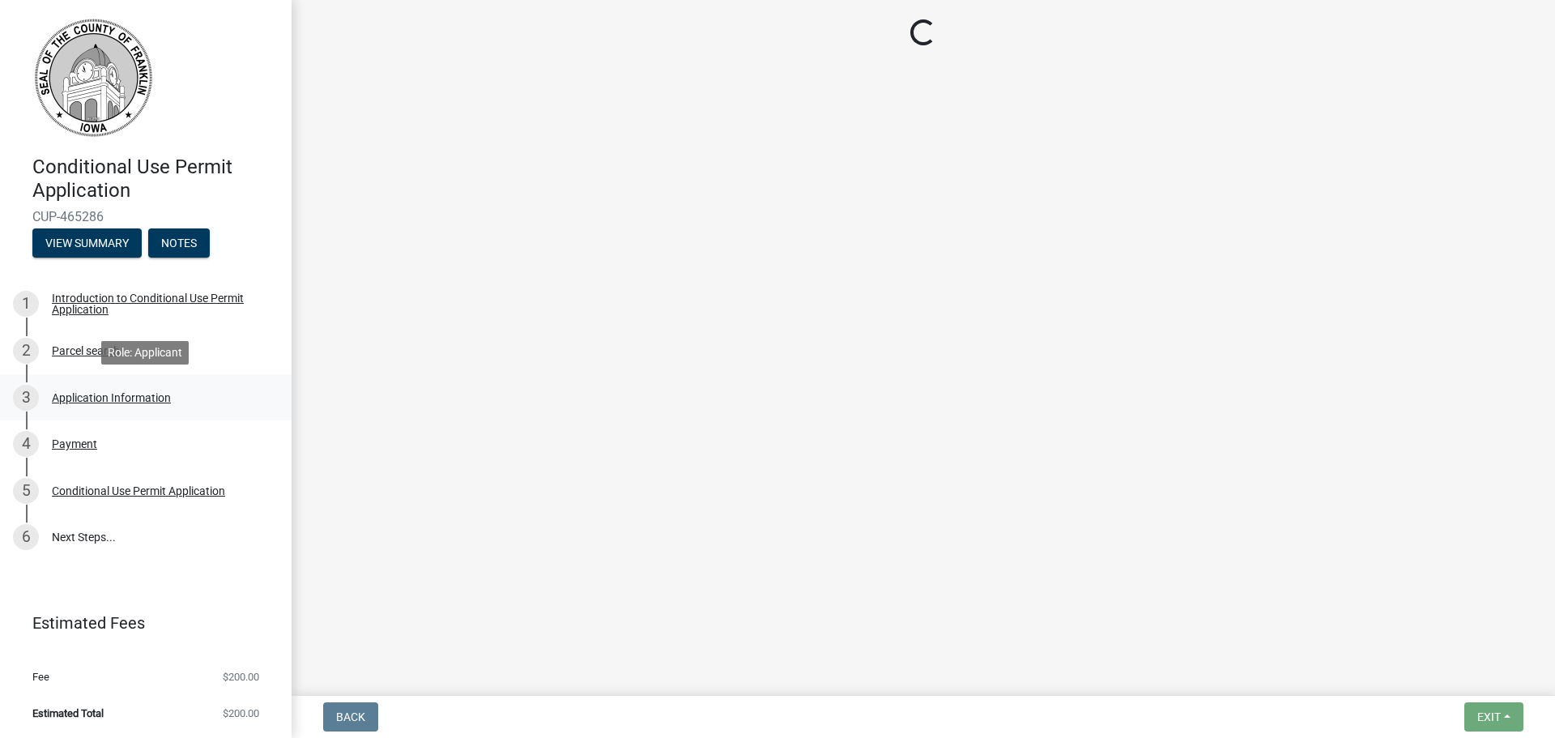
click at [120, 411] on link "3 Application Information" at bounding box center [146, 397] width 292 height 47
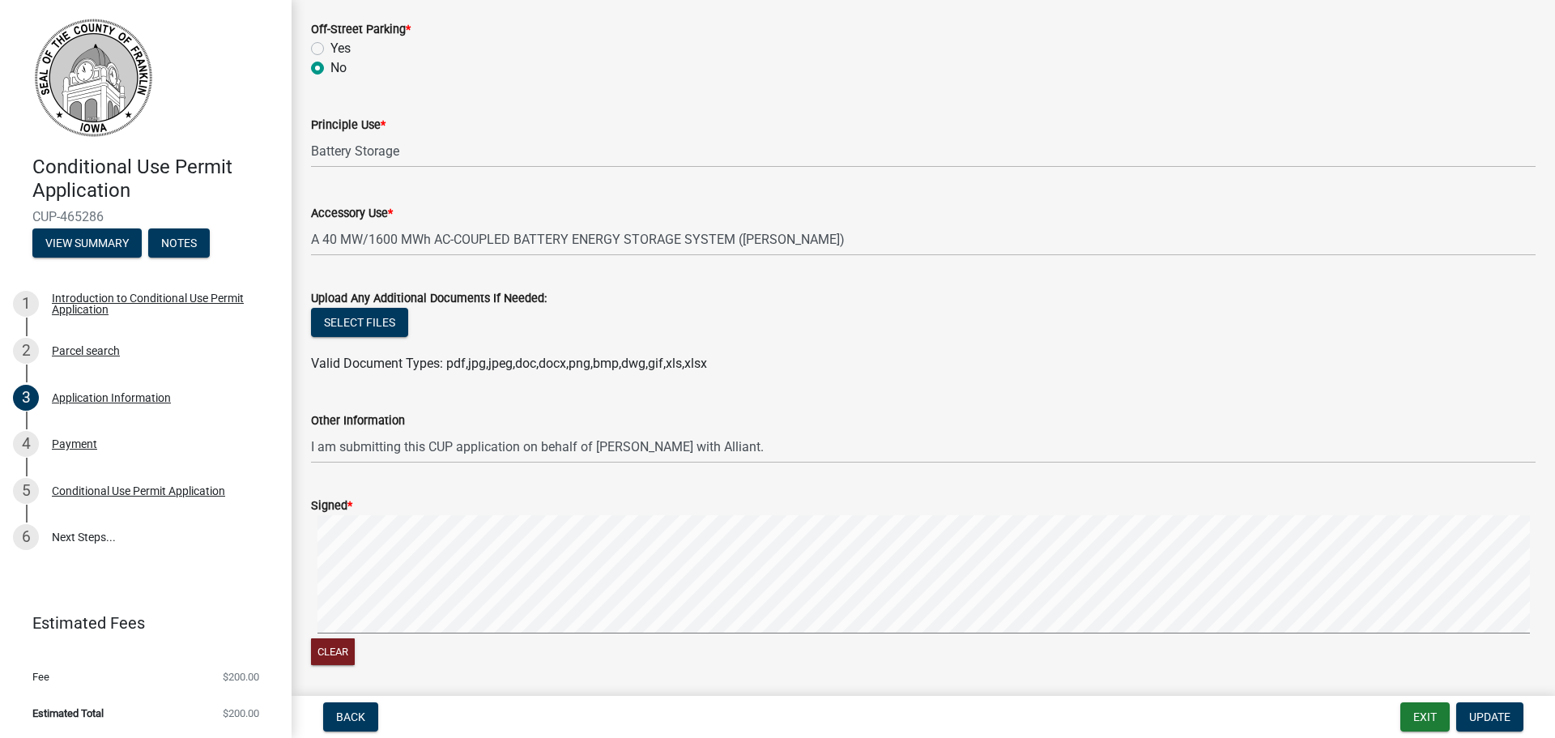
scroll to position [1458, 0]
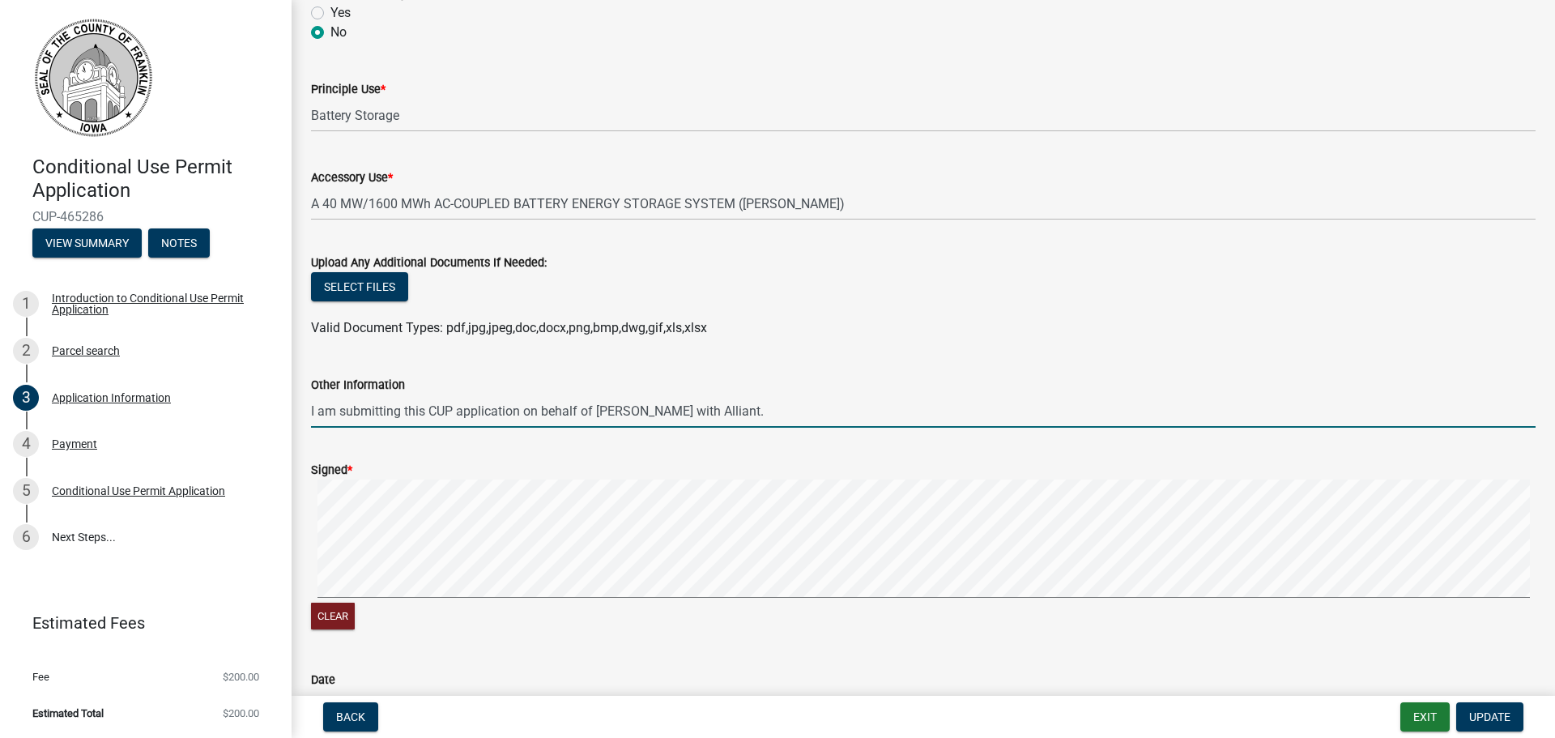
click at [788, 398] on input "I am submitting this CUP application on behalf of Amanda Kesler with Alliant." at bounding box center [923, 410] width 1225 height 33
paste input "The proposed Whispering Willow North Battery Energy Storage System would have u…"
click at [716, 420] on input "I am submitting this CUP application on behalf of Amanda Kesler with Alliant.Th…" at bounding box center [923, 410] width 1225 height 33
click at [662, 407] on input "I am submitting this CUP application on behalf of Amanda Kesler with Alliant.Th…" at bounding box center [923, 410] width 1225 height 33
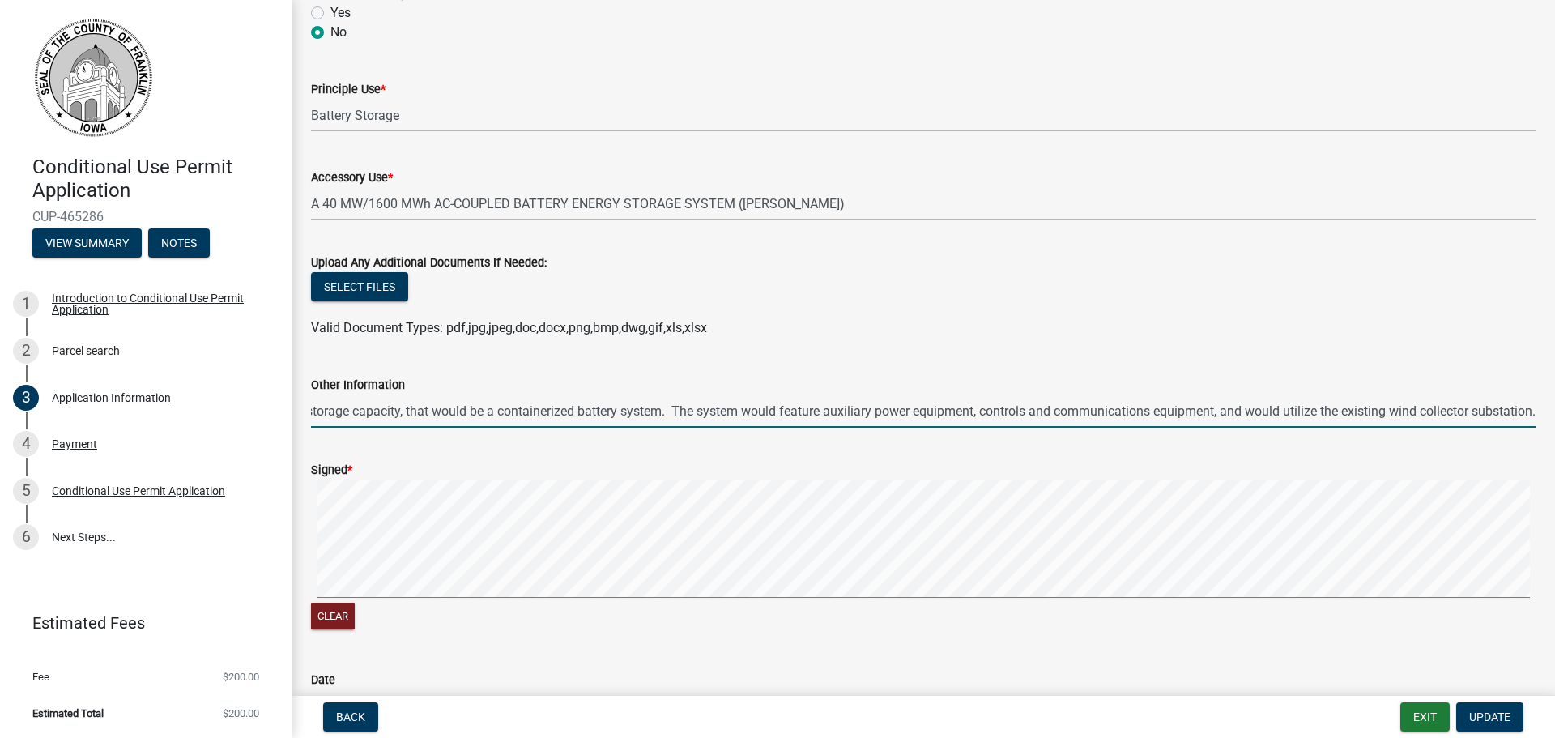
click at [678, 411] on input "I am submitting this CUP application on behalf of Amanda Kesler with Alliant.Th…" at bounding box center [923, 410] width 1225 height 33
drag, startPoint x: 1247, startPoint y: 403, endPoint x: 1554, endPoint y: 409, distance: 307.0
click at [1554, 409] on main "Application Information share Share Appeal to the Zoning Board of Adjustment An…" at bounding box center [923, 344] width 1263 height 689
click at [1502, 416] on input "I am submitting this CUP application on behalf of Amanda Kesler with Alliant.Th…" at bounding box center [923, 410] width 1225 height 33
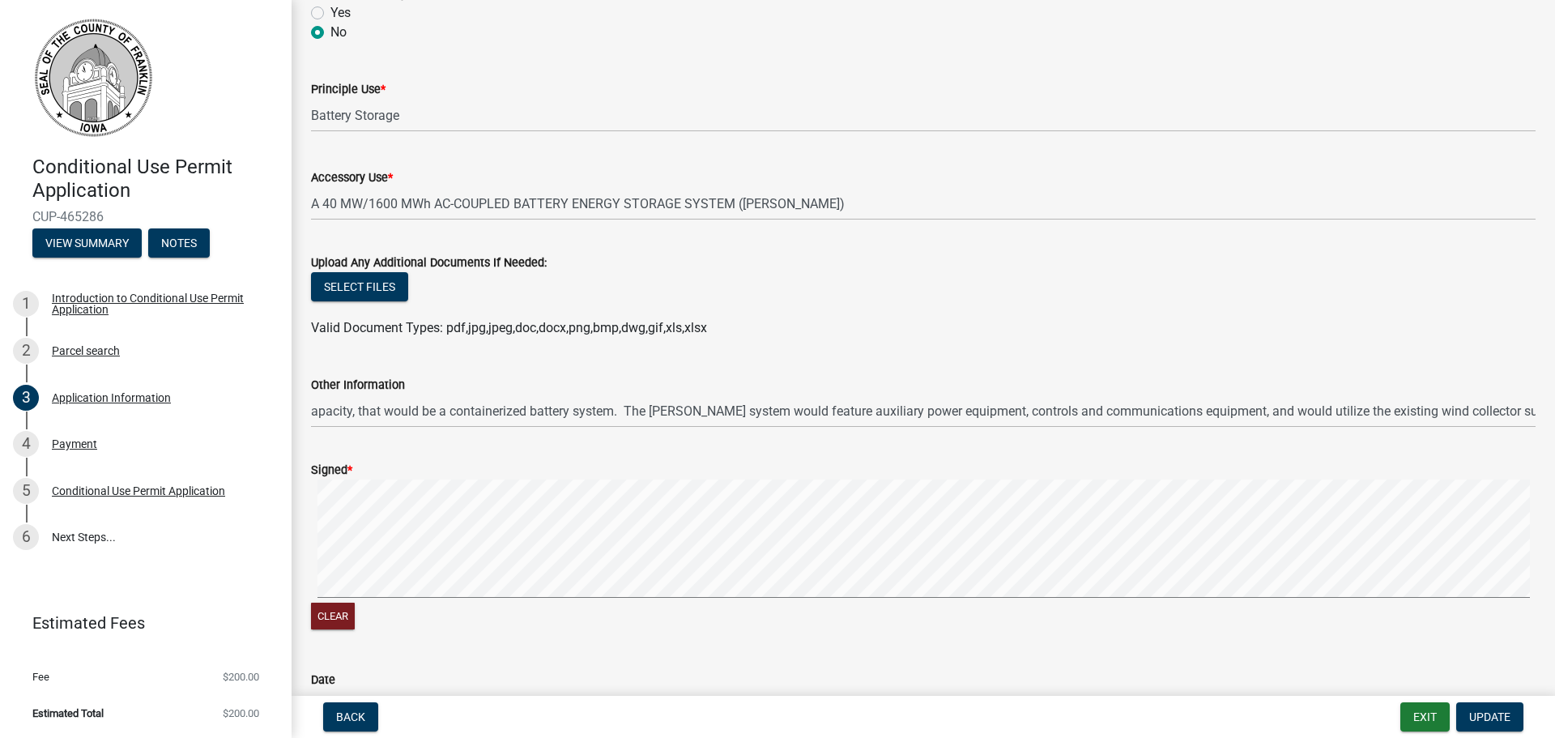
scroll to position [0, 0]
click at [1529, 410] on div "Other Information I am submitting this CUP application on behalf of Amanda Kesl…" at bounding box center [923, 389] width 1249 height 75
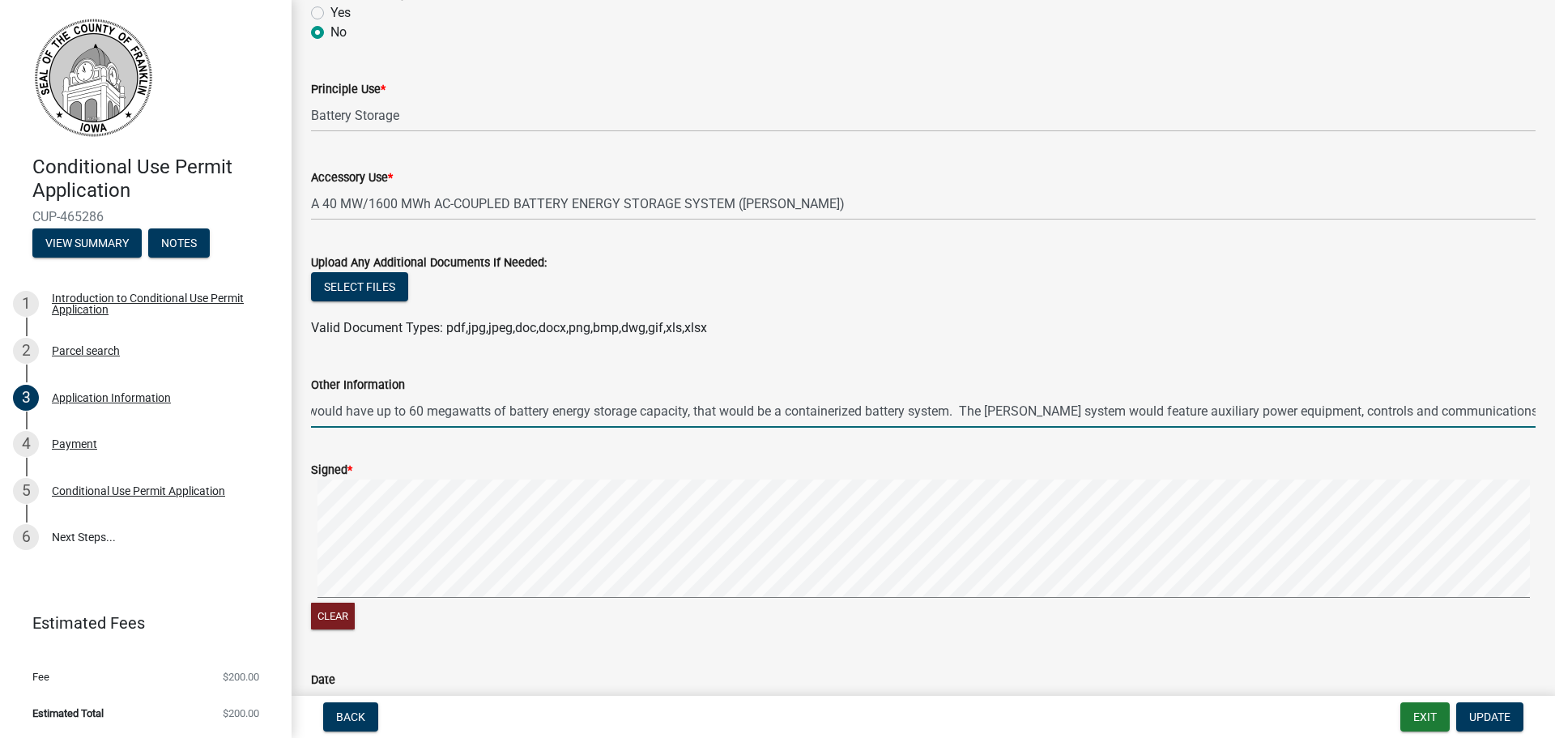
drag, startPoint x: 1459, startPoint y: 408, endPoint x: 1554, endPoint y: 410, distance: 95.6
click at [1554, 410] on main "Application Information share Share Appeal to the Zoning Board of Adjustment An…" at bounding box center [923, 344] width 1263 height 689
click at [768, 403] on input "I am submitting this CUP application on behalf of Amanda Kesler with Alliant.Th…" at bounding box center [923, 410] width 1225 height 33
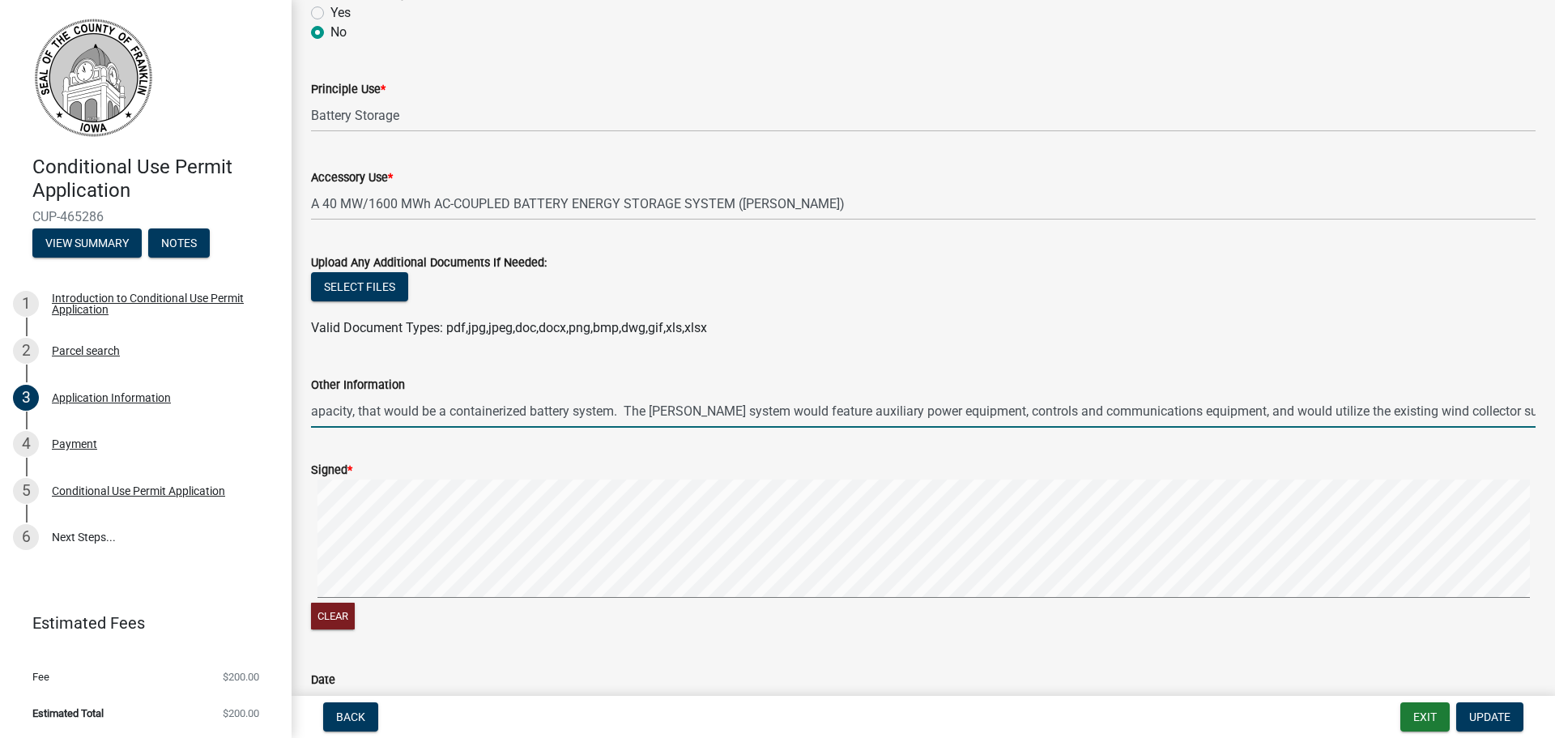
drag, startPoint x: 722, startPoint y: 411, endPoint x: 1554, endPoint y: 411, distance: 831.7
click at [1554, 411] on main "Application Information share Share Appeal to the Zoning Board of Adjustment An…" at bounding box center [923, 344] width 1263 height 689
click at [853, 403] on input "I am submitting this CUP application on behalf of Amanda Kesler with Alliant.Th…" at bounding box center [923, 410] width 1225 height 33
drag, startPoint x: 768, startPoint y: 412, endPoint x: 211, endPoint y: 387, distance: 556.9
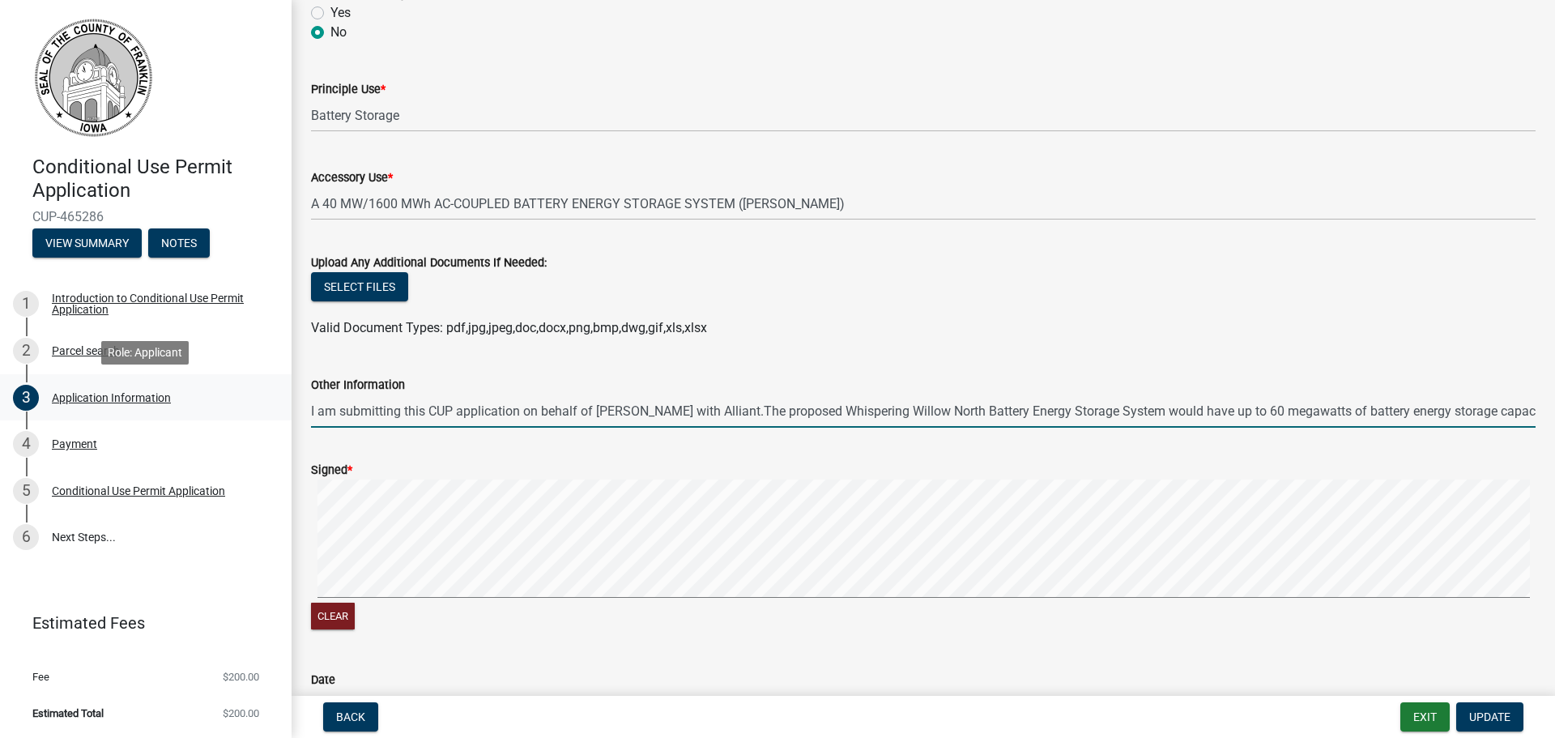
click at [211, 387] on div "Conditional Use Permit Application CUP-465286 View Summary Notes 1 Introduction…" at bounding box center [777, 369] width 1555 height 738
click at [688, 397] on input "I am submitting this CUP application on behalf of Amanda Kesler with Alliant.Th…" at bounding box center [923, 410] width 1225 height 33
drag, startPoint x: 1163, startPoint y: 413, endPoint x: 1443, endPoint y: 407, distance: 280.3
click at [1443, 407] on input "I am submitting this CUP application on behalf of Amanda Kesler with Alliant.Th…" at bounding box center [923, 410] width 1225 height 33
click at [1429, 405] on input "I am submitting this CUP application on behalf of Amanda Kesler with Alliant.Th…" at bounding box center [923, 410] width 1225 height 33
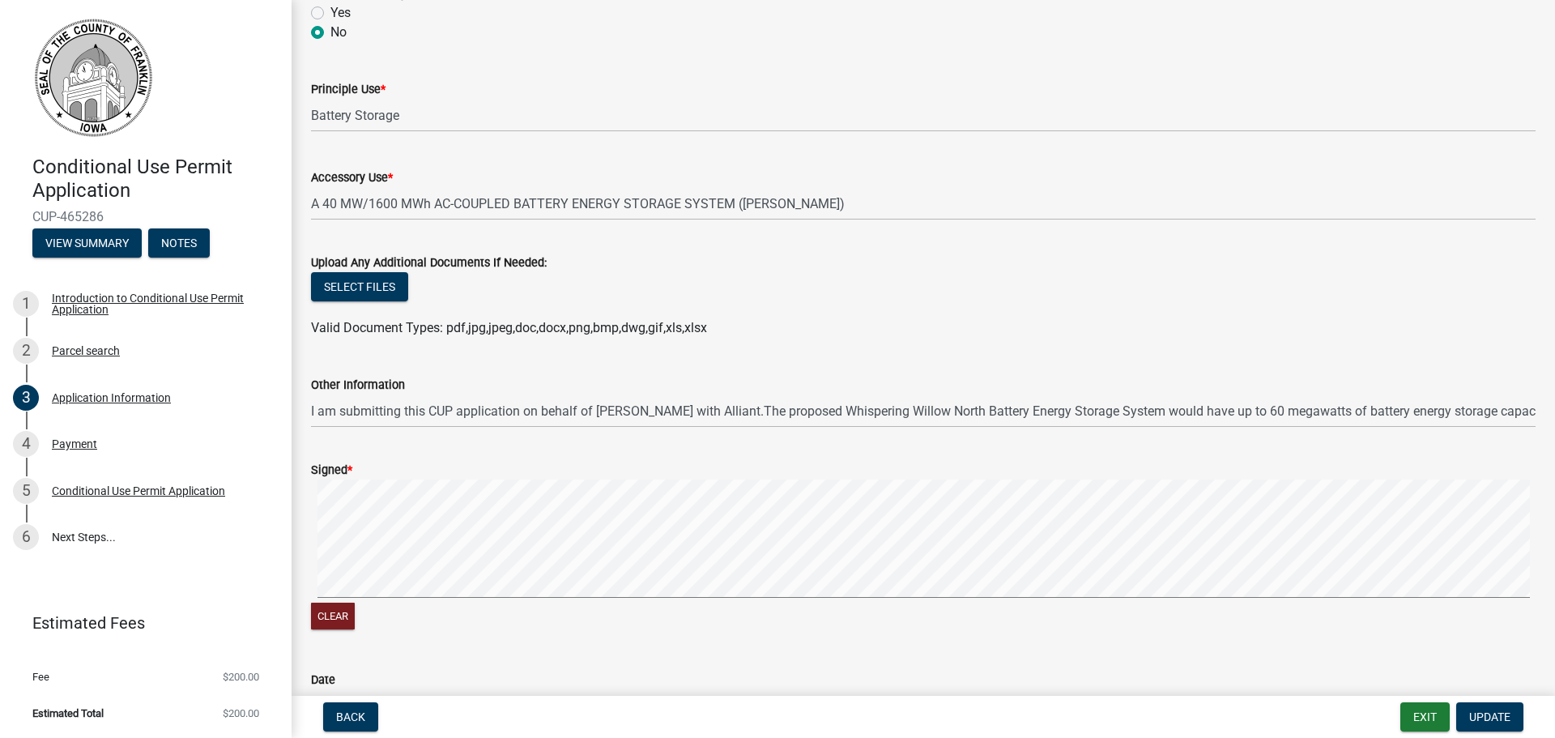
drag, startPoint x: 1529, startPoint y: 411, endPoint x: 1397, endPoint y: 411, distance: 132.0
click at [1397, 411] on div "Other Information I am submitting this CUP application on behalf of Amanda Kesl…" at bounding box center [923, 389] width 1249 height 75
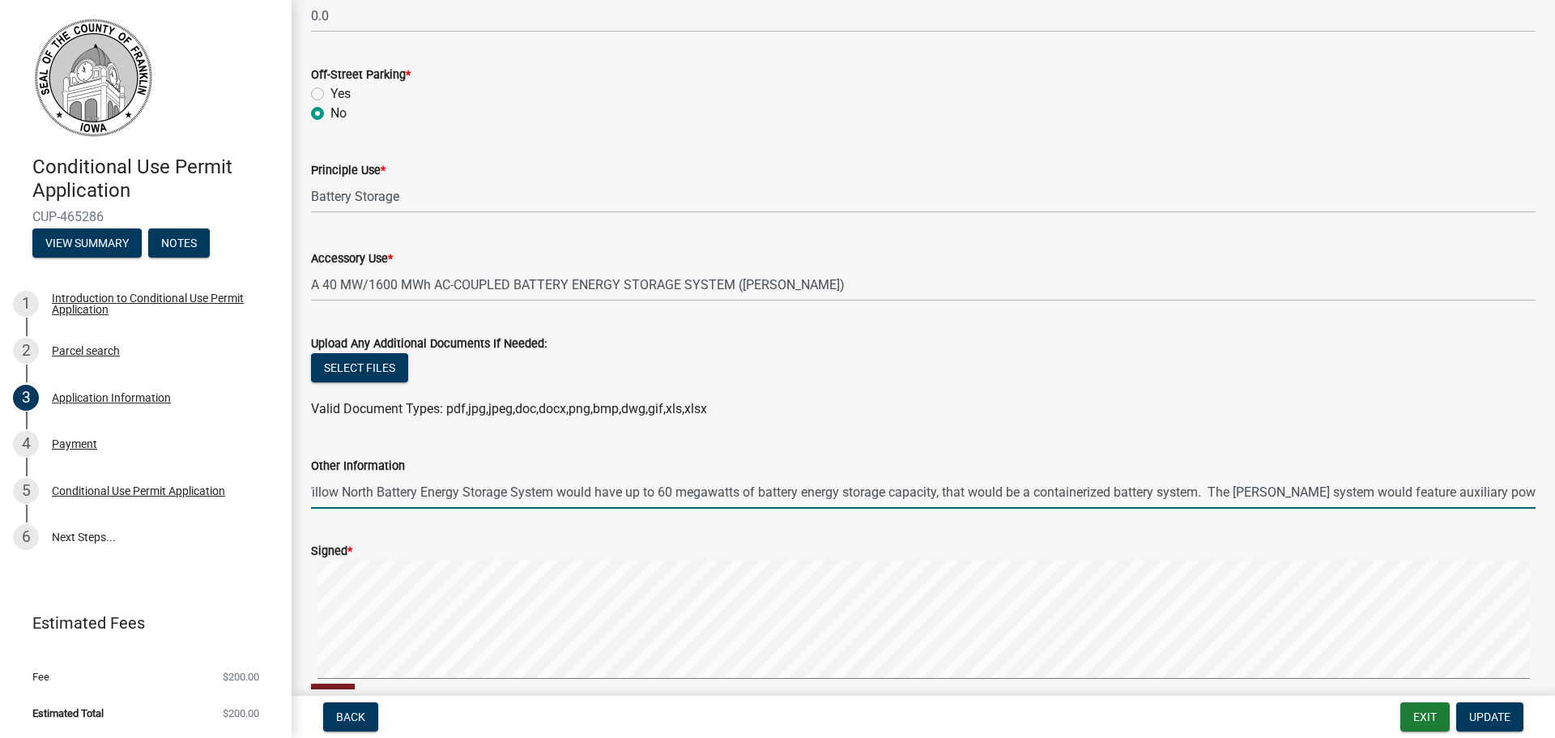
scroll to position [0, 1196]
drag, startPoint x: 751, startPoint y: 492, endPoint x: 1524, endPoint y: 508, distance: 773.6
click at [1548, 509] on main "Application Information share Share Appeal to the Zoning Board of Adjustment An…" at bounding box center [923, 344] width 1263 height 689
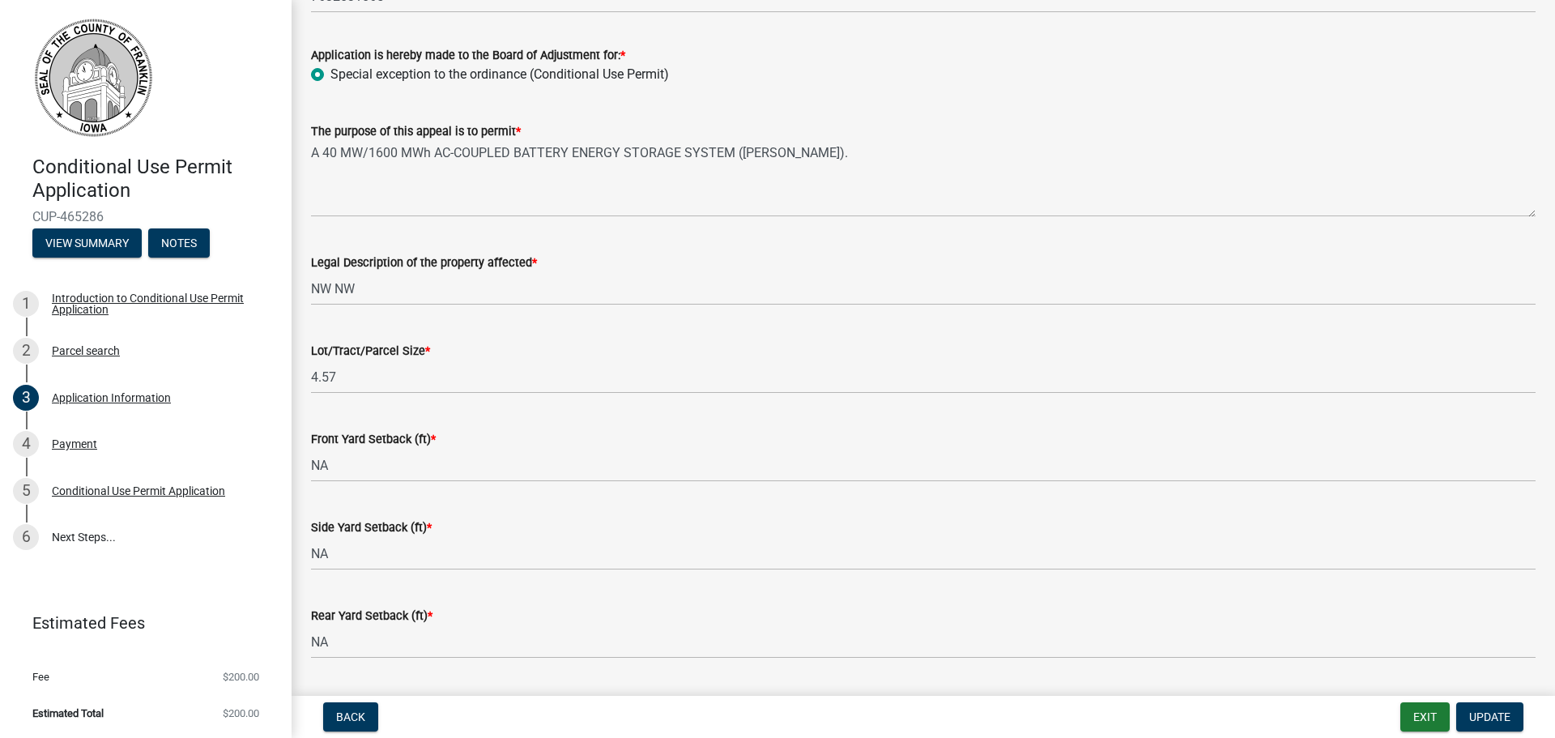
scroll to position [324, 0]
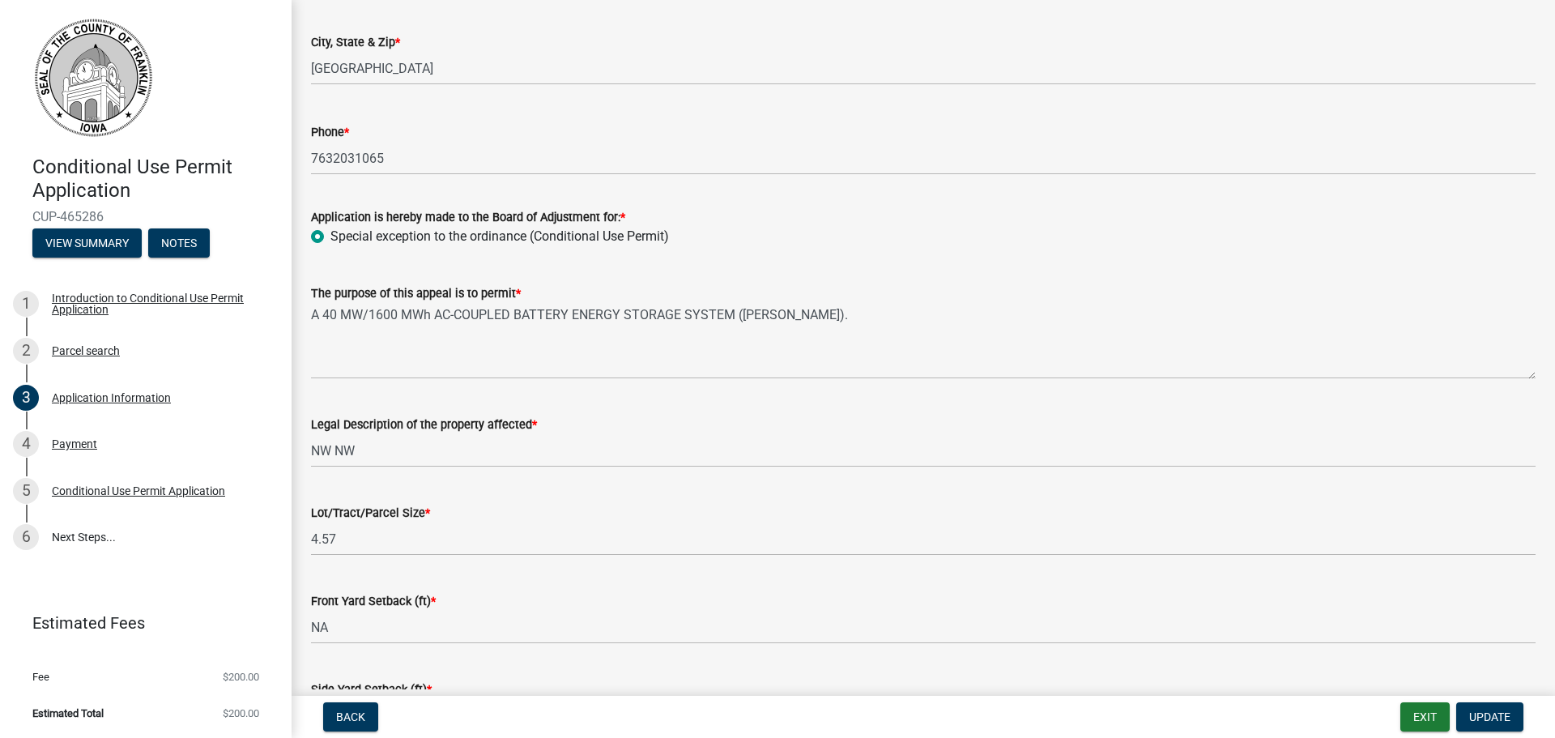
type input "I am submitting this CUP application on behalf of Amanda Kesler with Alliant."
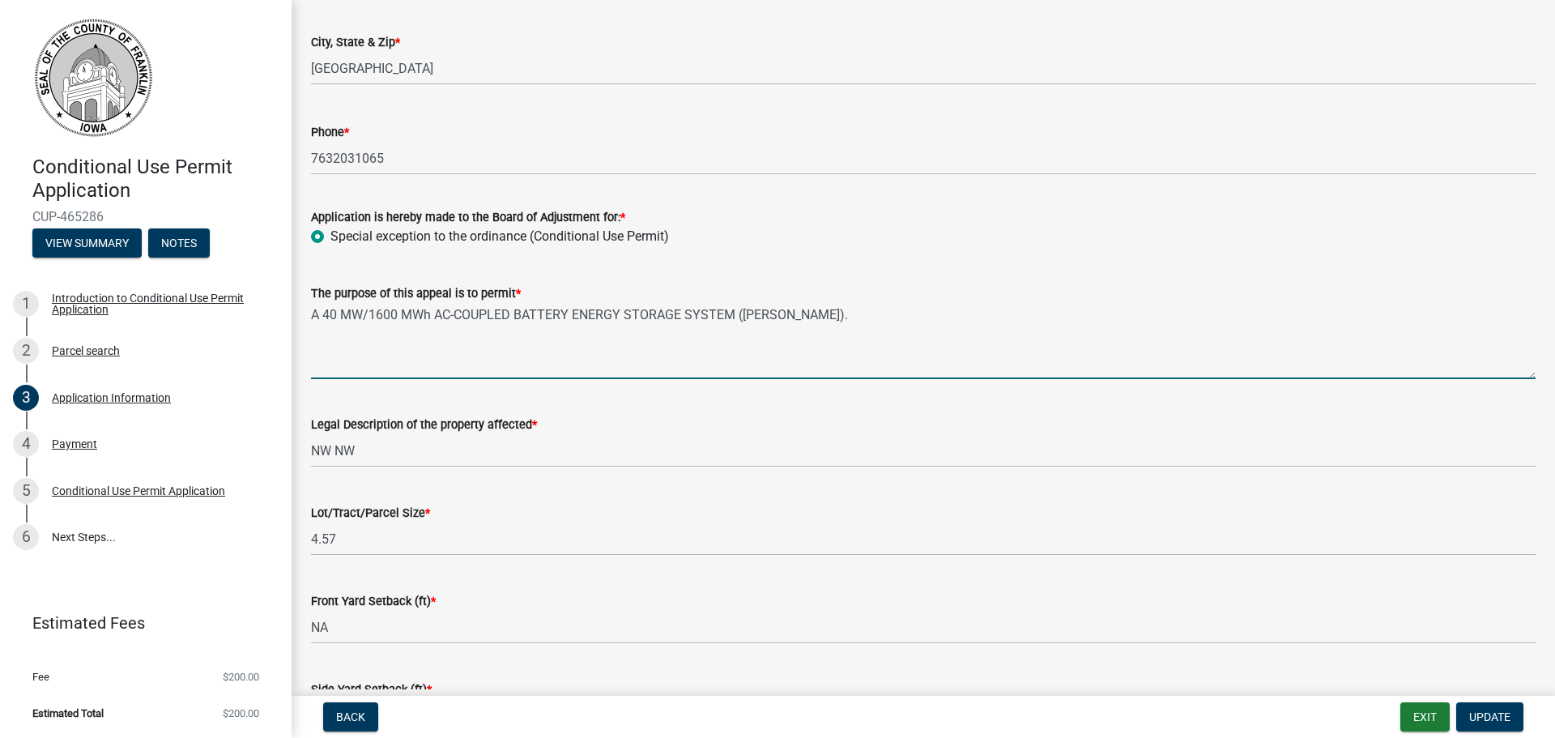
click at [794, 317] on textarea "A 40 MW/1600 MWh AC-COUPLED BATTERY ENERGY STORAGE SYSTEM ([PERSON_NAME])." at bounding box center [923, 341] width 1225 height 76
paste textarea ".The proposed Whispering Willow North Battery Energy Storage System would have …"
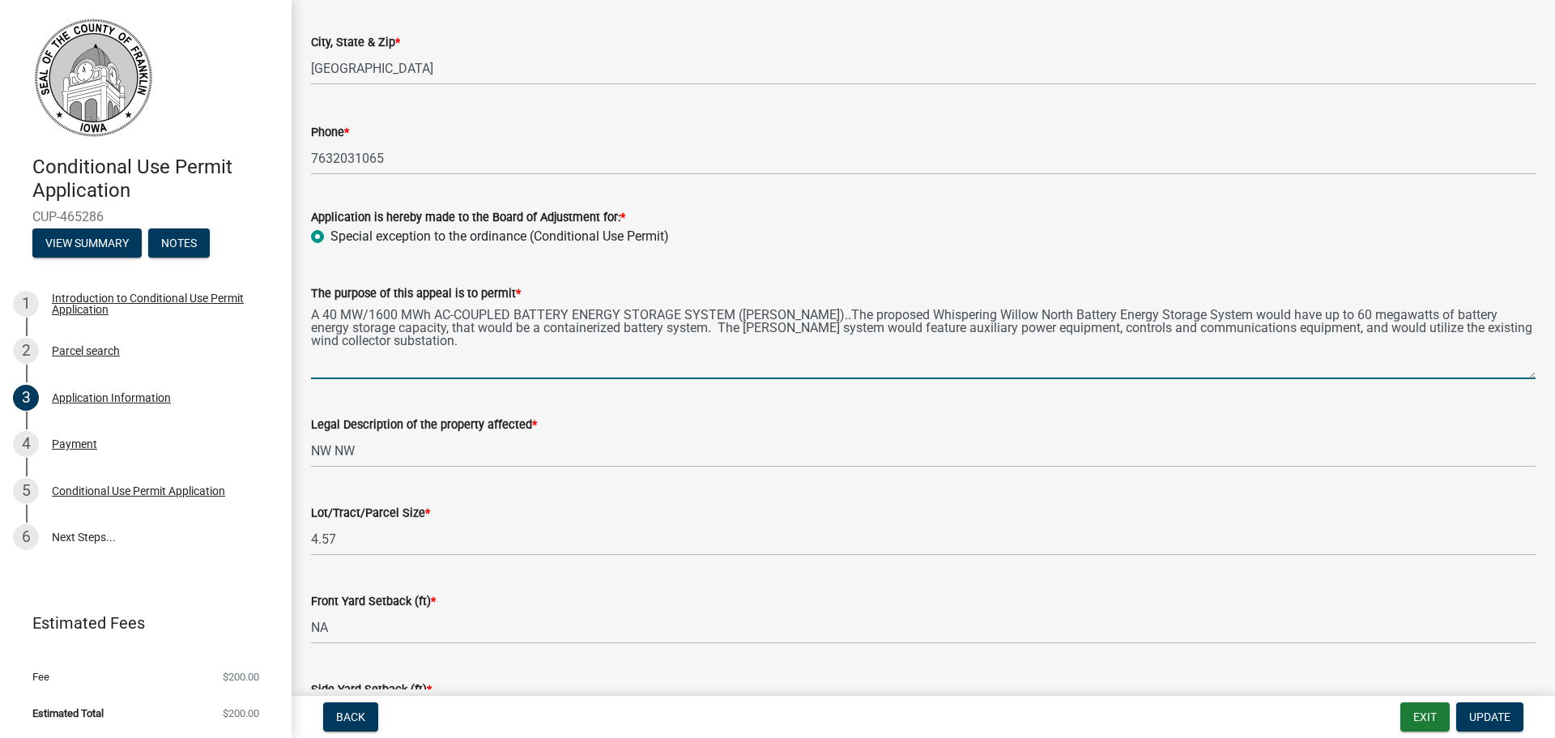
drag, startPoint x: 454, startPoint y: 312, endPoint x: 728, endPoint y: 315, distance: 274.6
click at [728, 315] on textarea "A 40 MW/1600 MWh AC-COUPLED BATTERY ENERGY STORAGE SYSTEM (BESS)..The proposed …" at bounding box center [923, 341] width 1225 height 76
click at [779, 317] on textarea "A 40 MW/1600 MWh AC-COUPLED BATTERY ENERGY STORAGE SYSTEM (BESS)..The proposed …" at bounding box center [923, 341] width 1225 height 76
drag, startPoint x: 1122, startPoint y: 437, endPoint x: 939, endPoint y: 350, distance: 202.5
click at [939, 350] on textarea "A 40 MW/1600 MWh AC-COUPLED BATTERY ENERGY STORAGE SYSTEM (BESS).The proposed W…" at bounding box center [923, 341] width 1225 height 76
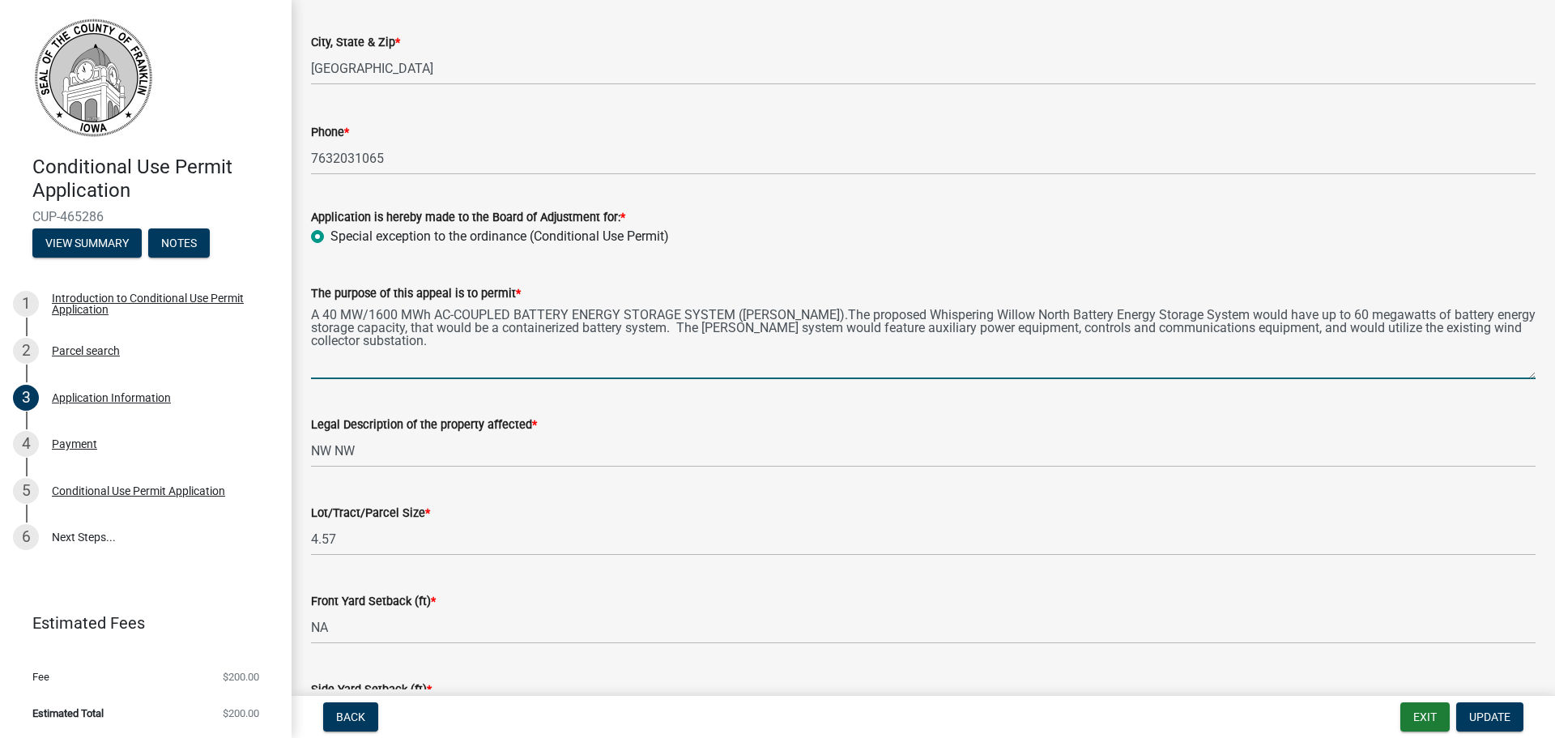
click at [782, 313] on textarea "A 40 MW/1600 MWh AC-COUPLED BATTERY ENERGY STORAGE SYSTEM (BESS).The proposed W…" at bounding box center [923, 341] width 1225 height 76
type textarea "A 40 MW/1600 MWh AC-COUPLED BATTERY ENERGY STORAGE SYSTEM (BESS). The proposed …"
click at [1497, 713] on span "Update" at bounding box center [1489, 716] width 41 height 13
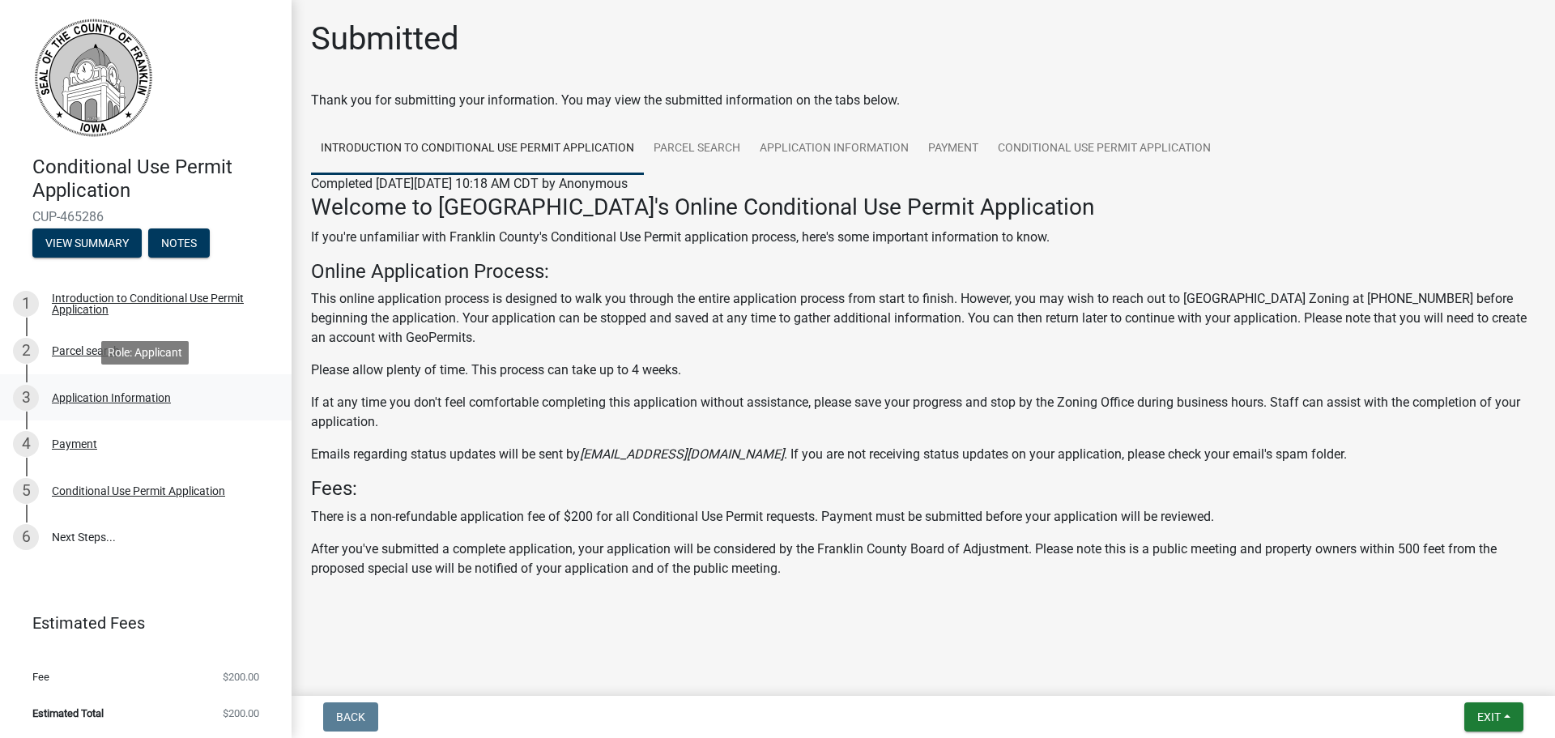
click at [113, 407] on div "3 Application Information" at bounding box center [139, 398] width 253 height 26
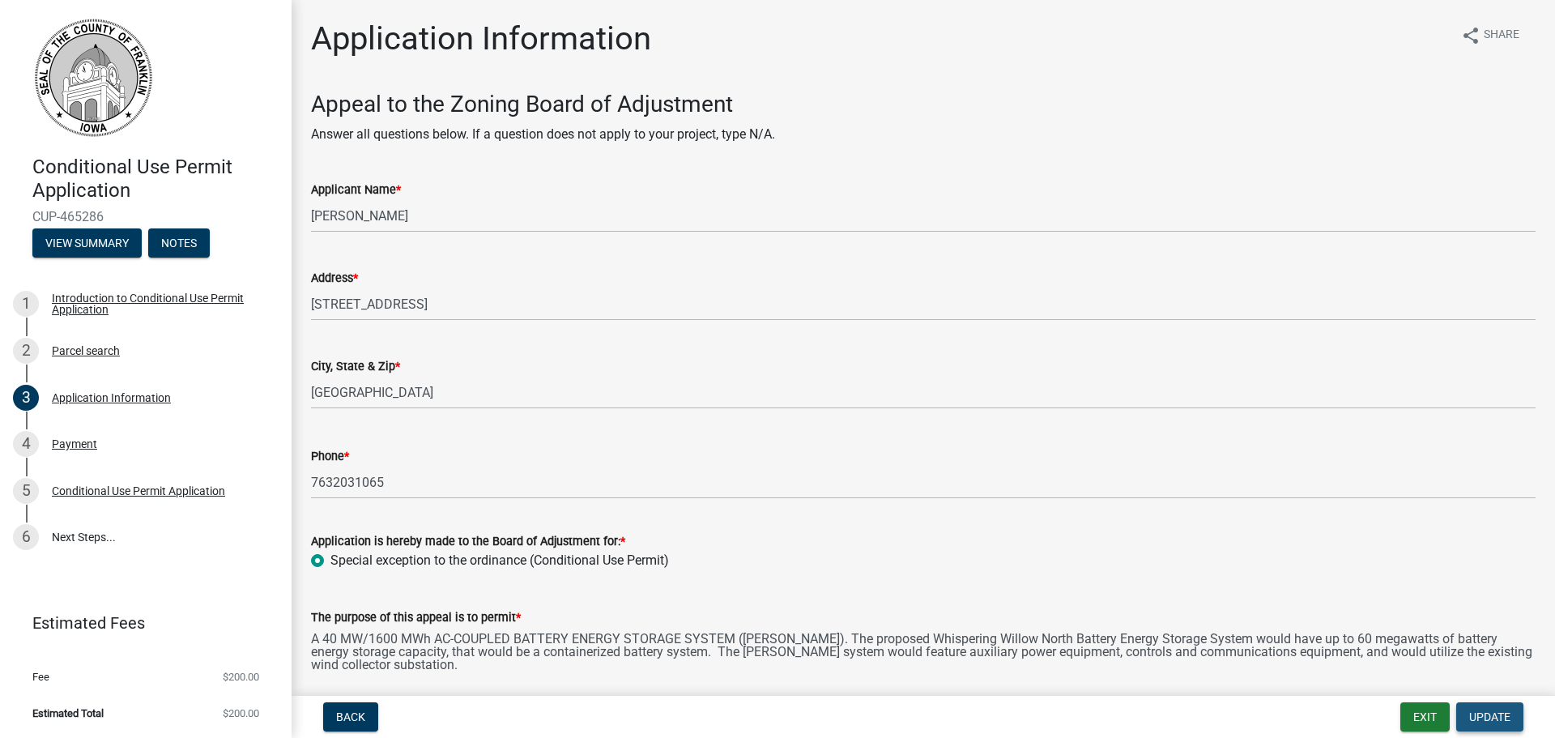
click at [1482, 720] on span "Update" at bounding box center [1489, 716] width 41 height 13
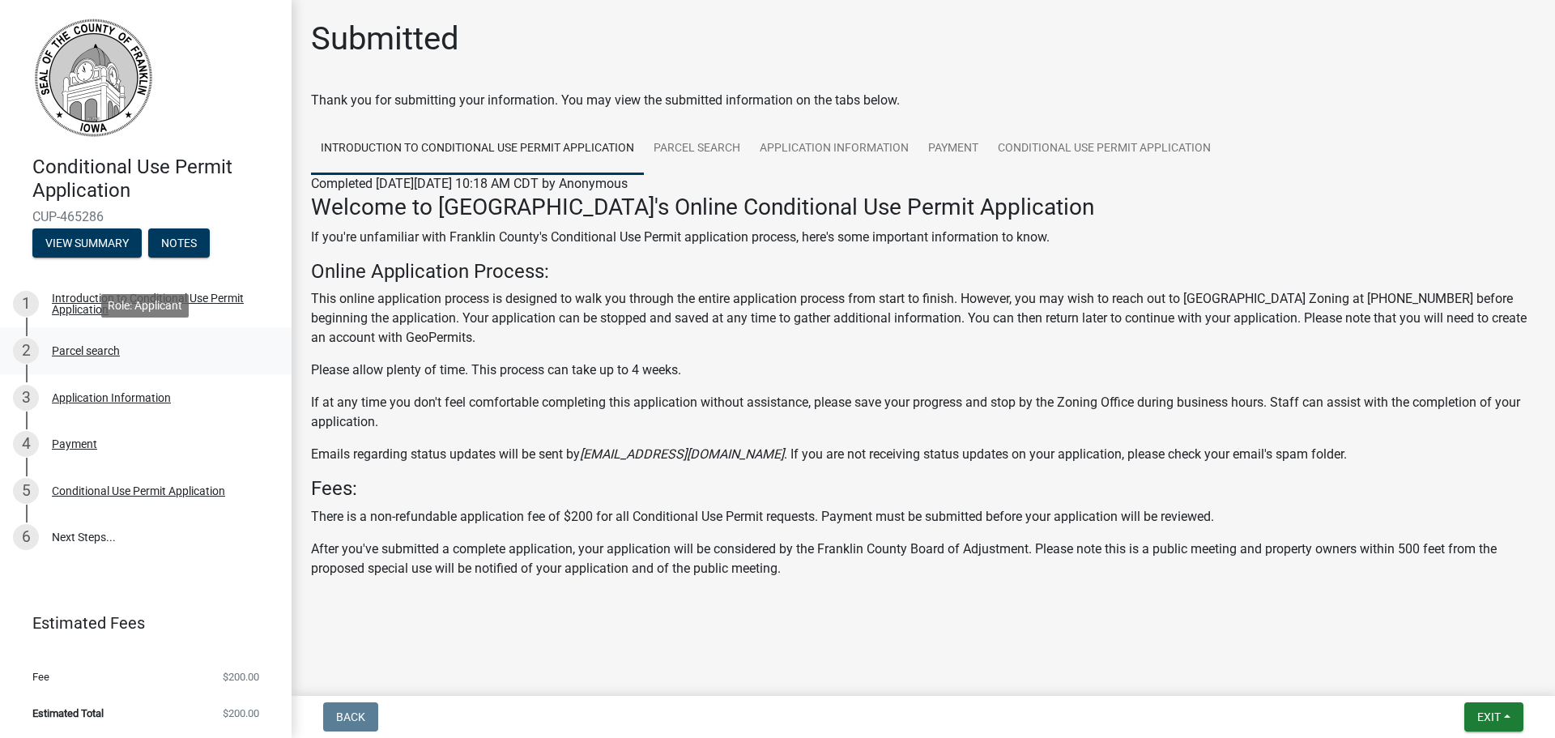
click at [102, 347] on div "Parcel search" at bounding box center [86, 350] width 68 height 11
